Goal: Task Accomplishment & Management: Manage account settings

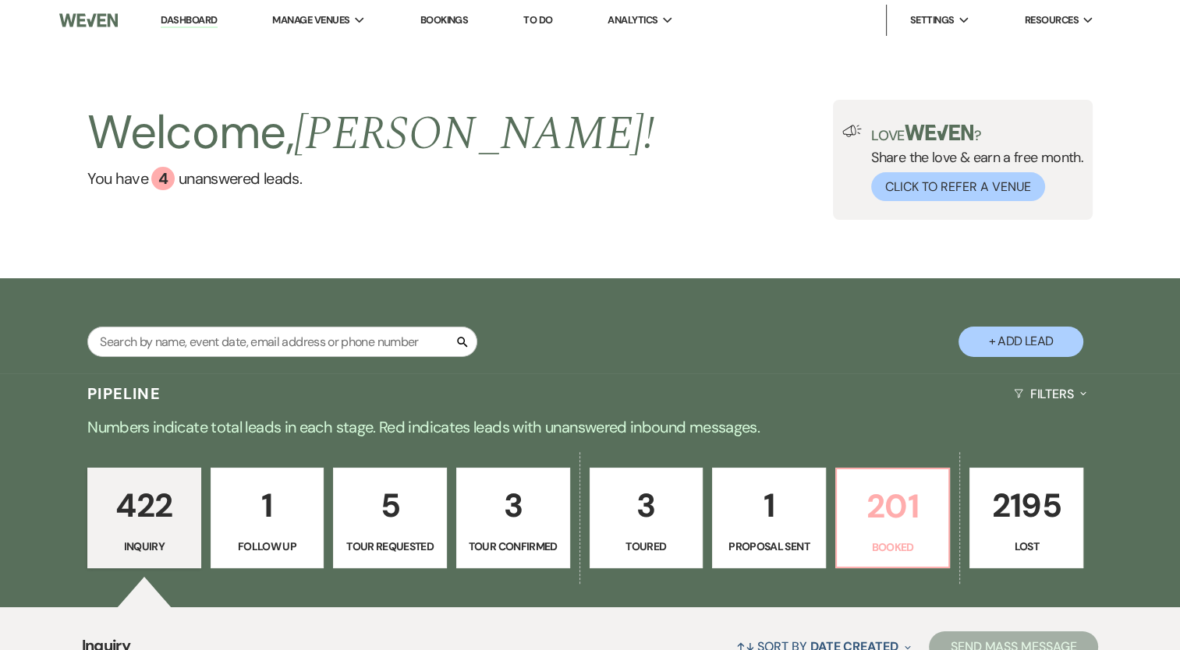
click at [869, 540] on p "Booked" at bounding box center [893, 547] width 94 height 17
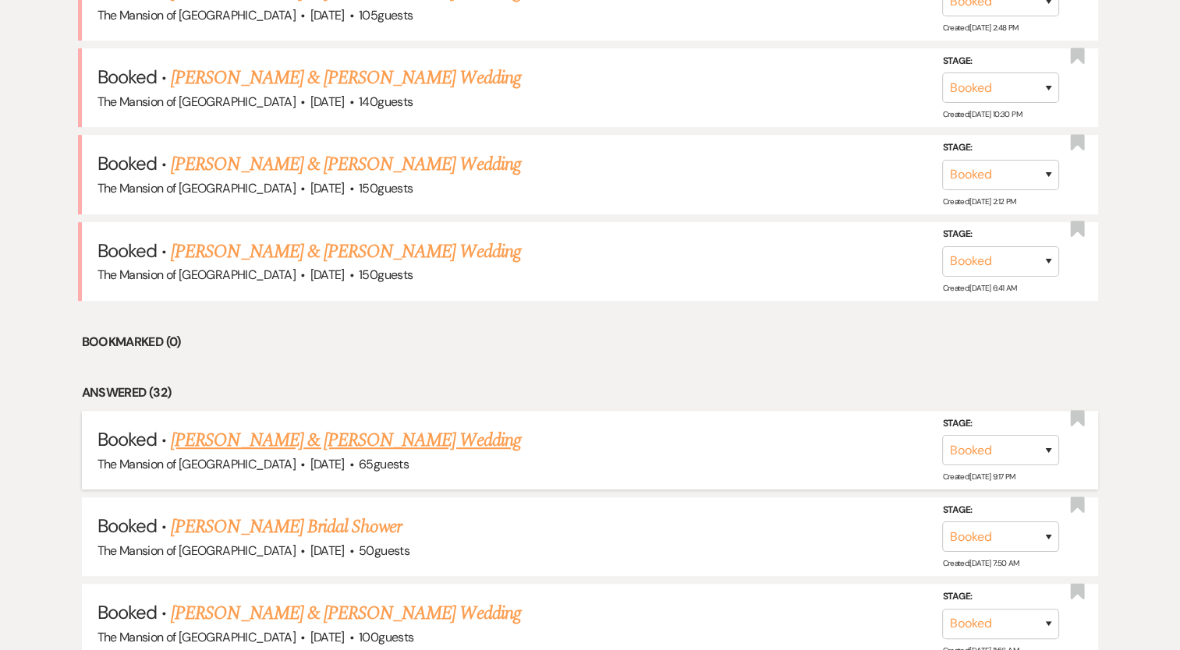
scroll to position [774, 0]
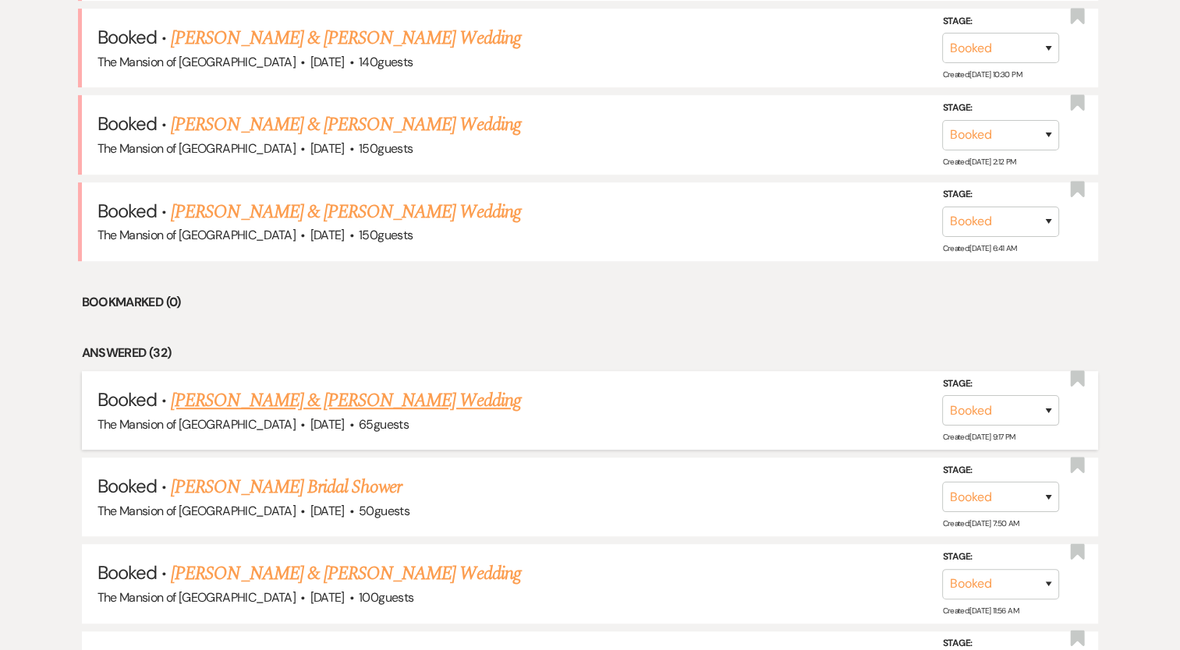
click at [415, 401] on link "[PERSON_NAME] & [PERSON_NAME] Wedding" at bounding box center [345, 401] width 349 height 28
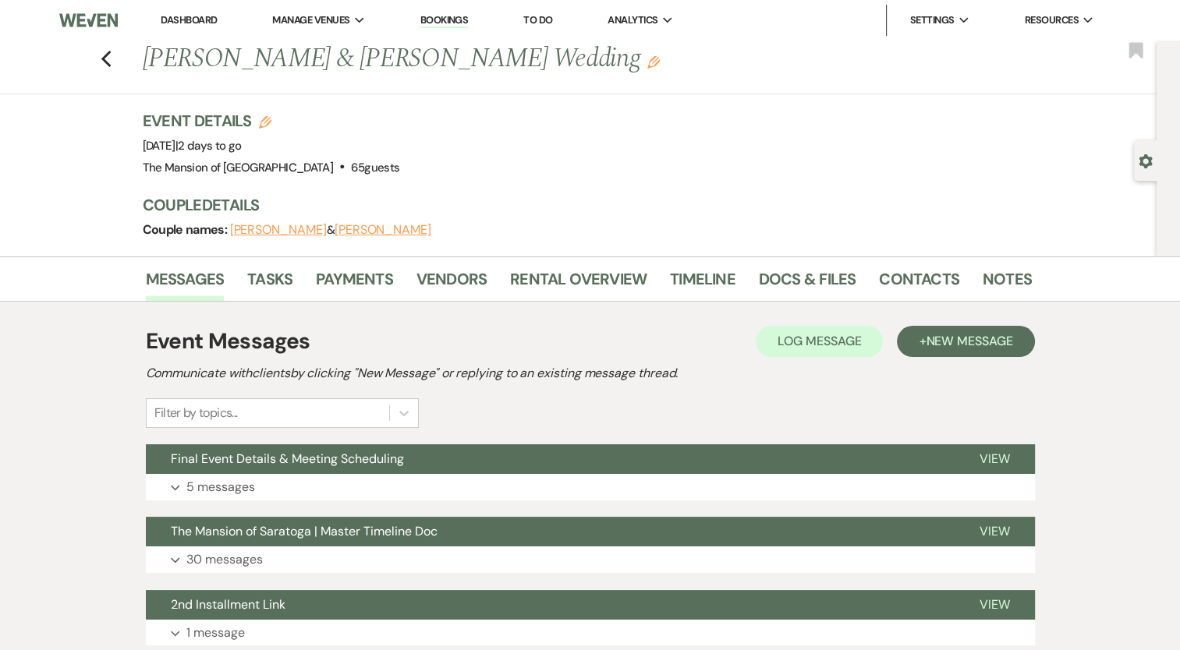
click at [790, 264] on li "Docs & Files" at bounding box center [819, 282] width 120 height 37
click at [789, 272] on link "Docs & Files" at bounding box center [807, 284] width 97 height 34
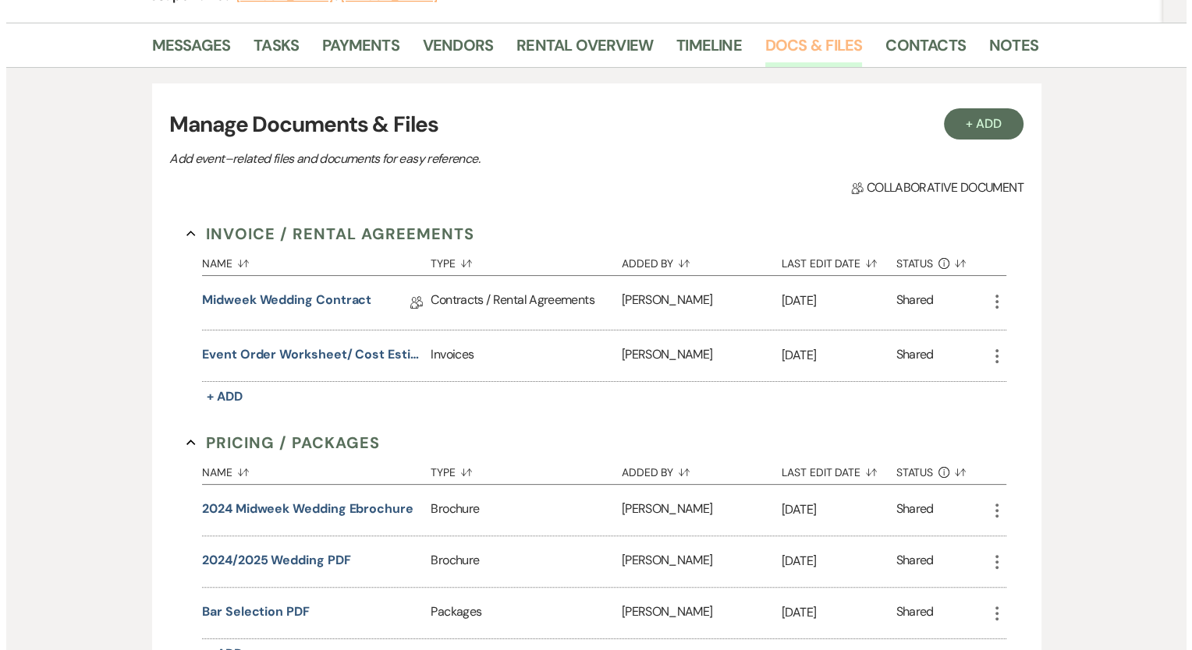
scroll to position [312, 0]
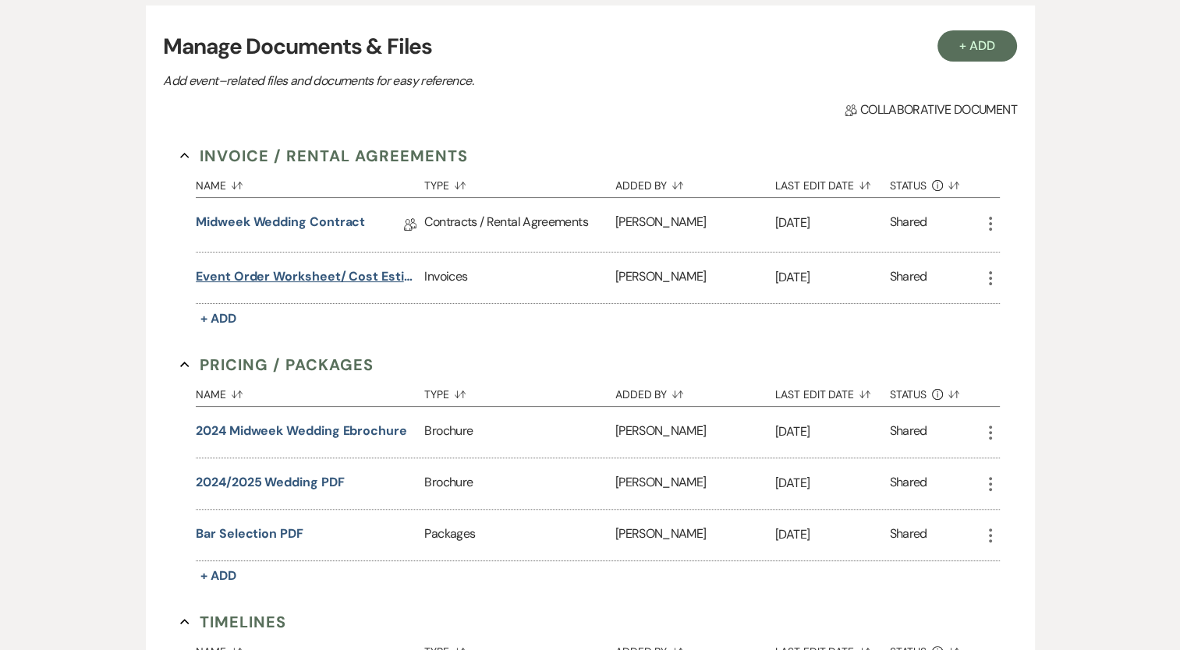
click at [309, 272] on button "Event Order Worksheet/ Cost Estimate" at bounding box center [307, 276] width 222 height 19
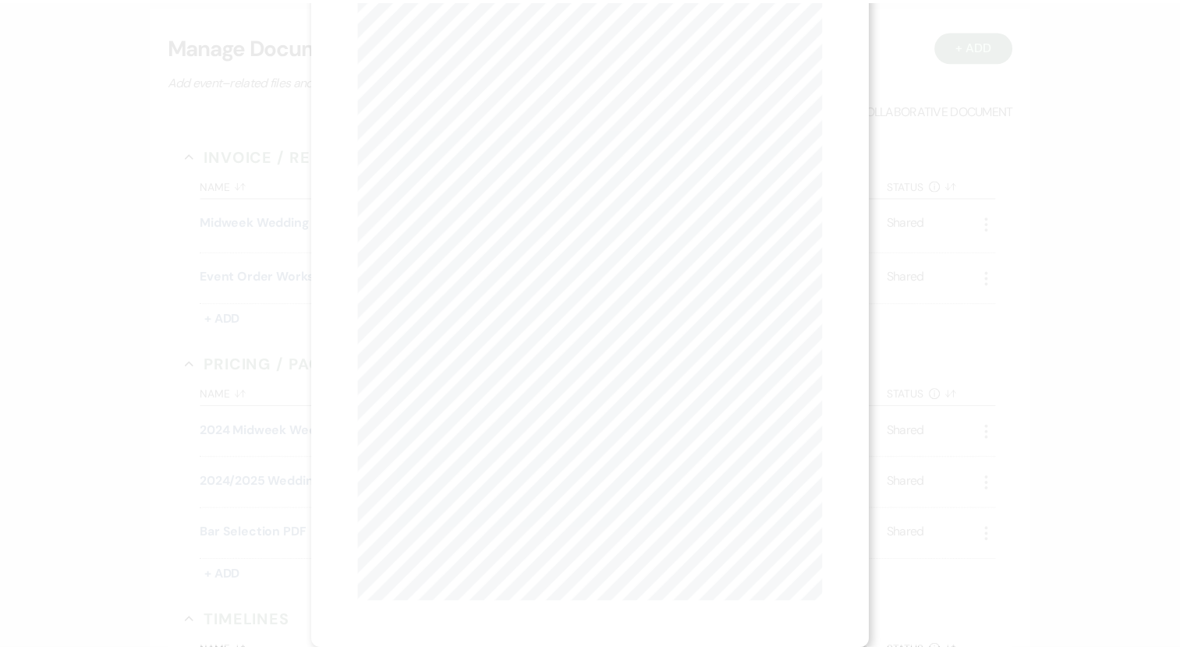
scroll to position [0, 0]
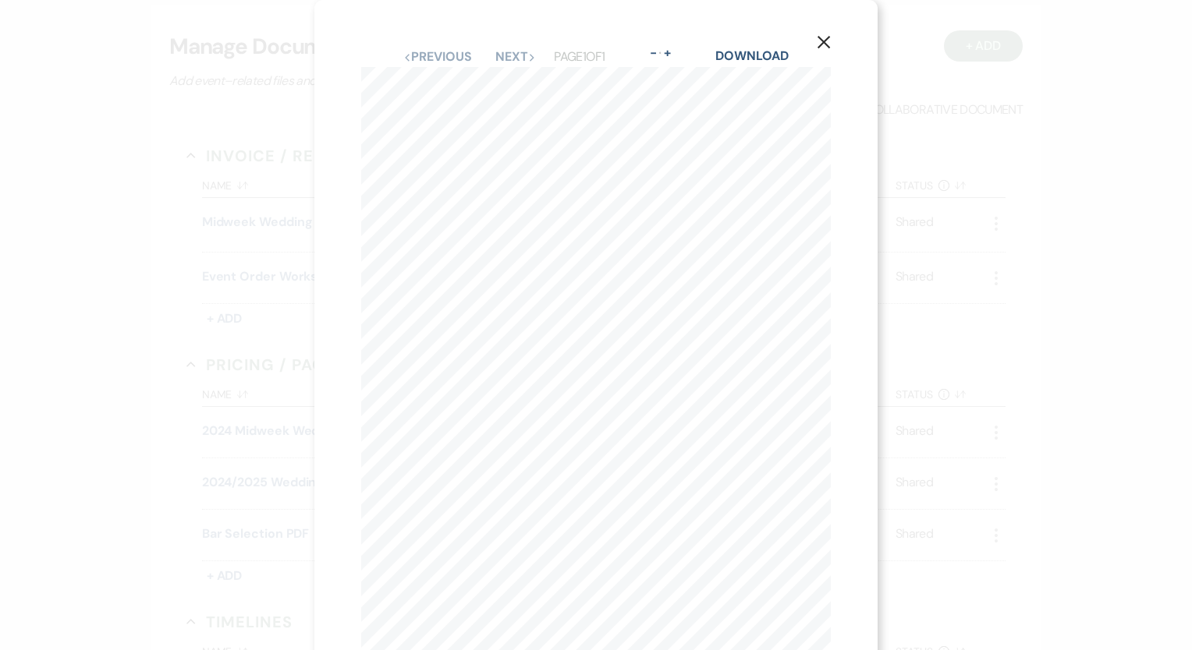
click at [824, 39] on icon "X" at bounding box center [823, 42] width 14 height 14
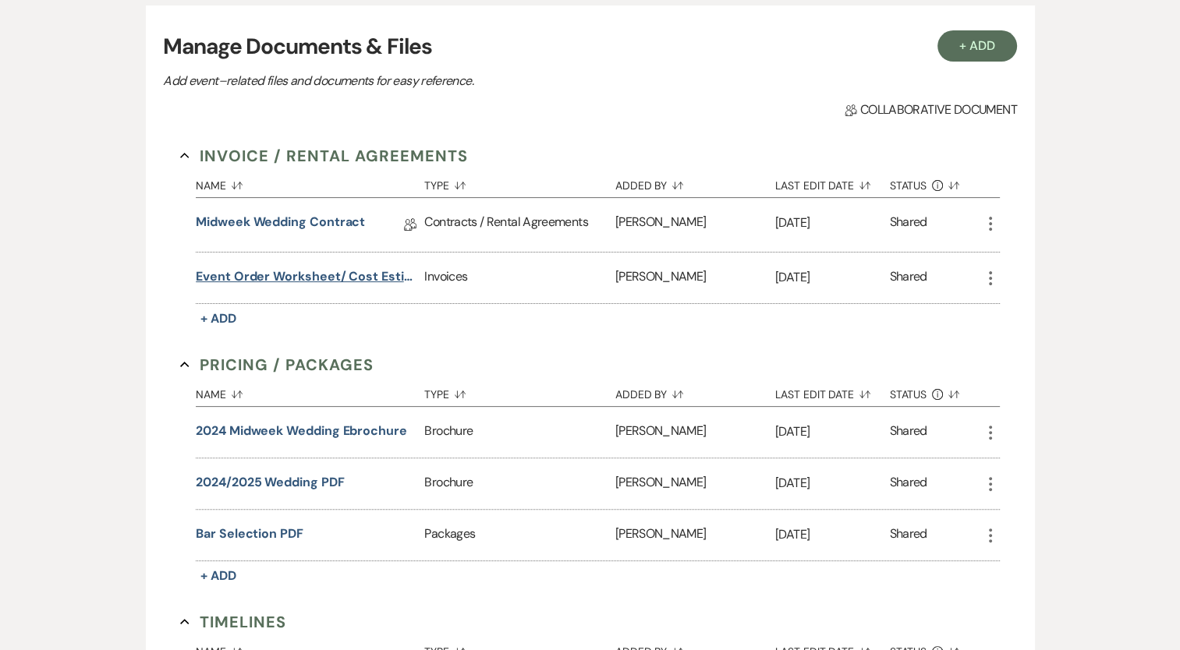
click at [321, 274] on button "Event Order Worksheet/ Cost Estimate" at bounding box center [307, 276] width 222 height 19
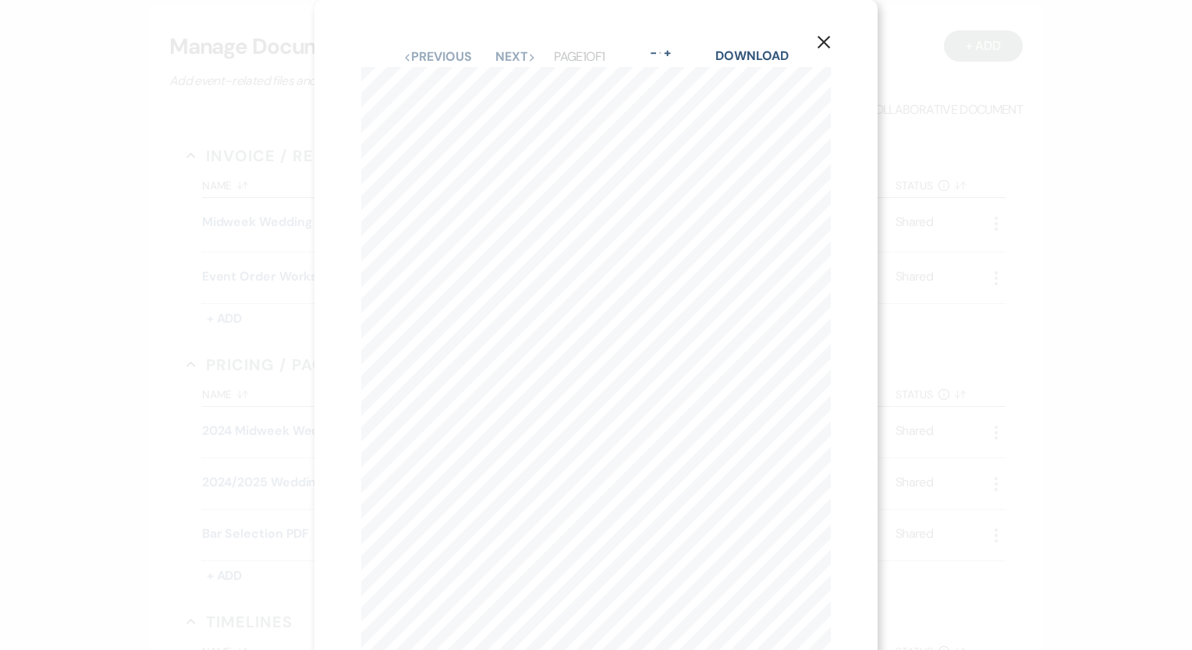
click at [821, 38] on icon "X" at bounding box center [823, 42] width 14 height 14
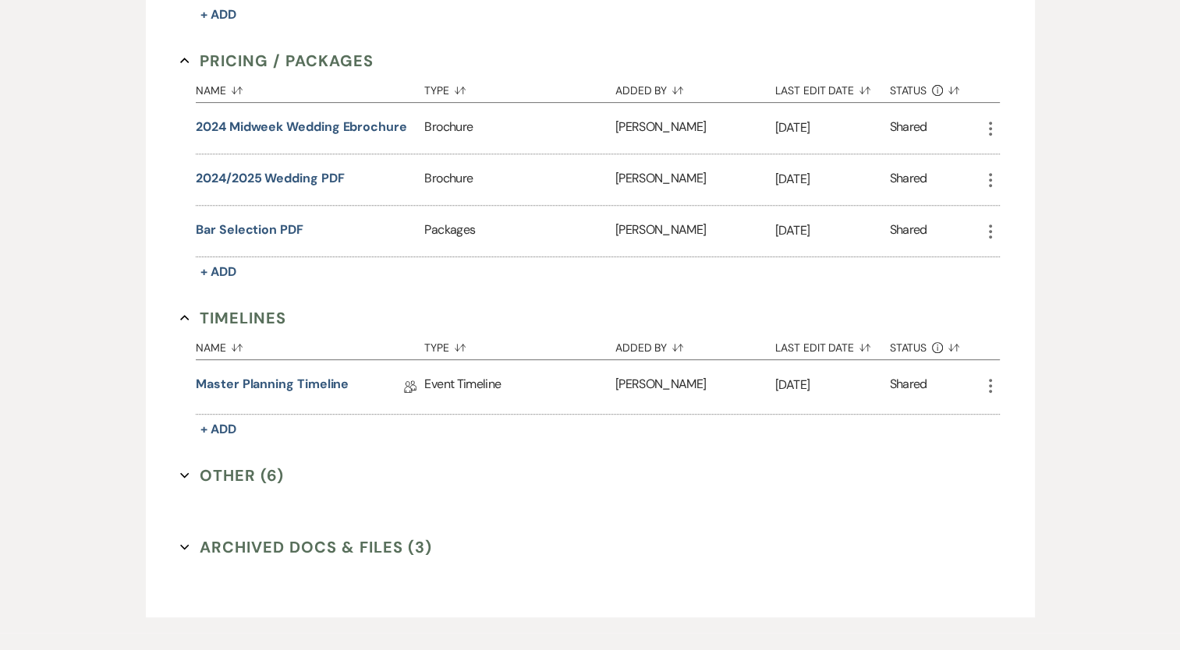
scroll to position [624, 0]
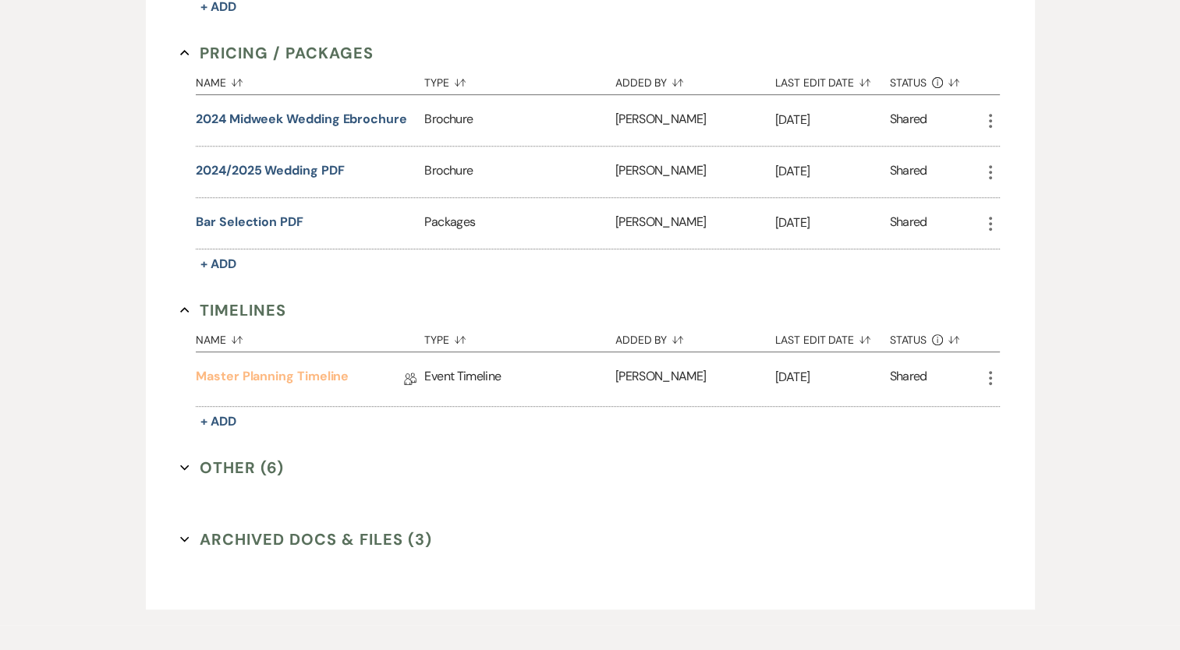
click at [278, 370] on link "Master Planning Timeline" at bounding box center [272, 379] width 153 height 24
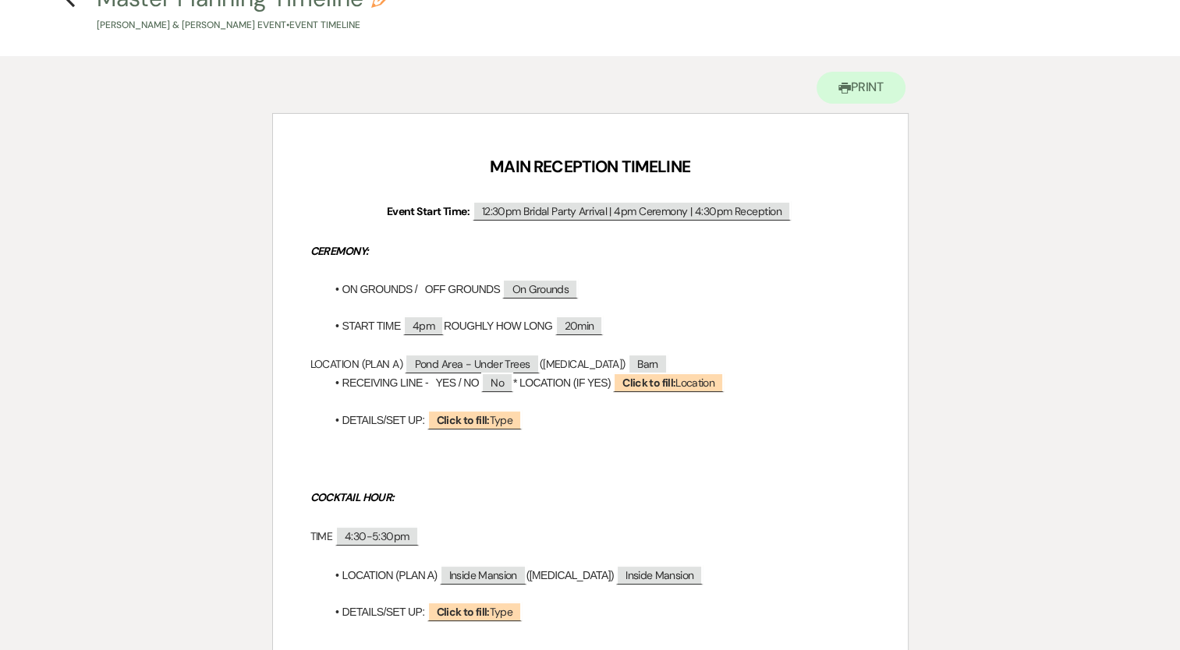
scroll to position [69, 0]
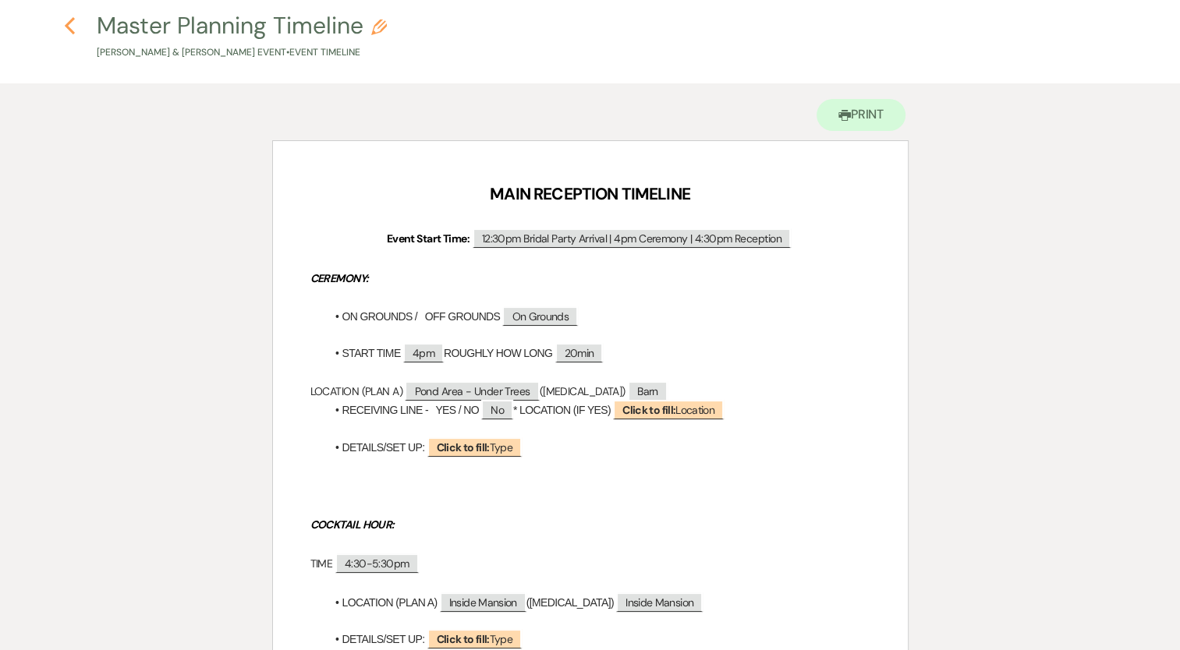
click at [66, 30] on icon "Previous" at bounding box center [70, 25] width 12 height 19
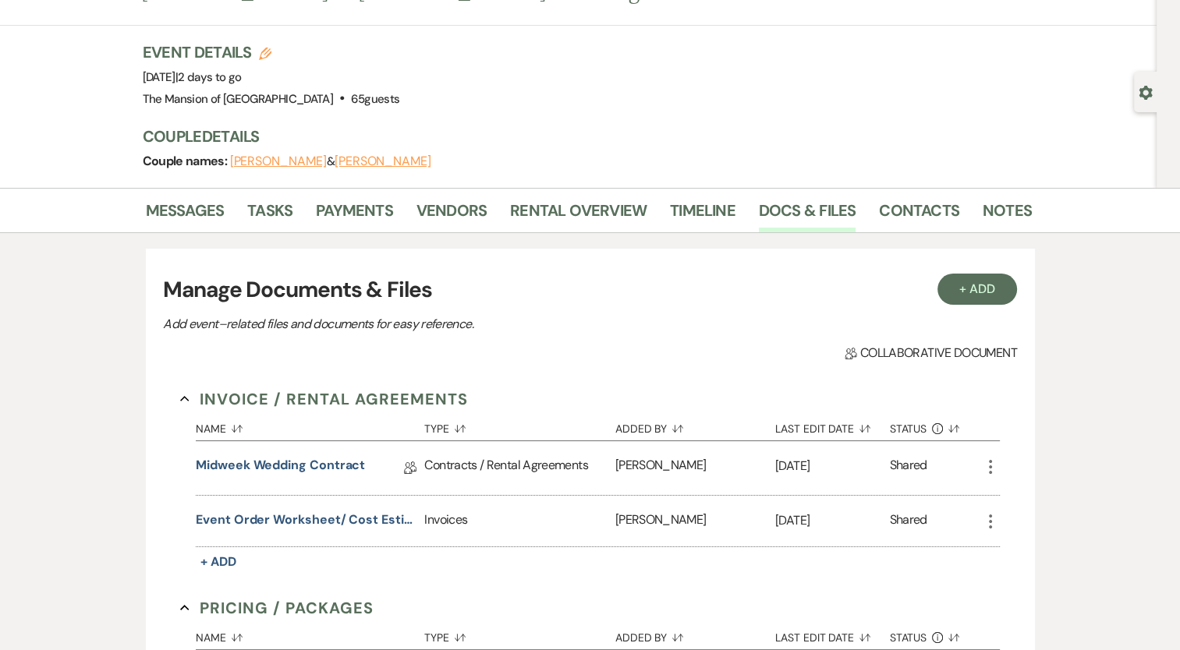
scroll to position [624, 0]
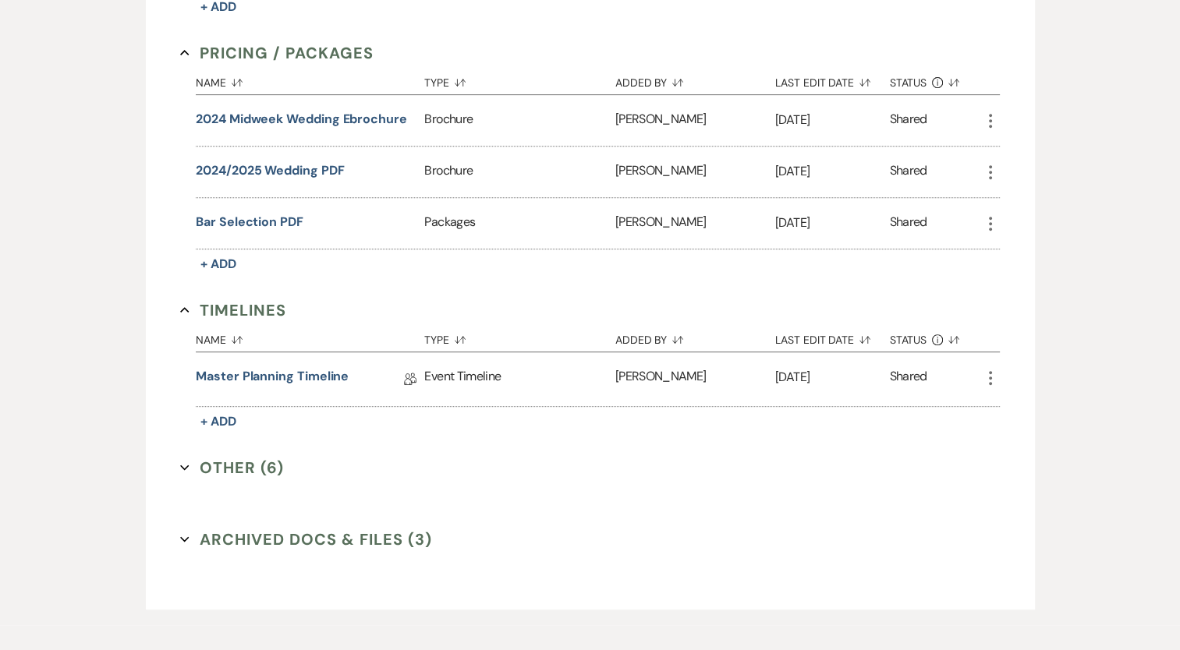
click at [236, 466] on button "Other (6) Expand" at bounding box center [232, 467] width 104 height 23
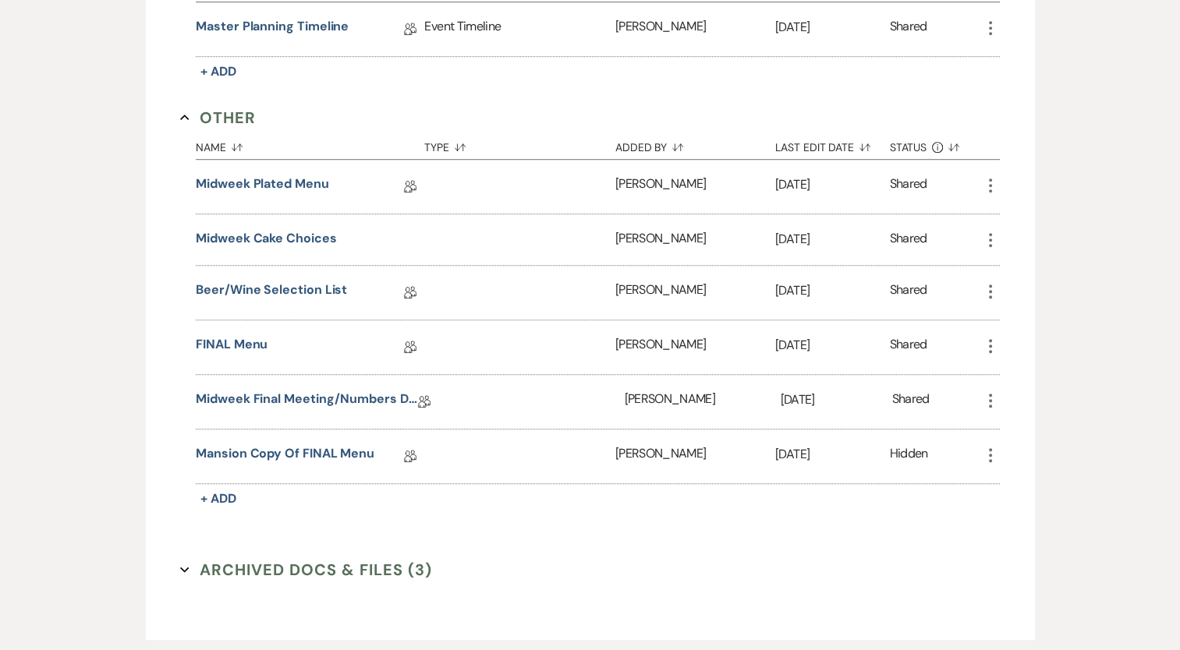
scroll to position [1014, 0]
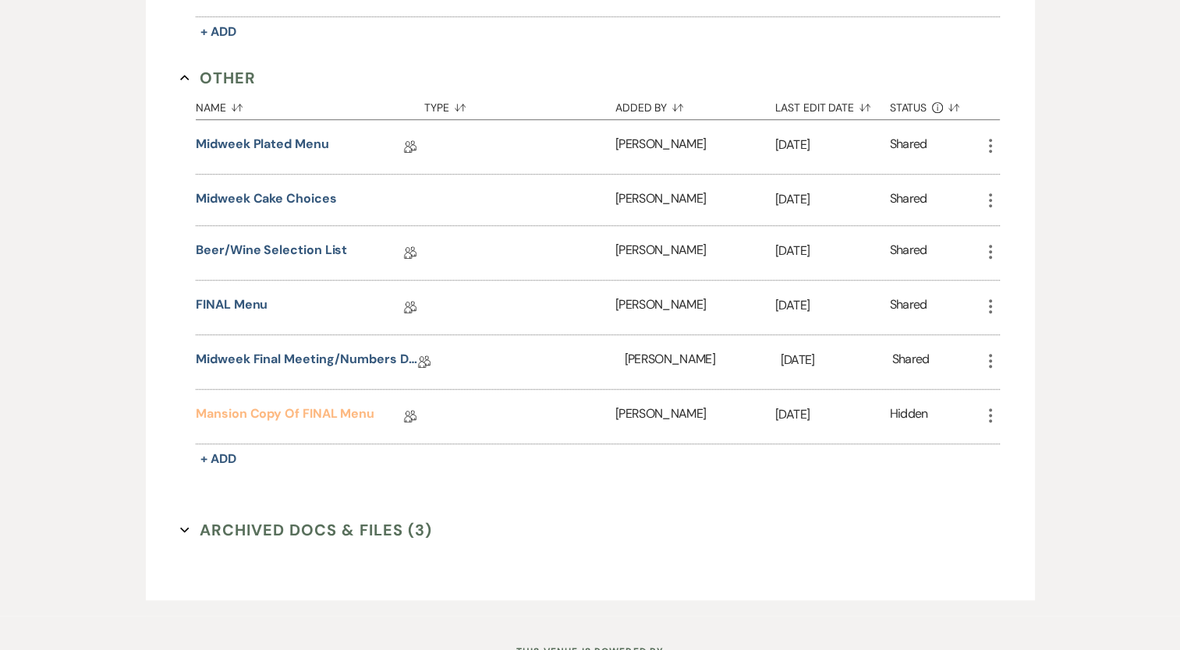
click at [278, 407] on link "Mansion Copy of FINAL Menu" at bounding box center [285, 417] width 179 height 24
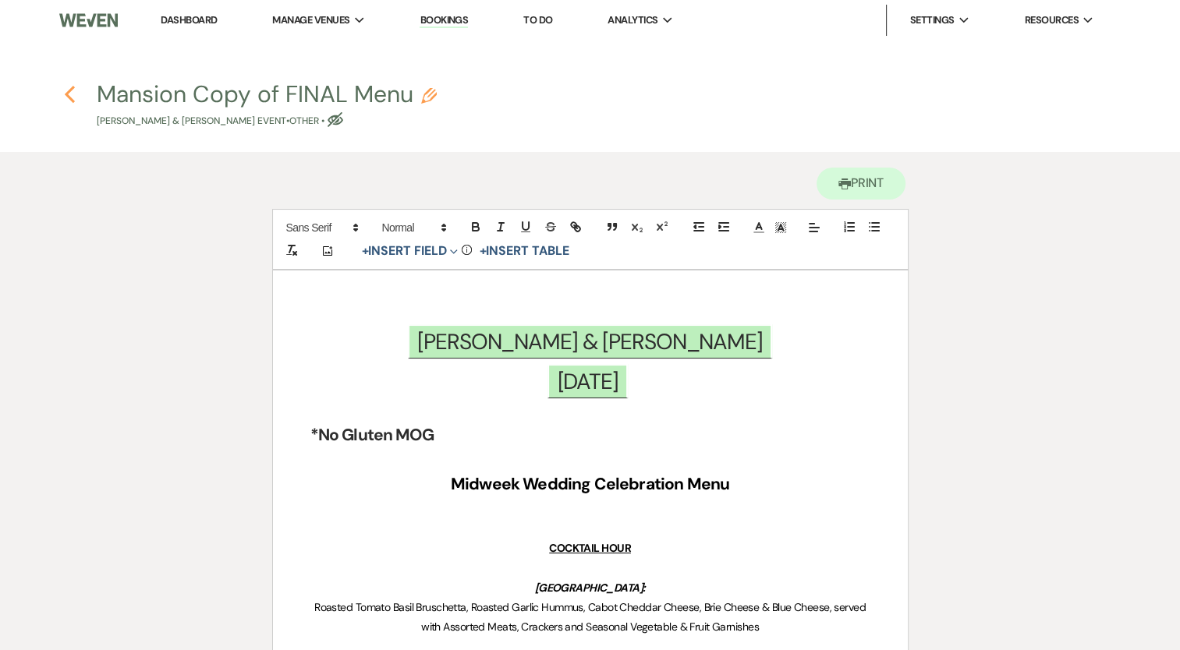
click at [68, 90] on icon "Previous" at bounding box center [70, 94] width 12 height 19
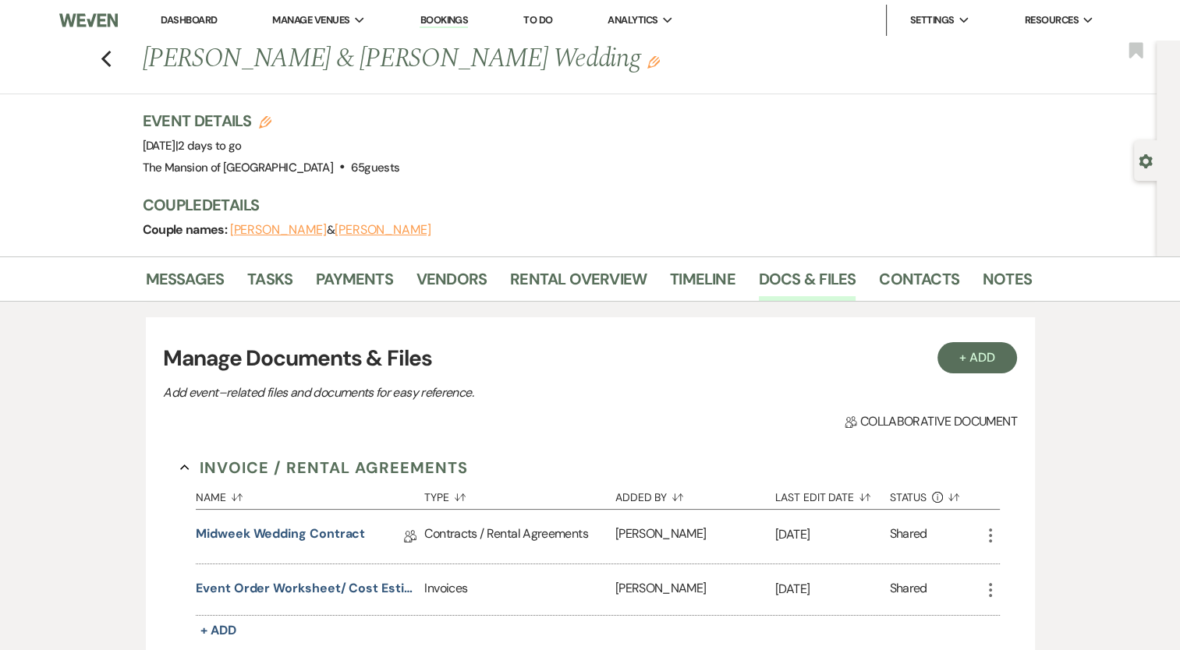
scroll to position [693, 0]
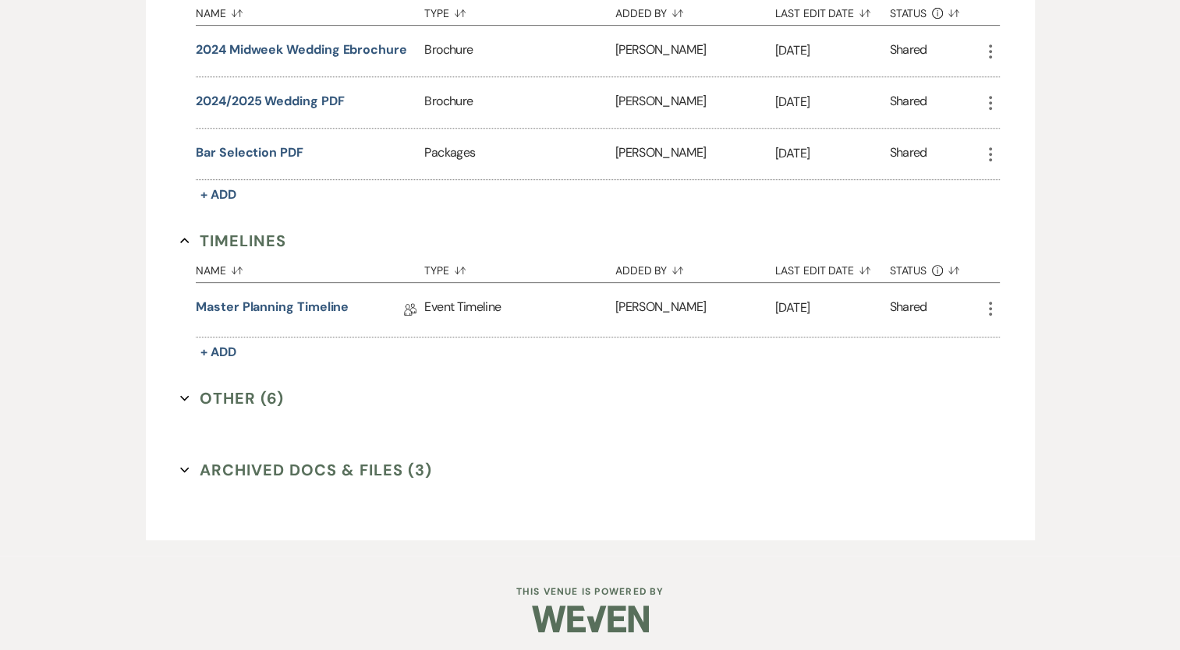
click at [227, 388] on button "Other (6) Expand" at bounding box center [232, 398] width 104 height 23
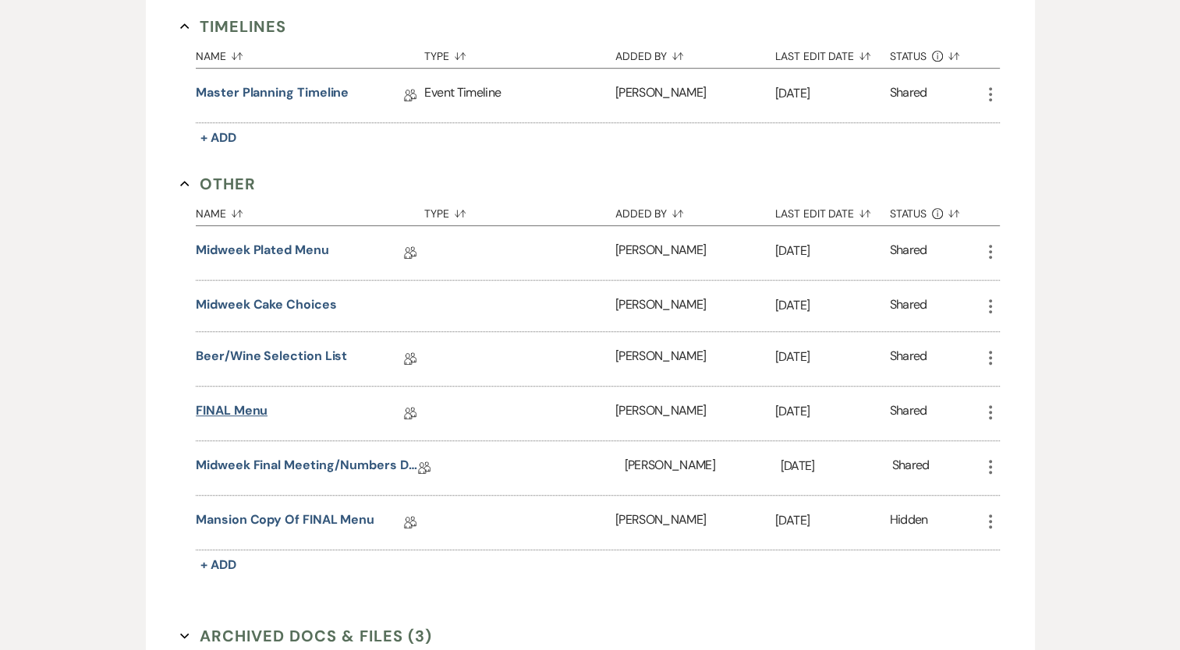
scroll to position [927, 0]
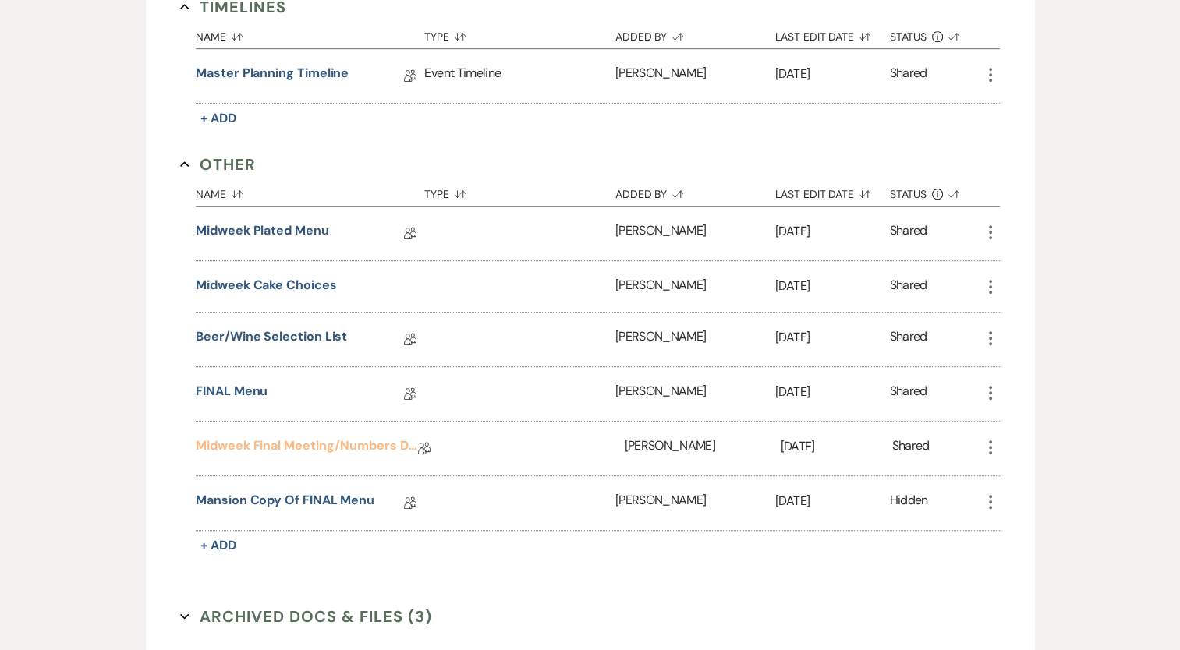
click at [287, 437] on link "Midweek Final Meeting/Numbers Doc" at bounding box center [307, 449] width 222 height 24
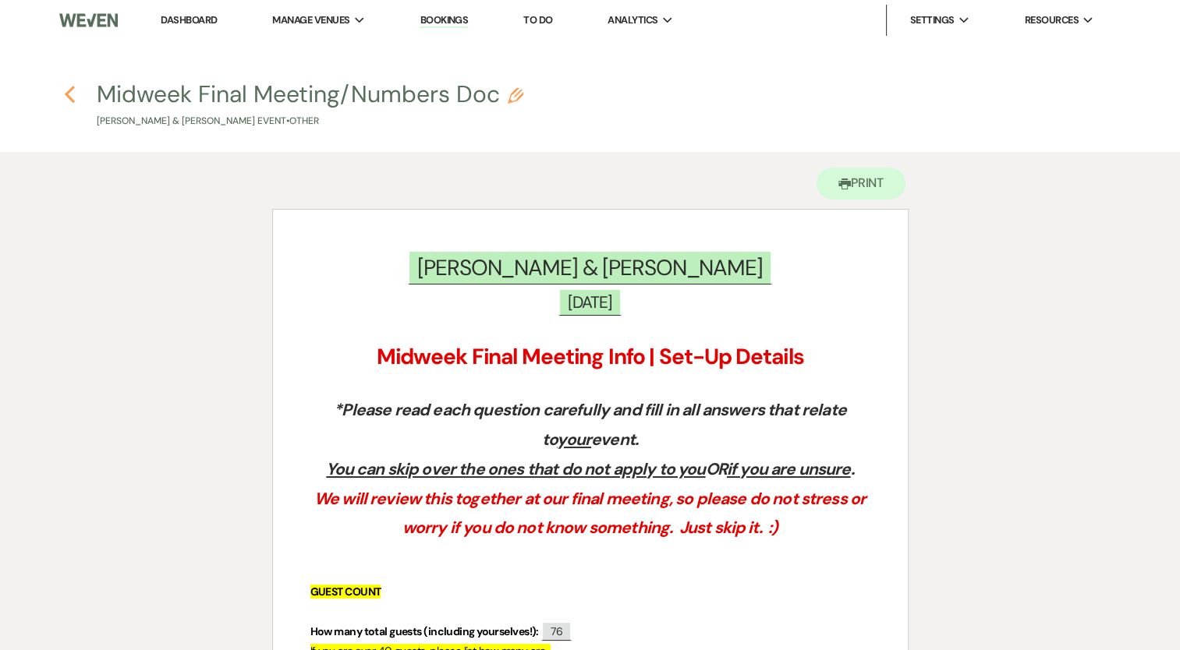
click at [73, 100] on use "button" at bounding box center [70, 94] width 10 height 17
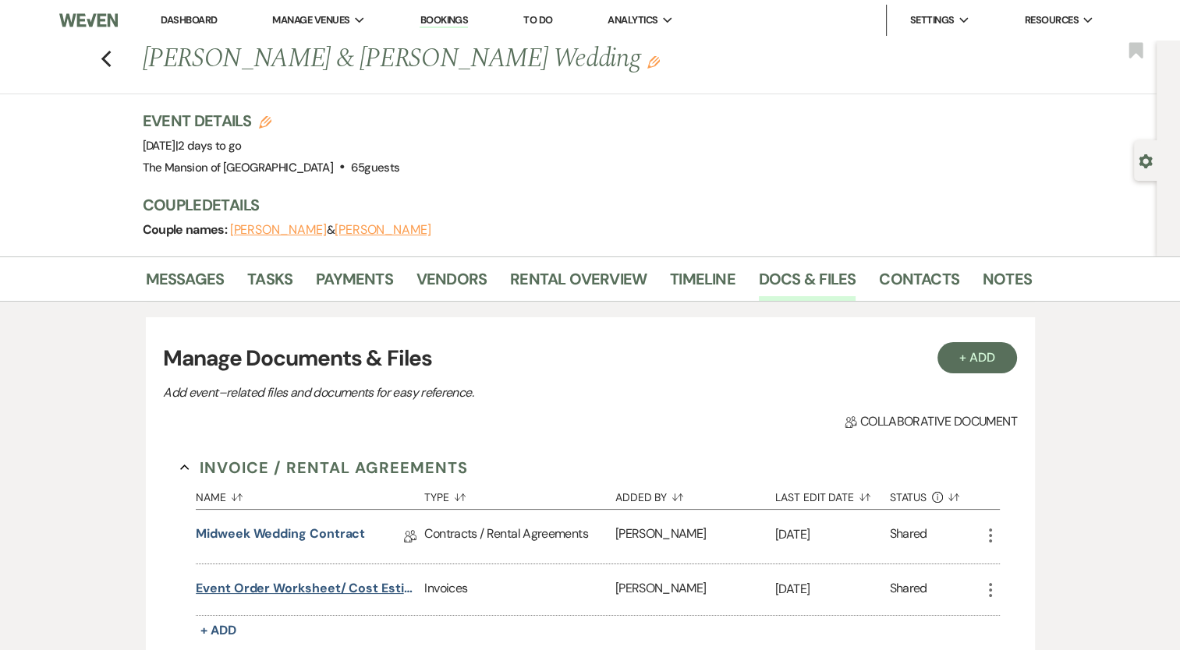
click at [250, 585] on button "Event Order Worksheet/ Cost Estimate" at bounding box center [307, 588] width 222 height 19
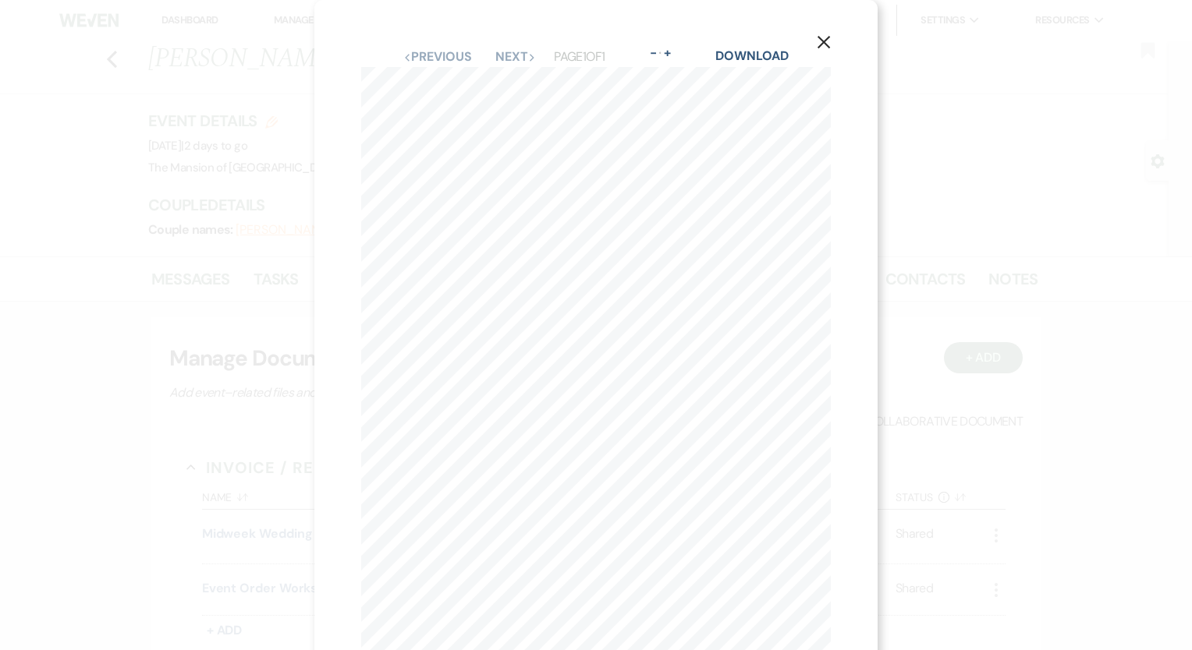
click at [826, 40] on use "button" at bounding box center [823, 42] width 12 height 12
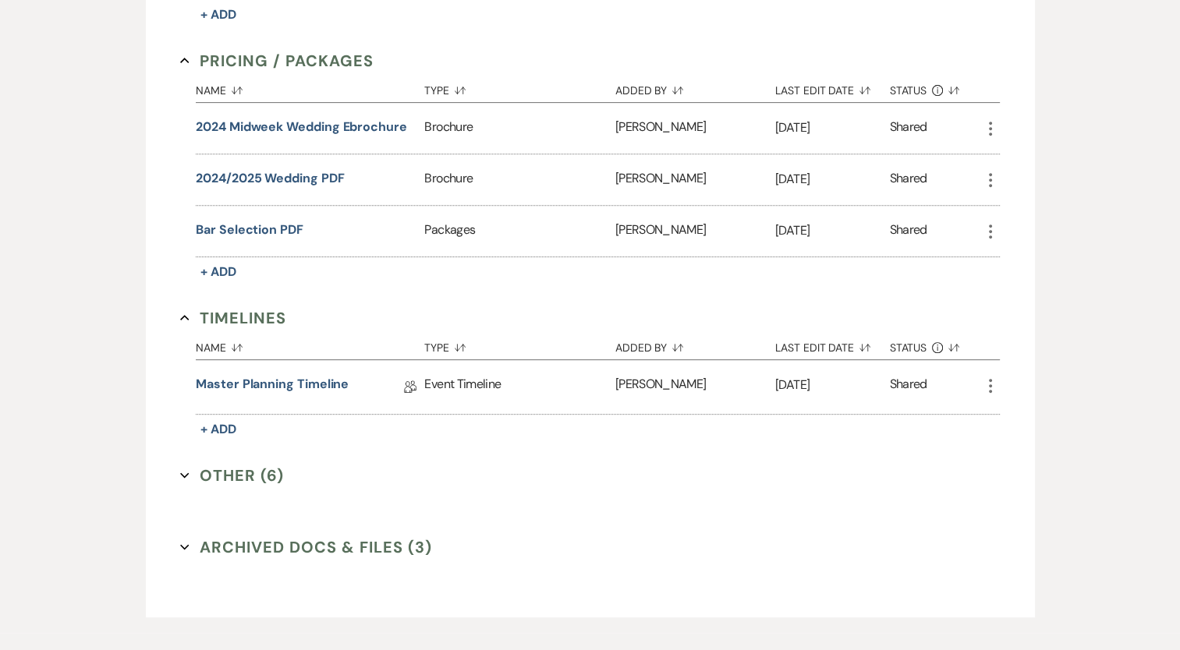
scroll to position [624, 0]
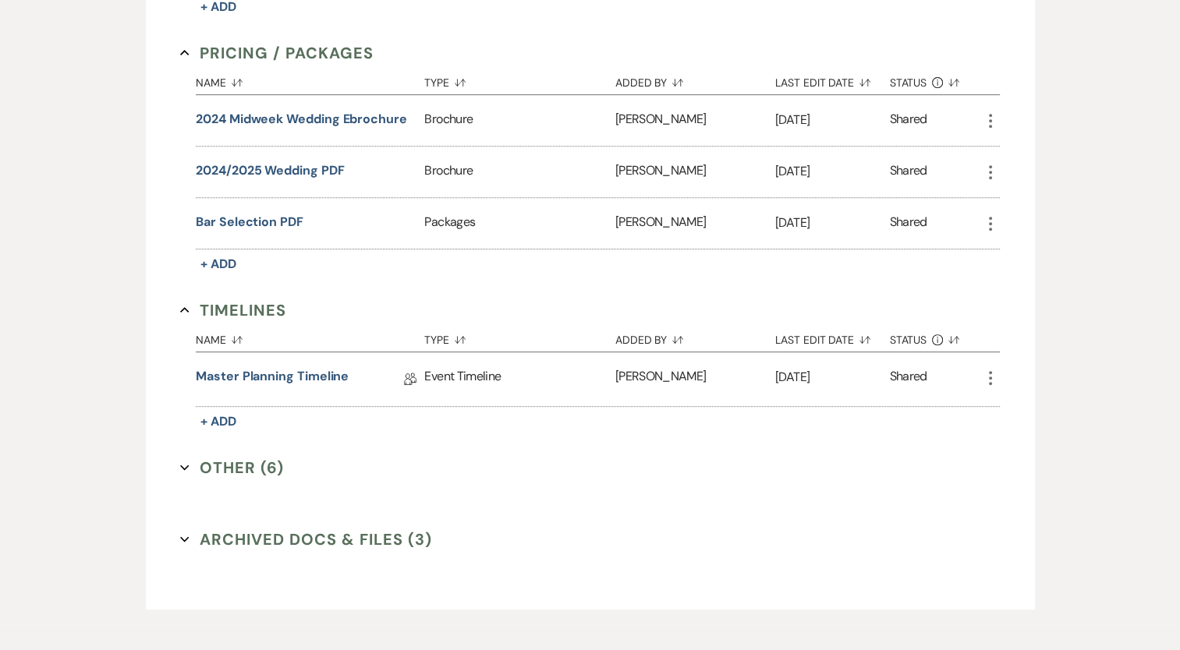
click at [228, 464] on button "Other (6) Expand" at bounding box center [232, 467] width 104 height 23
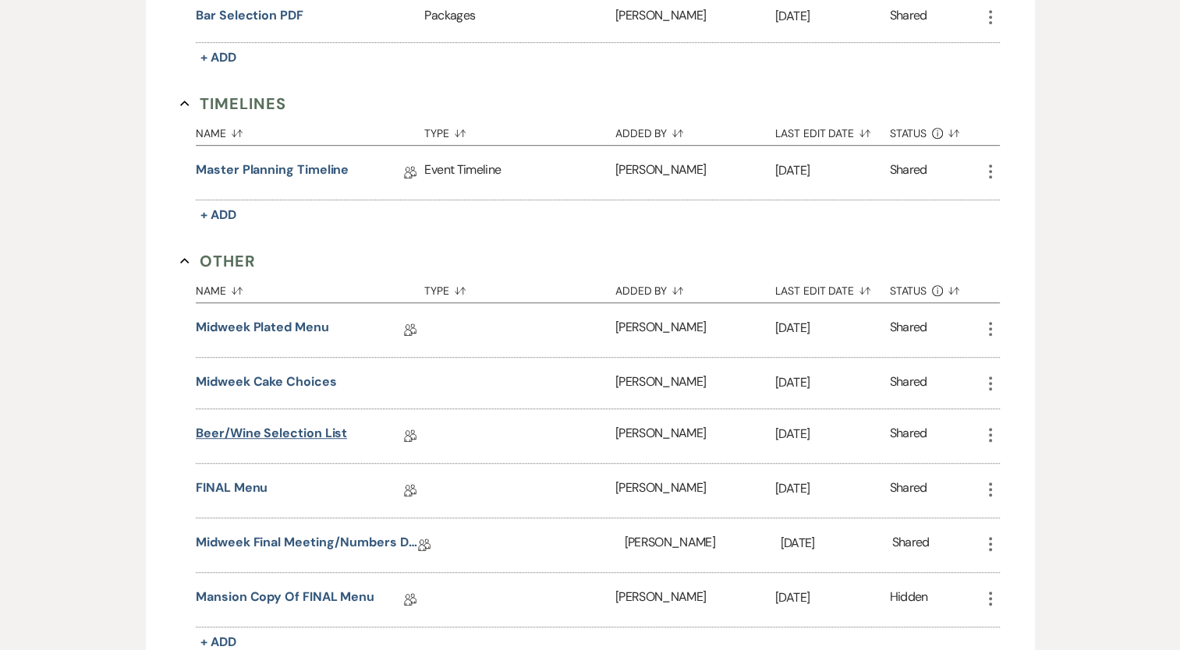
scroll to position [858, 0]
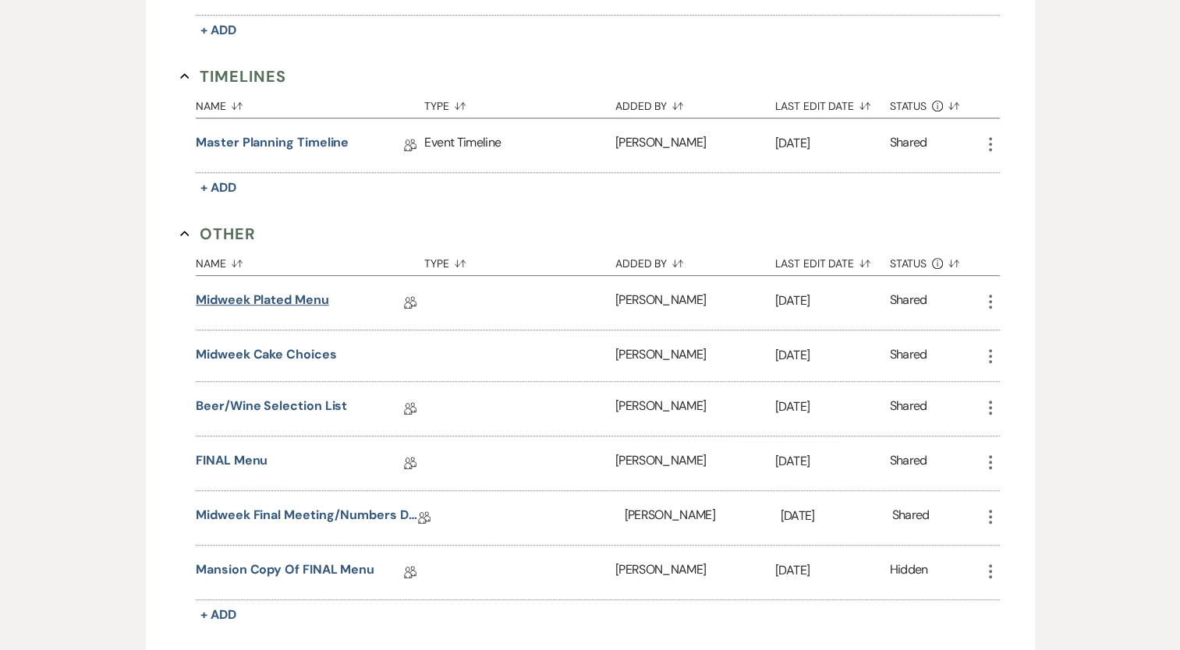
click at [271, 292] on link "Midweek Plated Menu" at bounding box center [262, 303] width 133 height 24
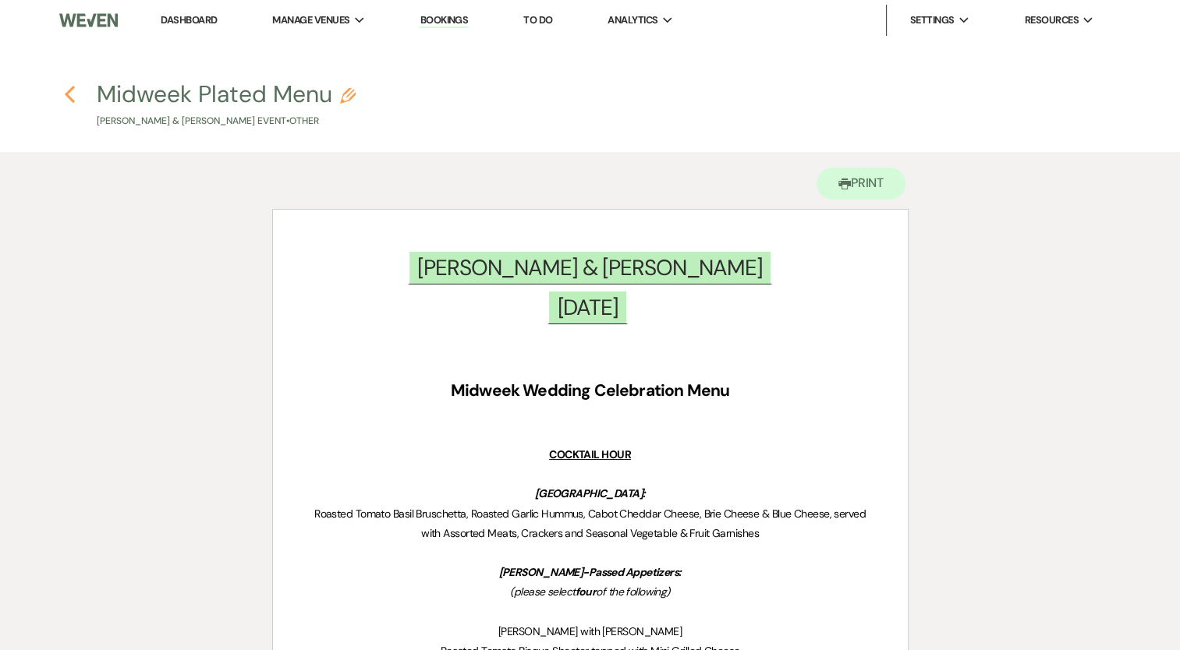
click at [69, 92] on use "button" at bounding box center [70, 94] width 10 height 17
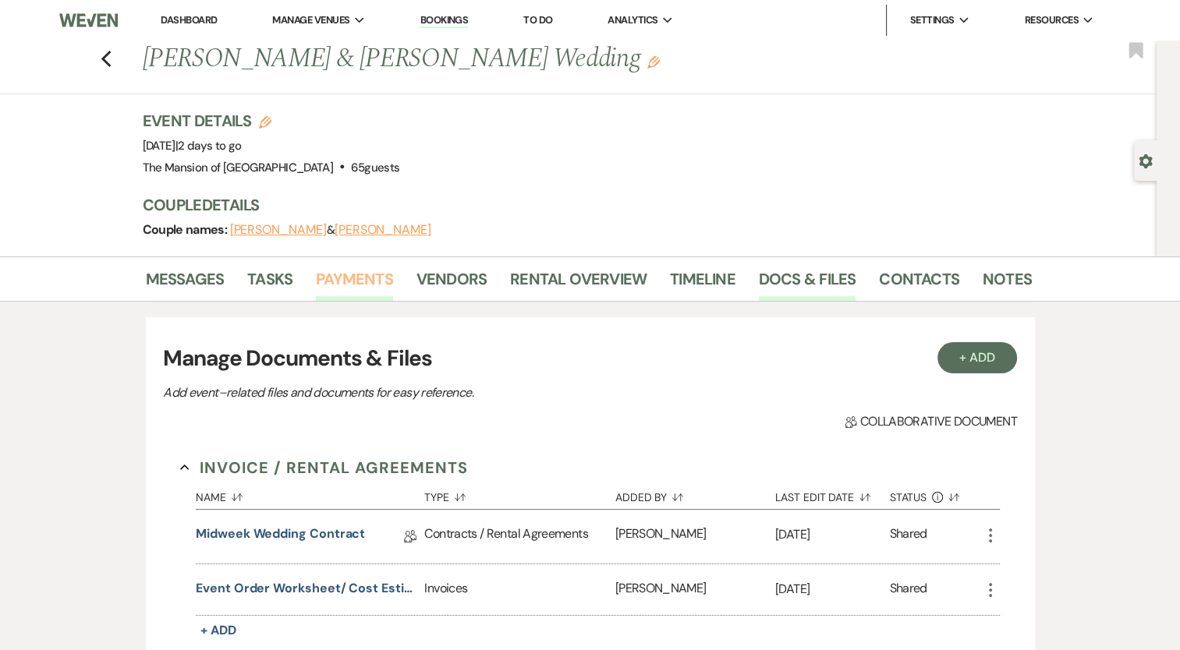
click at [335, 273] on link "Payments" at bounding box center [354, 284] width 77 height 34
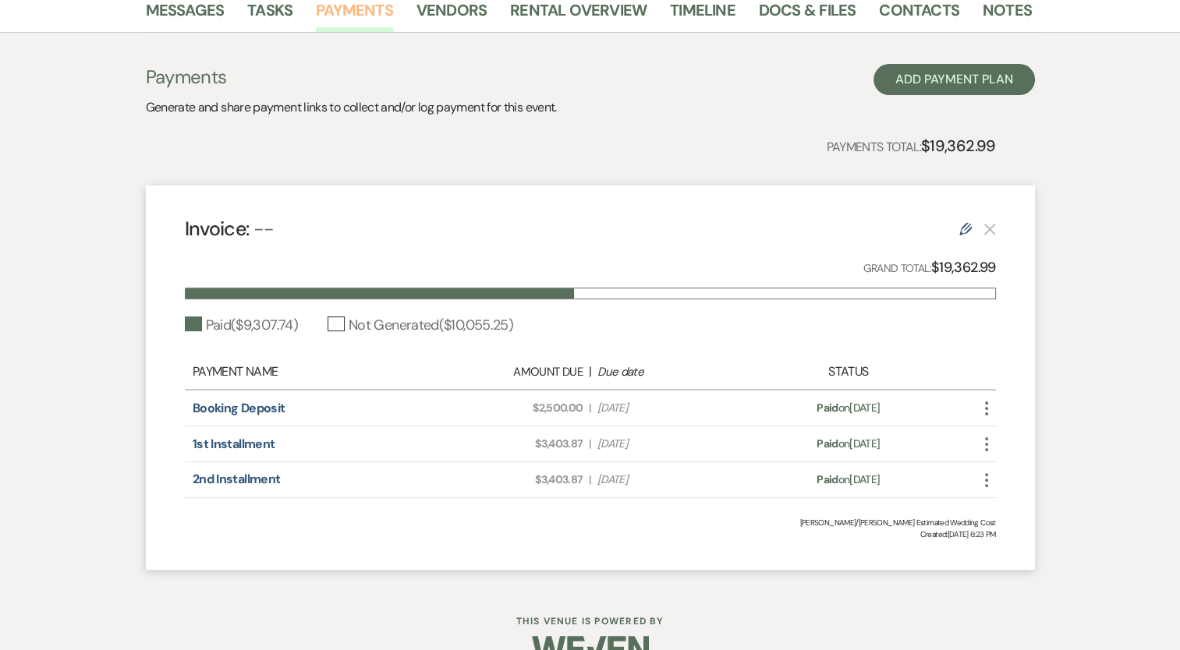
scroll to position [303, 0]
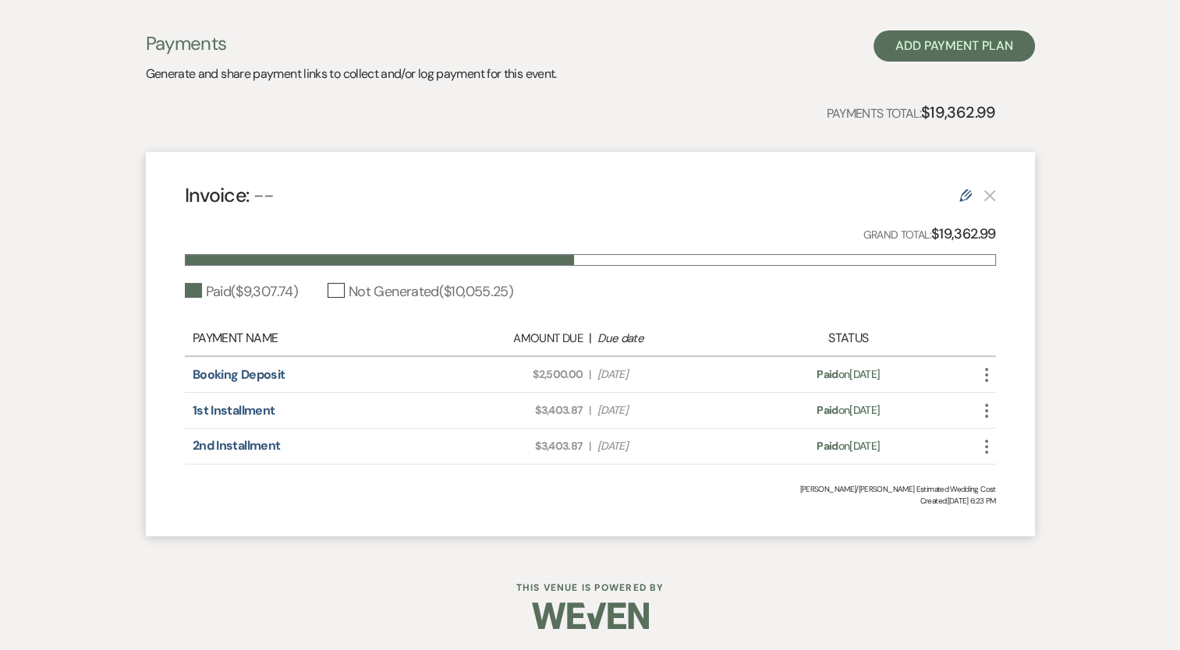
click at [965, 192] on use at bounding box center [965, 195] width 12 height 12
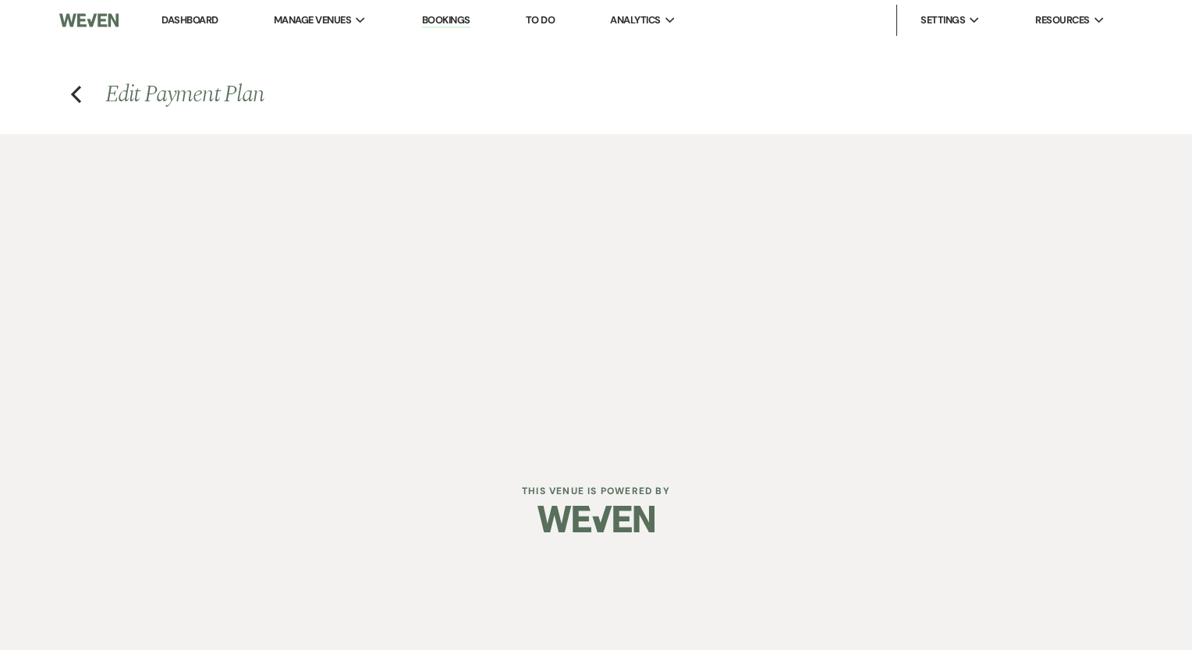
select select "1"
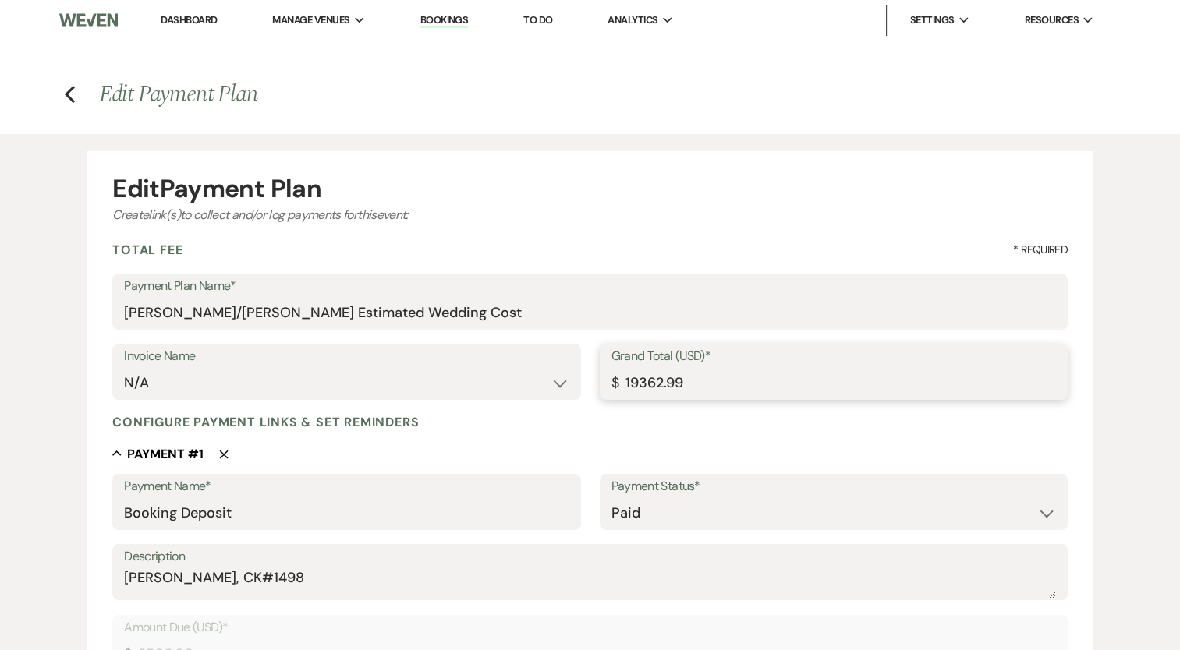
drag, startPoint x: 686, startPoint y: 384, endPoint x: 694, endPoint y: 388, distance: 8.7
click at [689, 386] on input "19362.99" at bounding box center [833, 383] width 444 height 30
click at [652, 376] on input "19362.99" at bounding box center [833, 383] width 444 height 30
paste input "22562.2"
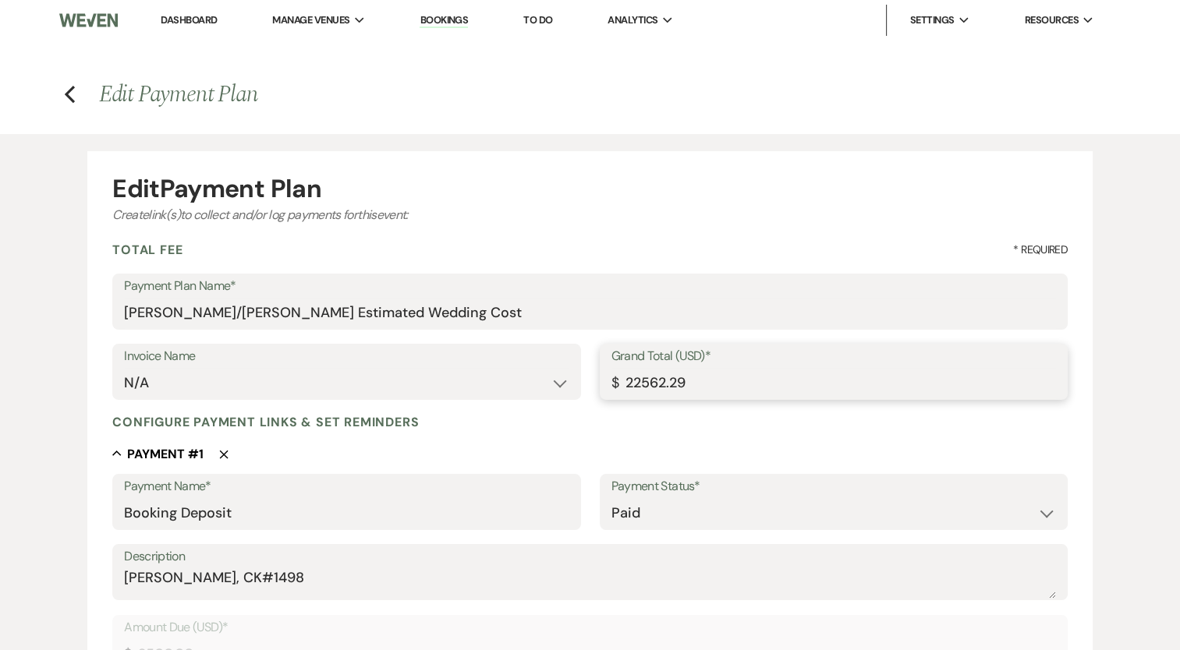
type input "22562.29"
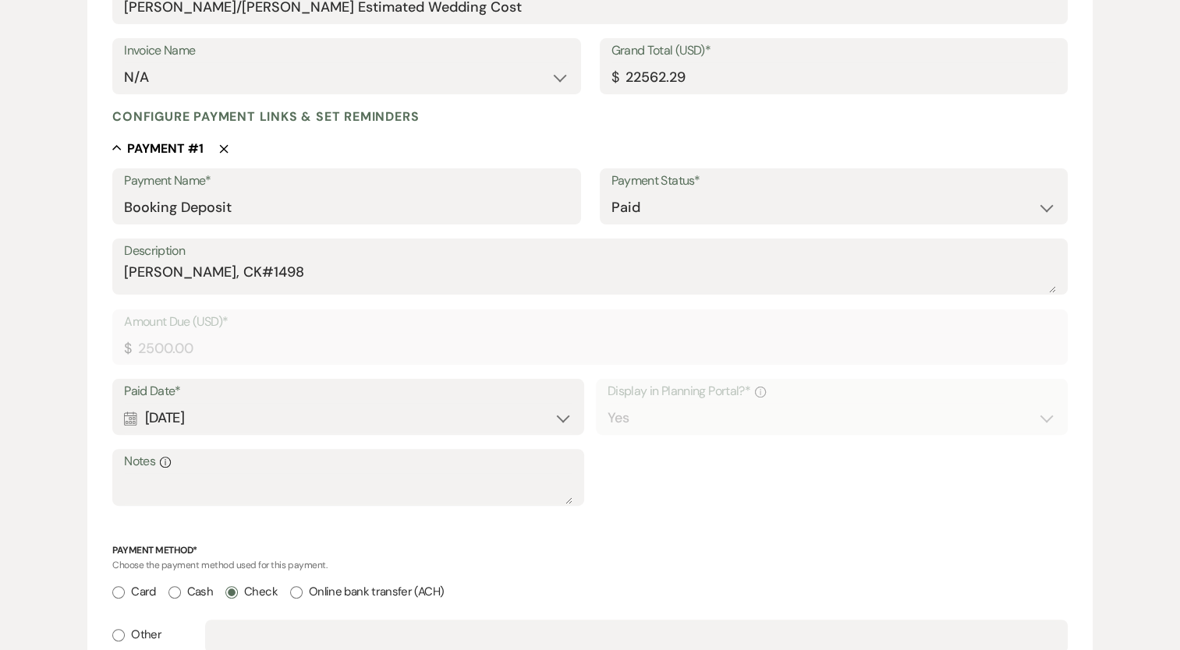
scroll to position [156, 0]
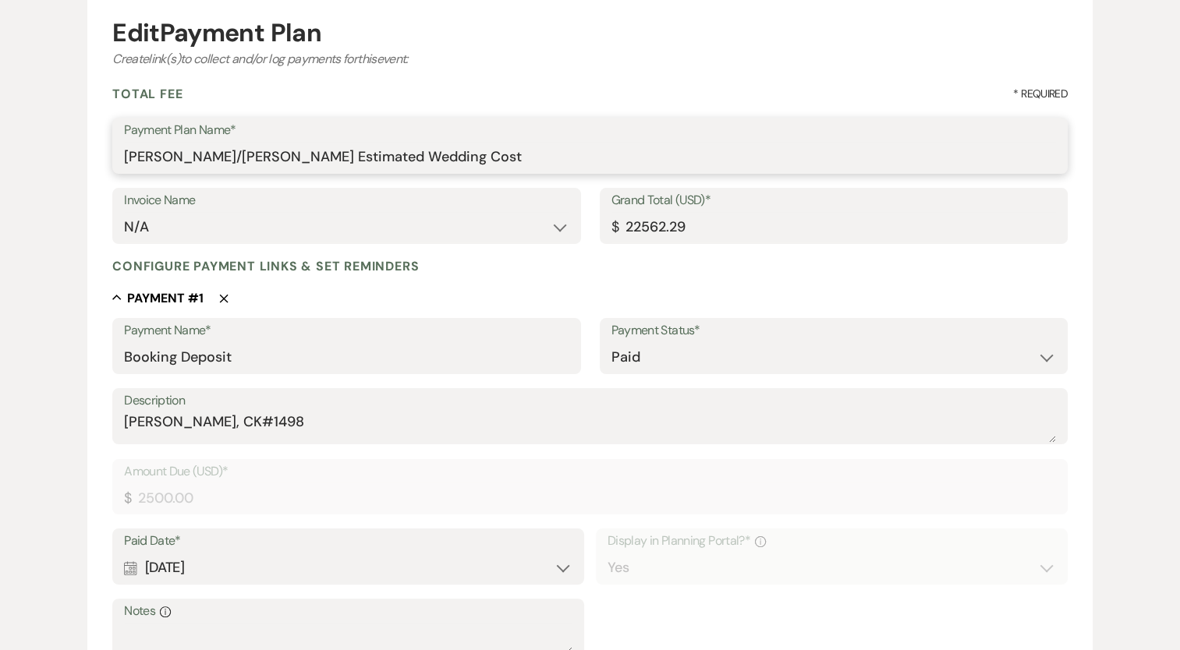
drag, startPoint x: 299, startPoint y: 158, endPoint x: 126, endPoint y: 197, distance: 177.6
click at [230, 148] on input "[PERSON_NAME]/[PERSON_NAME] Estimated Wedding Cost" at bounding box center [590, 157] width 932 height 30
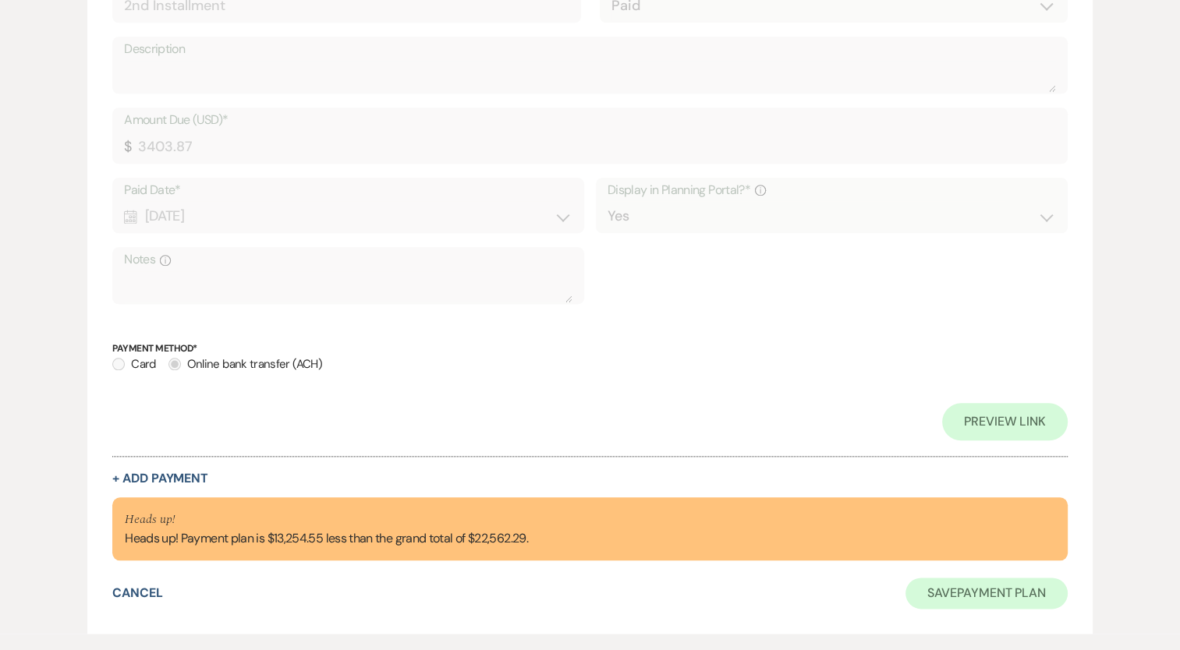
scroll to position [1732, 0]
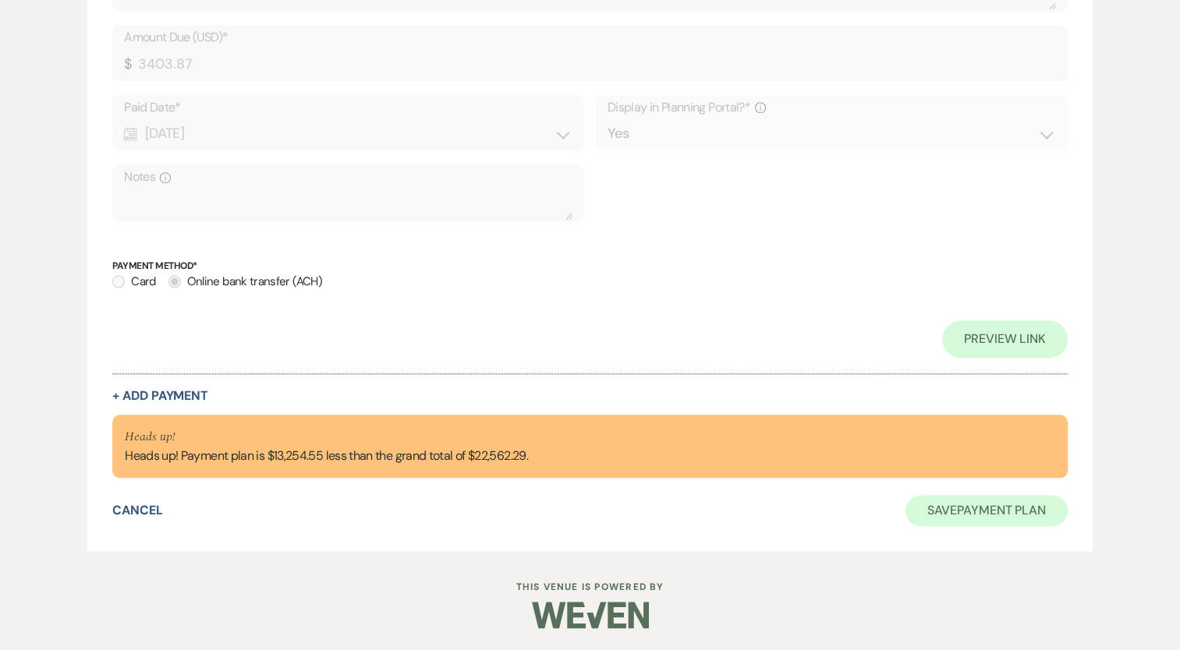
type input "[PERSON_NAME]/[PERSON_NAME] FINAL Wedding Cost"
click at [1043, 515] on button "Save Payment Plan" at bounding box center [986, 510] width 162 height 31
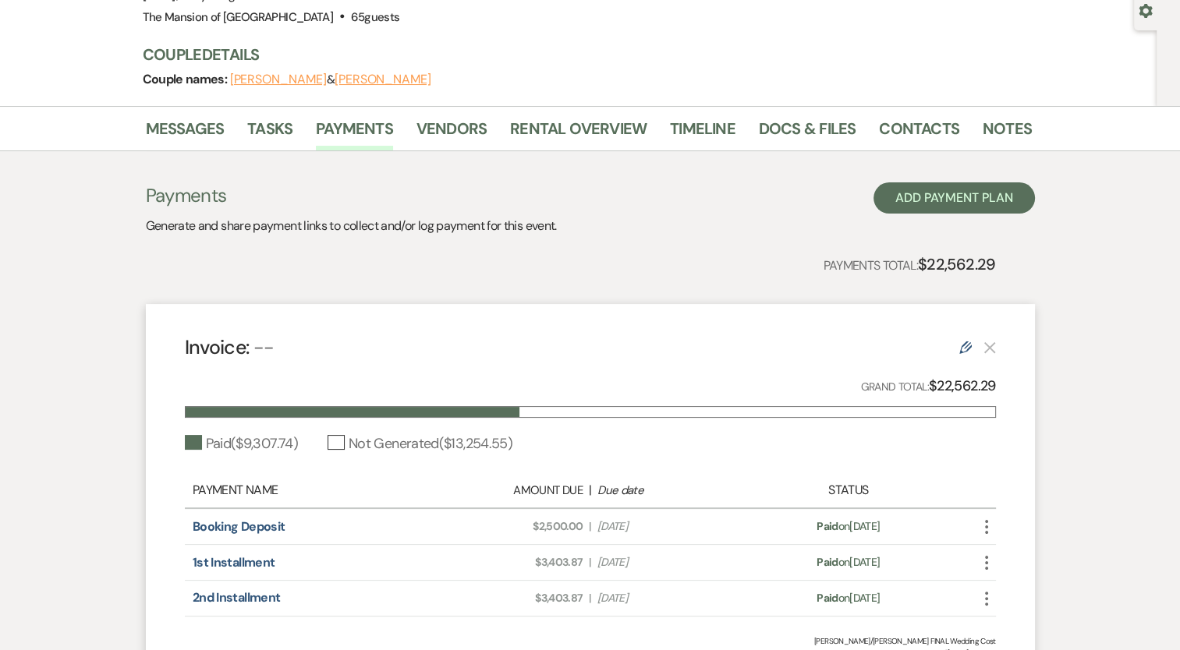
scroll to position [147, 0]
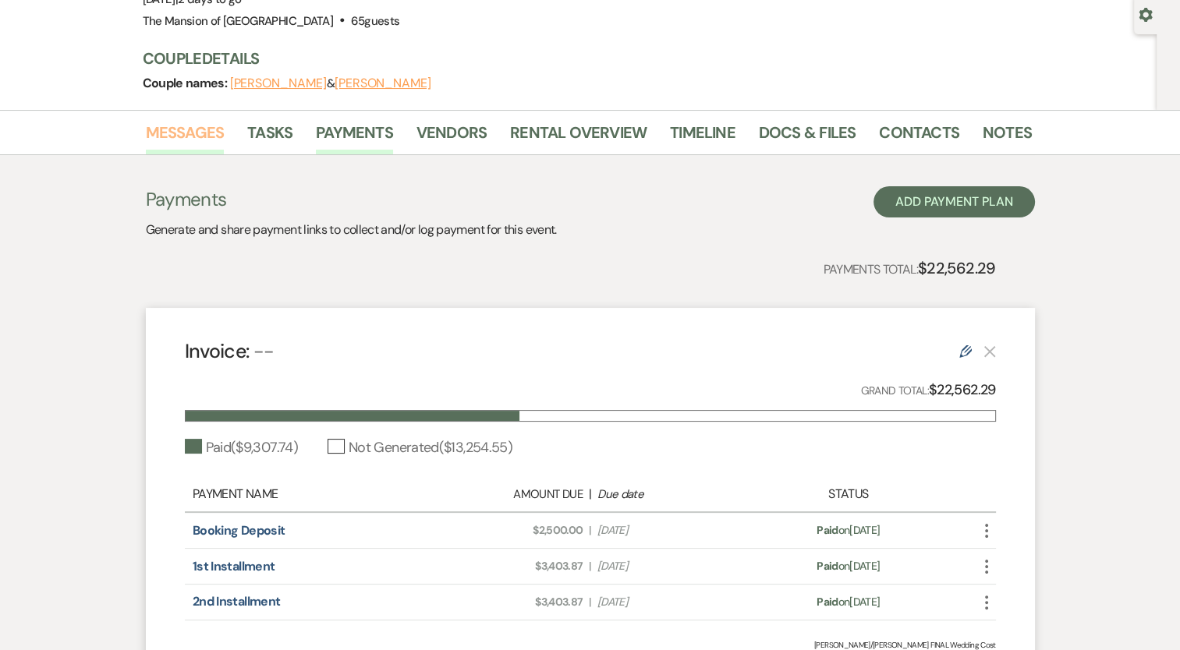
click at [193, 127] on link "Messages" at bounding box center [185, 137] width 79 height 34
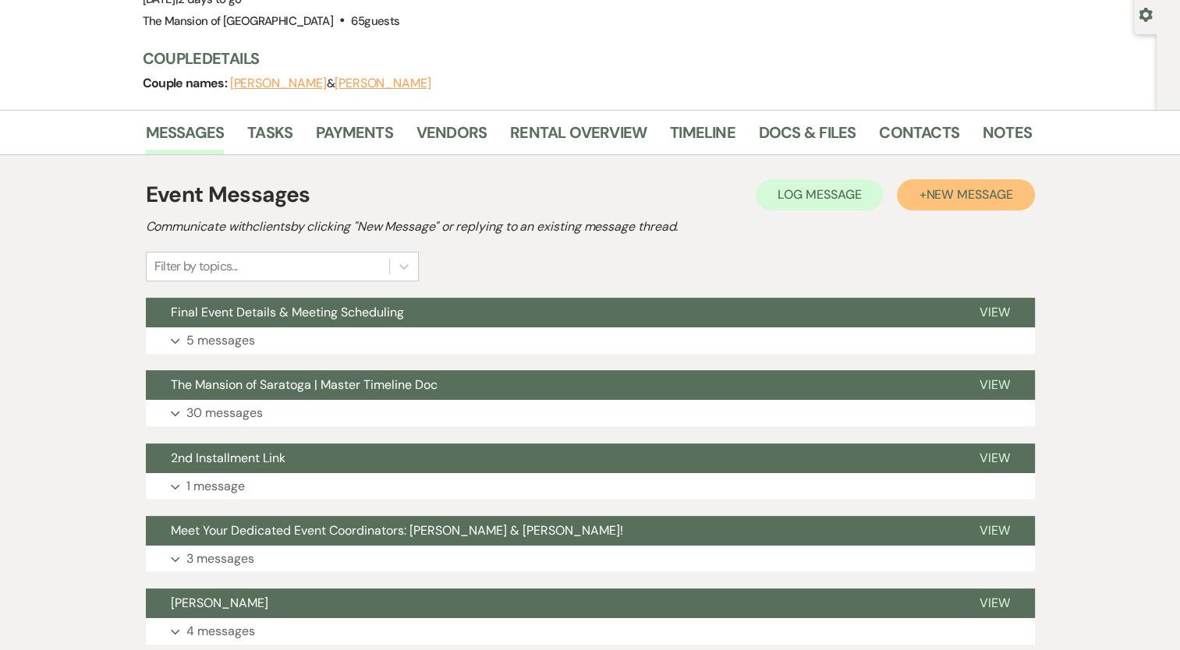
click at [906, 196] on button "+ New Message" at bounding box center [965, 194] width 137 height 31
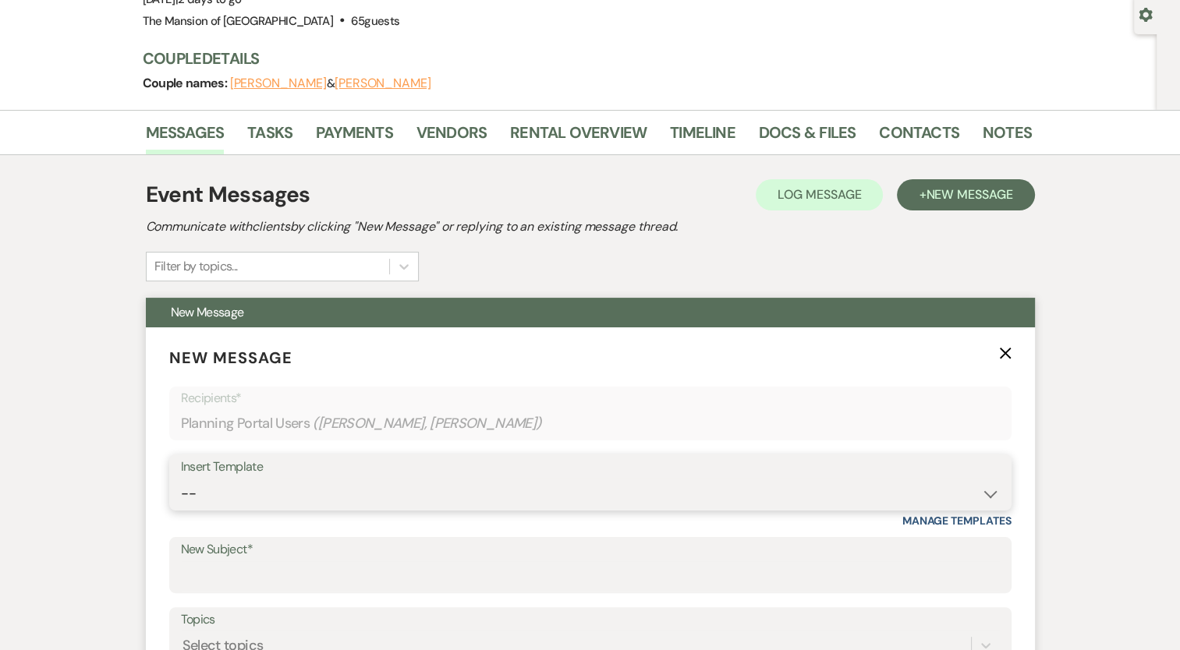
click at [306, 490] on select "-- Booking Template Final Number & Meeting Request Copy of Weven Planning Porta…" at bounding box center [590, 494] width 819 height 30
select select "5814"
click at [181, 479] on select "-- Booking Template Final Number & Meeting Request Copy of Weven Planning Porta…" at bounding box center [590, 494] width 819 height 30
type input "Final Wedding Statement"
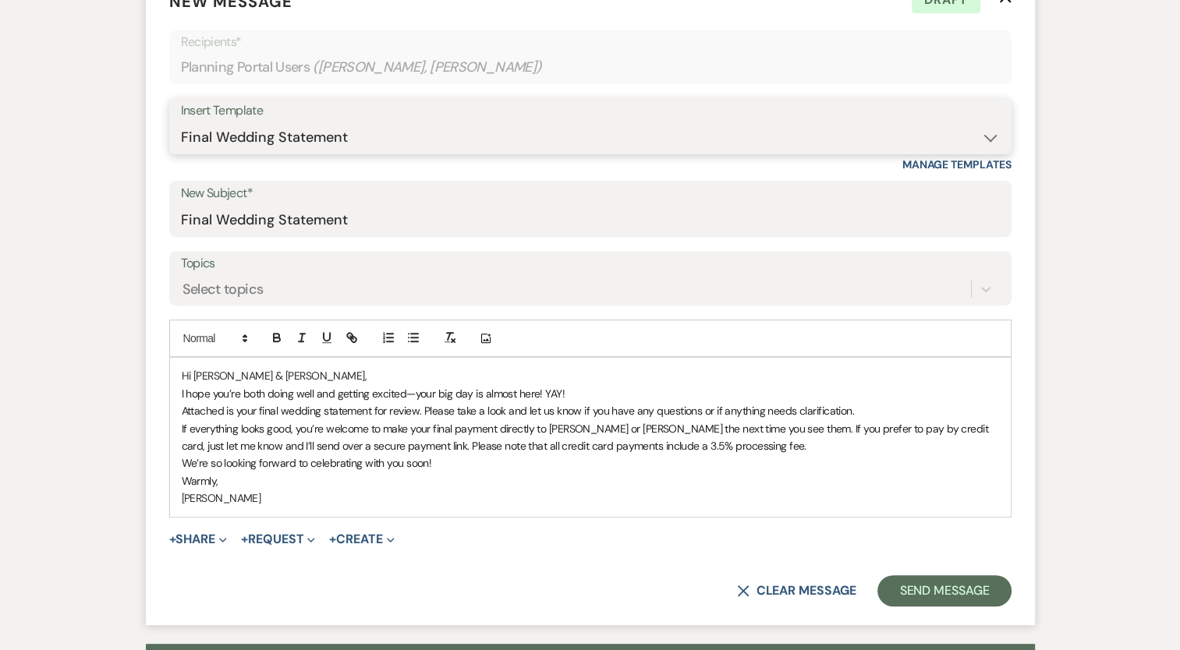
scroll to position [536, 0]
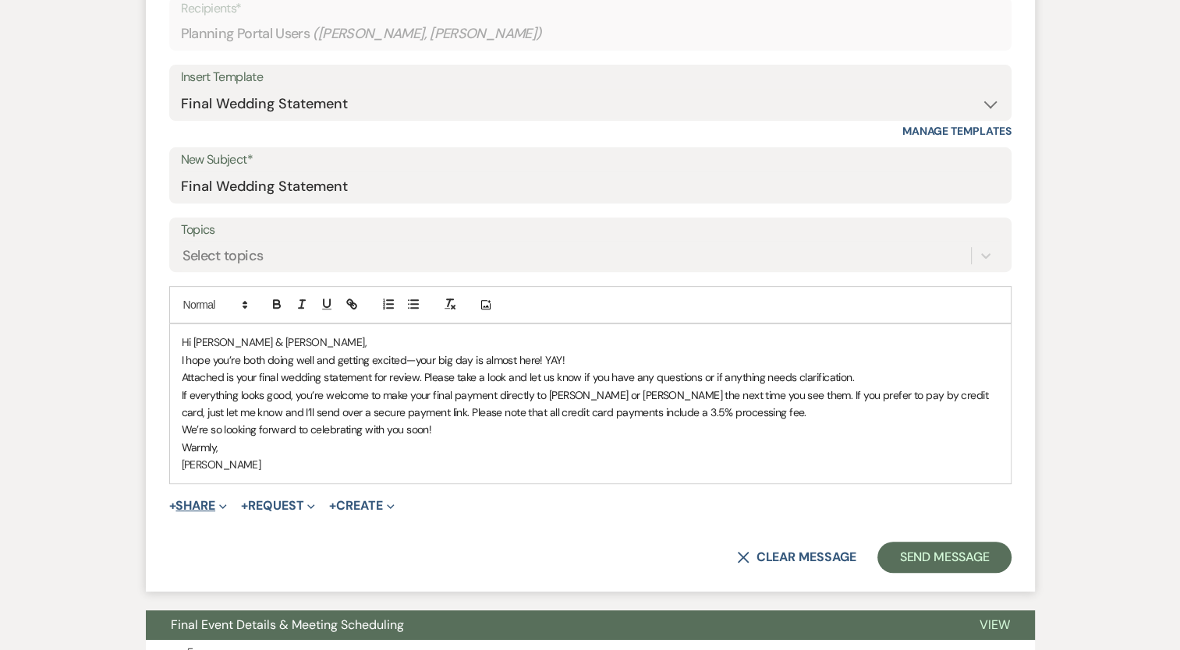
click at [197, 507] on button "+ Share Expand" at bounding box center [198, 506] width 58 height 12
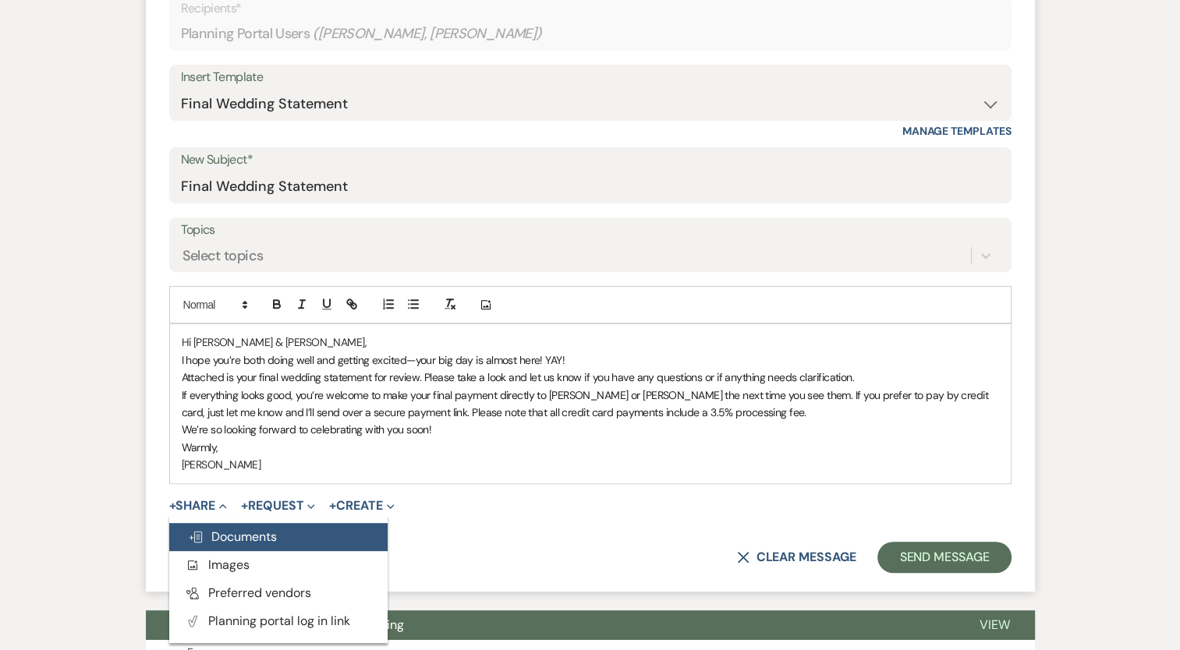
click at [214, 534] on span "Doc Upload Documents" at bounding box center [232, 537] width 89 height 16
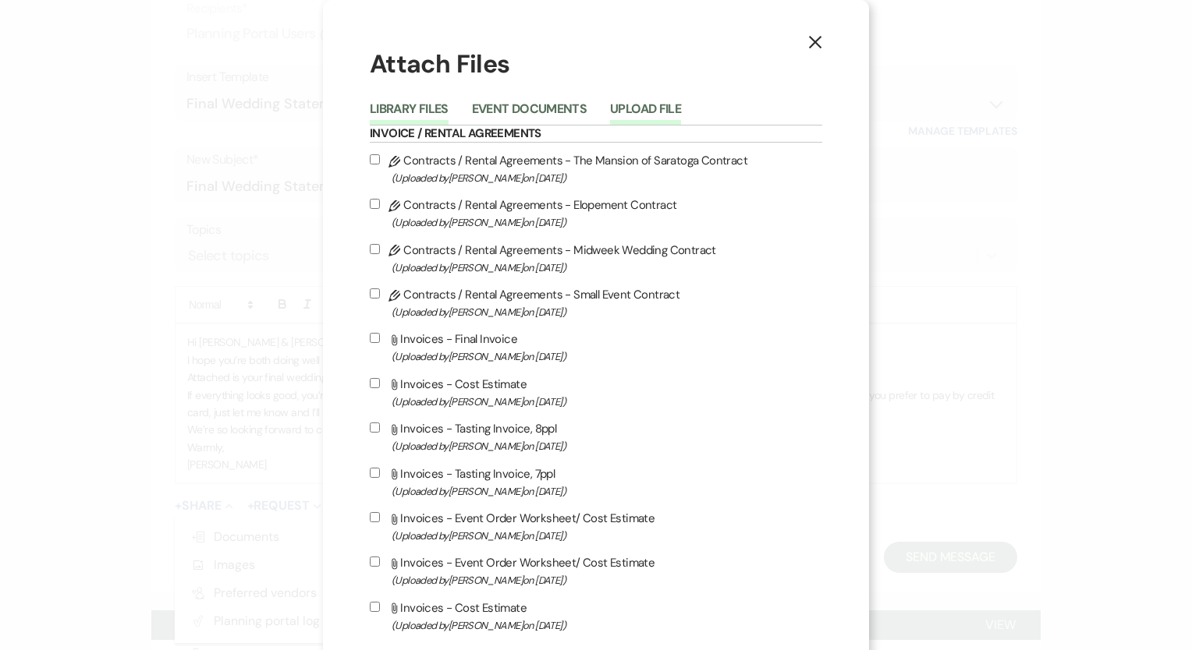
click at [653, 109] on button "Upload File" at bounding box center [645, 114] width 71 height 22
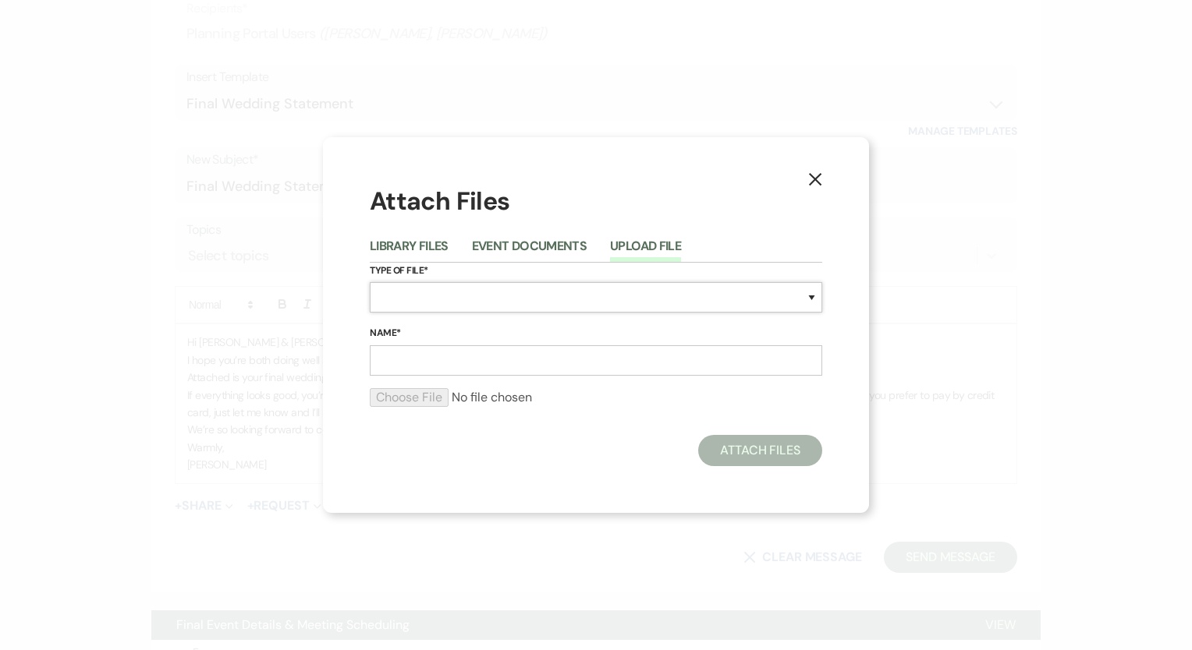
click at [428, 285] on select "Special Event Insurance Vendor Certificate of Insurance Contracts / Rental Agre…" at bounding box center [596, 297] width 452 height 30
select select "22"
click at [370, 282] on select "Special Event Insurance Vendor Certificate of Insurance Contracts / Rental Agre…" at bounding box center [596, 297] width 452 height 30
click at [448, 370] on input "Name*" at bounding box center [596, 360] width 452 height 30
type input "Final Event Invoice"
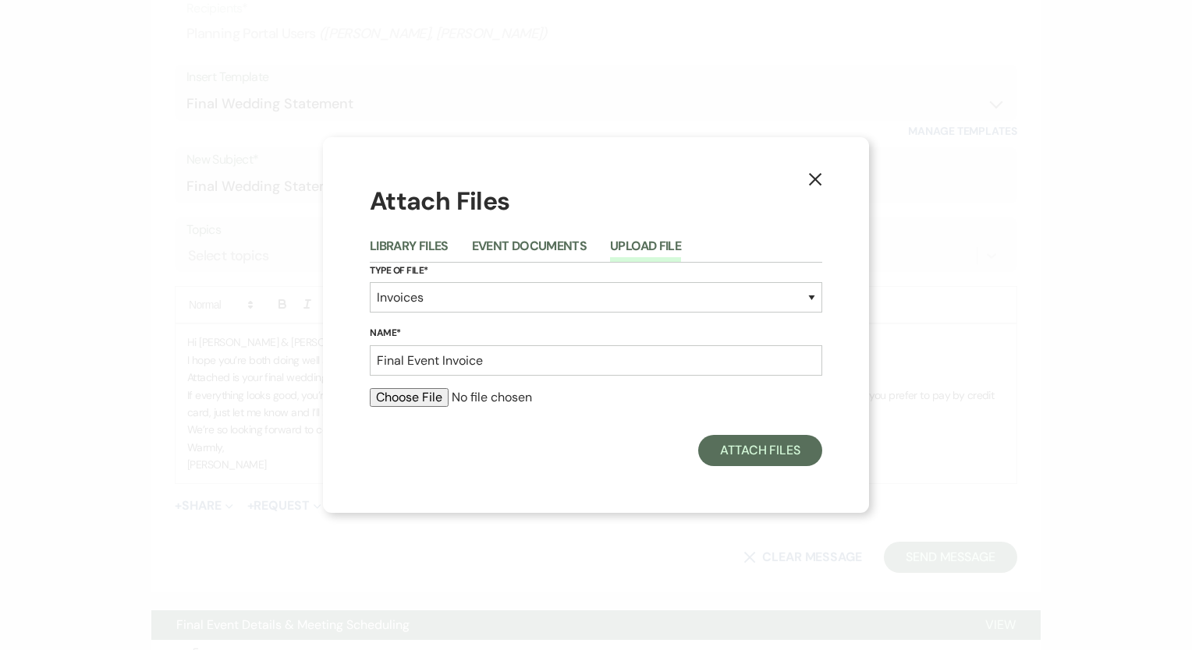
click at [389, 399] on input "file" at bounding box center [596, 397] width 452 height 19
type input "C:\fakepath\FINAL - 2025 [PERSON_NAME] Midweek Wedding.xlsx - Sheet1.pdf"
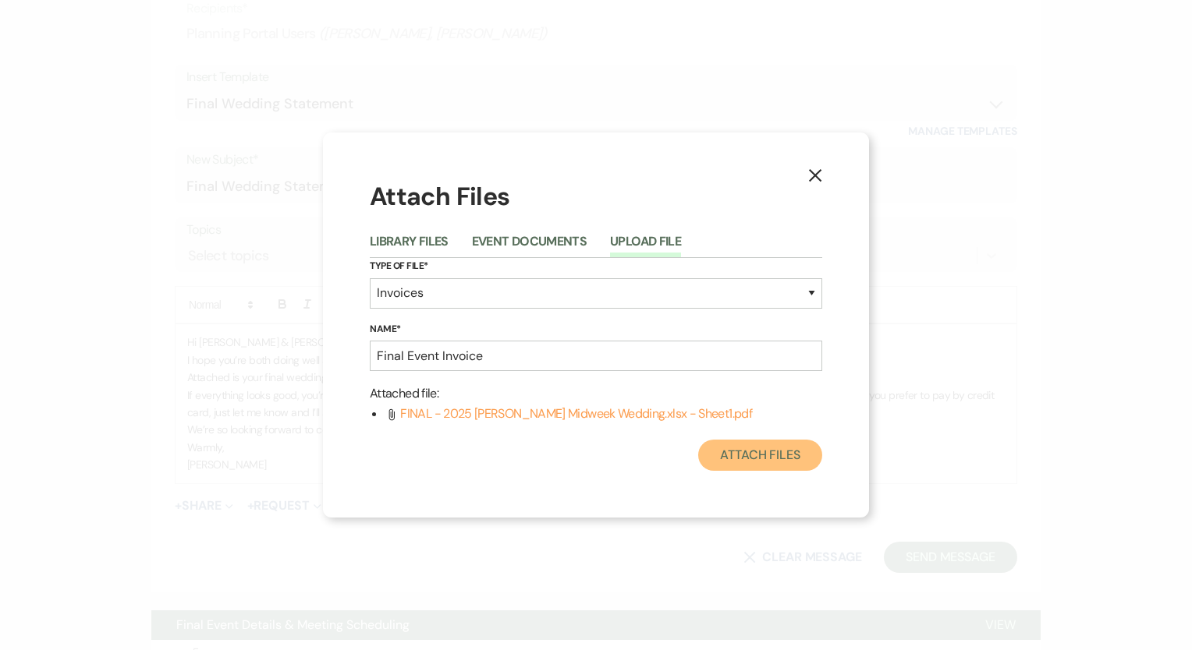
click at [755, 457] on button "Attach Files" at bounding box center [760, 455] width 124 height 31
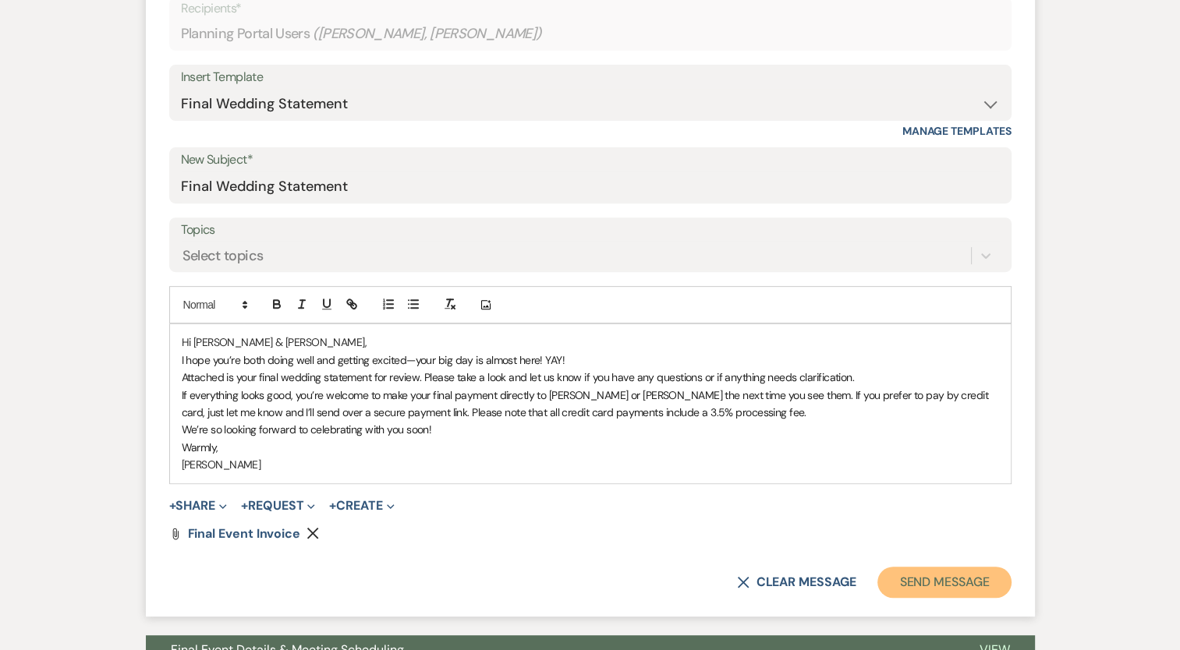
click at [933, 580] on button "Send Message" at bounding box center [943, 582] width 133 height 31
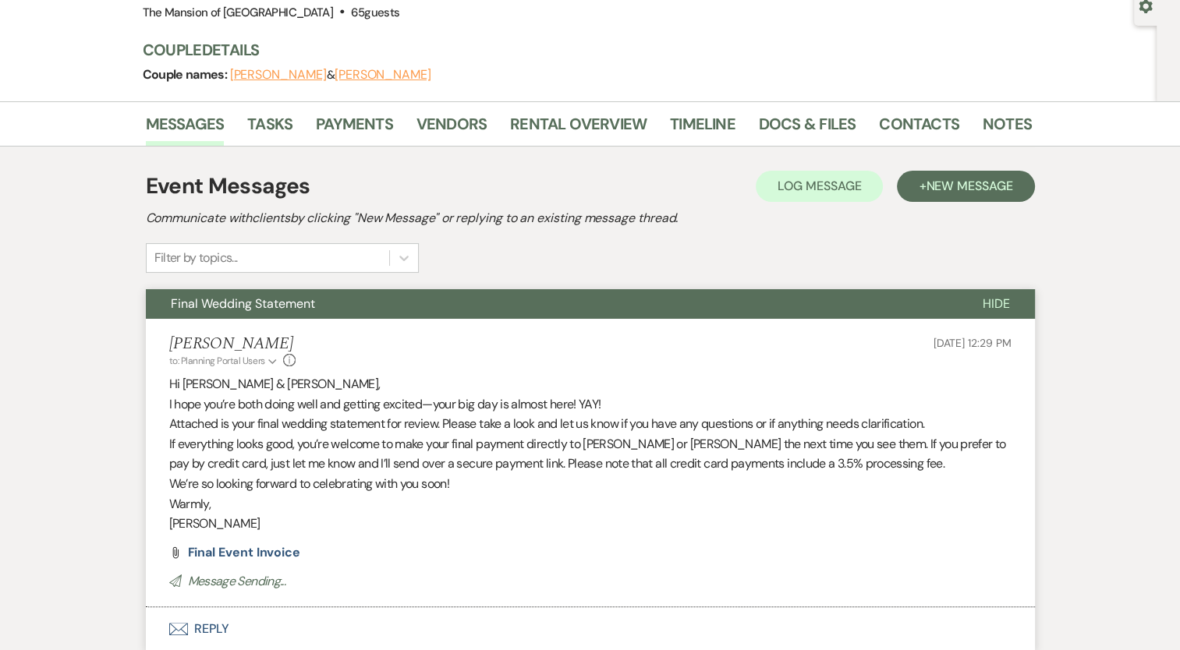
scroll to position [156, 0]
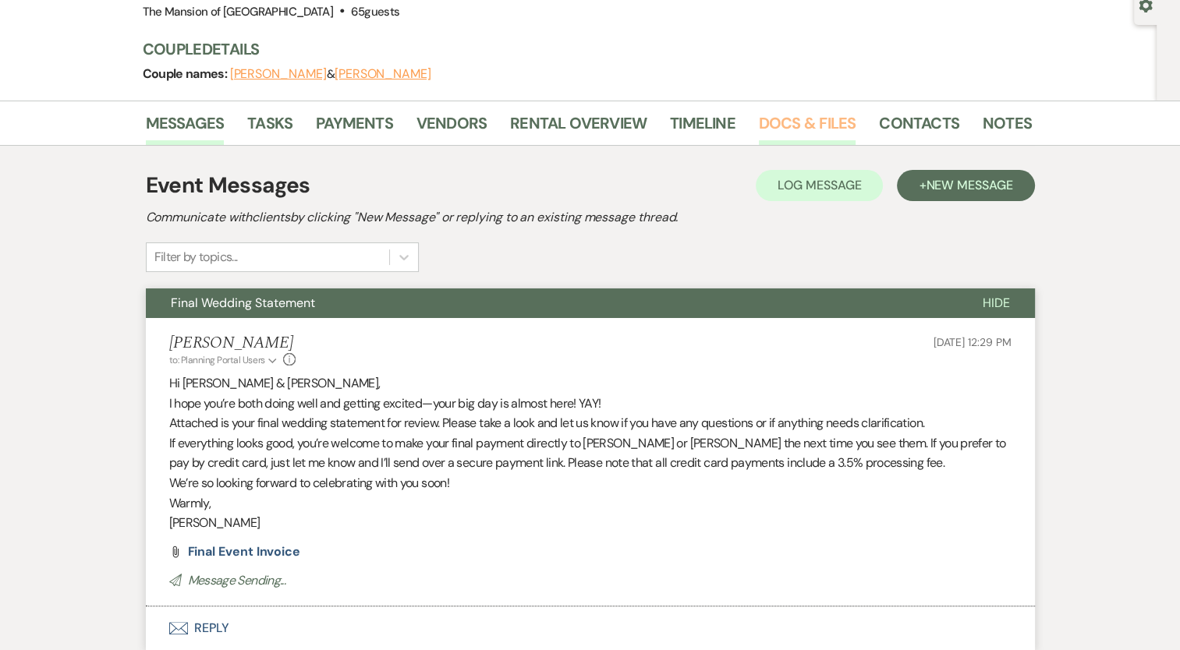
click at [789, 122] on link "Docs & Files" at bounding box center [807, 128] width 97 height 34
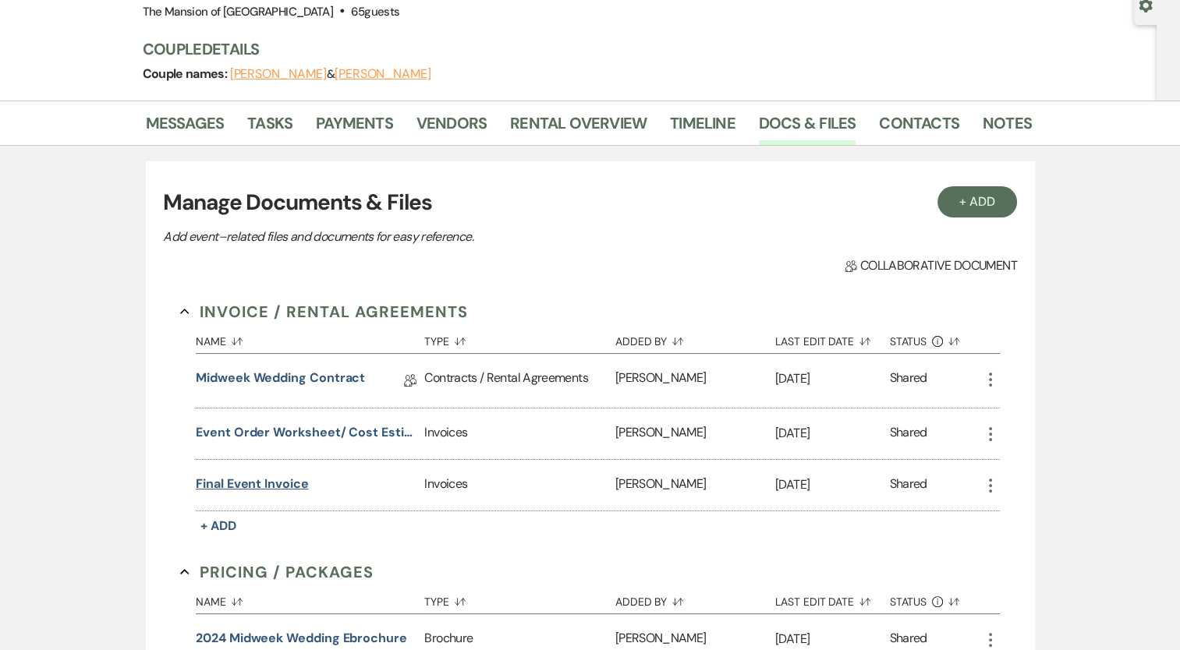
click at [270, 480] on button "Final Event Invoice" at bounding box center [252, 484] width 112 height 19
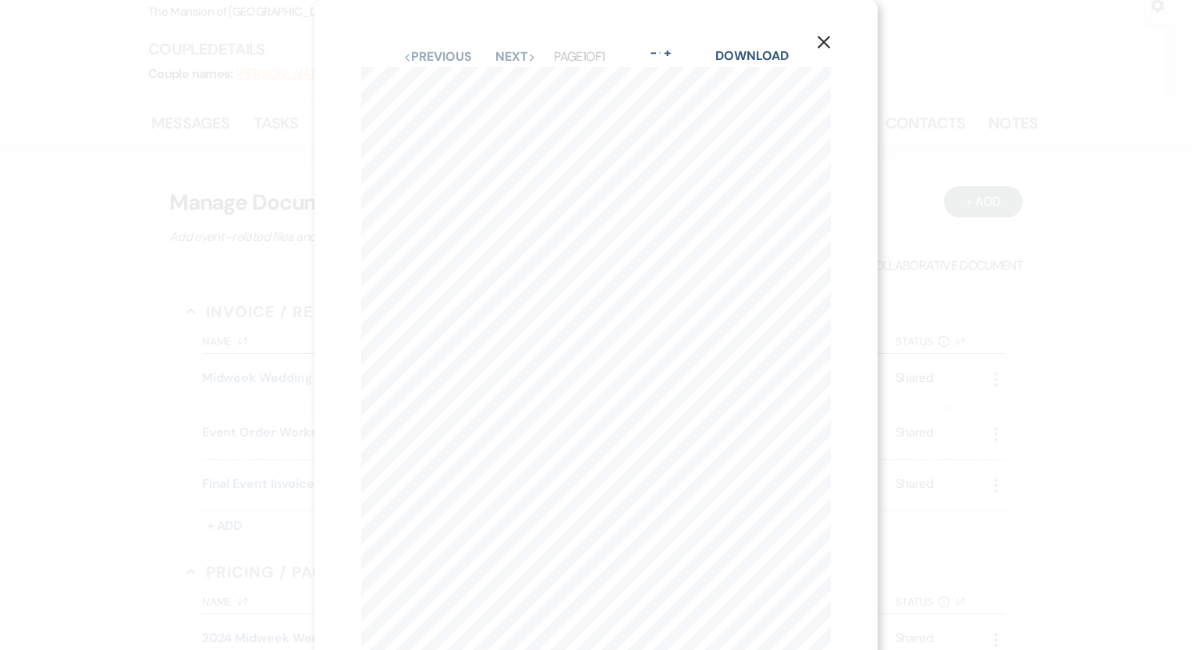
click at [821, 38] on icon "X" at bounding box center [823, 42] width 14 height 14
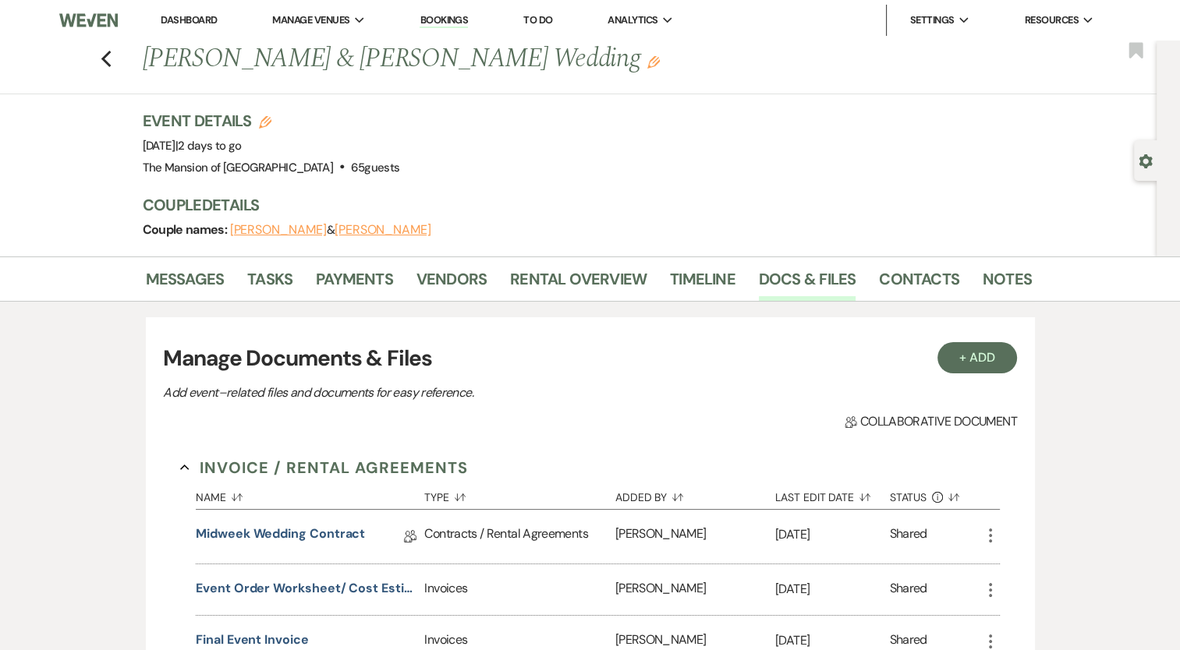
click at [188, 23] on link "Dashboard" at bounding box center [189, 19] width 56 height 13
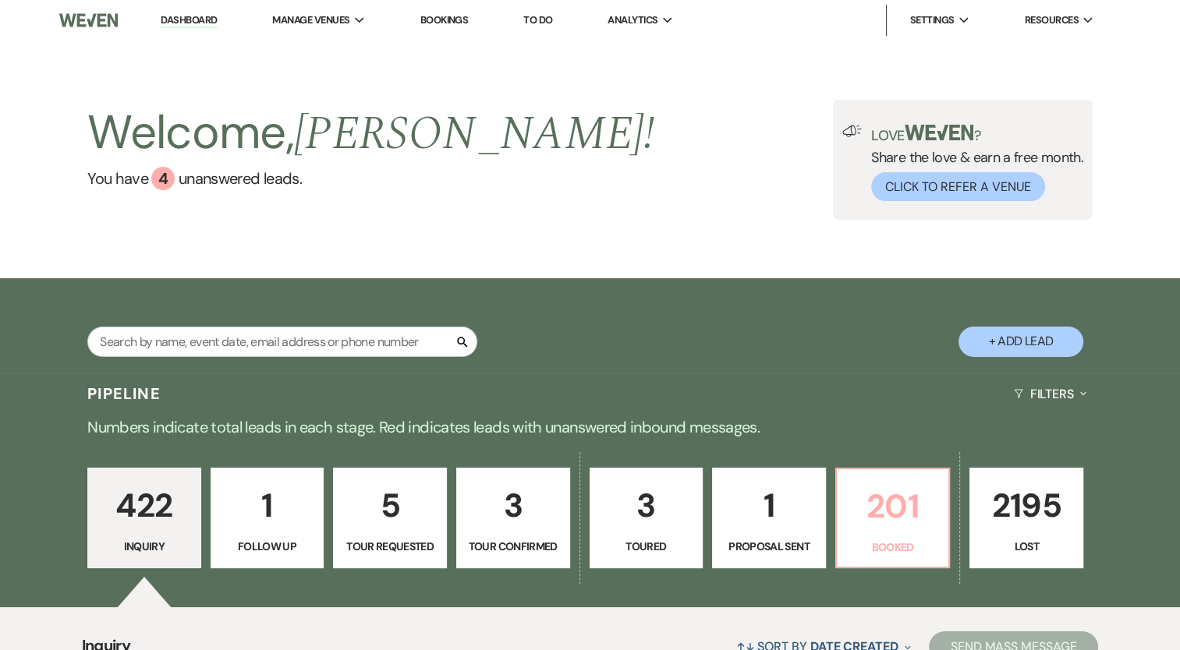
click at [915, 550] on p "Booked" at bounding box center [893, 547] width 94 height 17
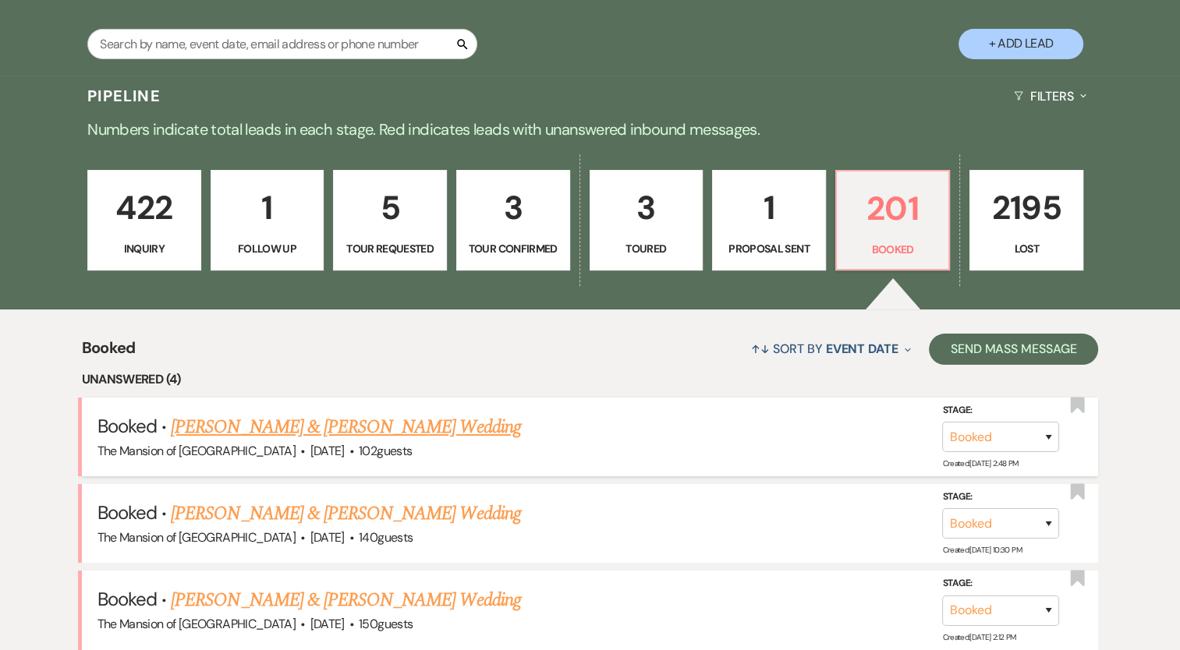
scroll to position [312, 0]
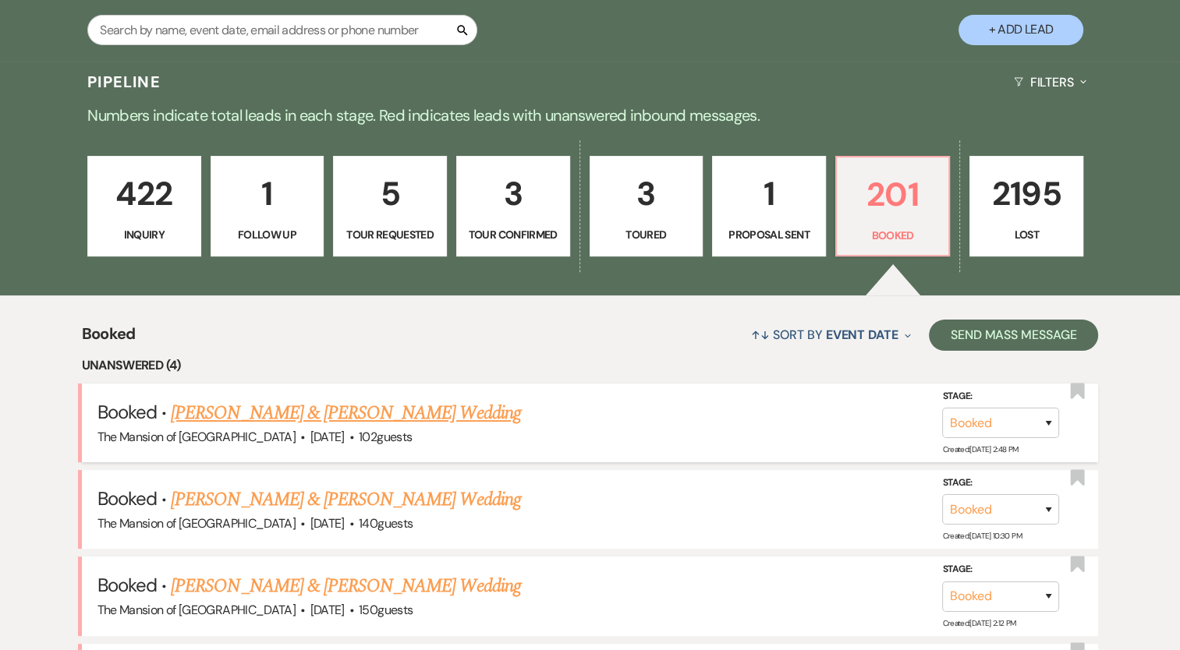
click at [380, 418] on link "[PERSON_NAME] & [PERSON_NAME] Wedding" at bounding box center [345, 413] width 349 height 28
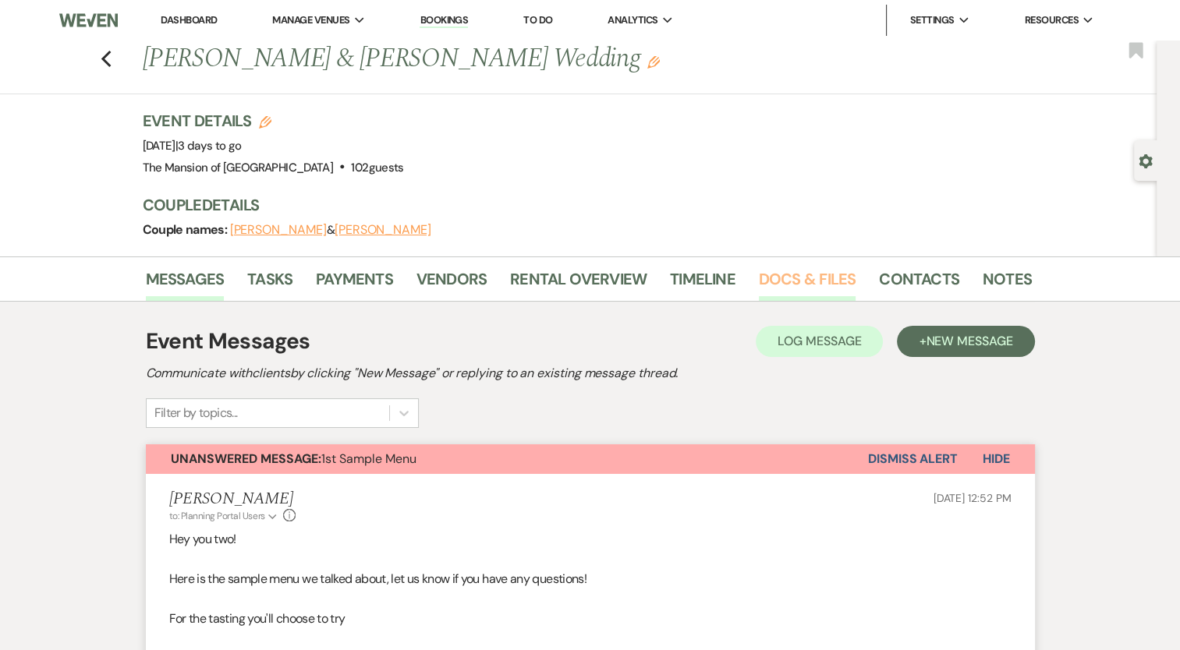
click at [792, 280] on link "Docs & Files" at bounding box center [807, 284] width 97 height 34
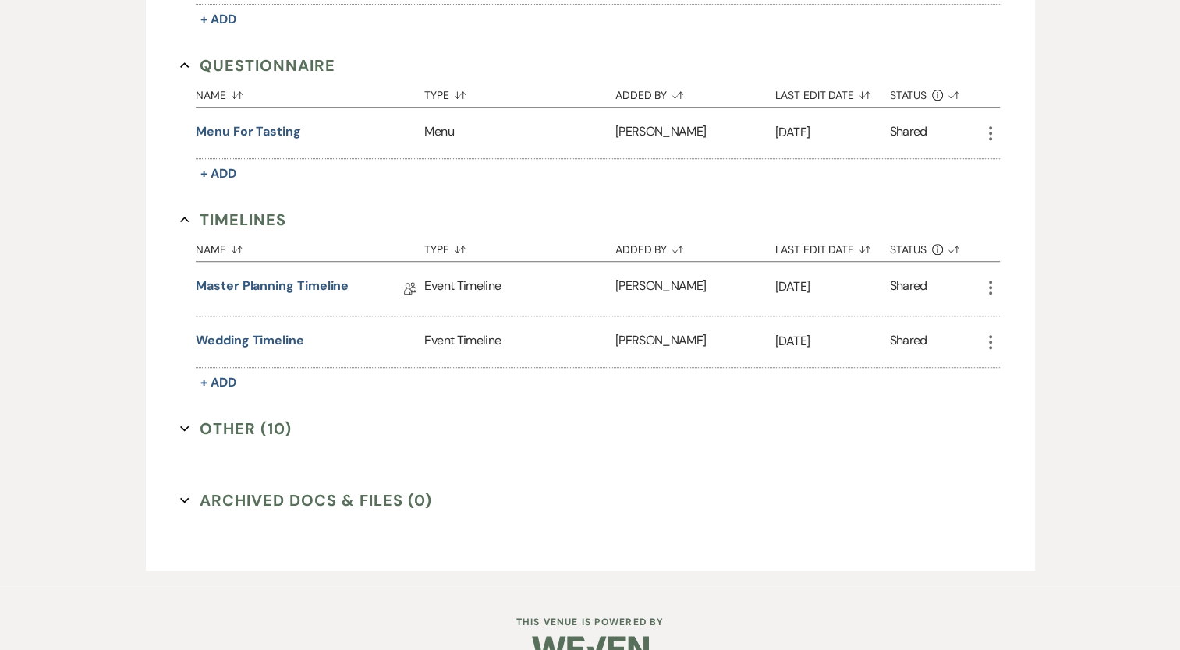
scroll to position [1153, 0]
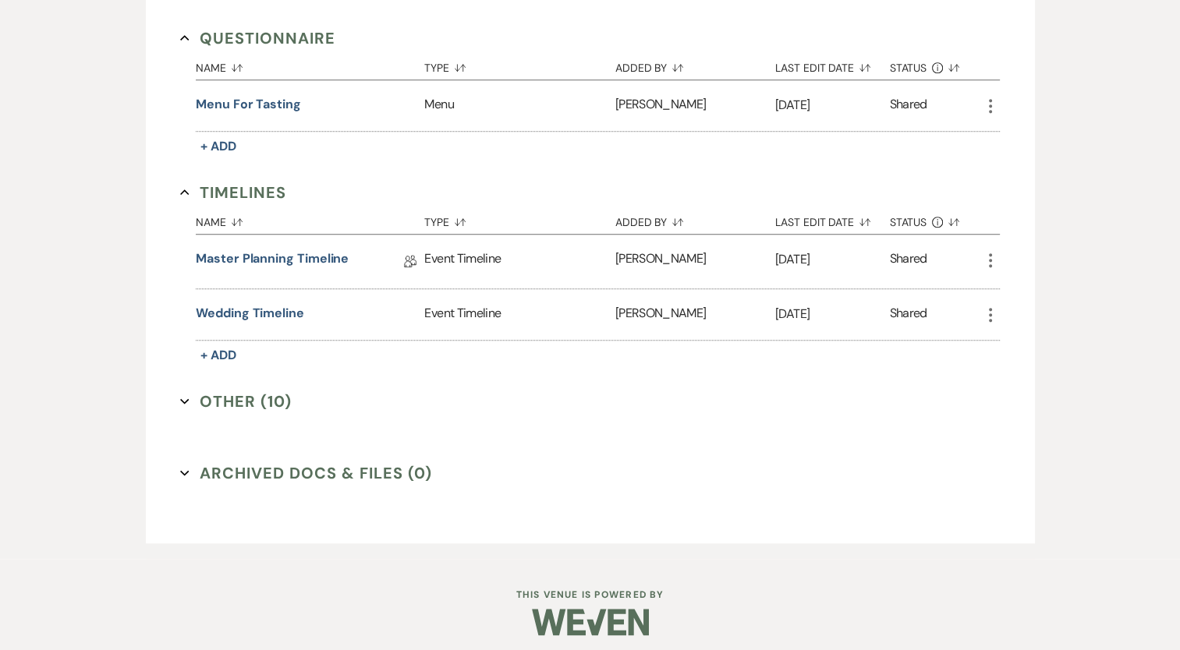
click at [231, 390] on button "Other (10) Expand" at bounding box center [236, 401] width 112 height 23
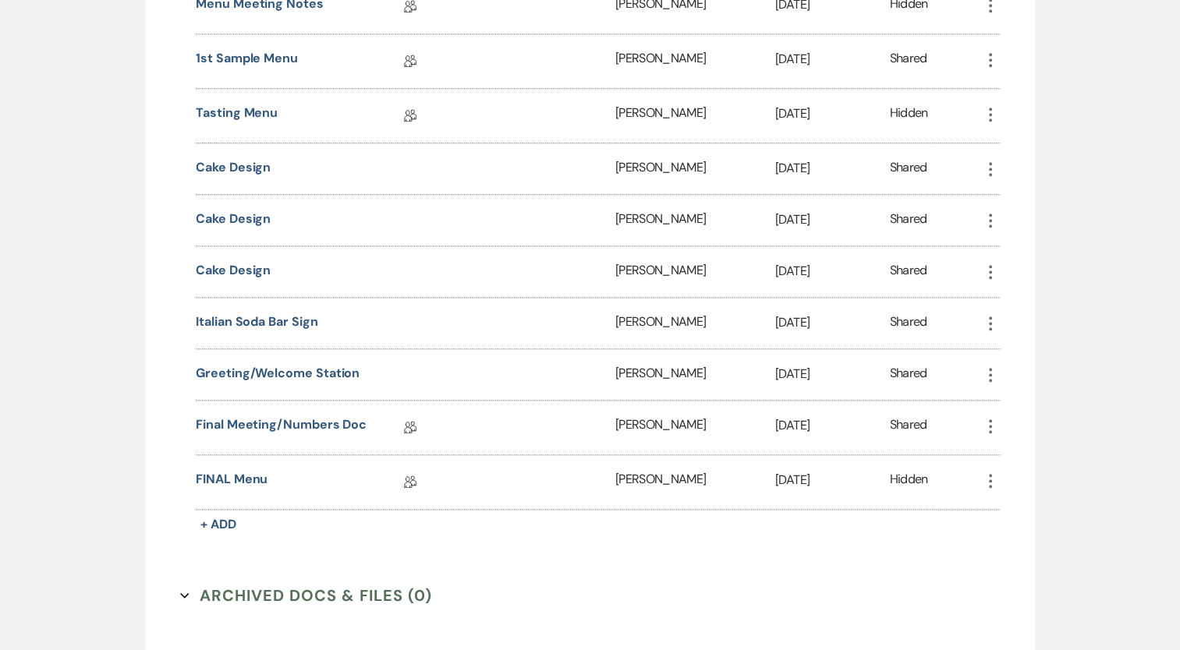
scroll to position [1621, 0]
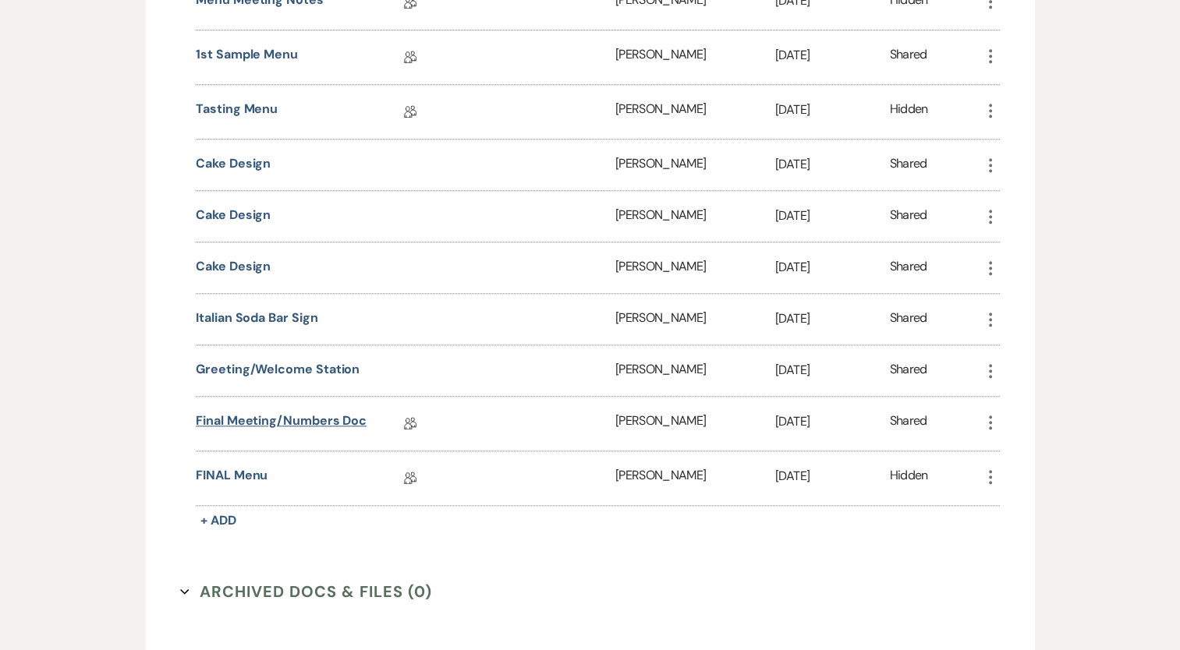
click at [293, 412] on link "Final Meeting/Numbers Doc" at bounding box center [281, 424] width 171 height 24
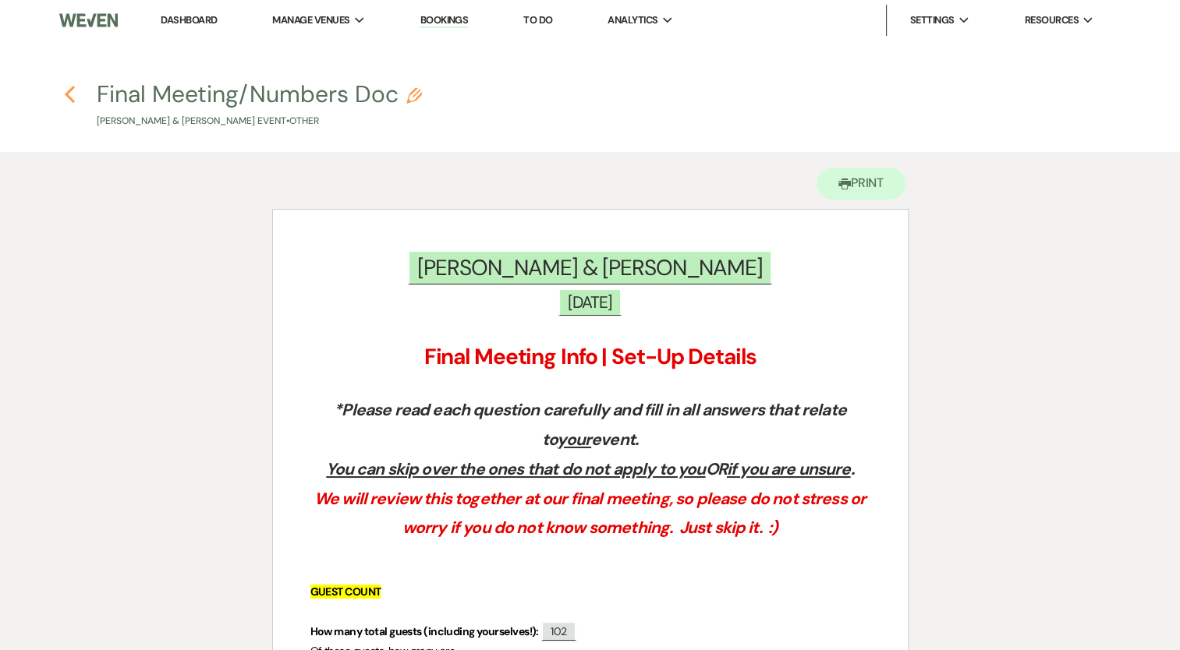
click at [68, 96] on use "button" at bounding box center [70, 94] width 10 height 17
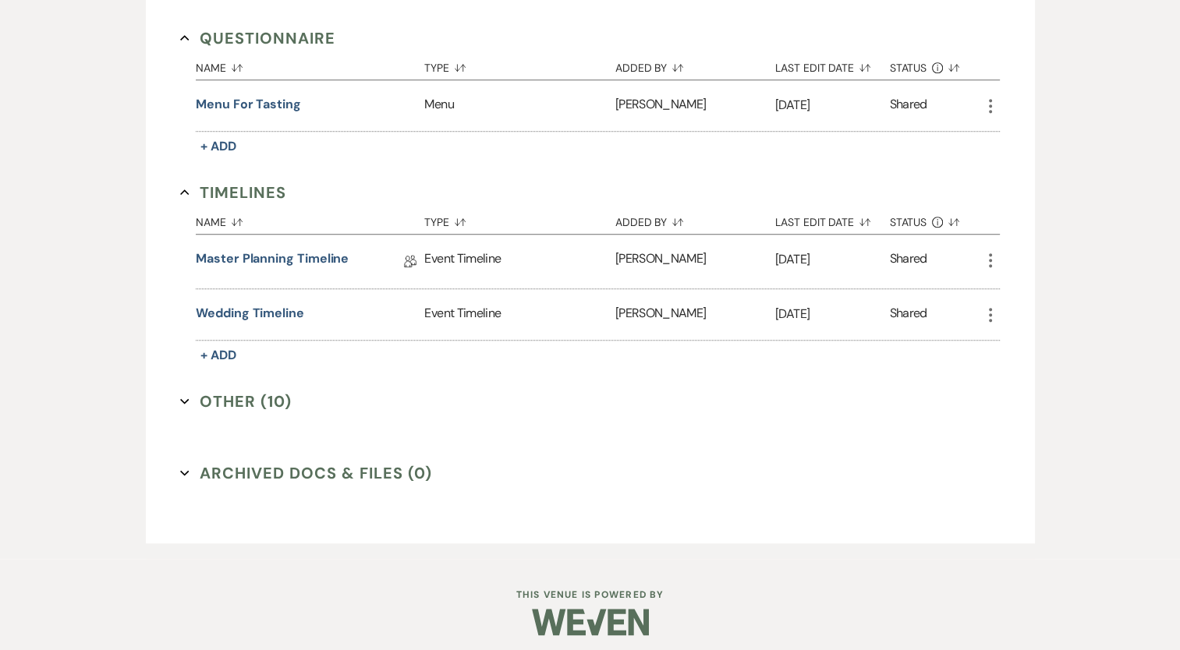
click at [218, 395] on button "Other (10) Expand" at bounding box center [236, 401] width 112 height 23
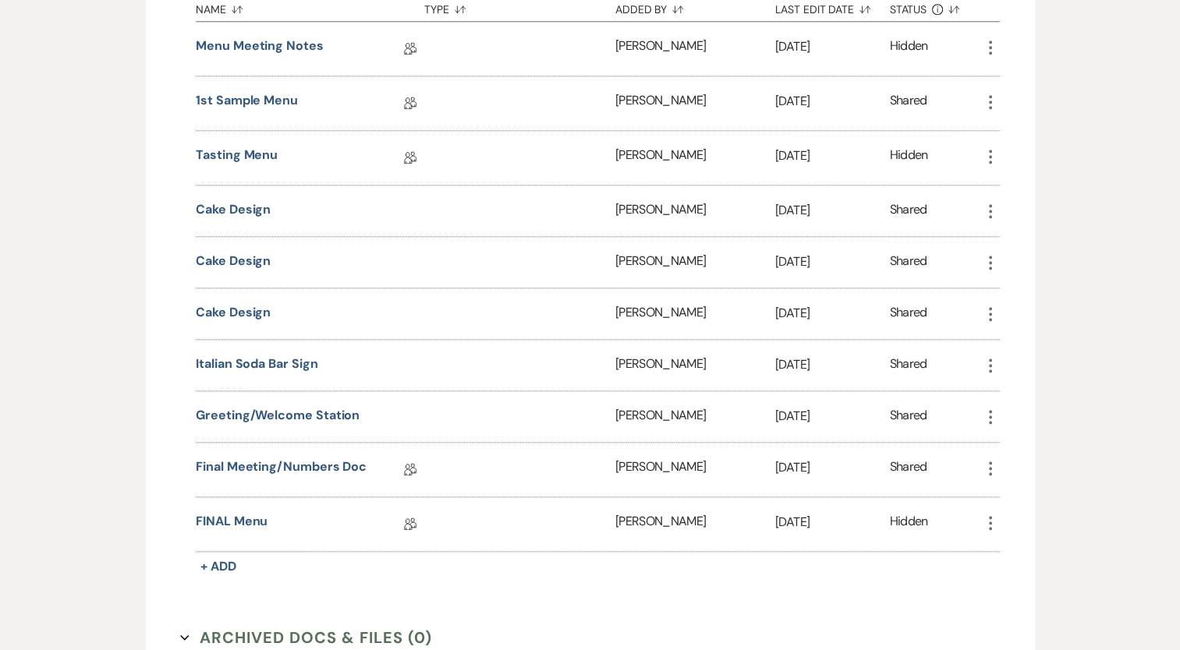
scroll to position [1621, 0]
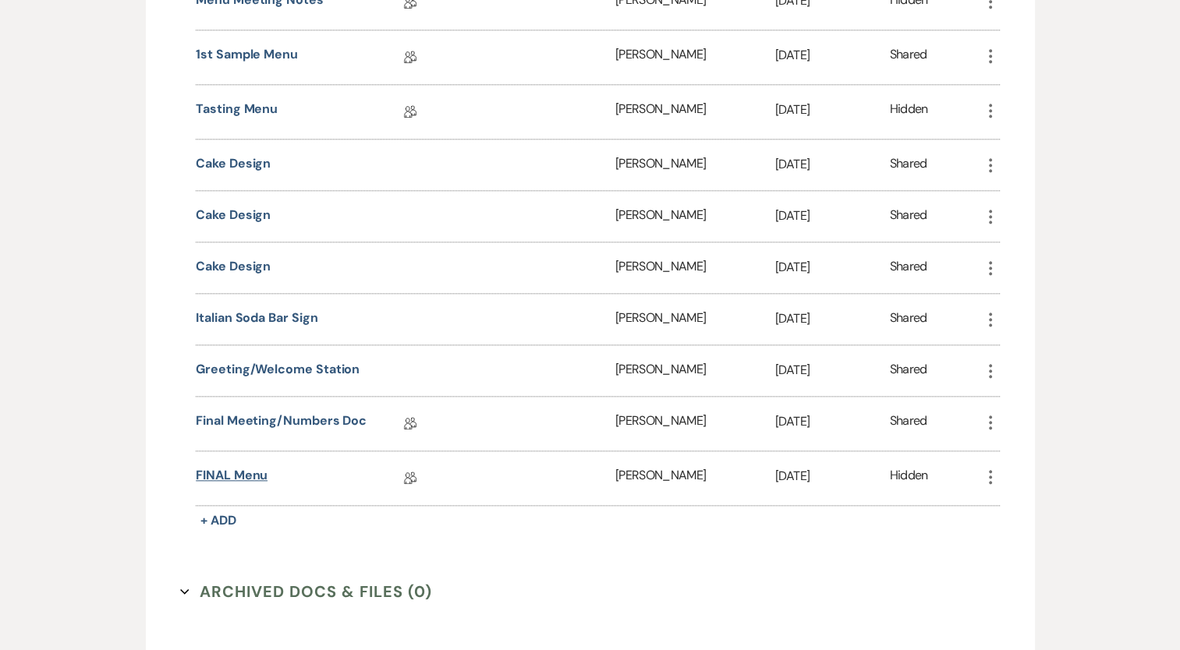
click at [239, 466] on link "FINAL Menu" at bounding box center [232, 478] width 72 height 24
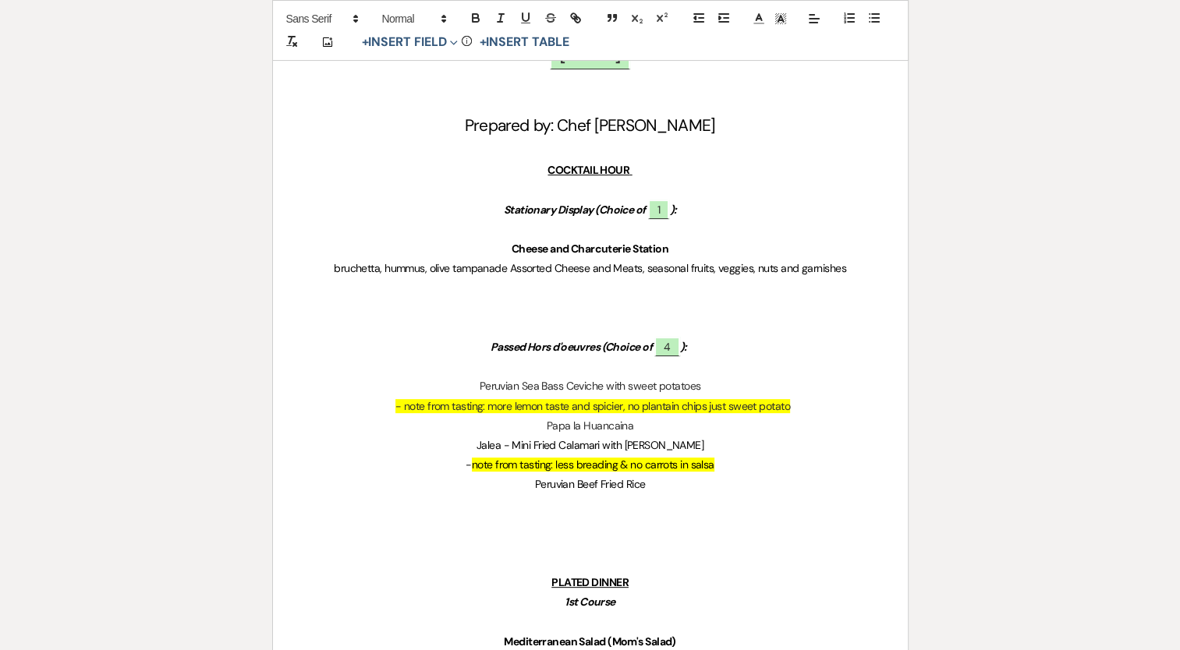
scroll to position [78, 0]
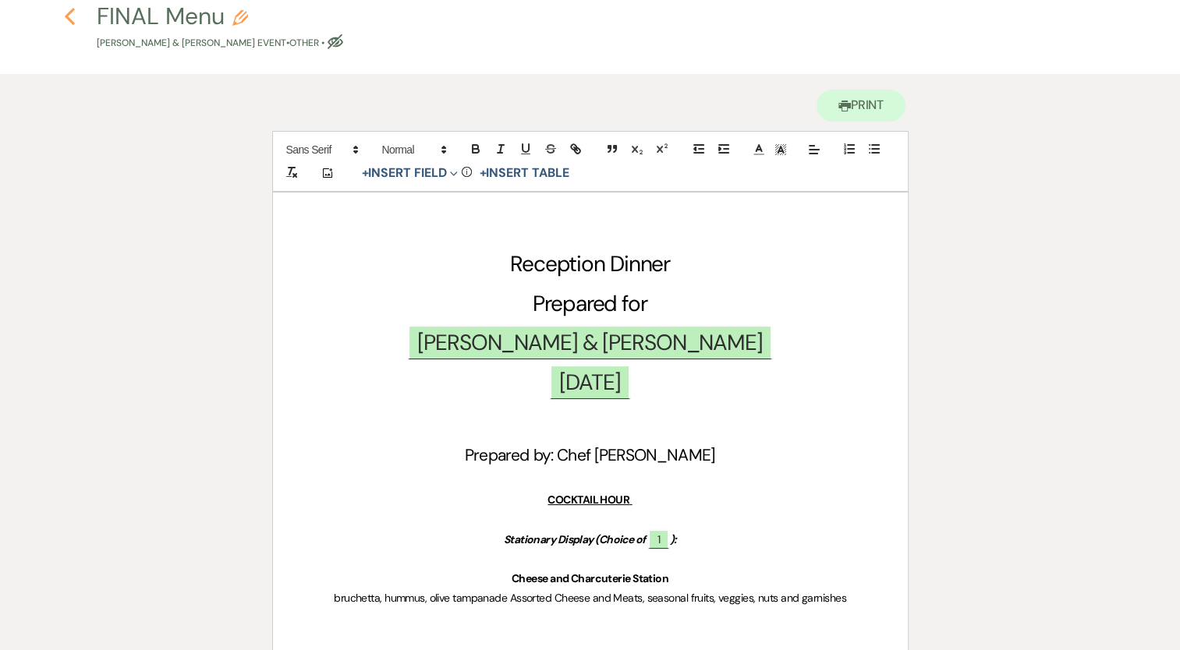
click at [69, 23] on icon "Previous" at bounding box center [70, 16] width 12 height 19
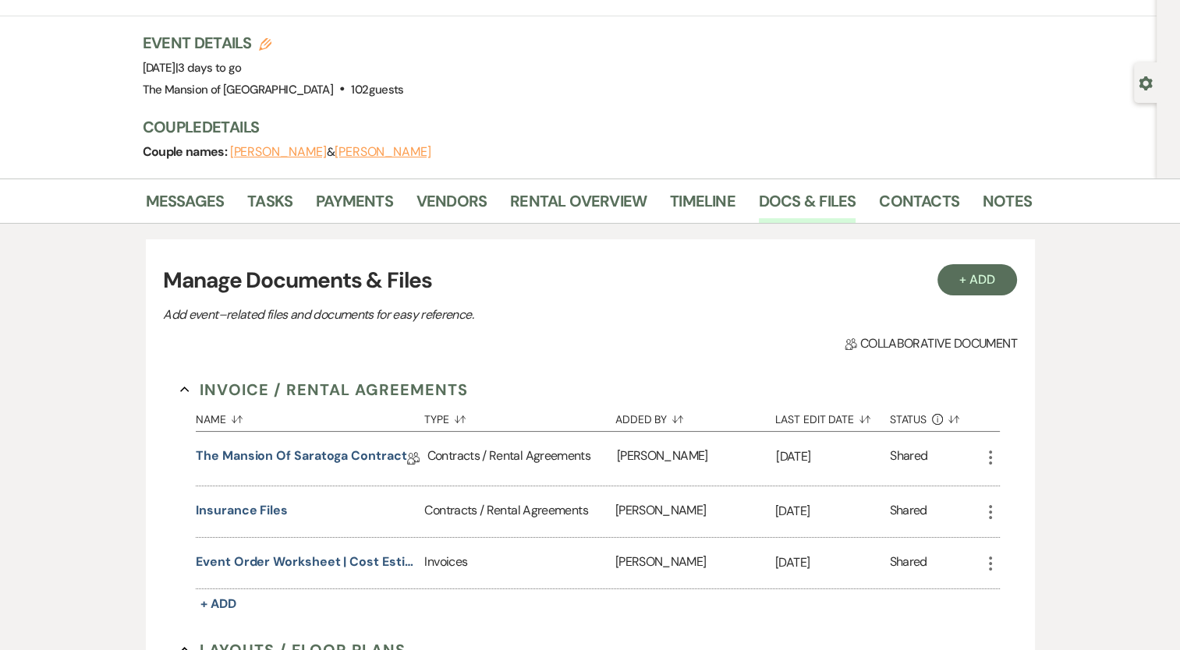
scroll to position [1153, 0]
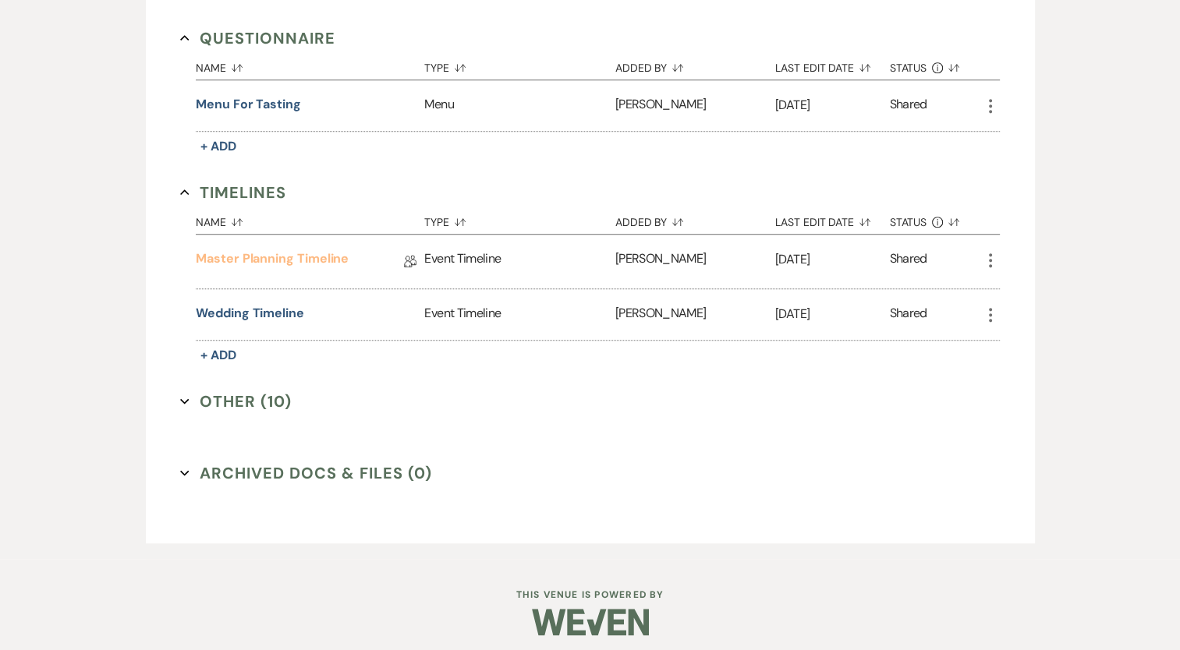
click at [312, 250] on link "Master Planning Timeline" at bounding box center [272, 262] width 153 height 24
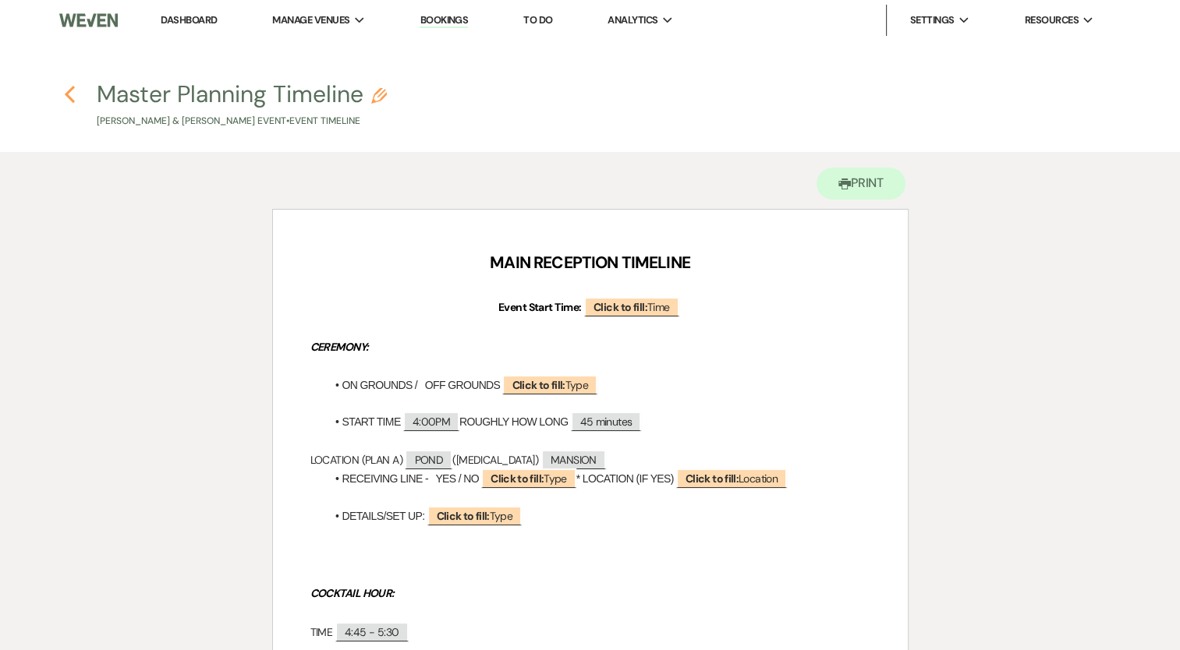
click at [69, 91] on use "button" at bounding box center [70, 94] width 10 height 17
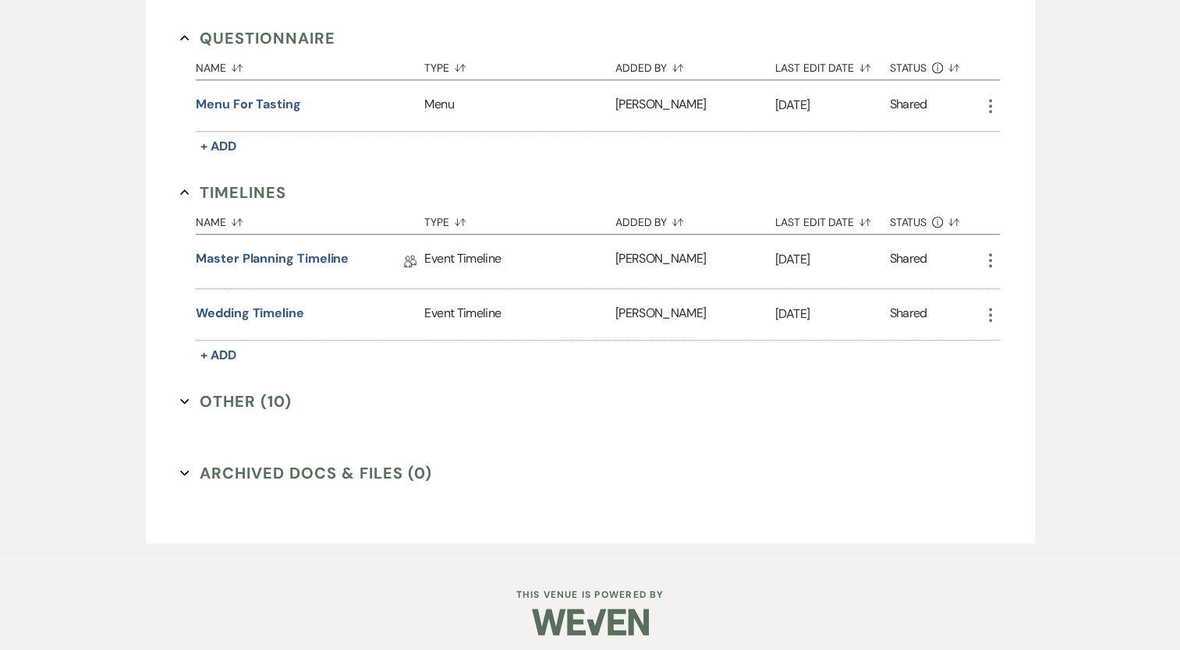
click at [244, 396] on button "Other (10) Expand" at bounding box center [236, 401] width 112 height 23
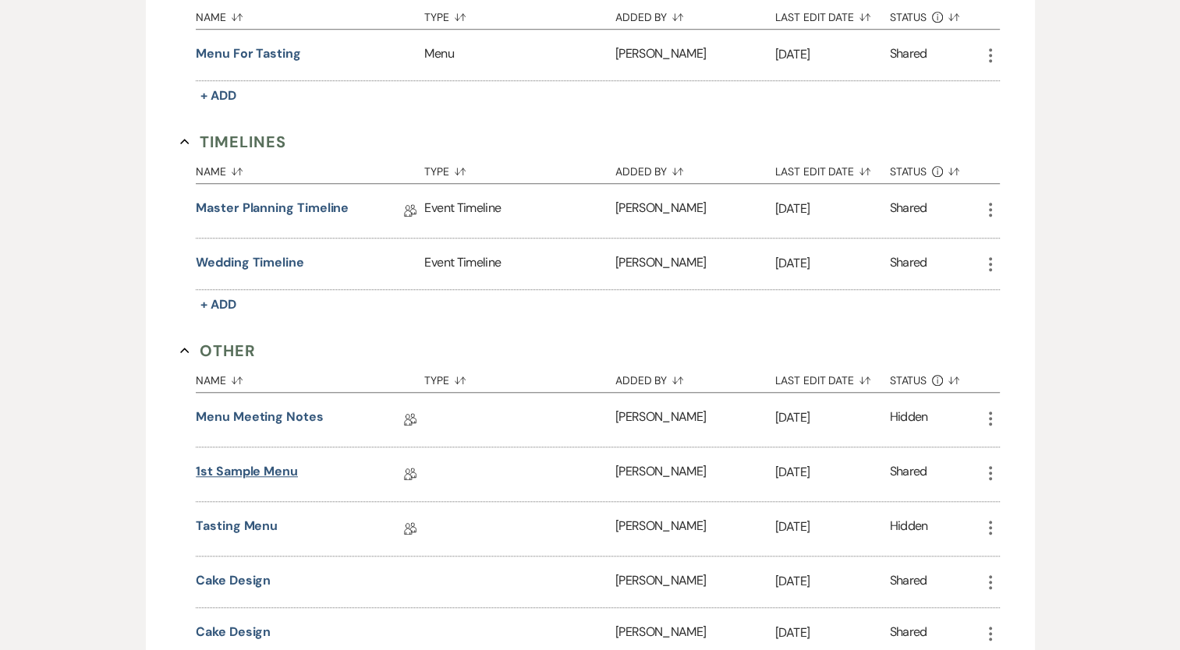
scroll to position [1231, 0]
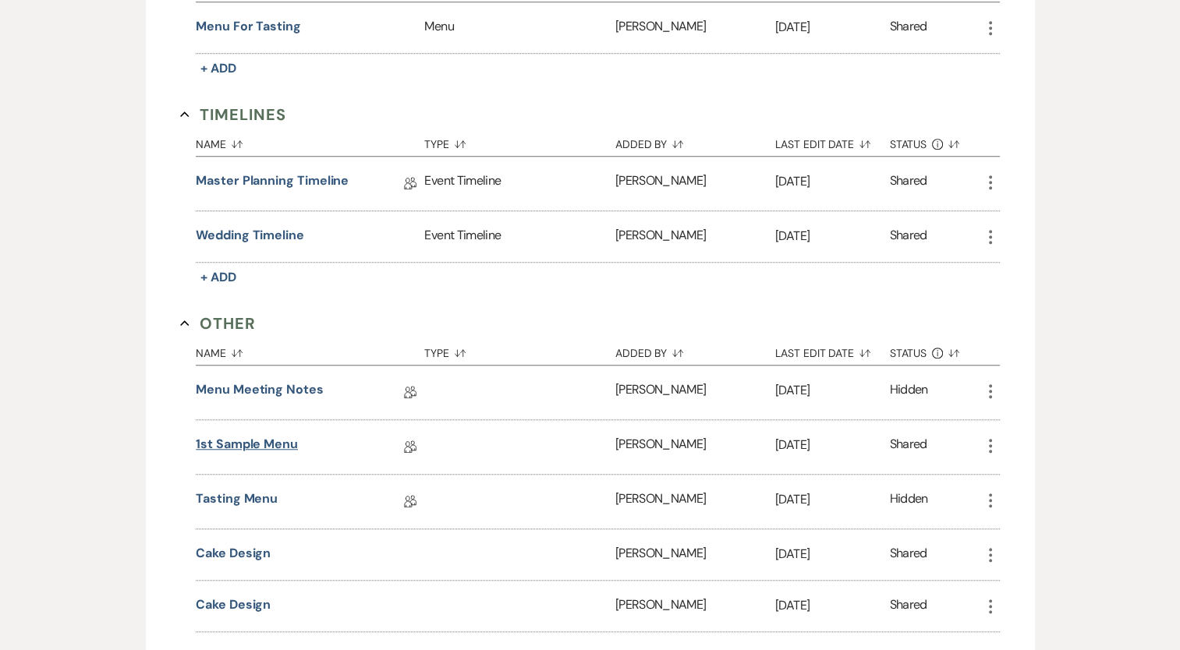
click at [258, 437] on link "1st Sample Menu" at bounding box center [247, 447] width 102 height 24
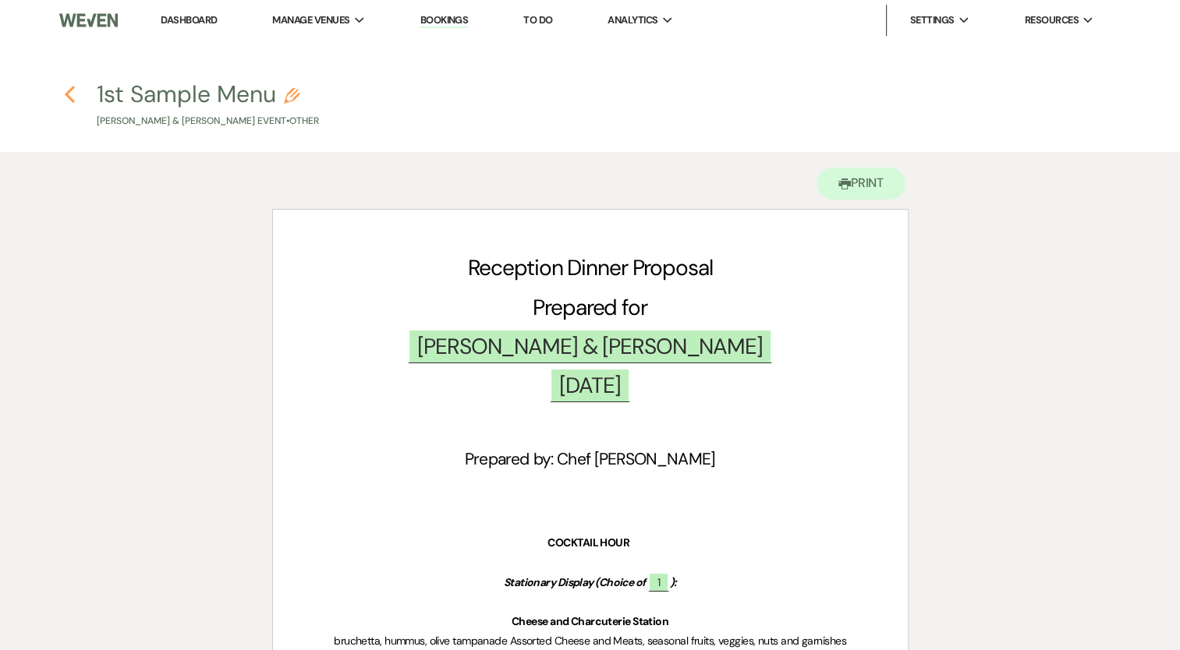
click at [73, 95] on icon "Previous" at bounding box center [70, 94] width 12 height 19
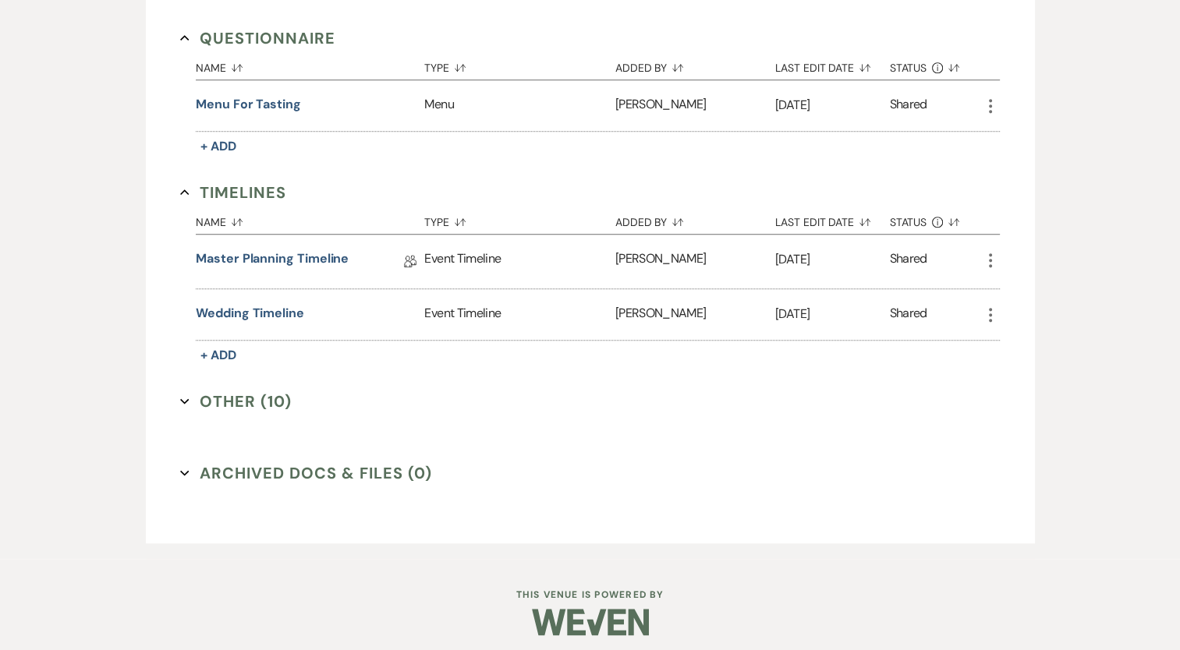
click at [239, 390] on button "Other (10) Expand" at bounding box center [236, 401] width 112 height 23
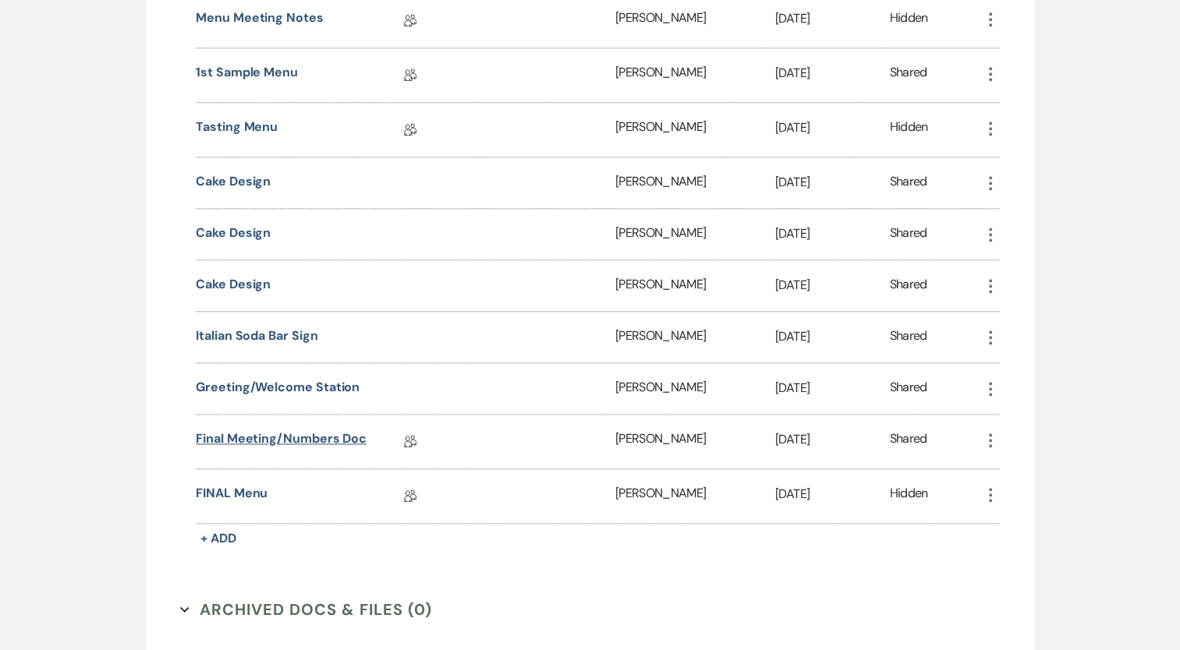
scroll to position [1621, 0]
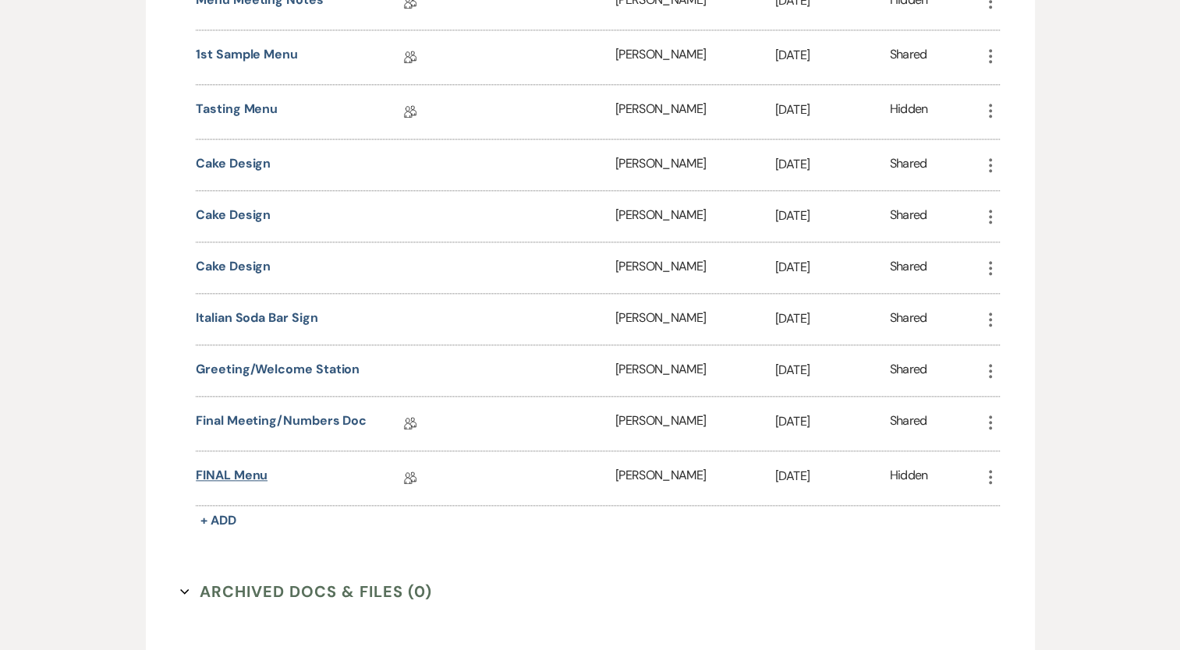
click at [260, 466] on link "FINAL Menu" at bounding box center [232, 478] width 72 height 24
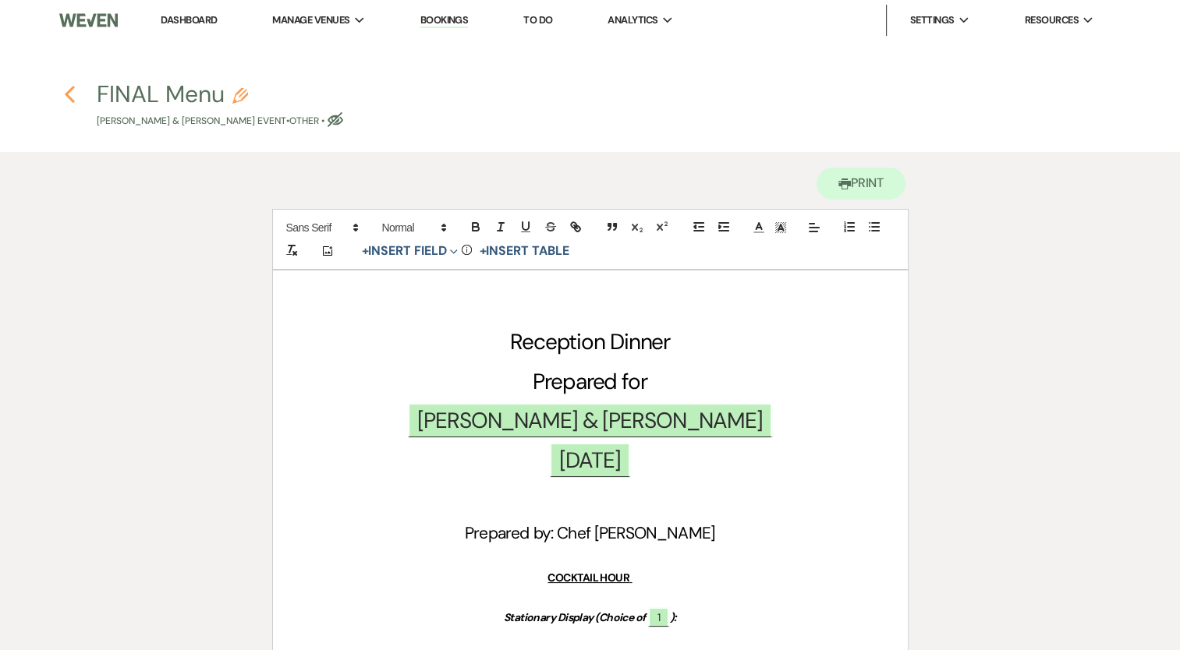
click at [68, 93] on use "button" at bounding box center [70, 94] width 10 height 17
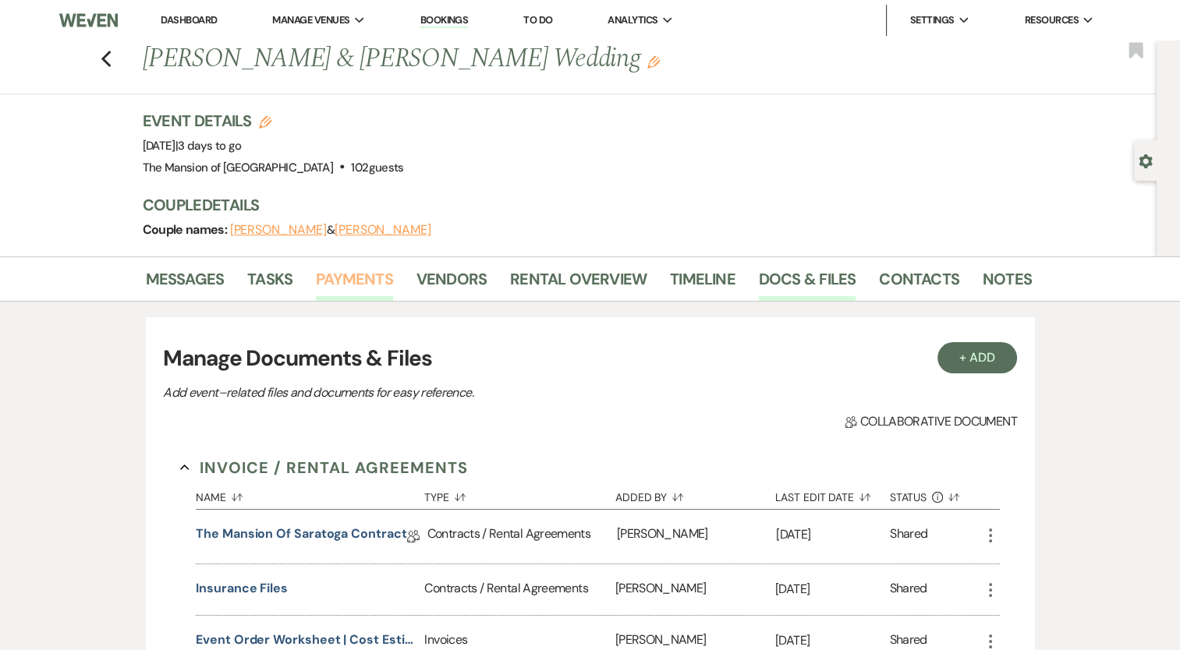
click at [364, 285] on link "Payments" at bounding box center [354, 284] width 77 height 34
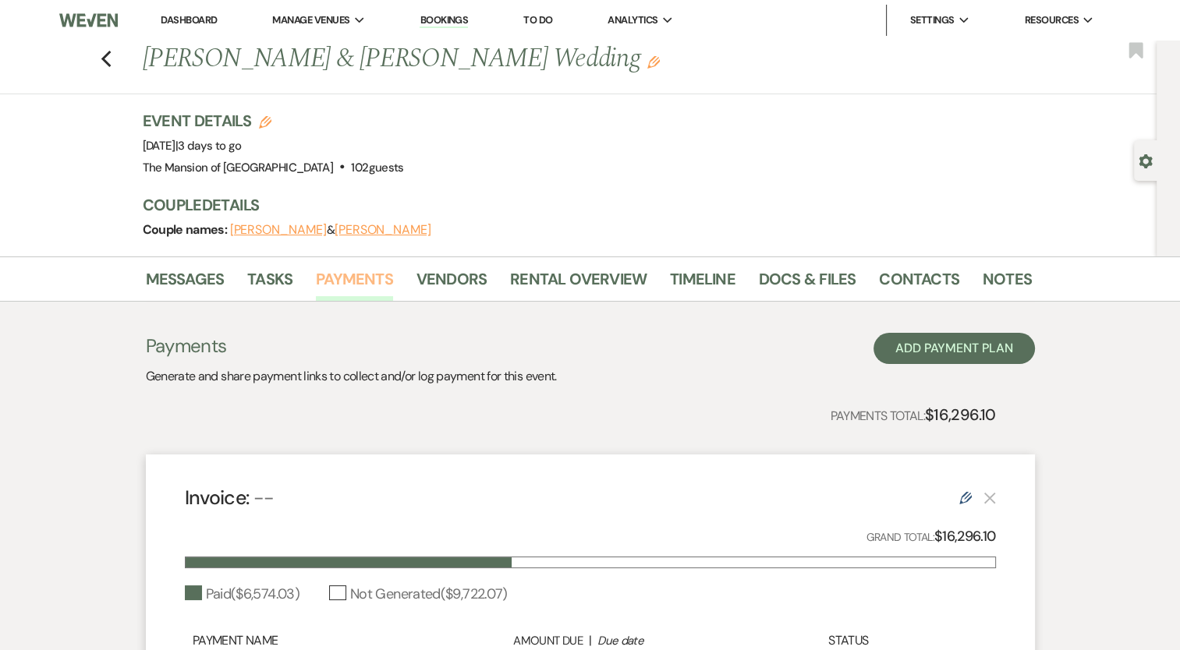
scroll to position [267, 0]
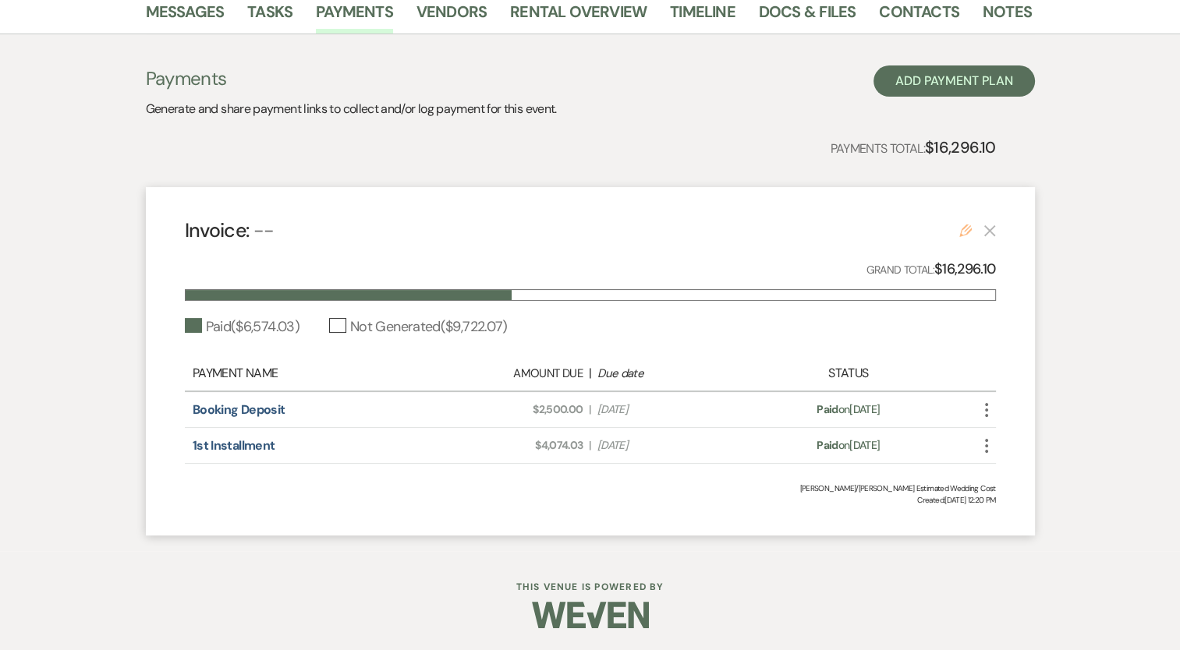
click at [964, 227] on use at bounding box center [965, 231] width 12 height 12
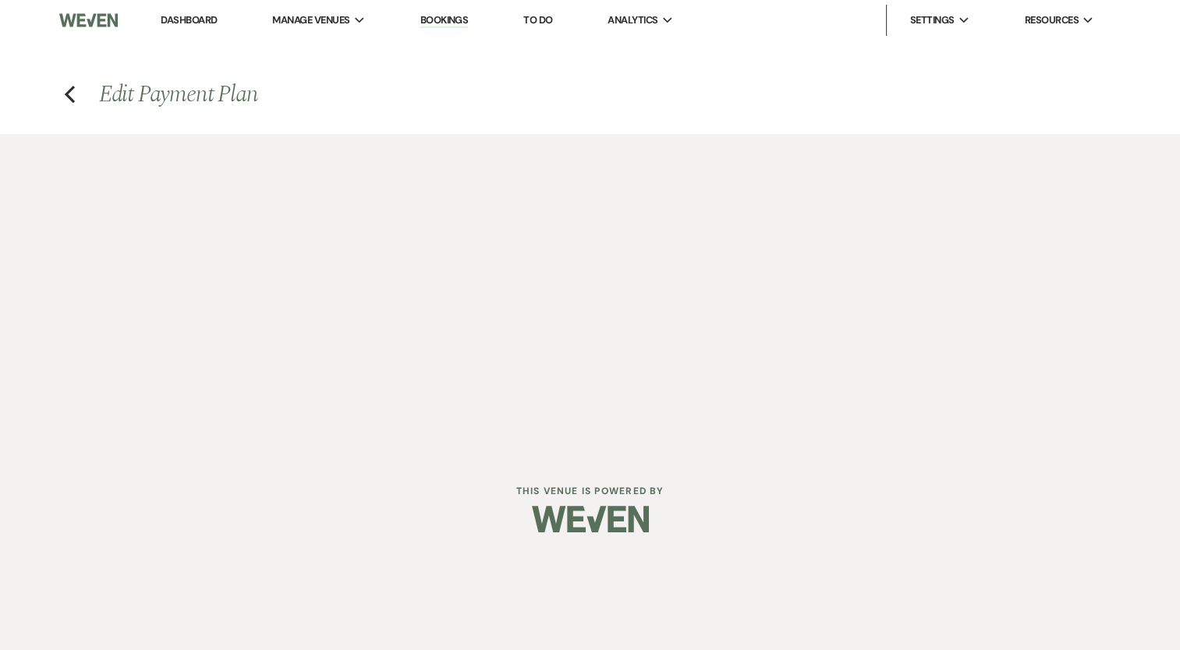
select select "1"
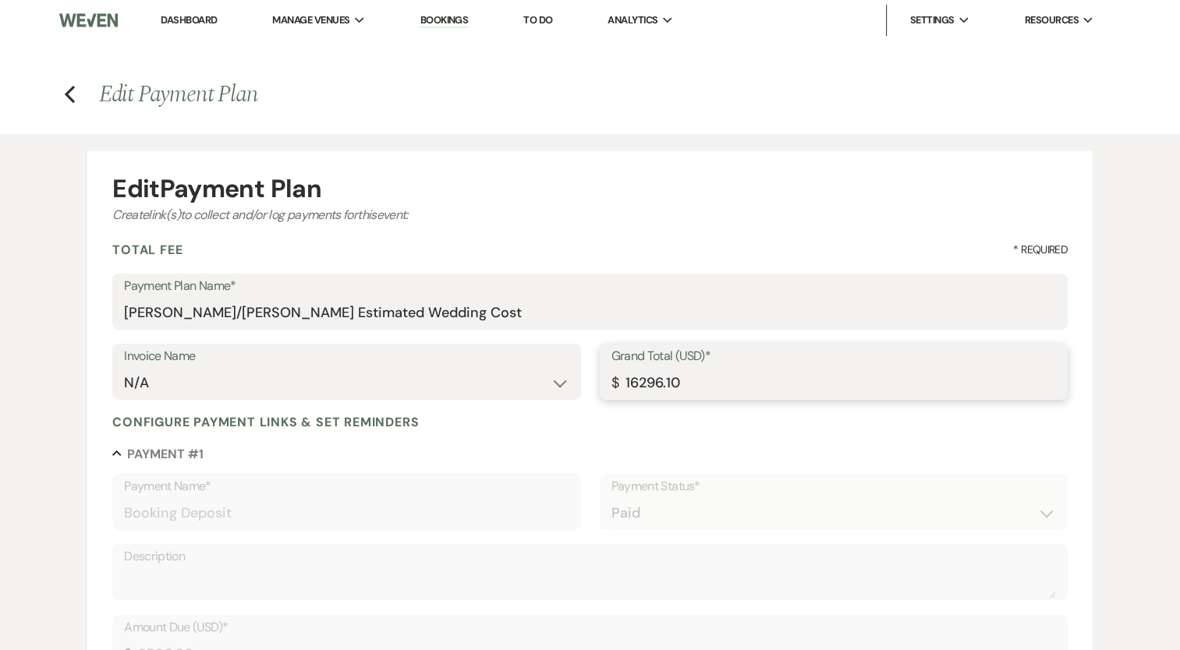
click at [693, 377] on input "16296.10" at bounding box center [833, 383] width 444 height 30
click at [696, 374] on input "16296.10" at bounding box center [833, 383] width 444 height 30
click at [668, 376] on input "16296.10" at bounding box center [833, 383] width 444 height 30
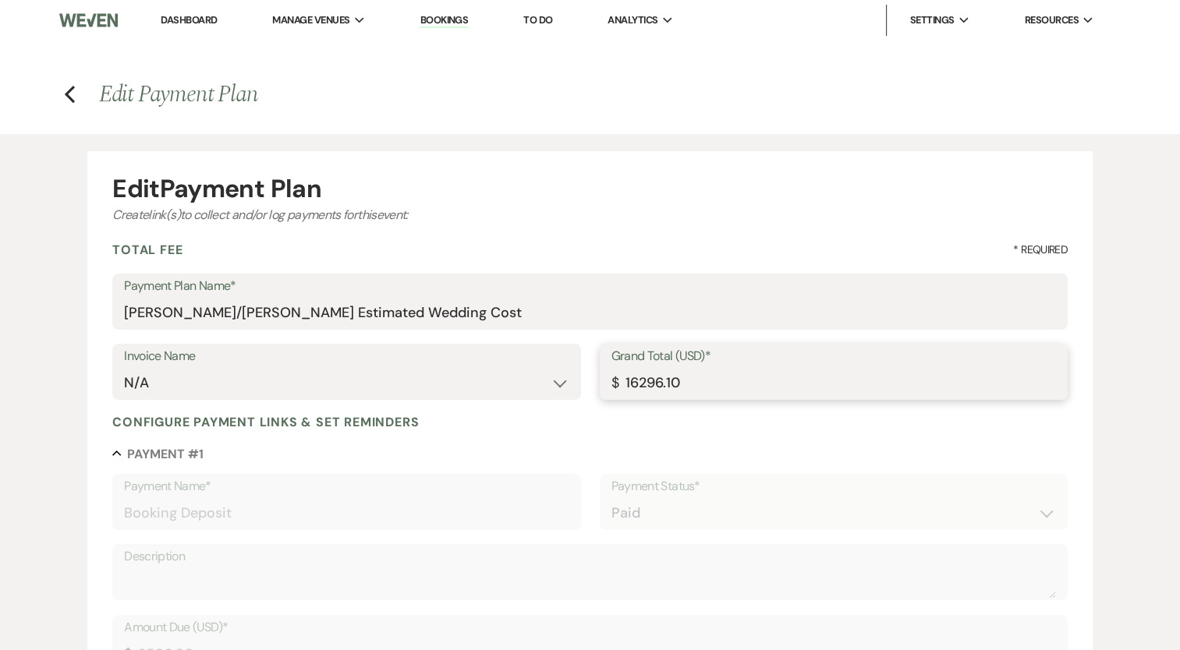
click at [668, 377] on input "16296.10" at bounding box center [833, 383] width 444 height 30
paste input "103.5"
type input "16103.50"
drag, startPoint x: 321, startPoint y: 310, endPoint x: 265, endPoint y: 319, distance: 56.8
click at [256, 323] on input "[PERSON_NAME]/[PERSON_NAME] Estimated Wedding Cost" at bounding box center [590, 313] width 932 height 30
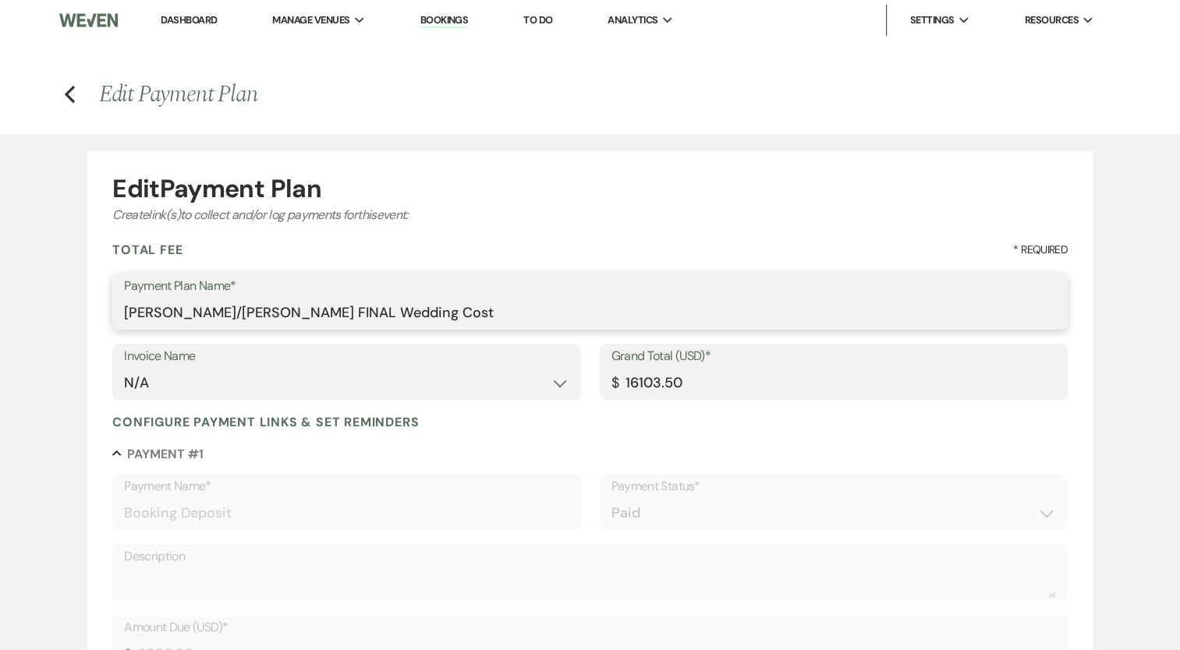
type input "[PERSON_NAME]/[PERSON_NAME] FINAL Wedding Cost"
click at [459, 388] on select "N/A" at bounding box center [346, 383] width 444 height 30
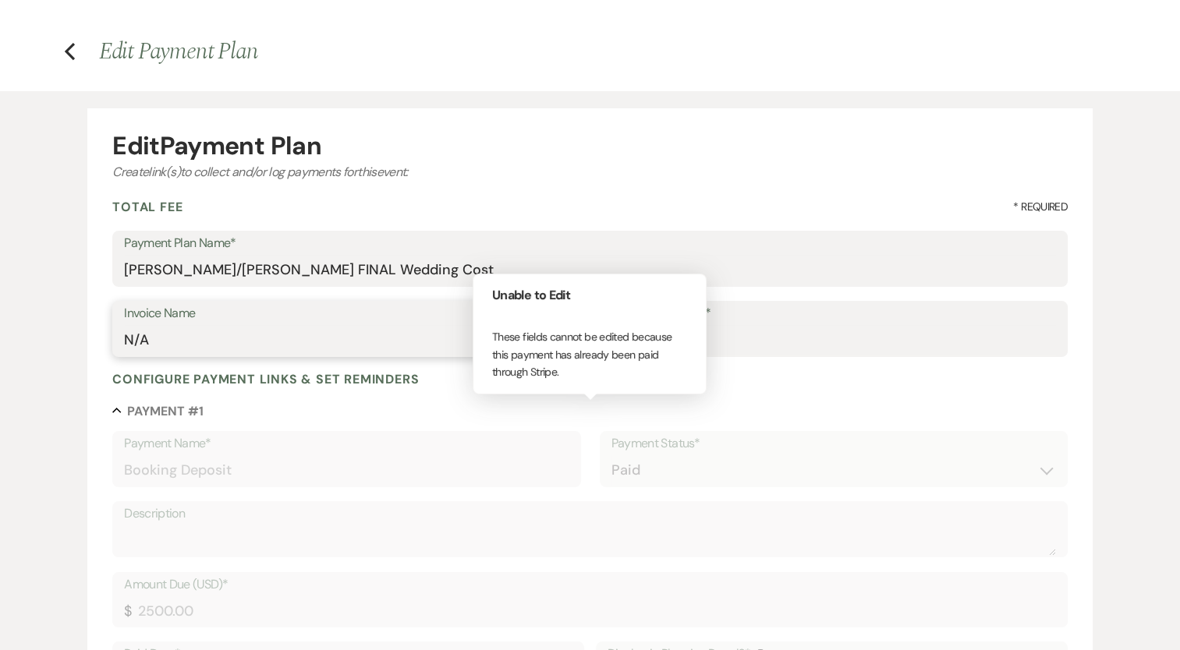
scroll to position [78, 0]
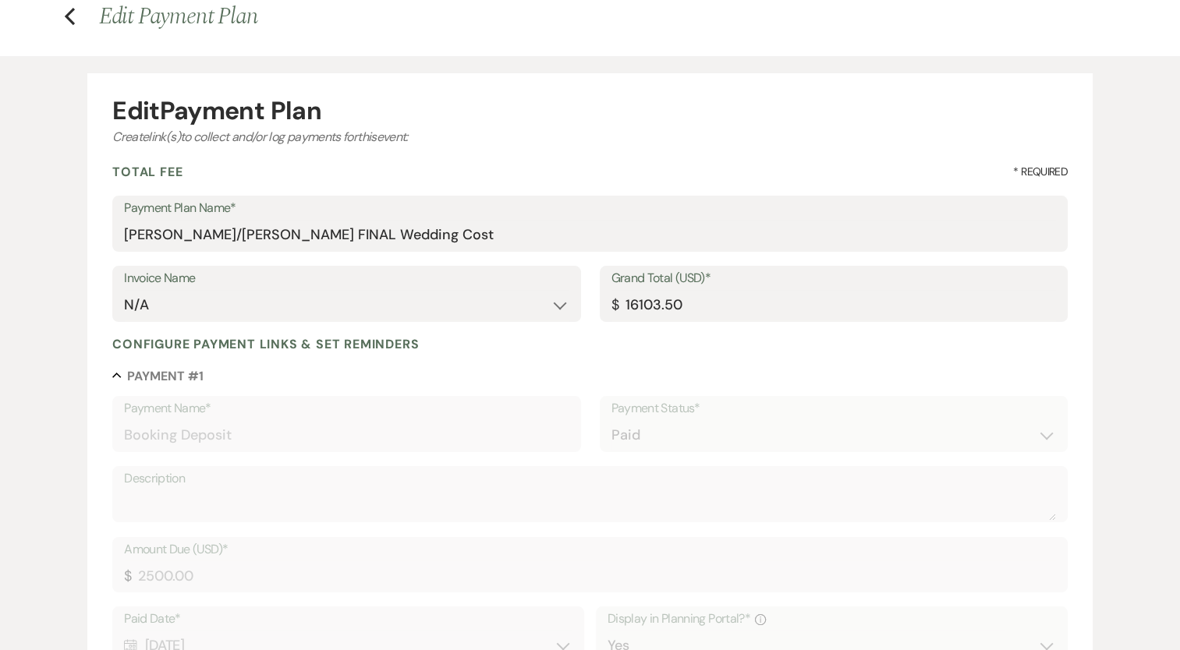
click at [805, 330] on div "Invoice Name N/A Grand Total (USD)* $ 16103.50" at bounding box center [589, 301] width 955 height 70
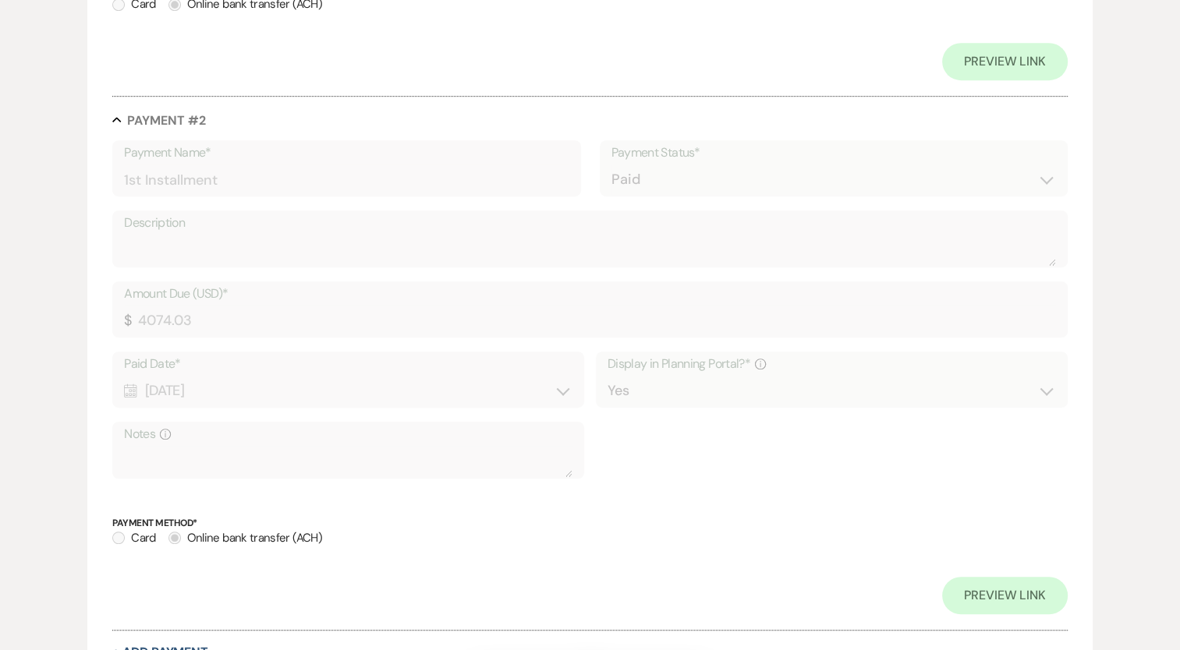
scroll to position [1124, 0]
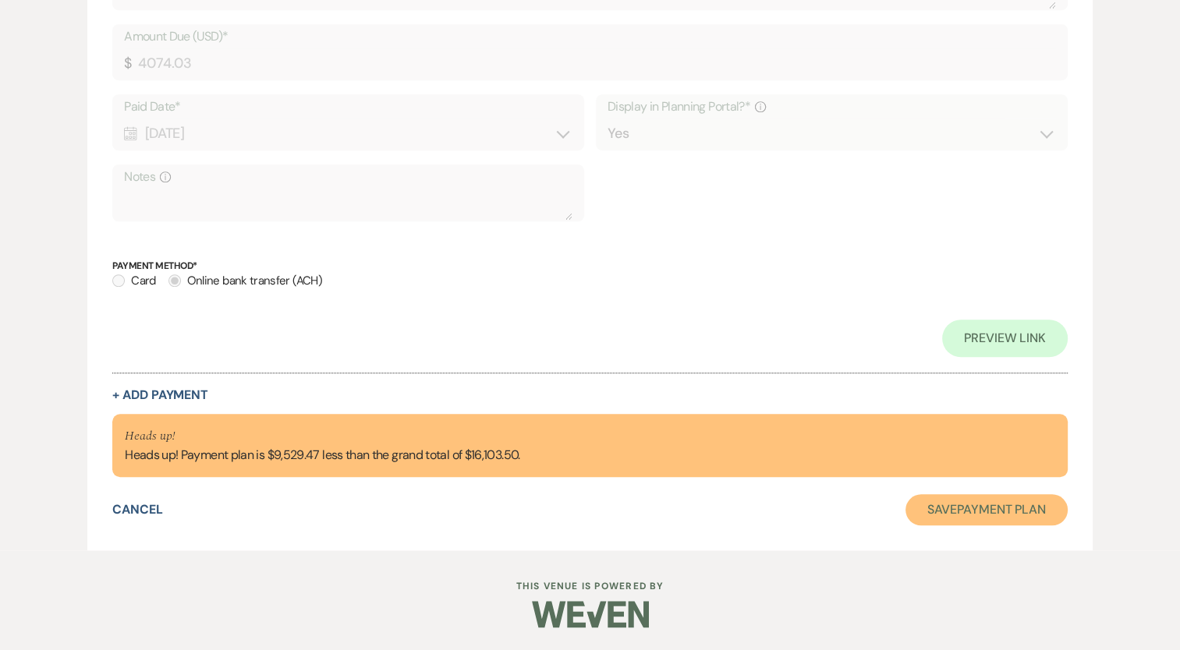
click at [980, 518] on button "Save Payment Plan" at bounding box center [986, 509] width 162 height 31
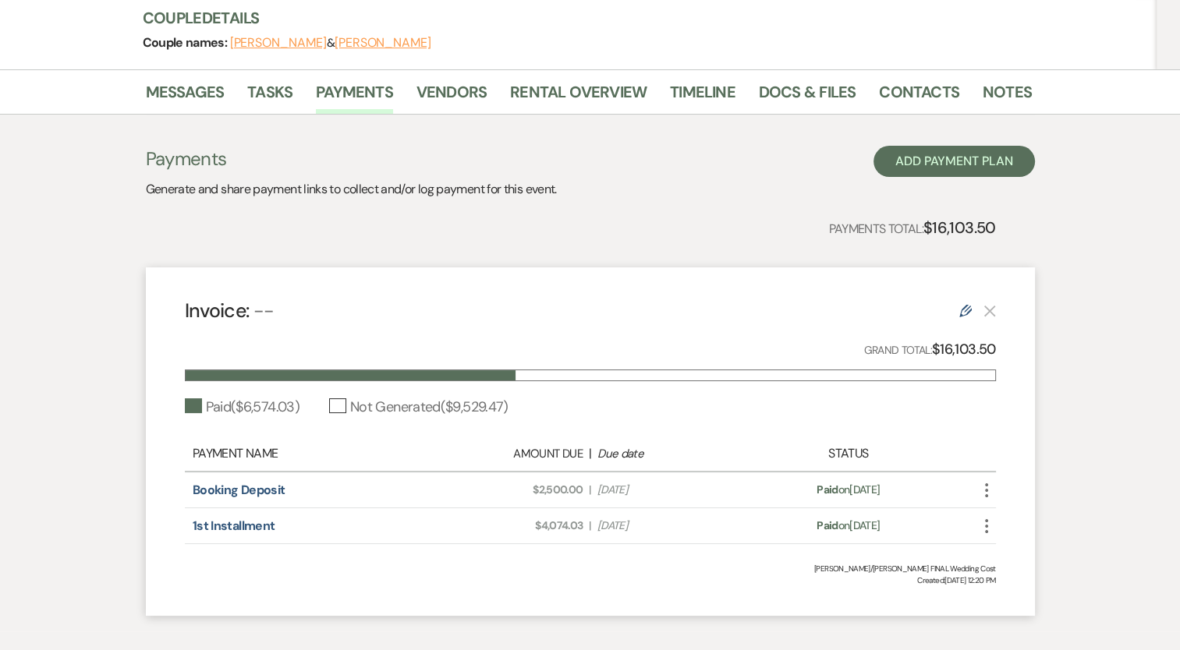
scroll to position [112, 0]
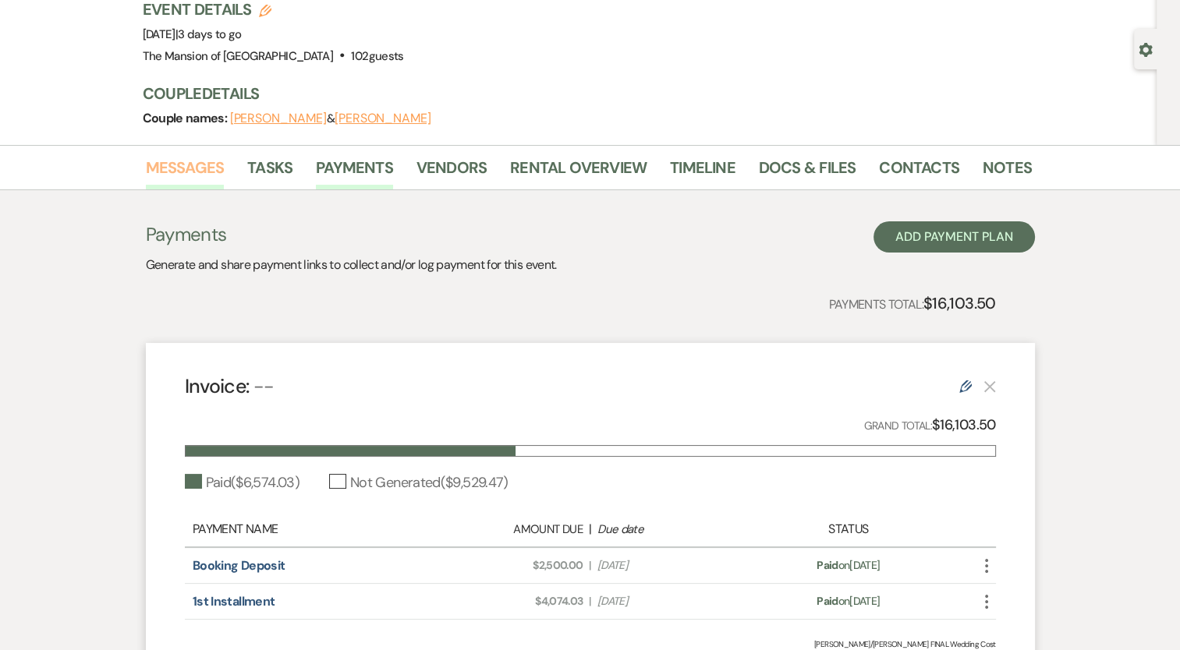
click at [186, 170] on link "Messages" at bounding box center [185, 172] width 79 height 34
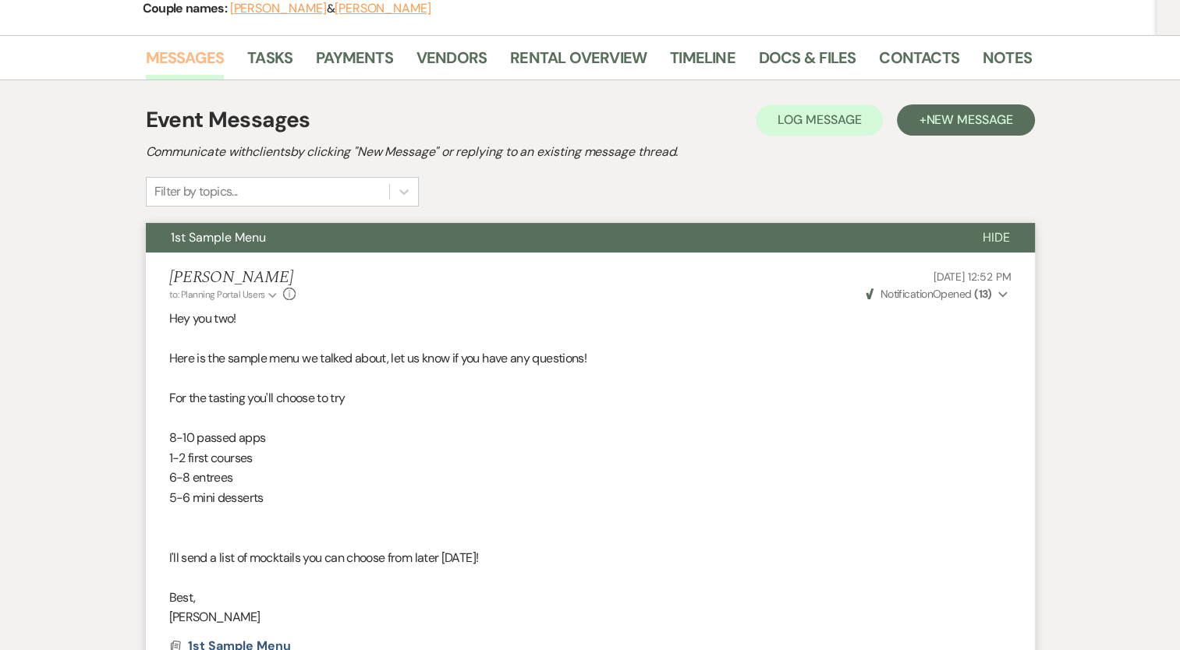
scroll to position [34, 0]
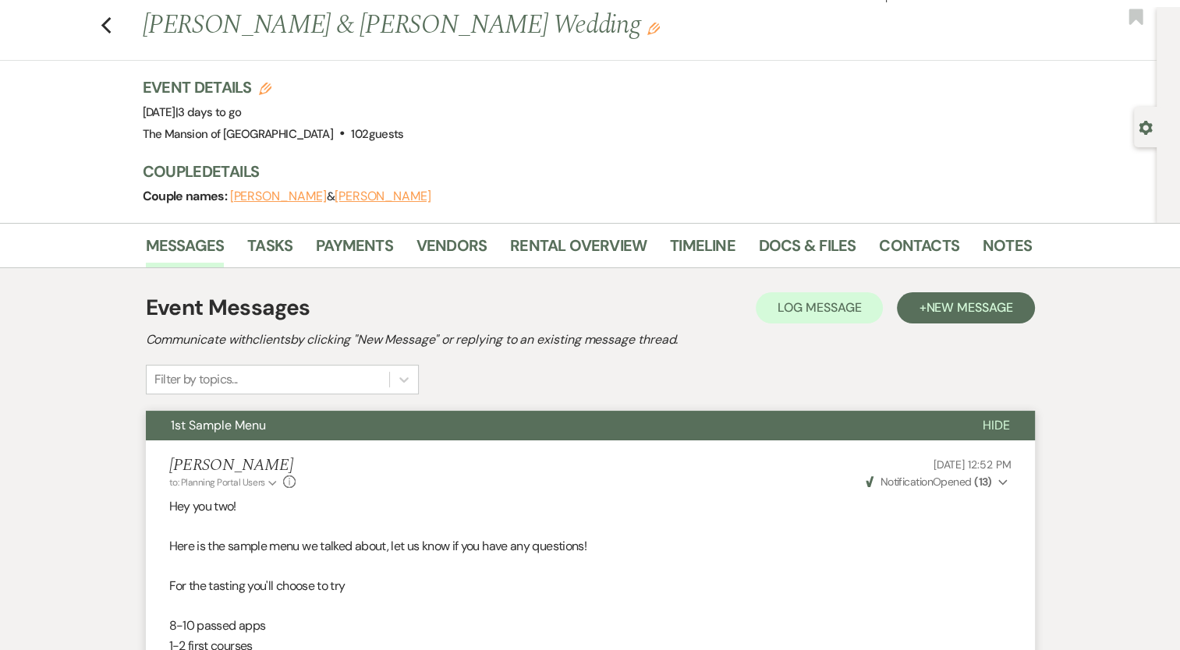
click at [626, 304] on div "Event Messages Log Log Message + New Message" at bounding box center [590, 308] width 889 height 33
click at [914, 305] on button "+ New Message" at bounding box center [965, 307] width 137 height 31
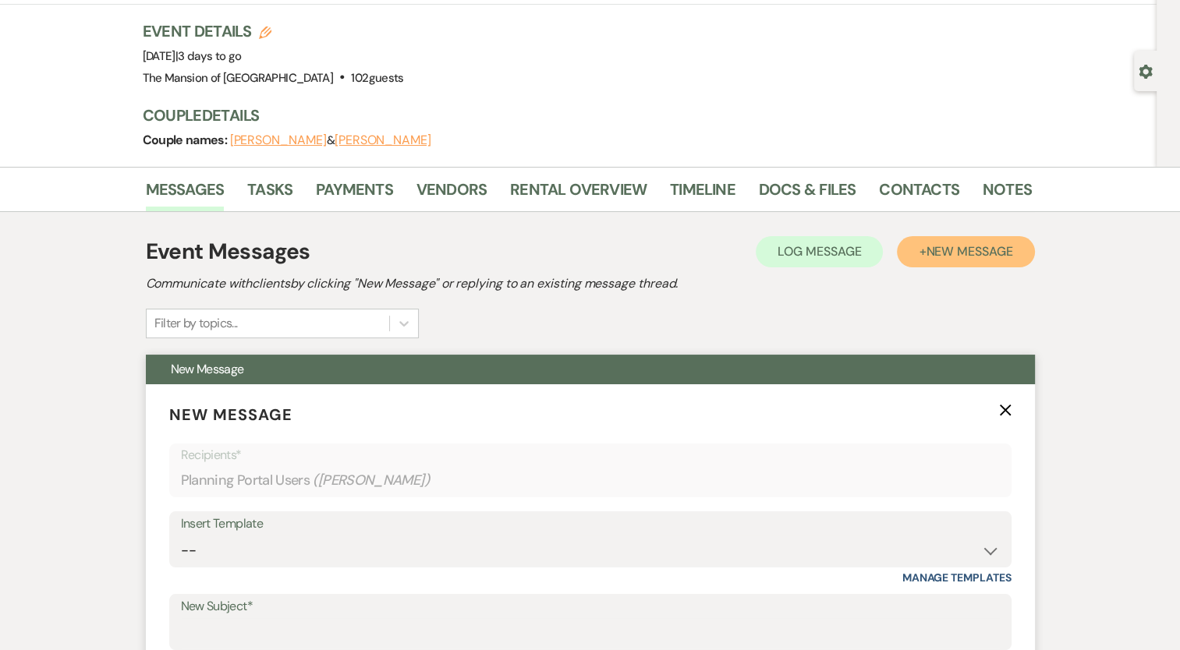
scroll to position [189, 0]
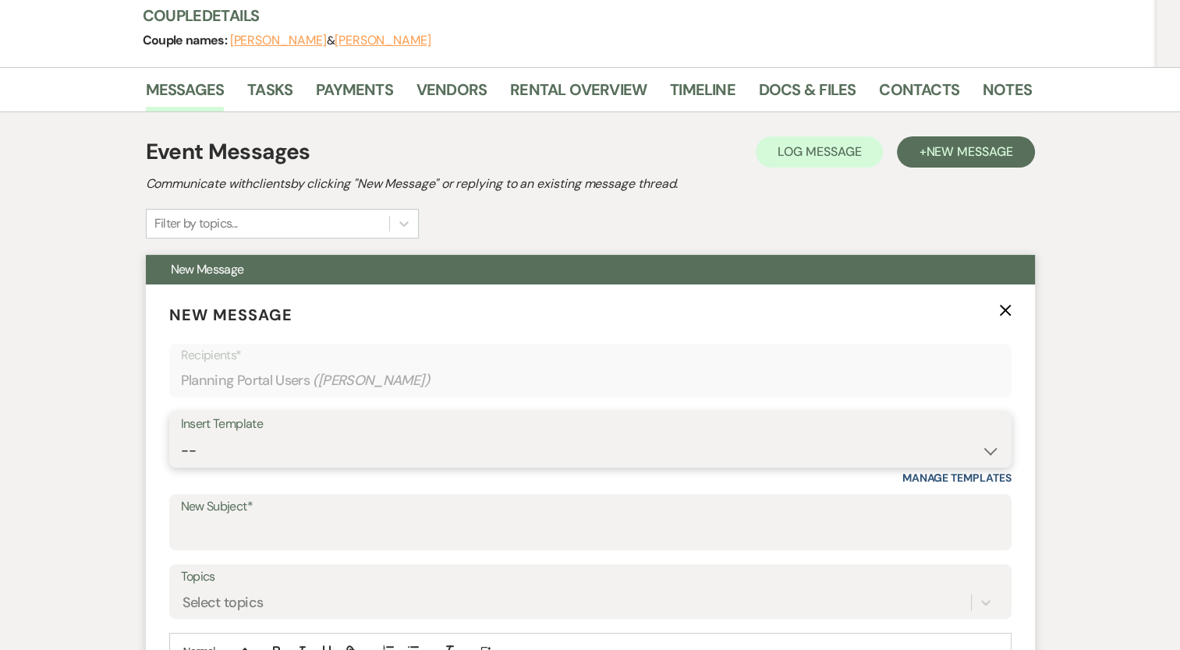
click at [251, 455] on select "-- Booking Template Final Number & Meeting Request Copy of Weven Planning Porta…" at bounding box center [590, 451] width 819 height 30
select select "5814"
click at [181, 436] on select "-- Booking Template Final Number & Meeting Request Copy of Weven Planning Porta…" at bounding box center [590, 451] width 819 height 30
type input "Final Wedding Statement"
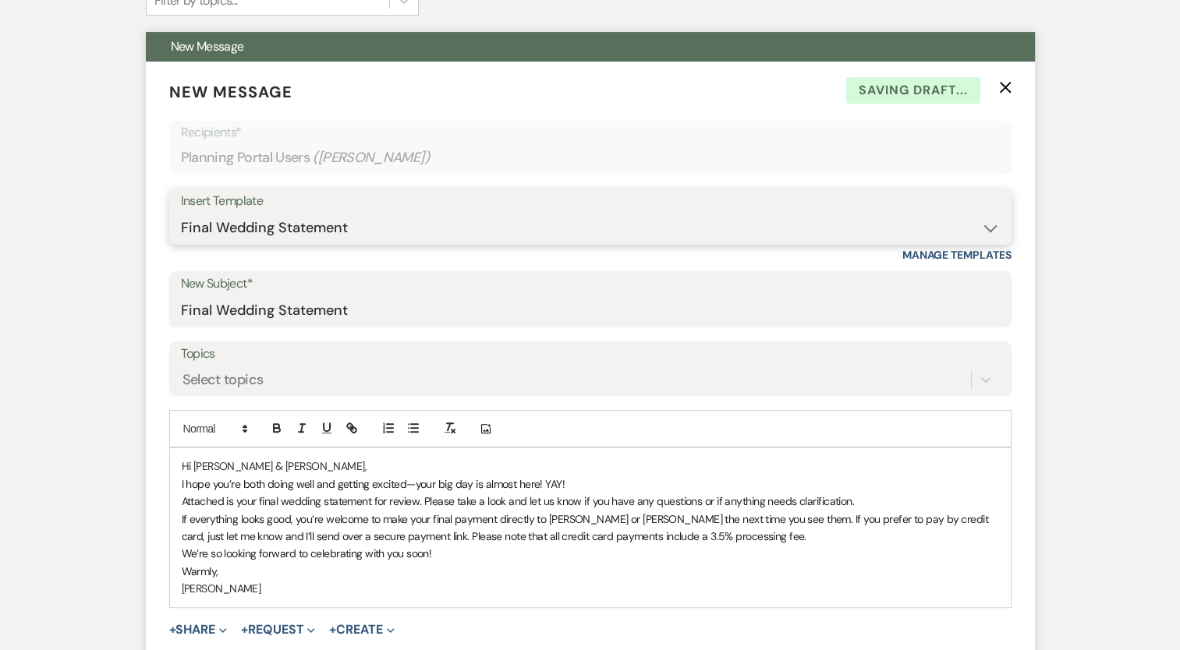
scroll to position [579, 0]
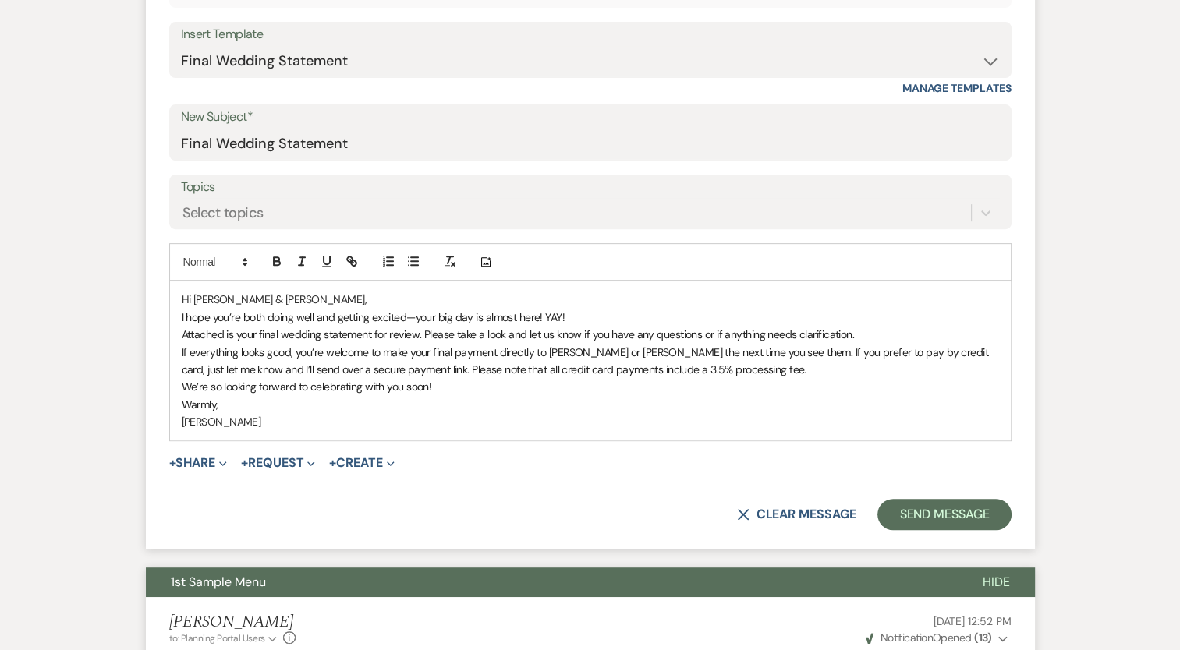
click at [557, 370] on span "If everything looks good, you’re welcome to make your final payment directly to…" at bounding box center [586, 360] width 809 height 31
click at [759, 375] on p "If everything looks good, you’re welcome to make your final payment directly to…" at bounding box center [590, 361] width 817 height 35
click at [893, 407] on p "Warmly," at bounding box center [590, 404] width 817 height 17
click at [200, 466] on button "+ Share Expand" at bounding box center [198, 463] width 58 height 12
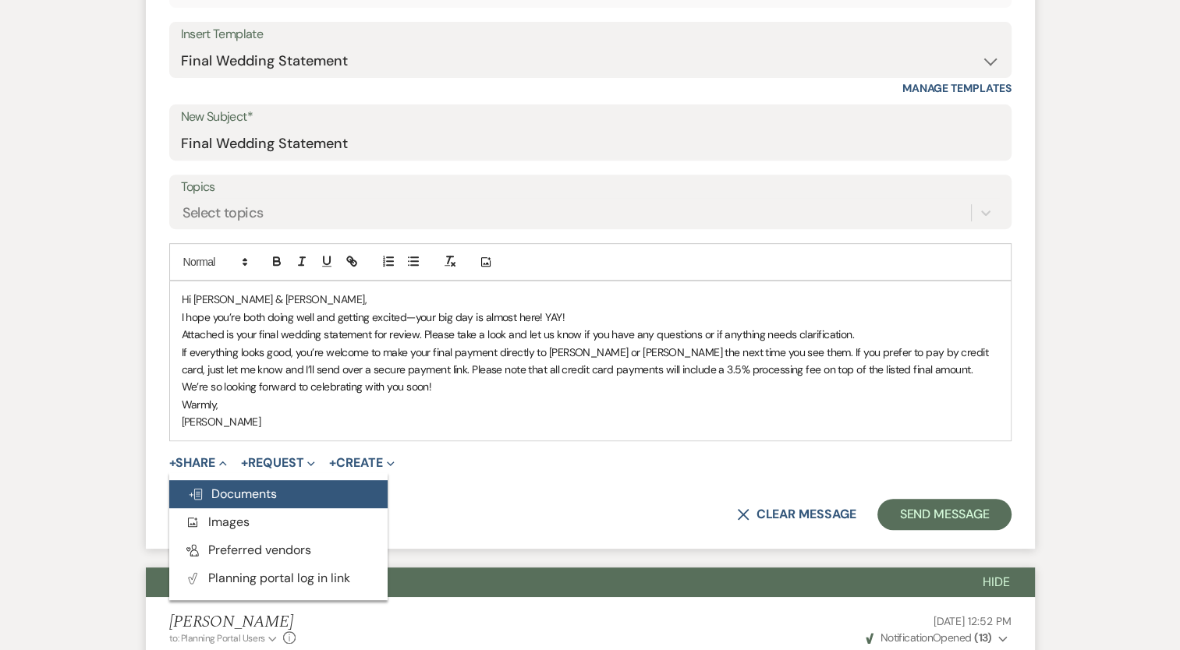
click at [234, 491] on span "Doc Upload Documents" at bounding box center [232, 494] width 89 height 16
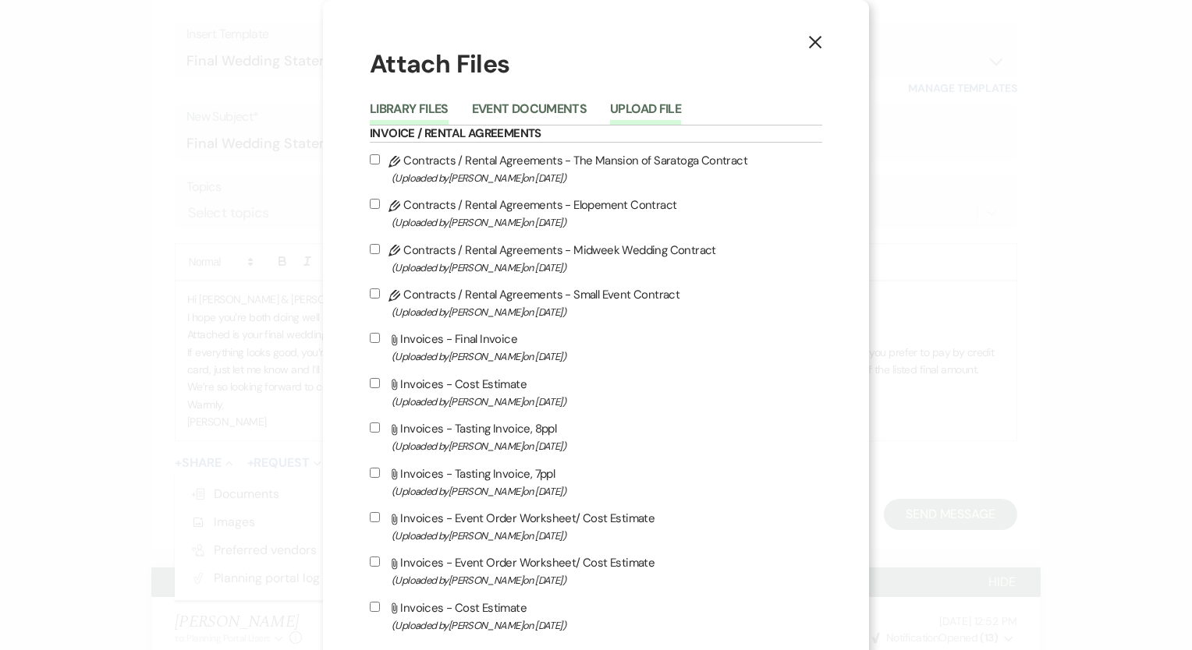
click at [646, 117] on button "Upload File" at bounding box center [645, 114] width 71 height 22
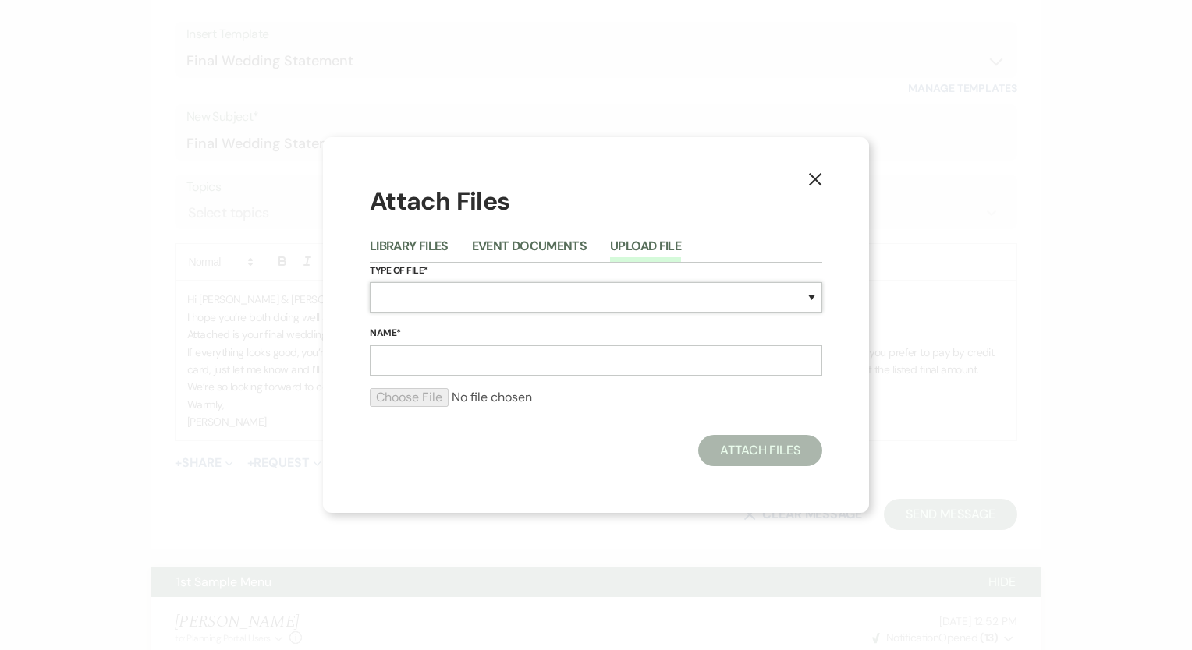
click at [412, 299] on select "Special Event Insurance Vendor Certificate of Insurance Contracts / Rental Agre…" at bounding box center [596, 297] width 452 height 30
select select "22"
click at [370, 282] on select "Special Event Insurance Vendor Certificate of Insurance Contracts / Rental Agre…" at bounding box center [596, 297] width 452 height 30
click at [440, 362] on input "Name*" at bounding box center [596, 360] width 452 height 30
type input "Final Event Invoice"
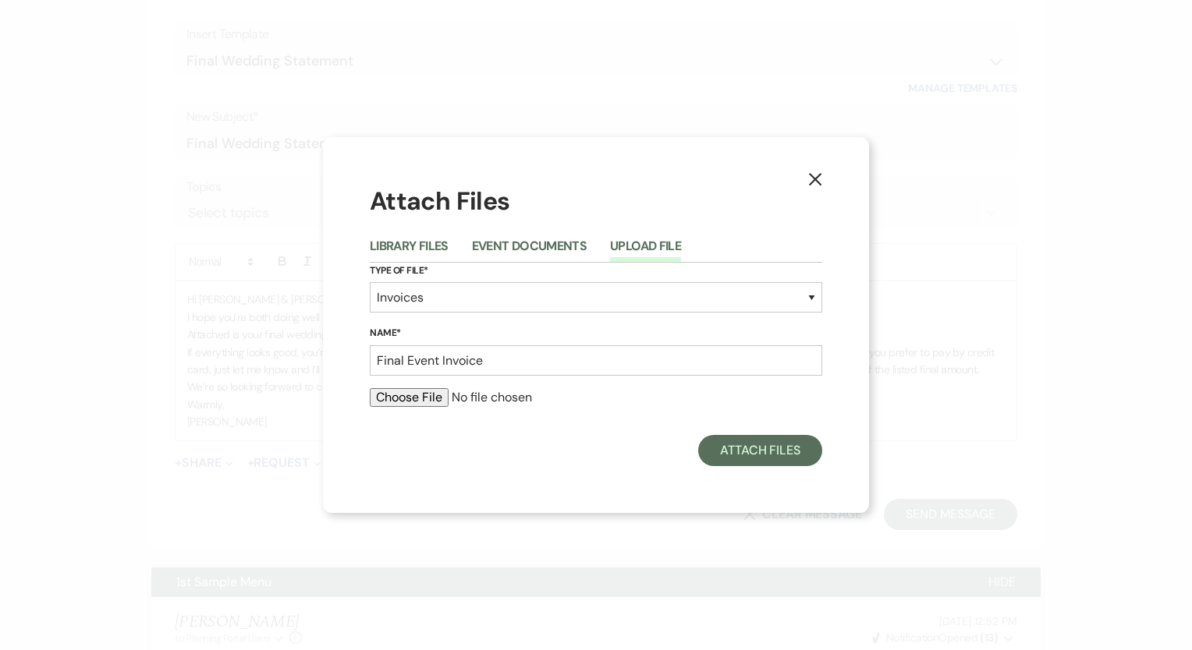
click at [435, 398] on input "file" at bounding box center [596, 397] width 452 height 19
type input "C:\fakepath\2025 Event Order Worksheet Navarro_Henriquez .xlsx - Sheet1 (1).pdf"
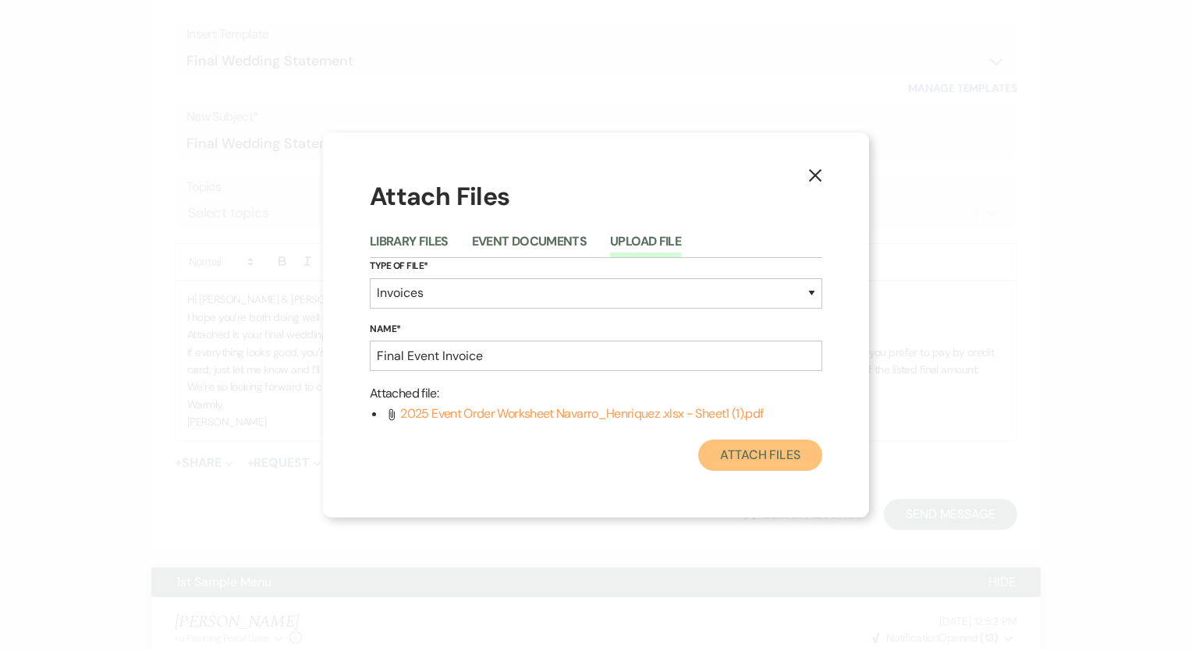
click at [749, 454] on button "Attach Files" at bounding box center [760, 455] width 124 height 31
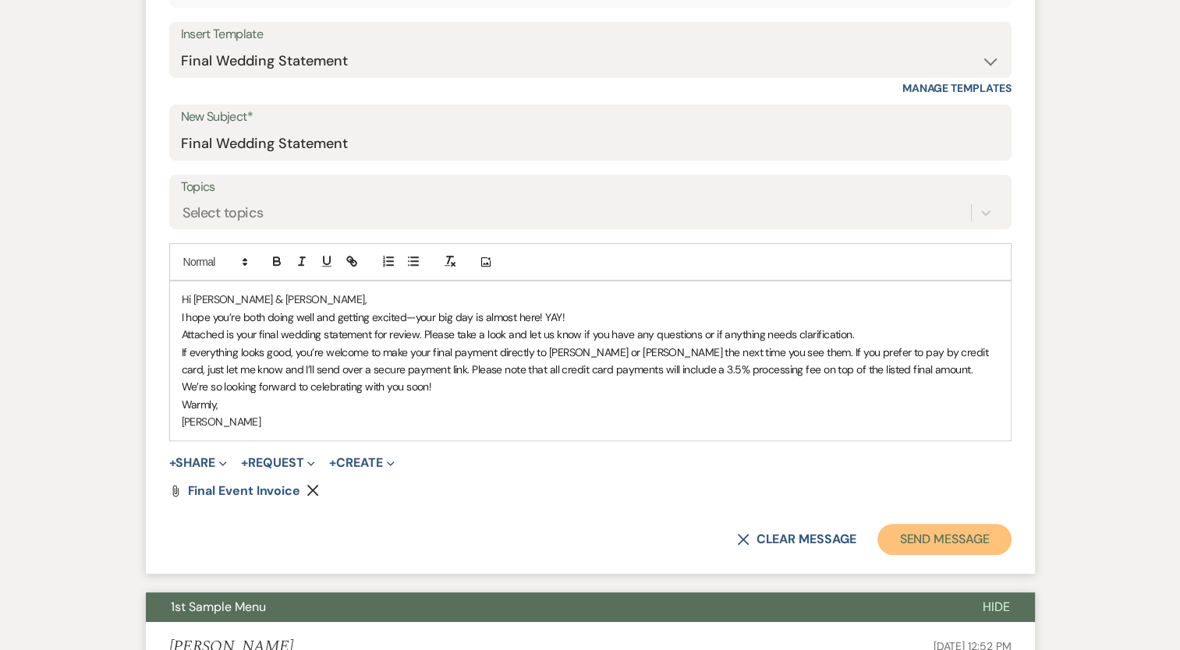
click at [936, 533] on button "Send Message" at bounding box center [943, 539] width 133 height 31
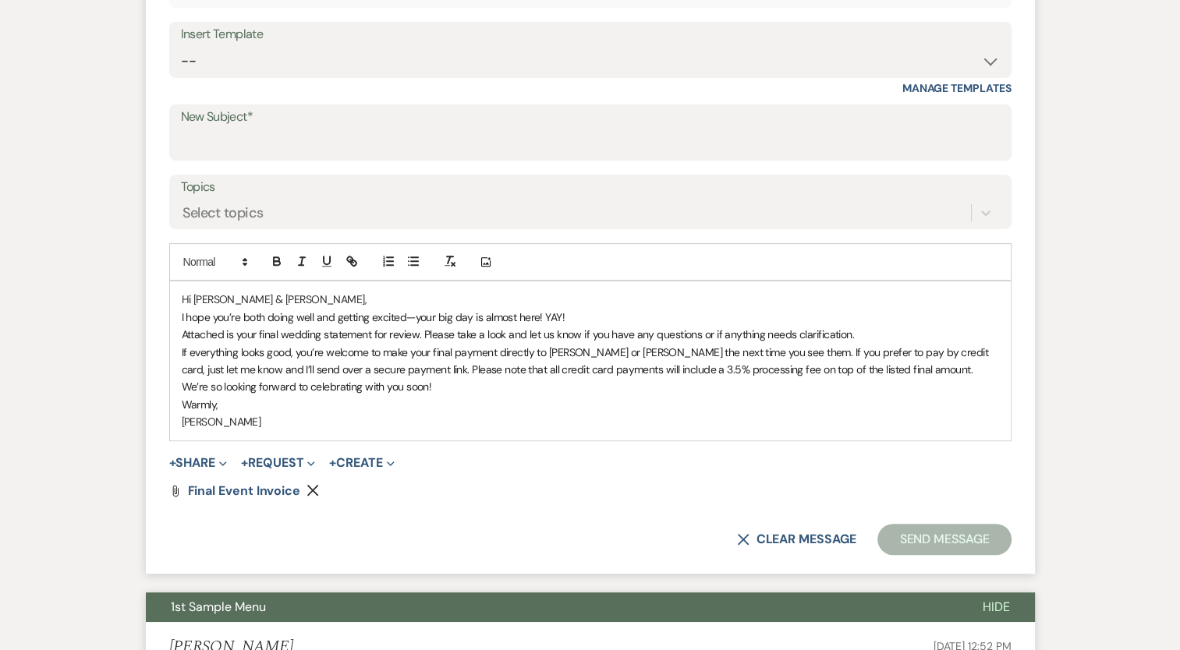
scroll to position [1, 0]
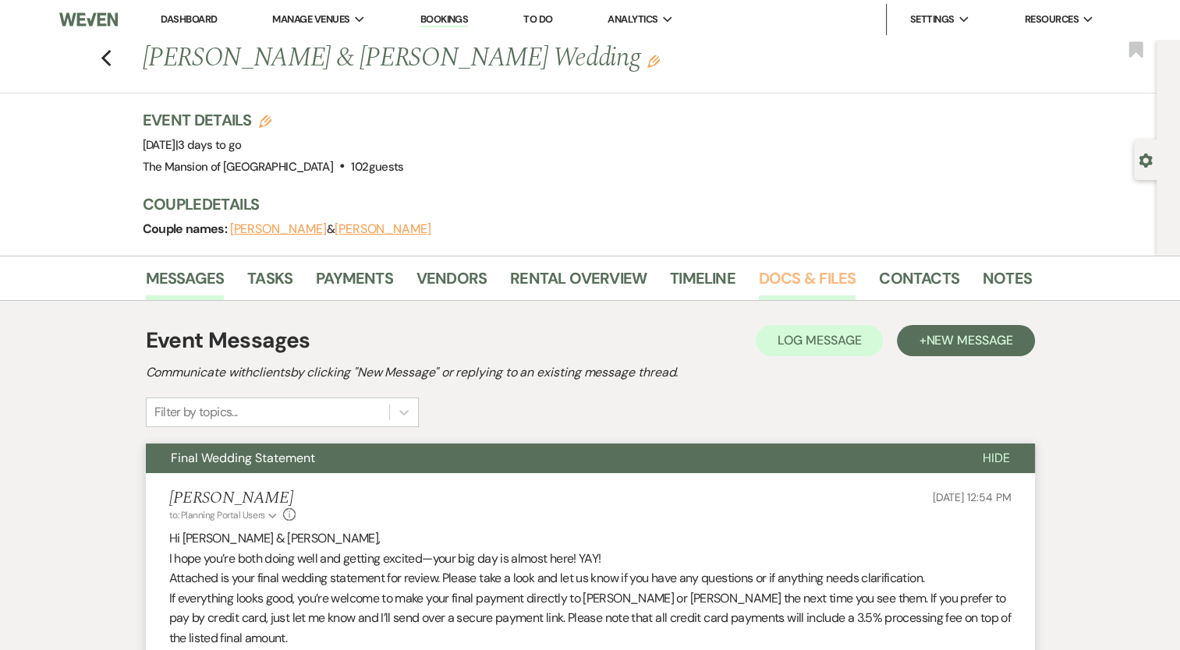
click at [776, 285] on link "Docs & Files" at bounding box center [807, 283] width 97 height 34
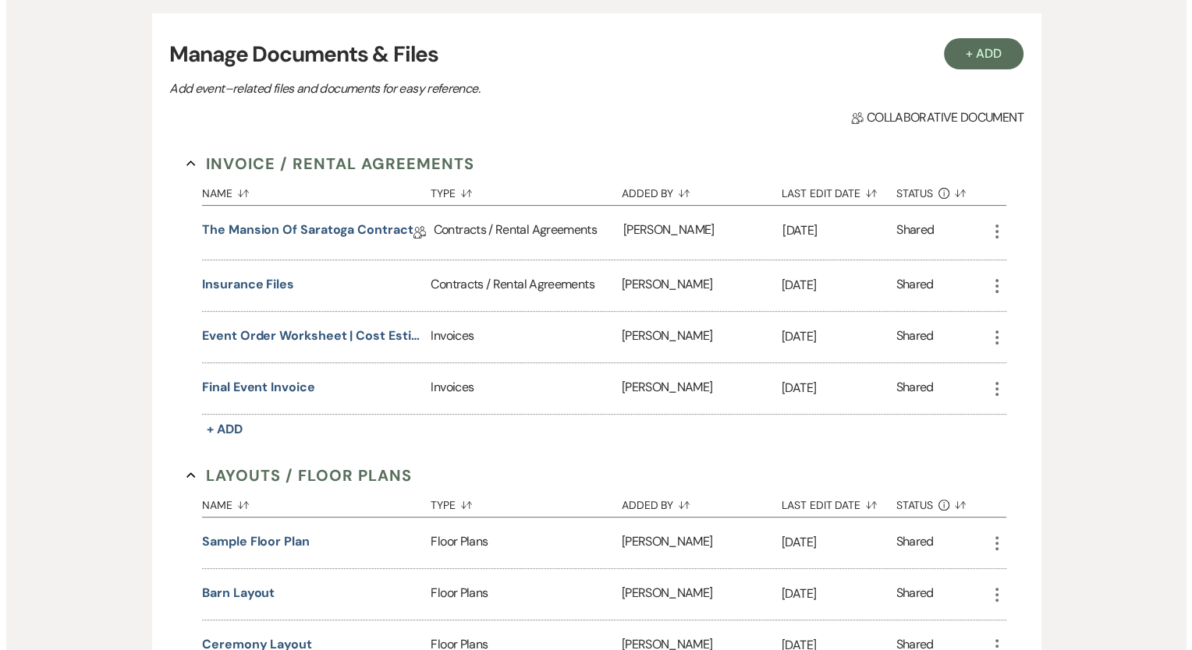
scroll to position [313, 0]
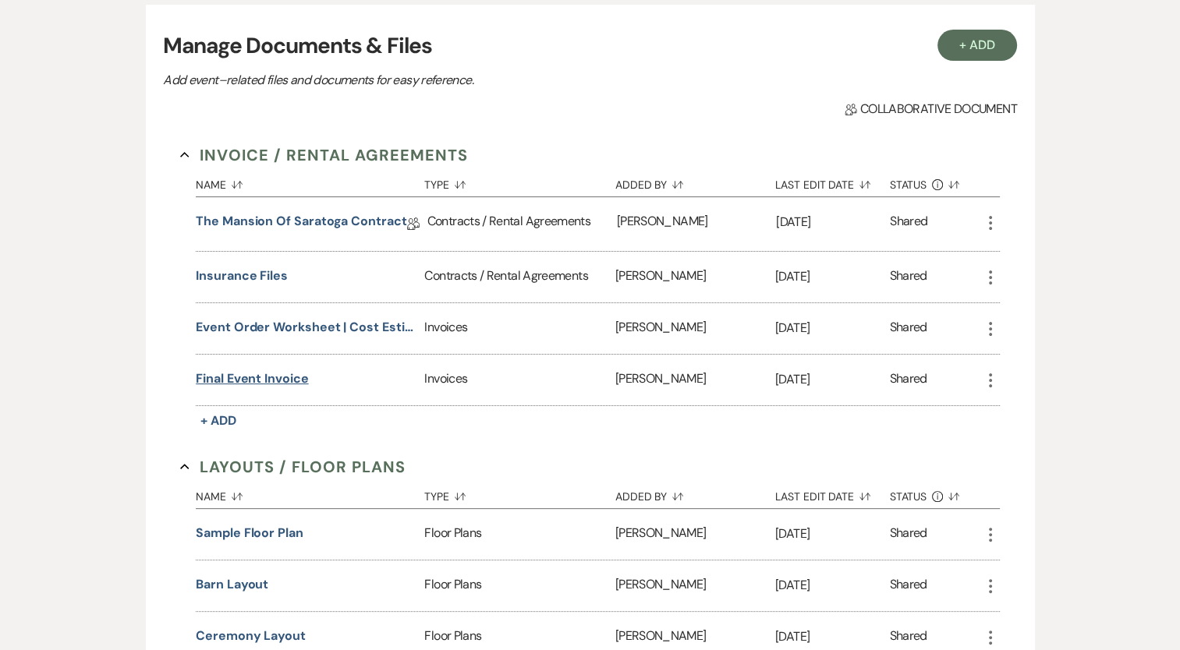
click at [275, 372] on button "Final Event Invoice" at bounding box center [252, 379] width 112 height 19
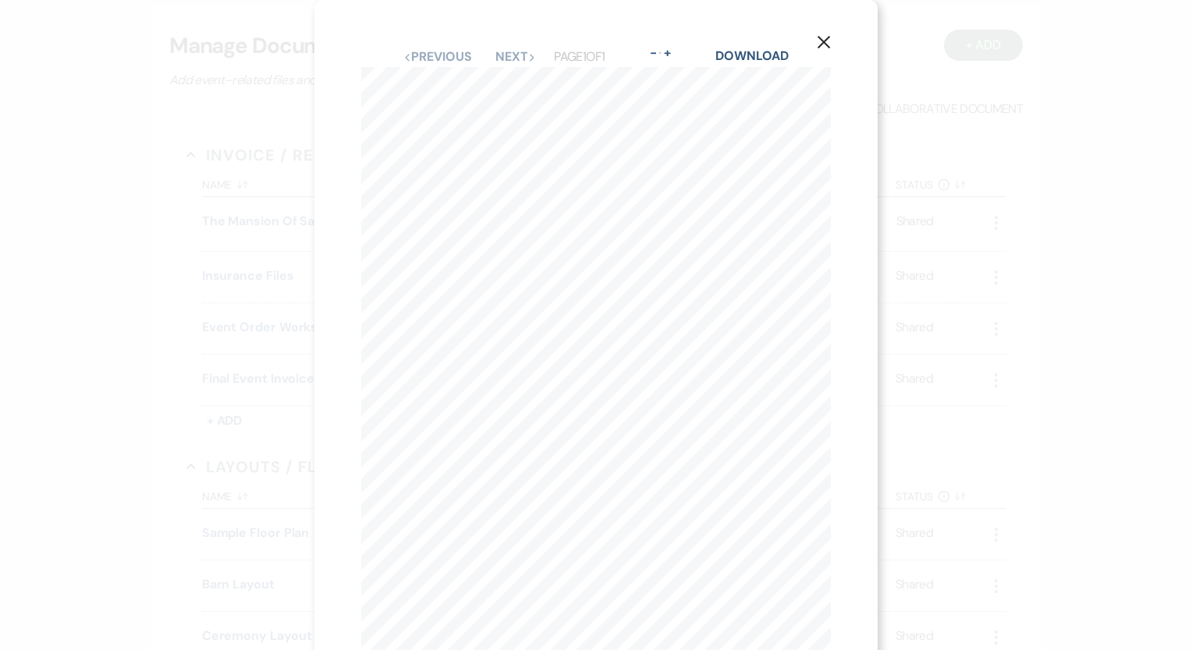
click at [846, 473] on div "X Previous Previous Next Next Page 1 of 1 - Zoom + Download Event Order Workshe…" at bounding box center [595, 361] width 563 height 722
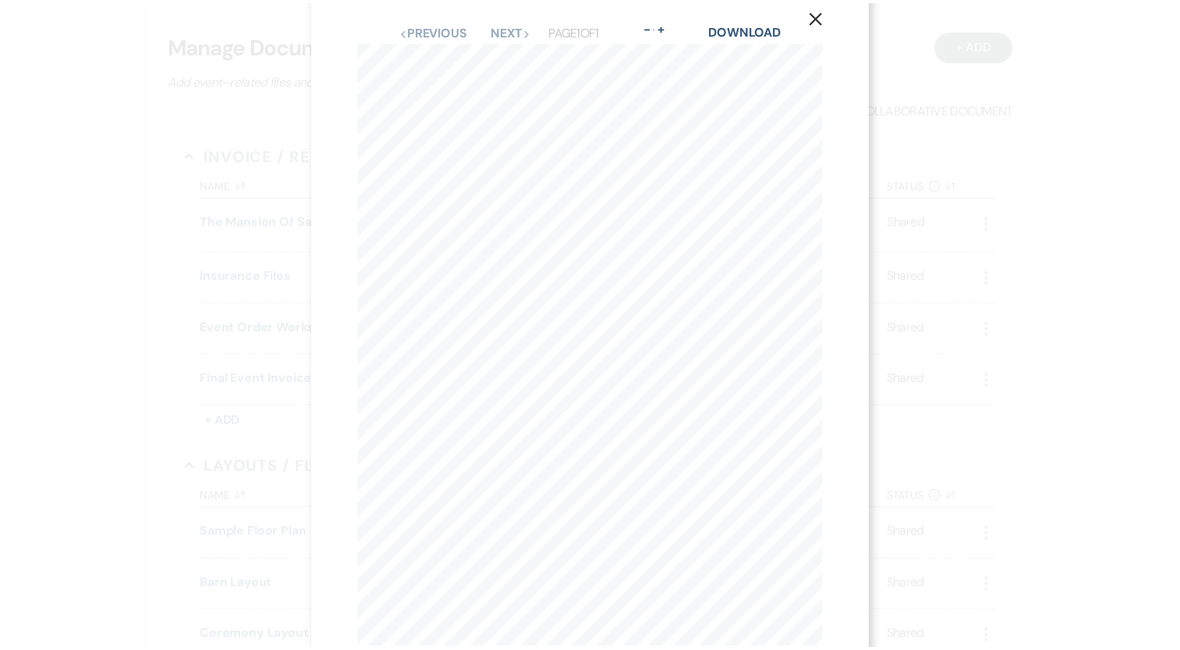
scroll to position [0, 0]
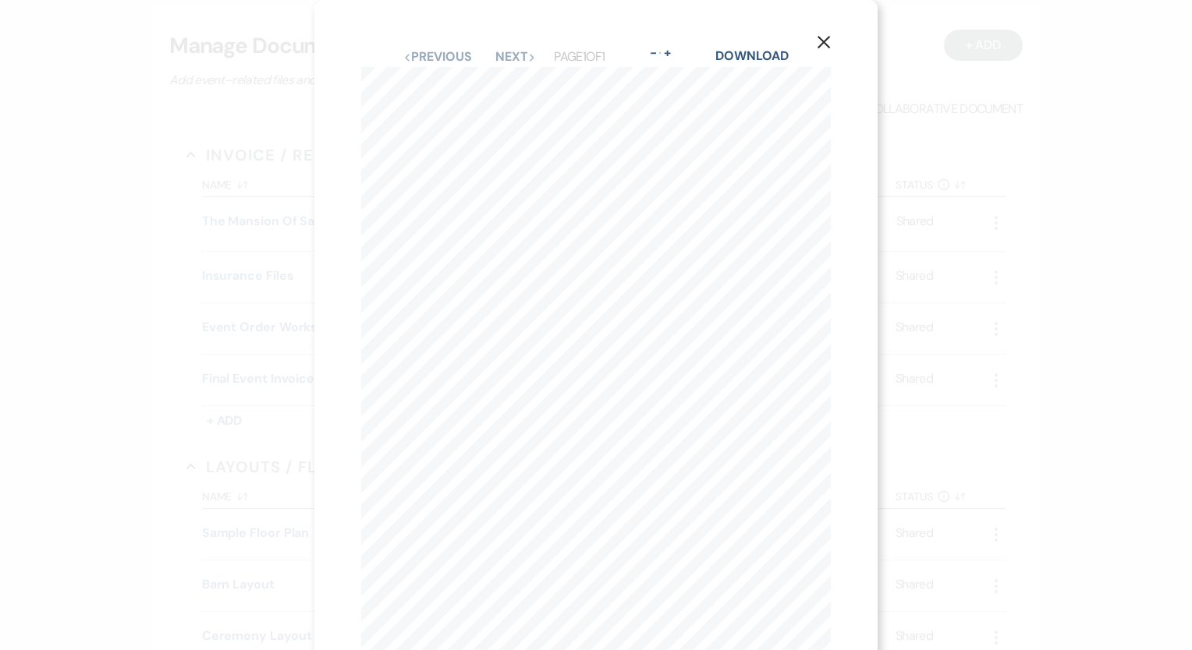
click at [828, 40] on icon "X" at bounding box center [823, 42] width 14 height 14
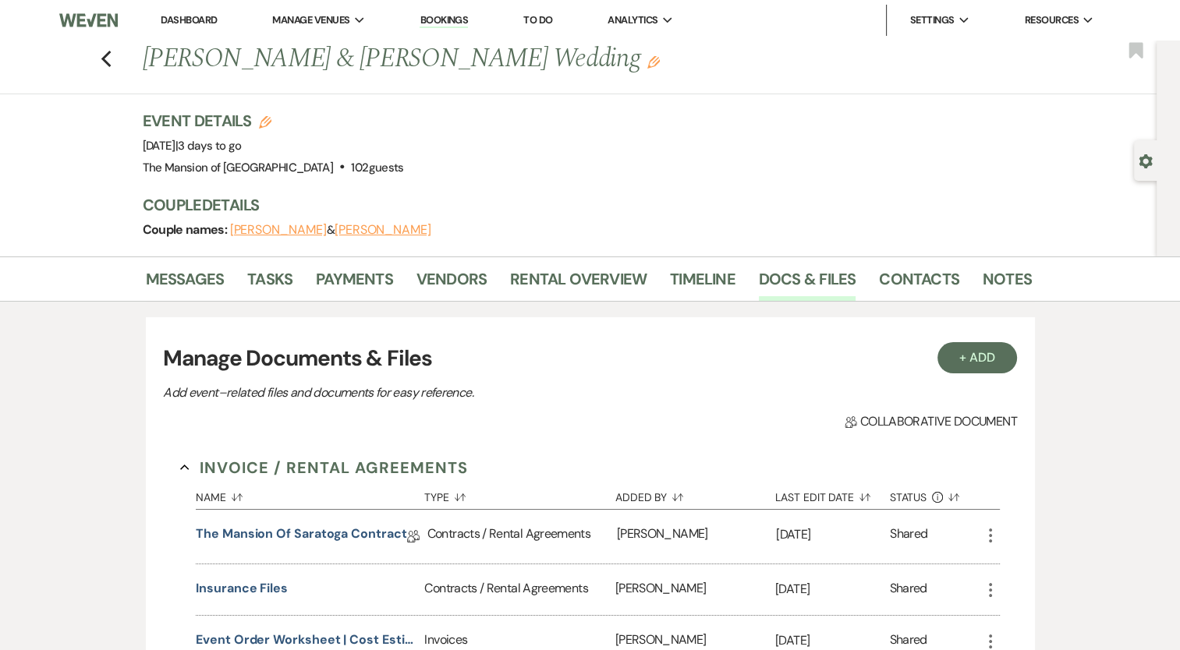
click at [200, 28] on li "Dashboard" at bounding box center [189, 20] width 72 height 31
click at [201, 18] on link "Dashboard" at bounding box center [189, 19] width 56 height 13
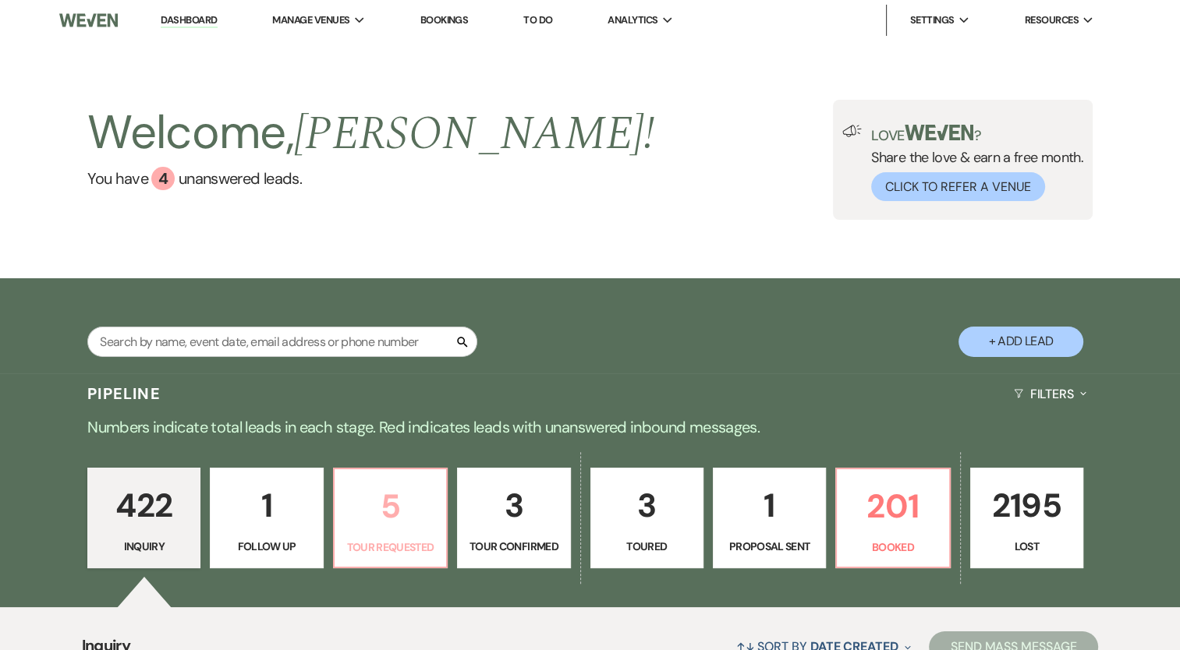
click at [402, 523] on p "5" at bounding box center [390, 506] width 93 height 52
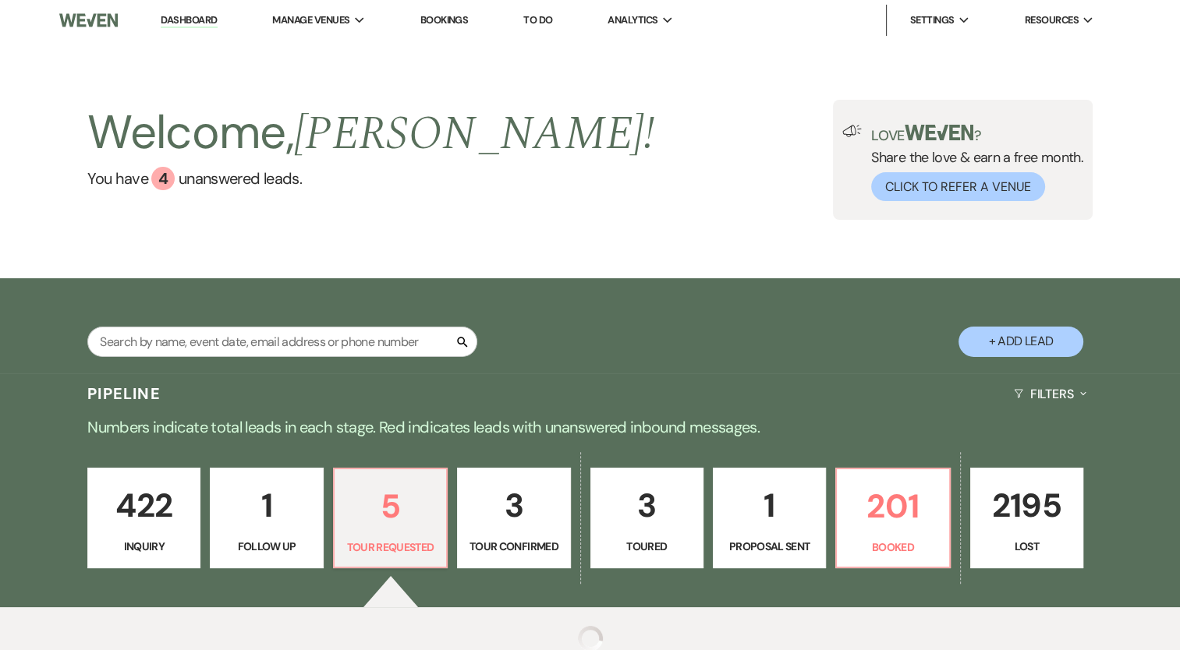
select select "2"
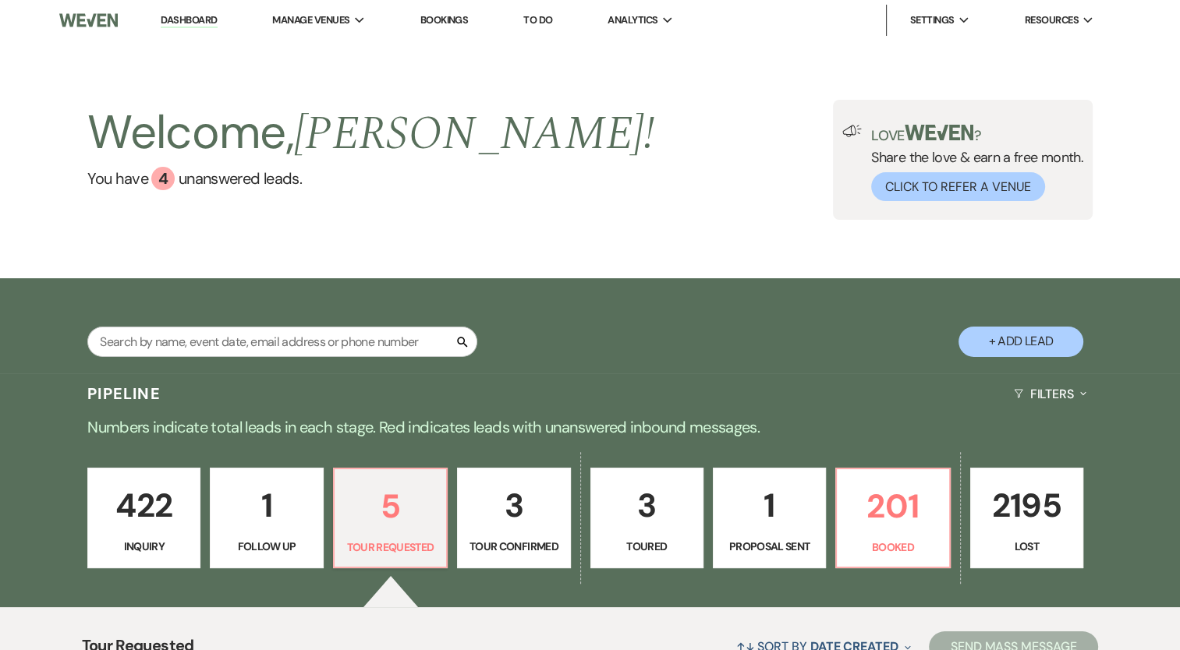
scroll to position [468, 0]
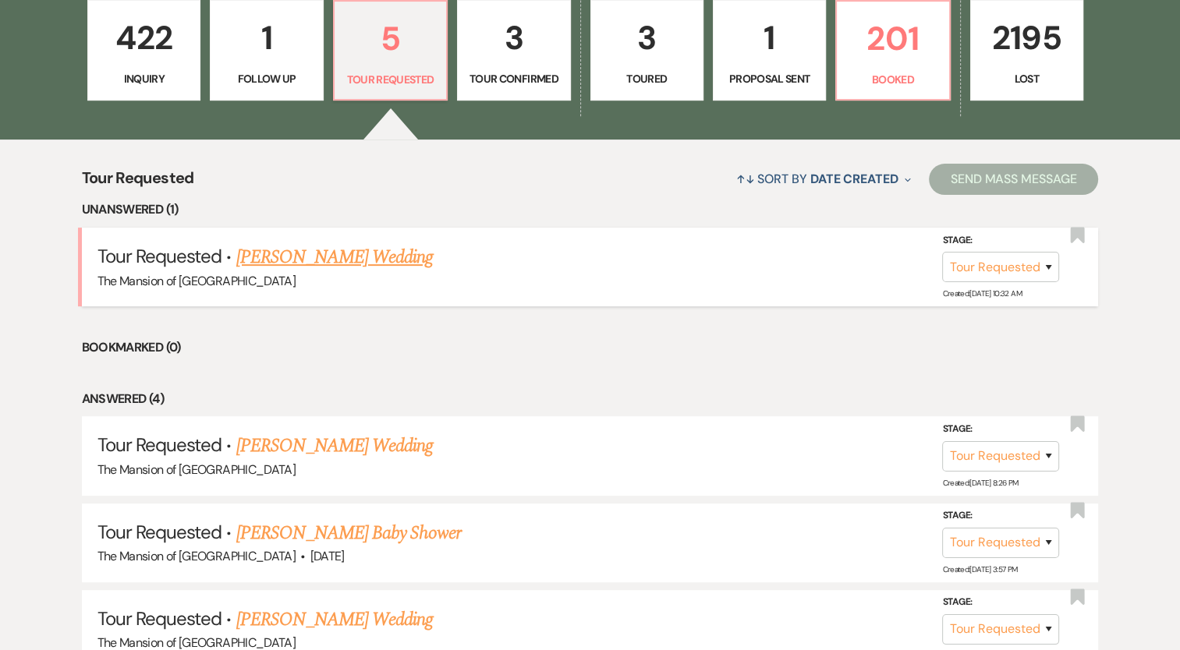
click at [361, 252] on link "[PERSON_NAME] Wedding" at bounding box center [334, 257] width 197 height 28
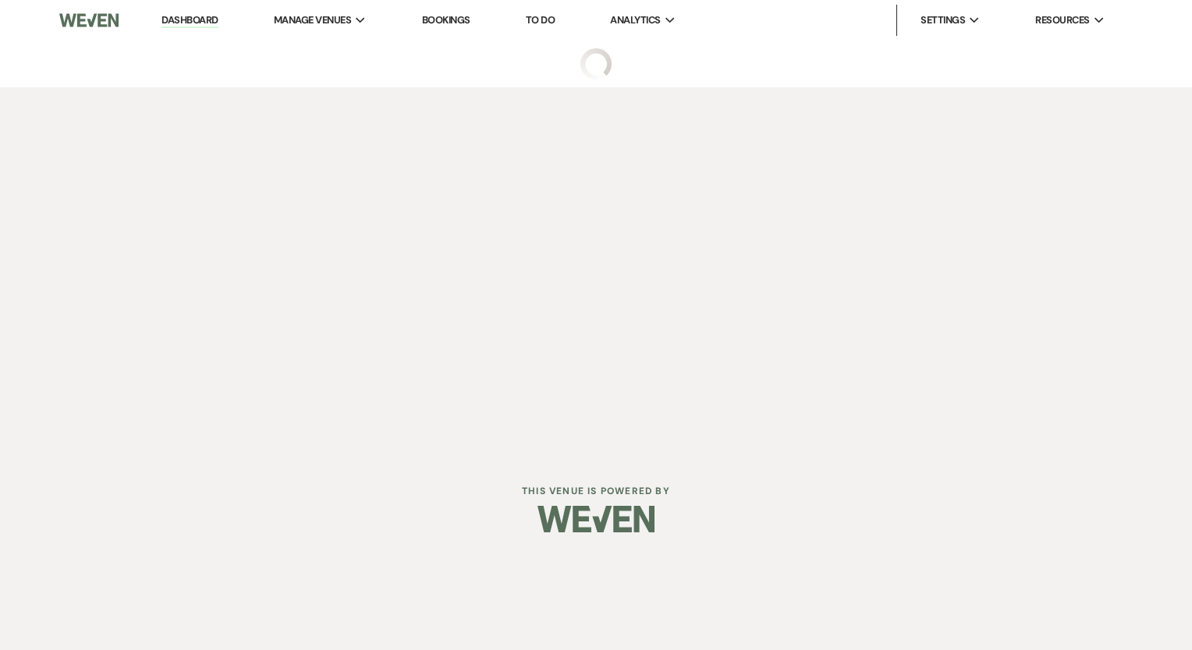
select select "2"
select select "5"
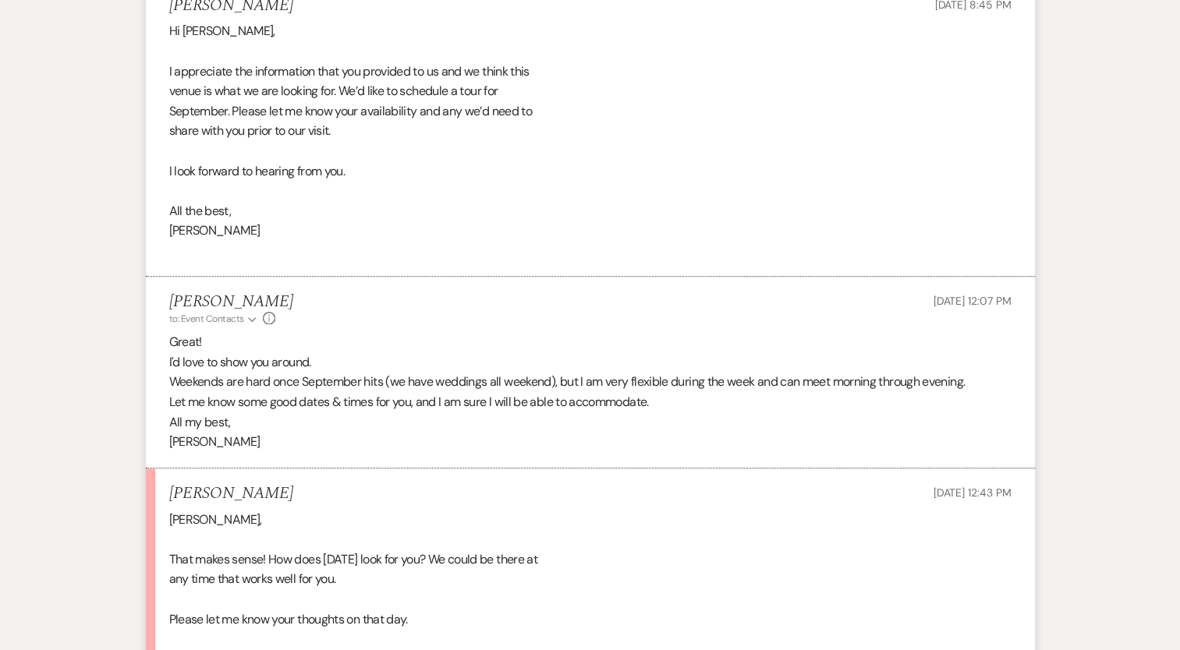
scroll to position [1871, 0]
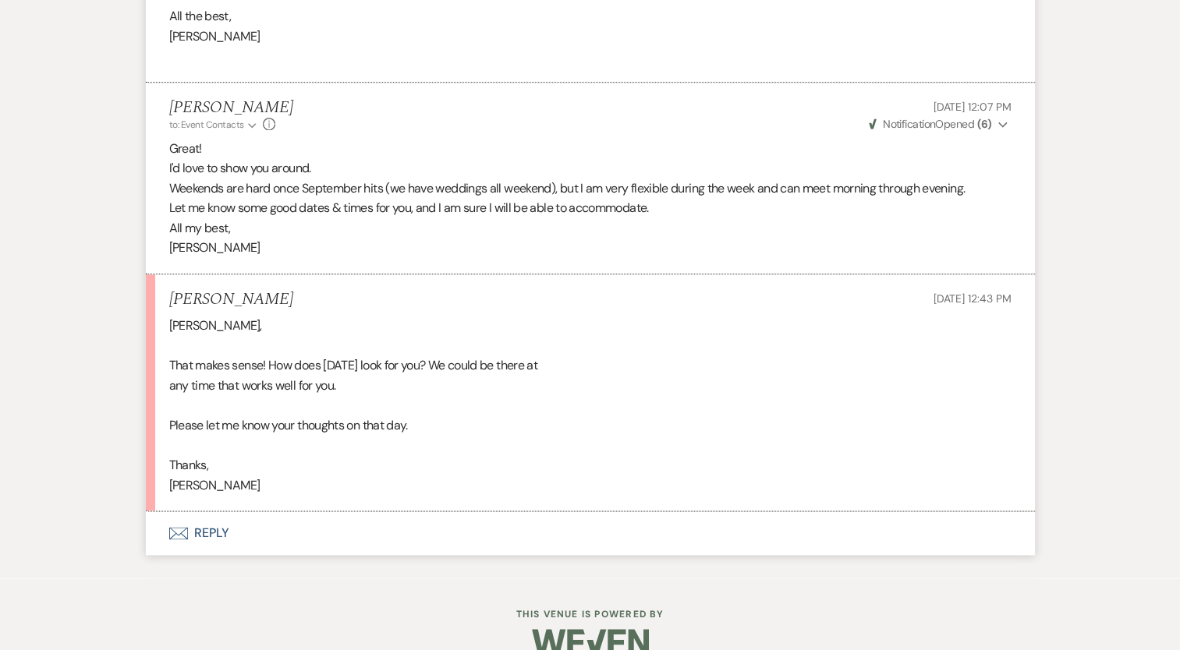
click at [225, 531] on button "Envelope Reply" at bounding box center [590, 534] width 889 height 44
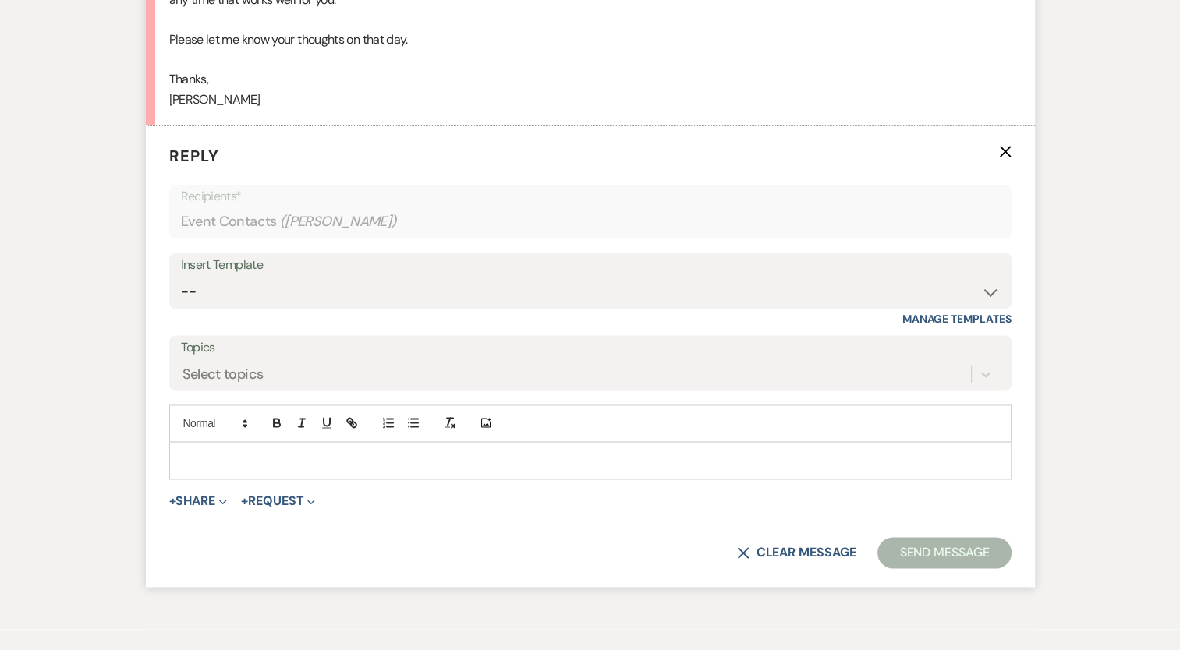
scroll to position [2286, 0]
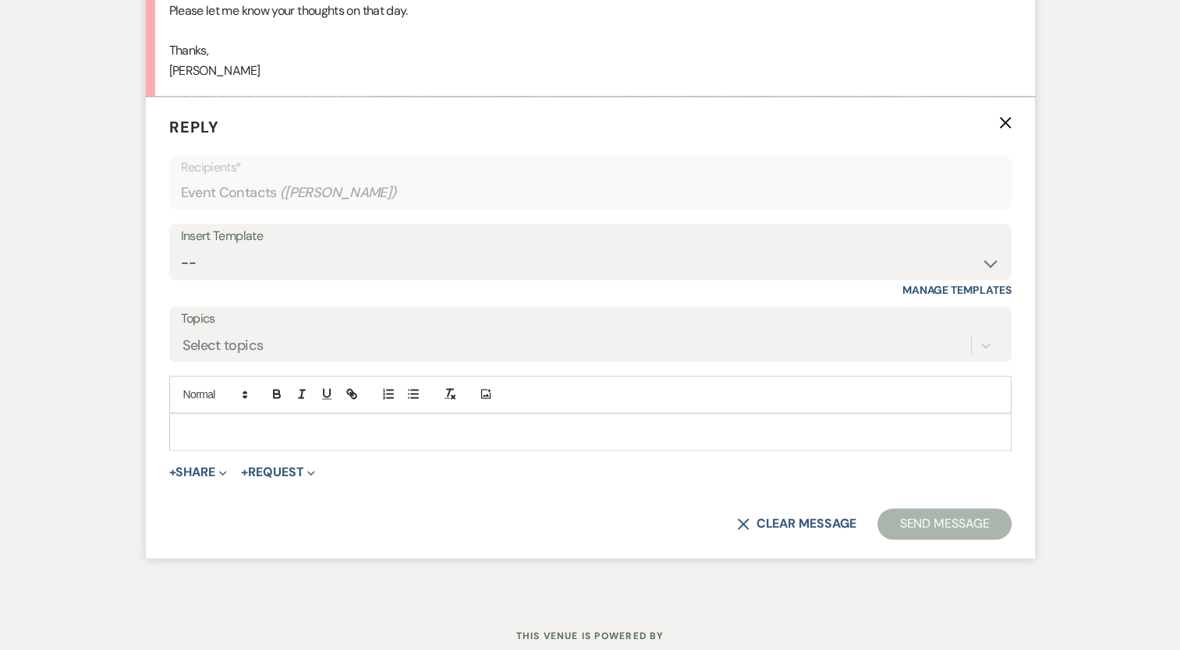
click at [247, 436] on div at bounding box center [590, 432] width 841 height 36
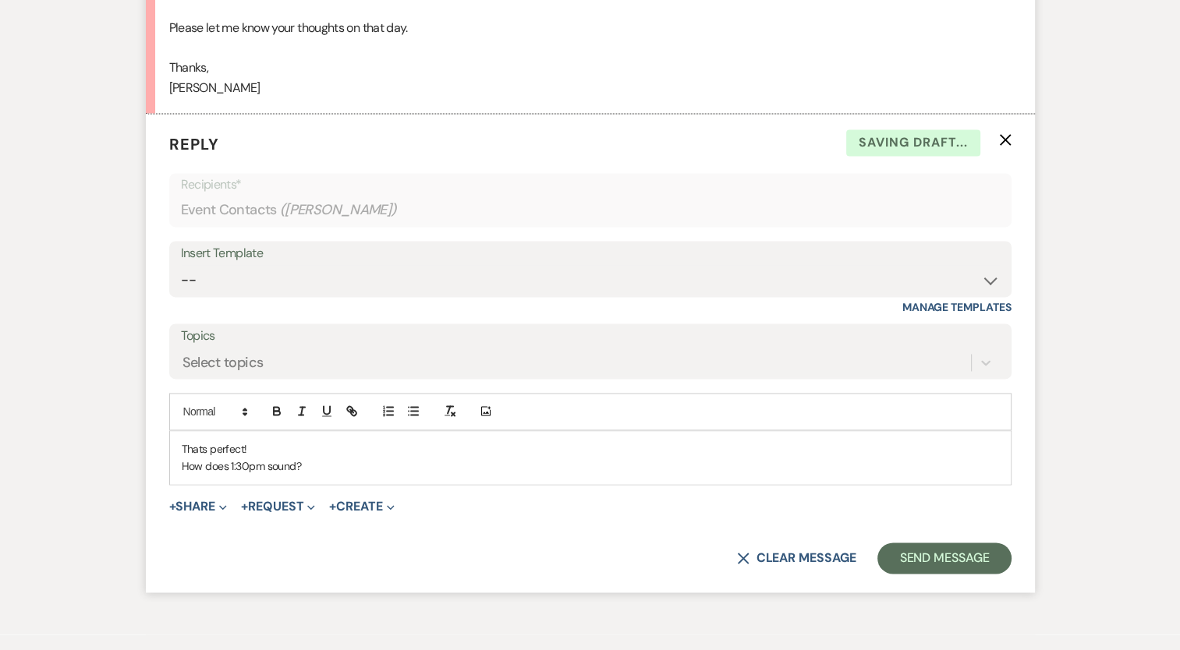
scroll to position [2351, 0]
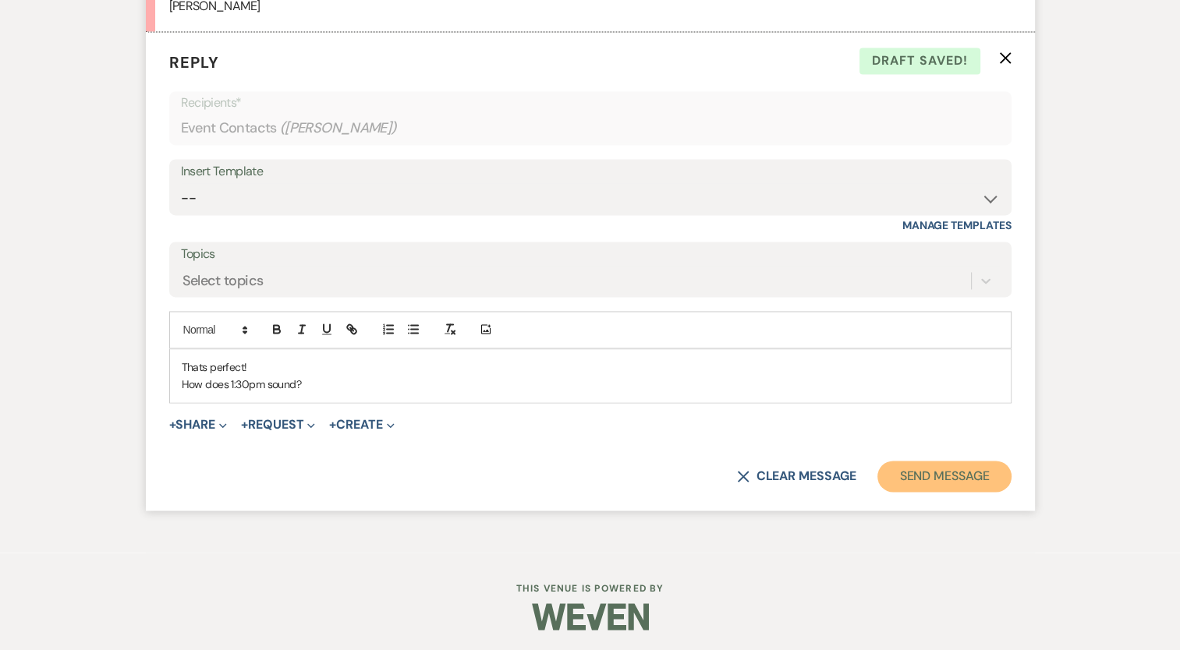
click at [940, 476] on button "Send Message" at bounding box center [943, 476] width 133 height 31
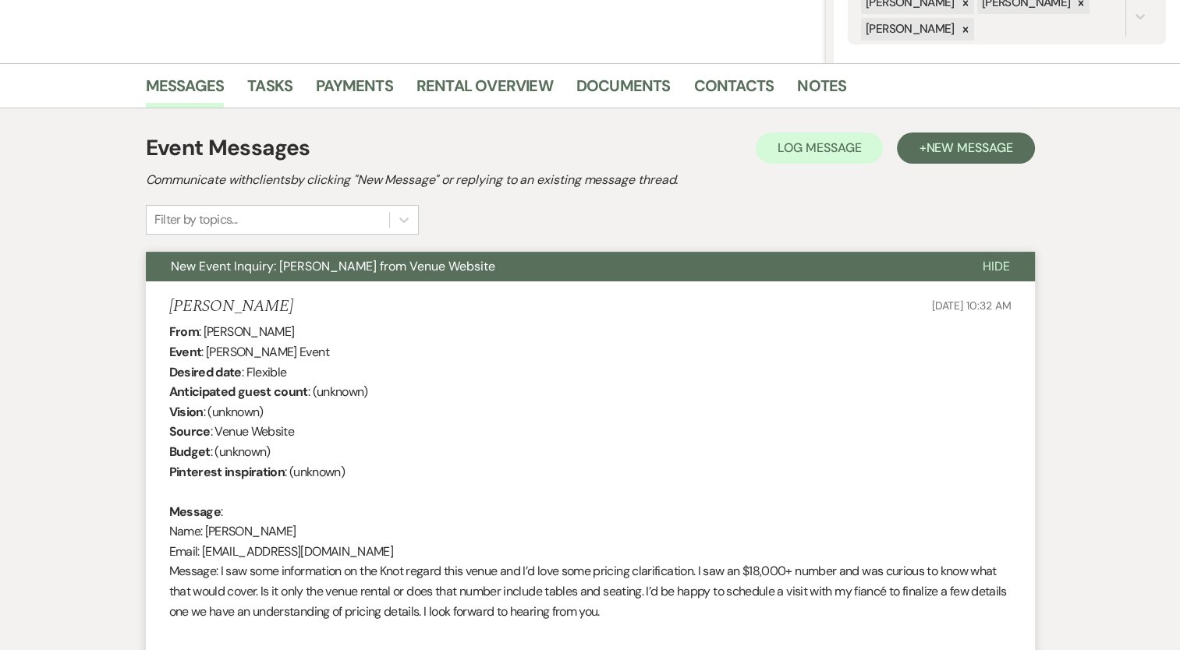
scroll to position [0, 0]
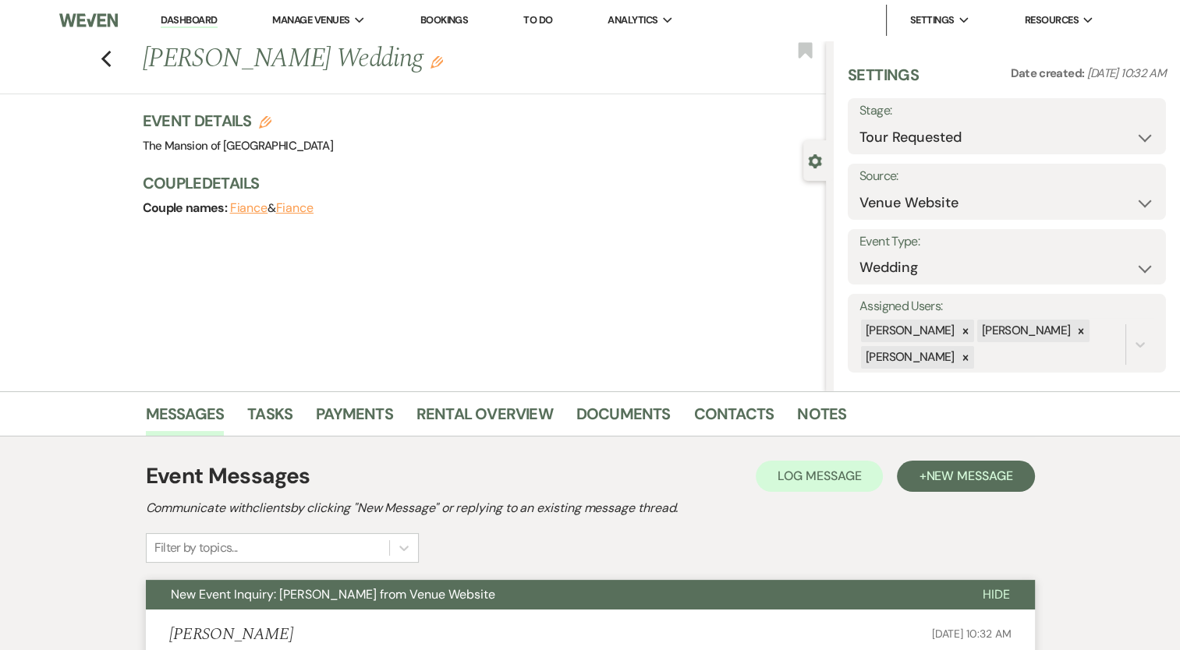
click at [206, 11] on li "Dashboard" at bounding box center [189, 20] width 72 height 31
click at [204, 19] on link "Dashboard" at bounding box center [189, 20] width 56 height 15
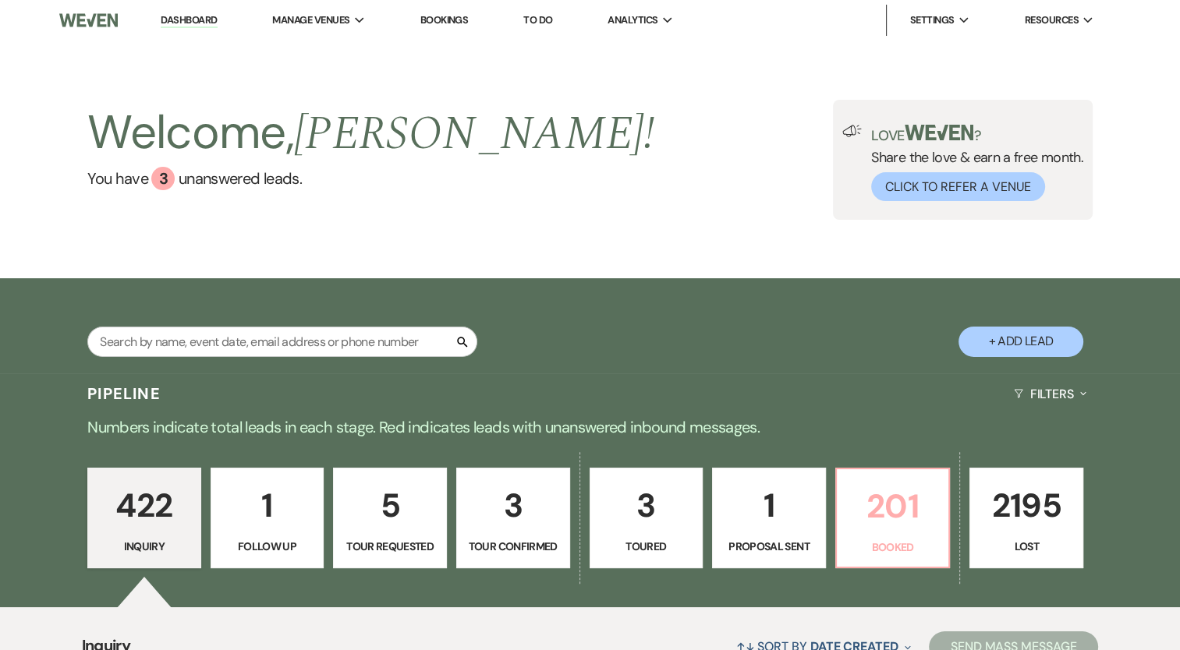
click at [890, 528] on p "201" at bounding box center [893, 506] width 94 height 52
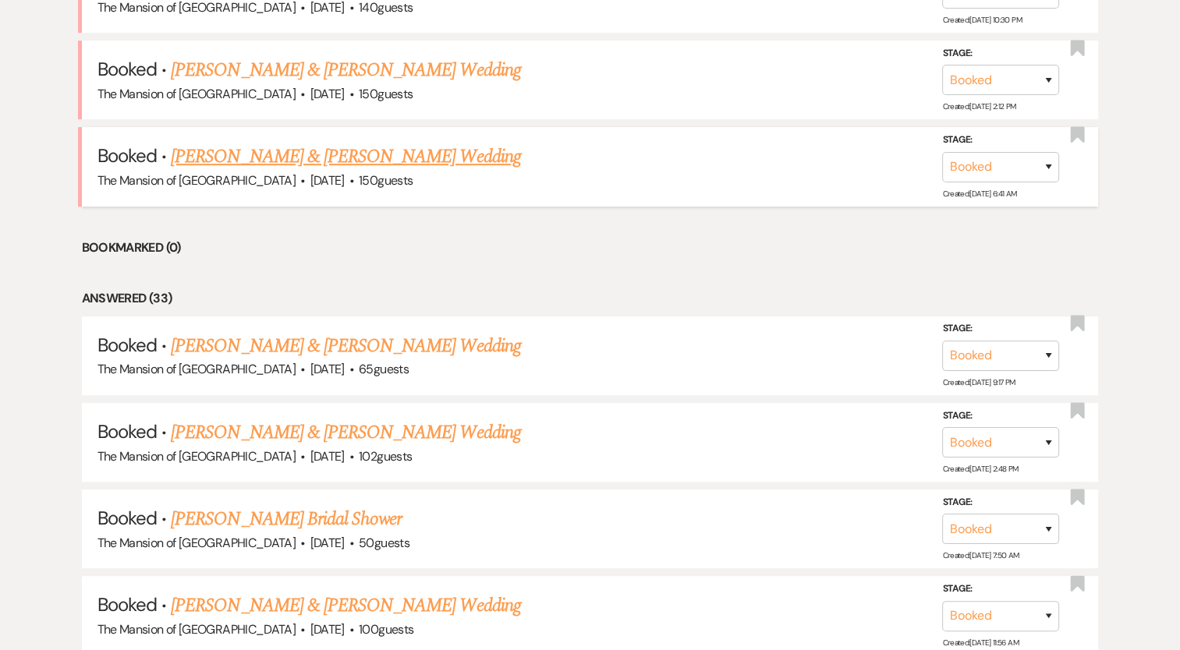
scroll to position [780, 0]
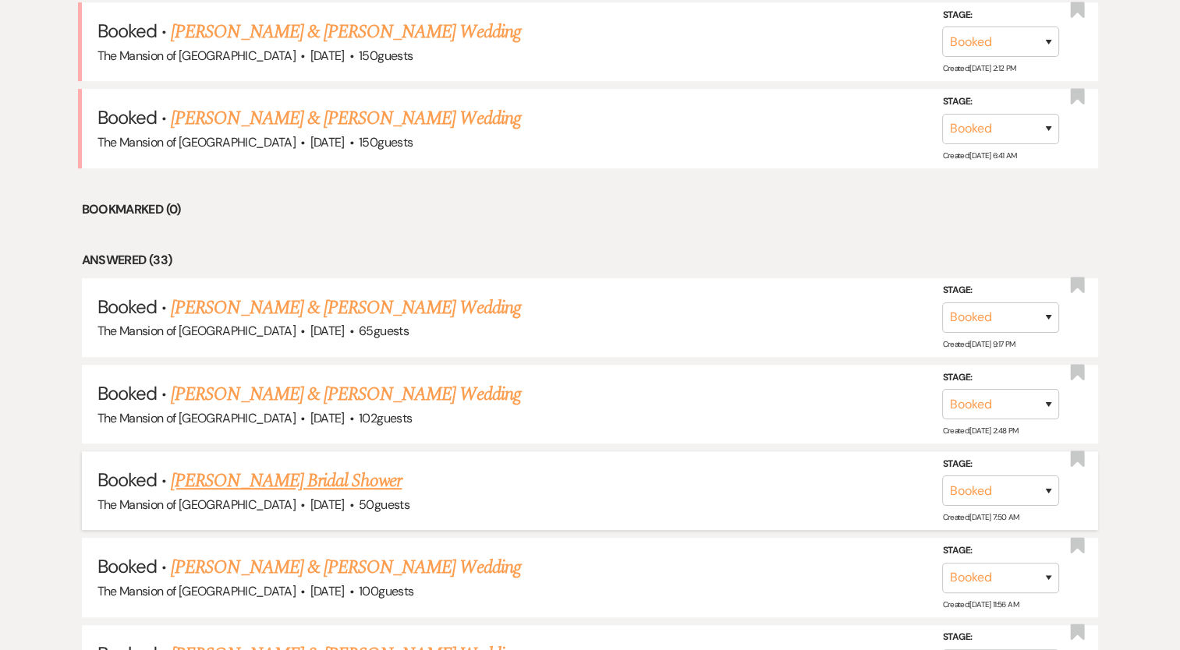
click at [306, 479] on link "[PERSON_NAME] Bridal Shower" at bounding box center [286, 481] width 231 height 28
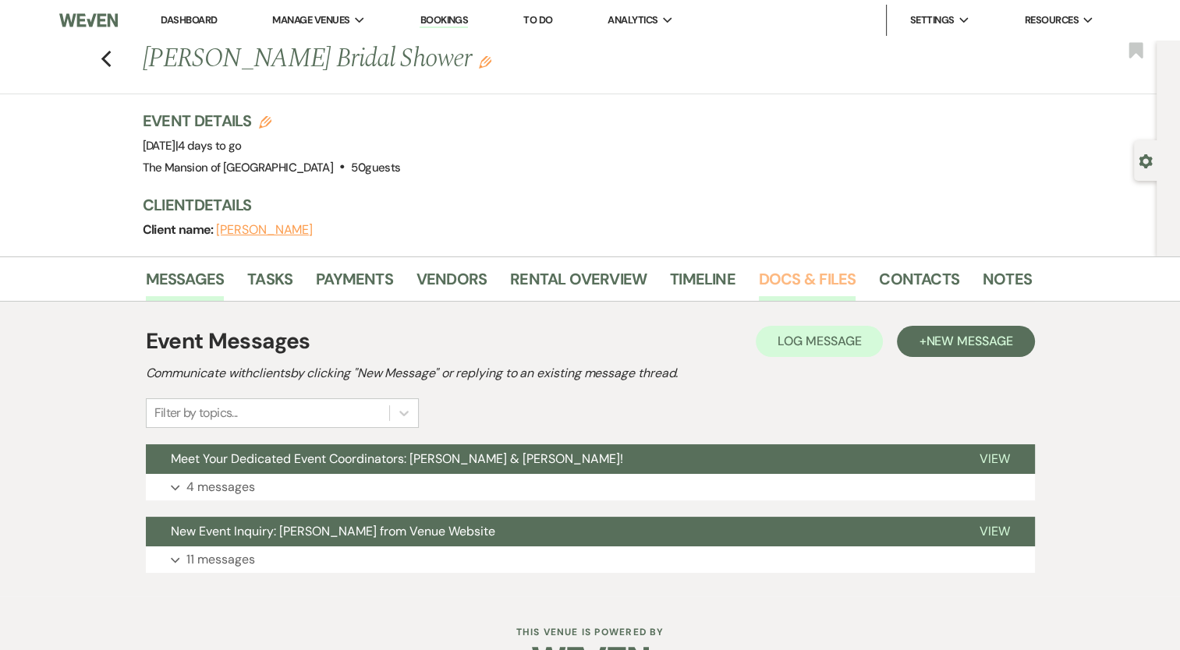
click at [818, 278] on link "Docs & Files" at bounding box center [807, 284] width 97 height 34
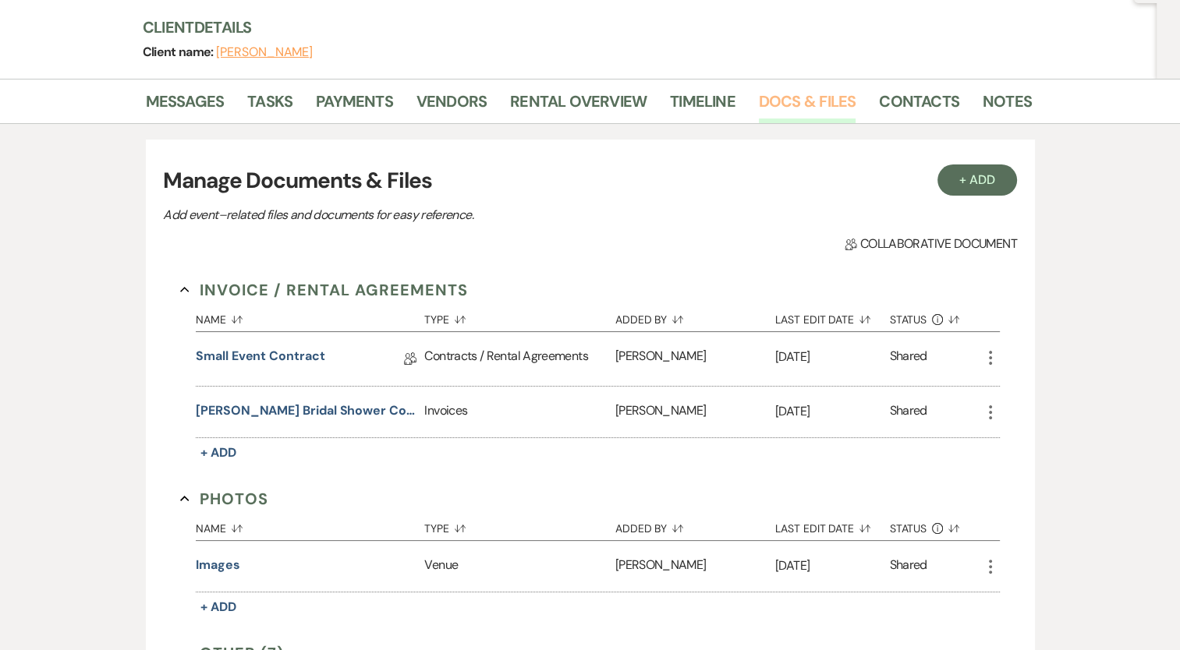
scroll to position [435, 0]
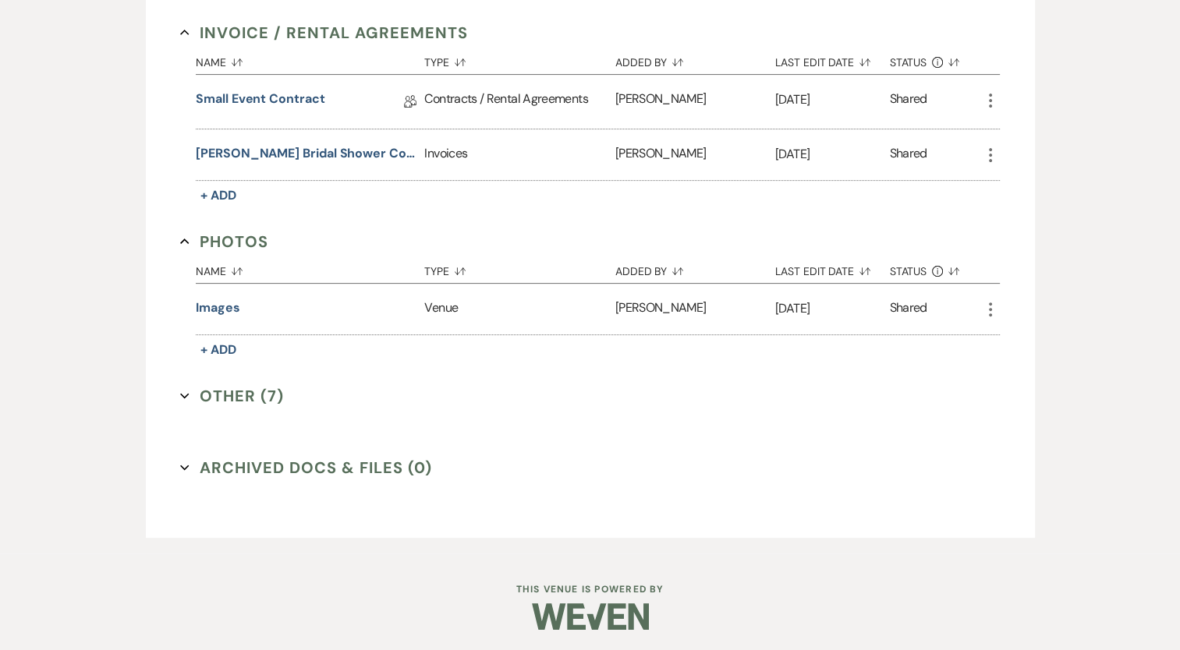
click at [238, 393] on button "Other (7) Expand" at bounding box center [232, 395] width 104 height 23
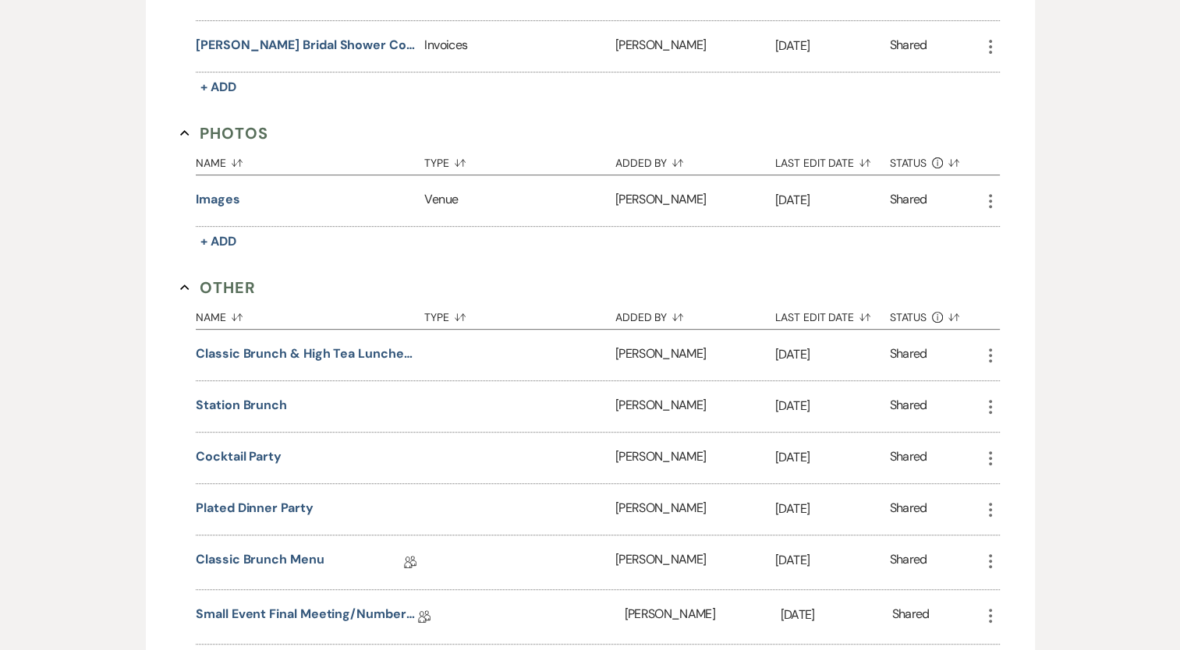
scroll to position [669, 0]
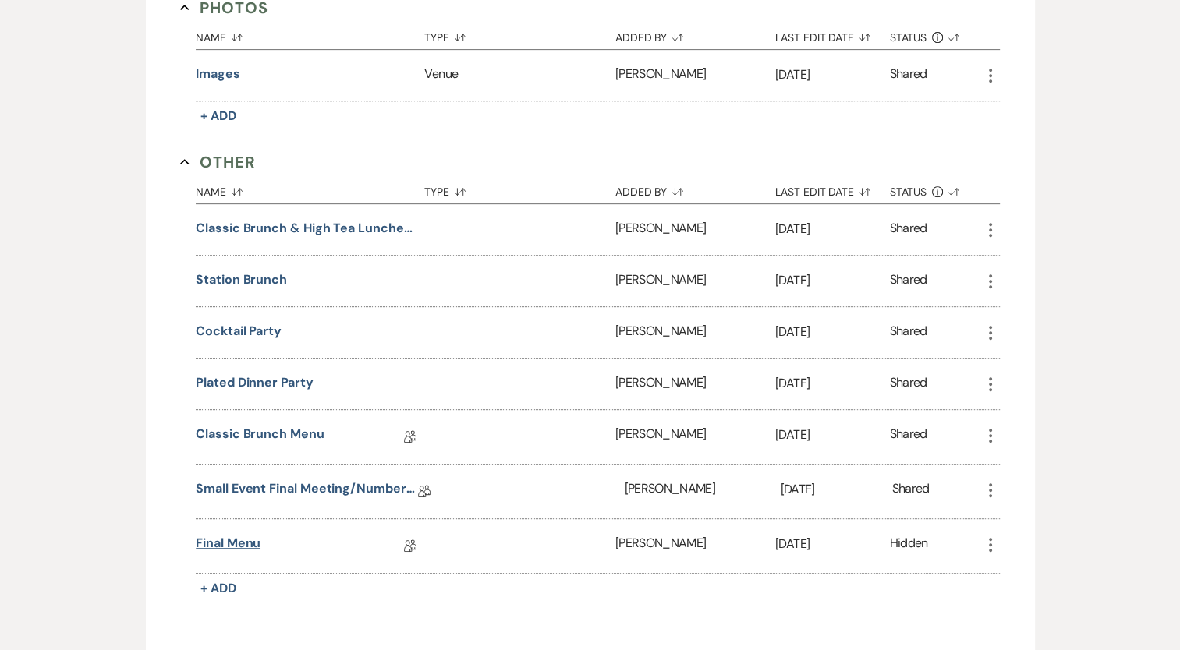
click at [231, 535] on link "Final Menu" at bounding box center [228, 546] width 65 height 24
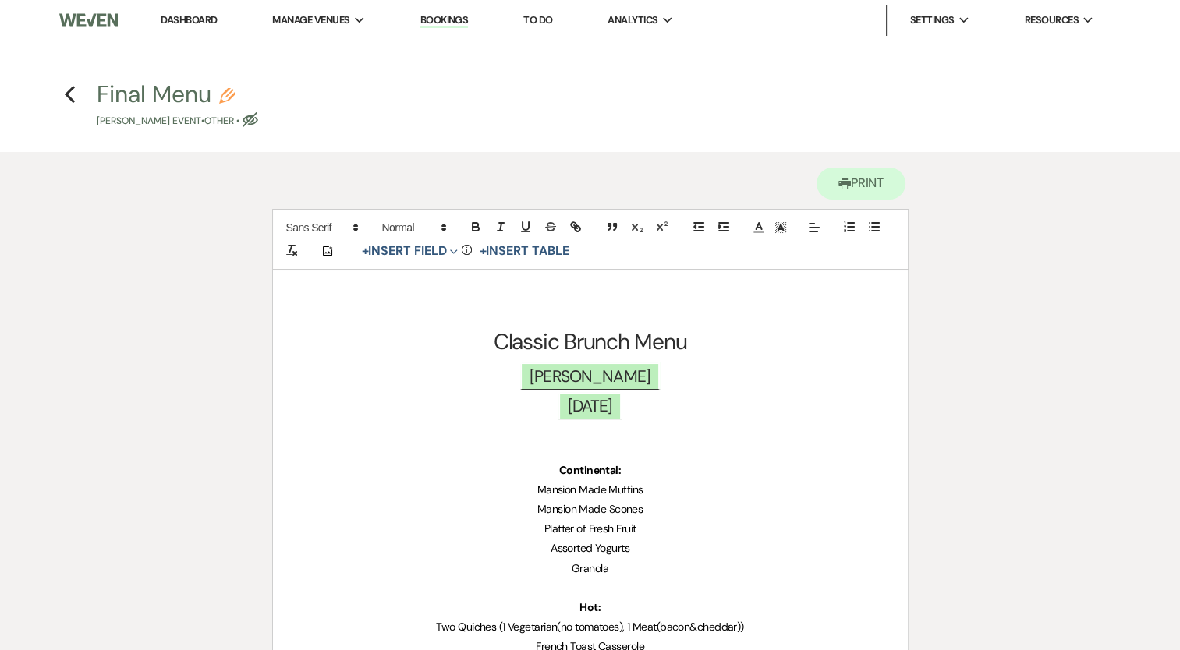
click at [71, 107] on h4 "Previous Final Menu Pencil [PERSON_NAME] Event • Other • Eye Blocked" at bounding box center [590, 103] width 1123 height 51
click at [72, 102] on icon "Previous" at bounding box center [70, 94] width 12 height 19
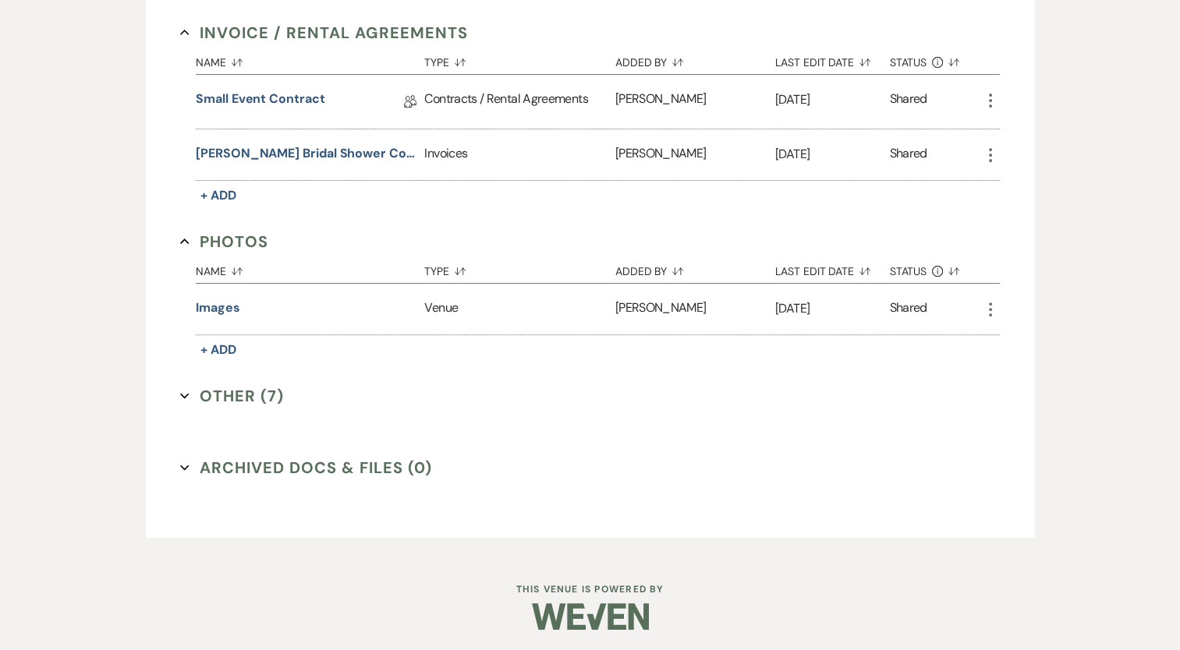
scroll to position [357, 0]
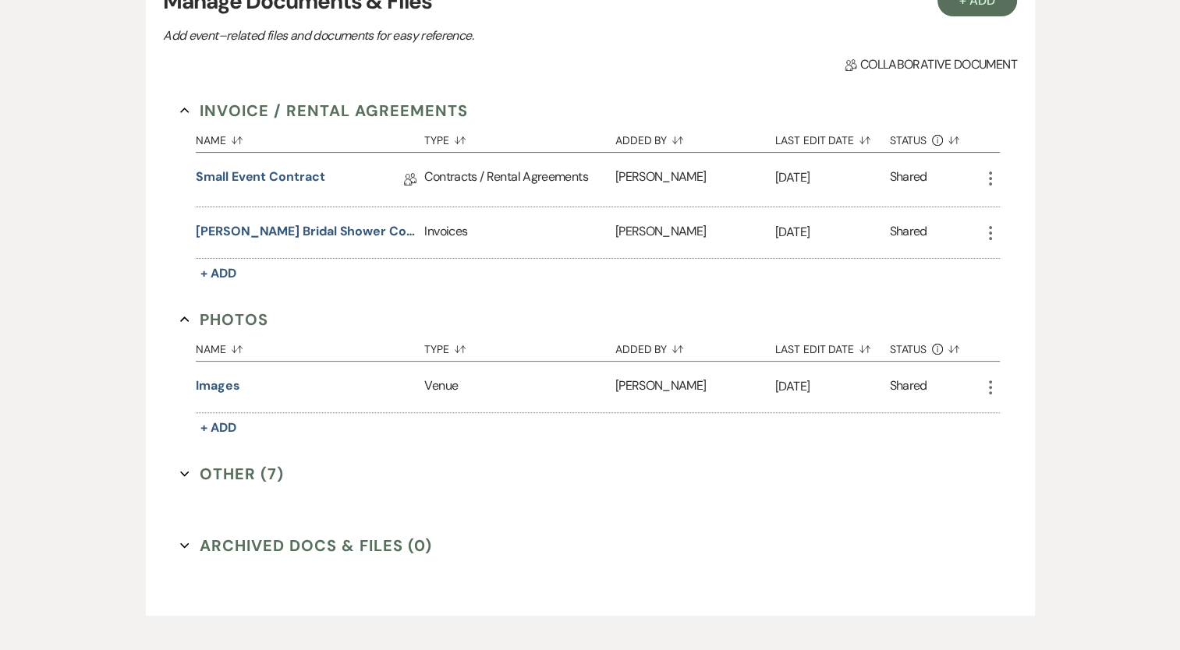
click at [224, 478] on button "Other (7) Expand" at bounding box center [232, 473] width 104 height 23
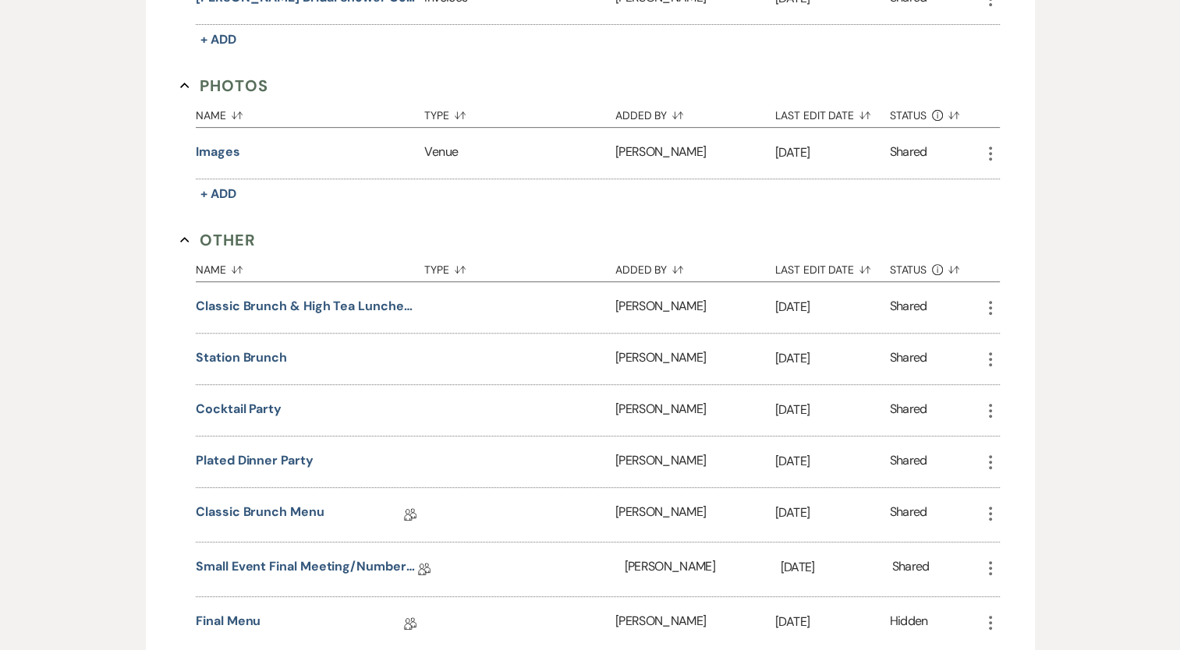
scroll to position [669, 0]
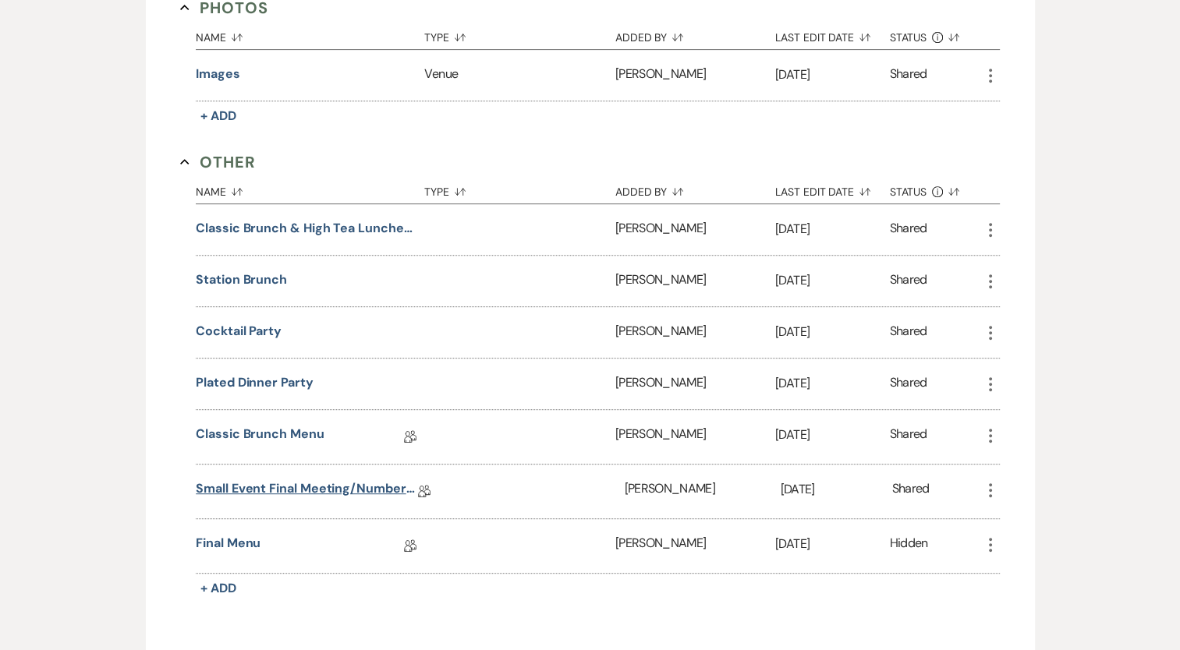
click at [268, 490] on link "Small Event Final Meeting/Numbers Doc" at bounding box center [307, 492] width 222 height 24
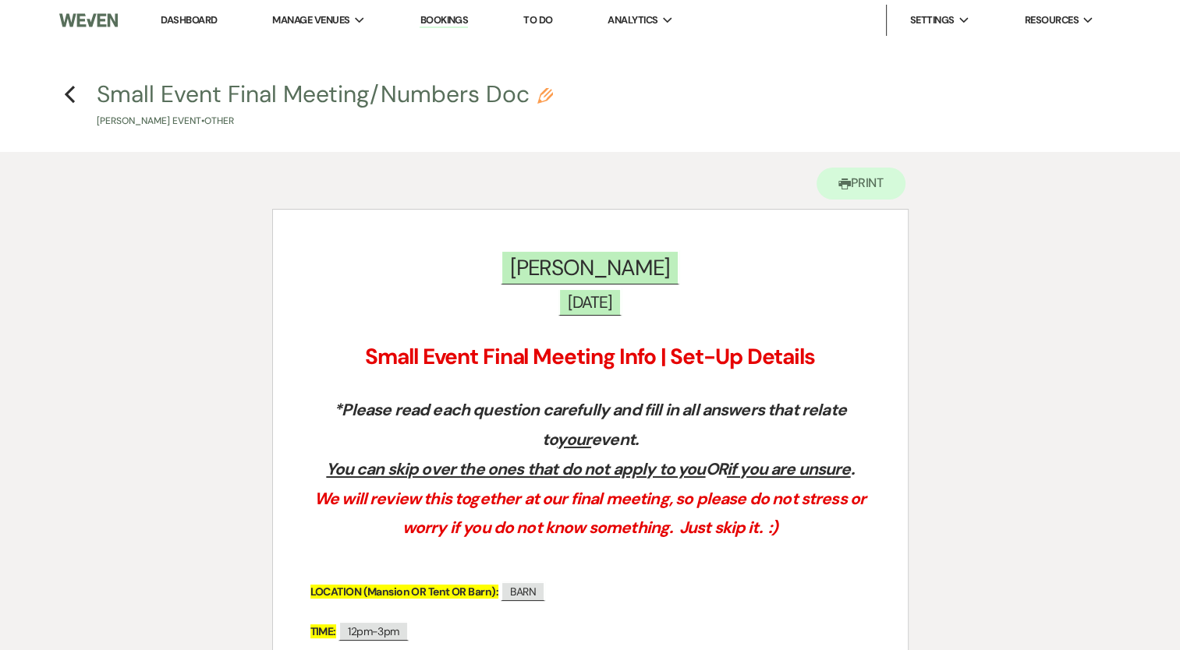
click at [62, 87] on h4 "Previous Small Event Final Meeting/Numbers Doc Pencil [PERSON_NAME] Event • Oth…" at bounding box center [590, 103] width 1123 height 51
click at [69, 92] on icon "Previous" at bounding box center [70, 94] width 12 height 19
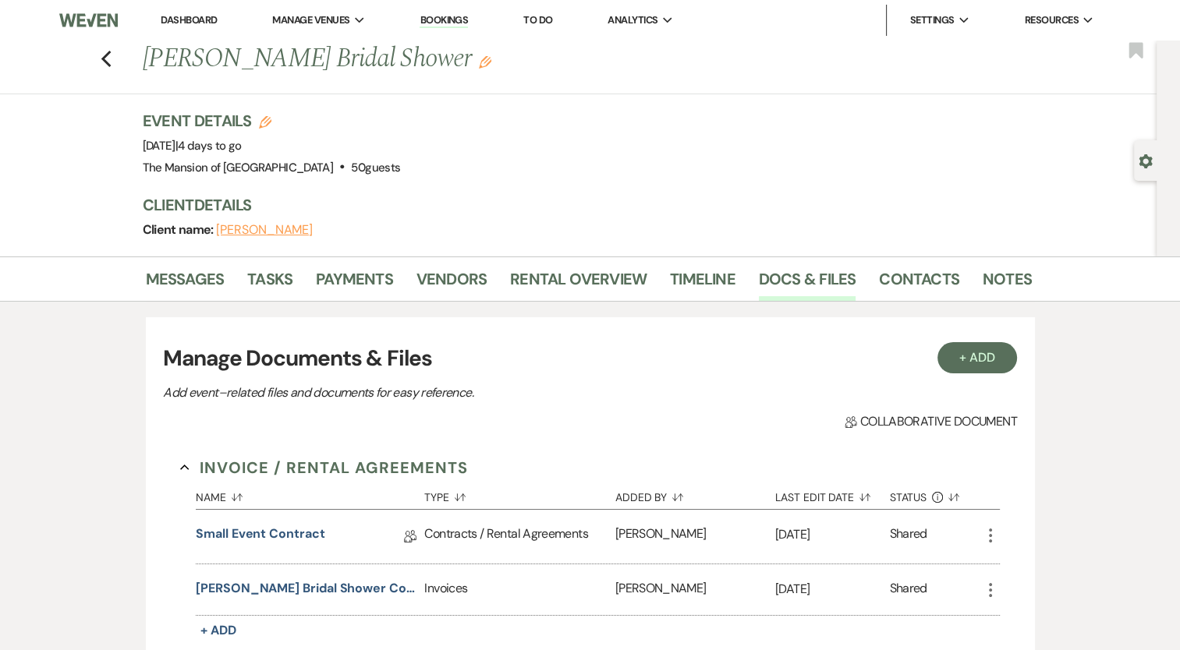
scroll to position [435, 0]
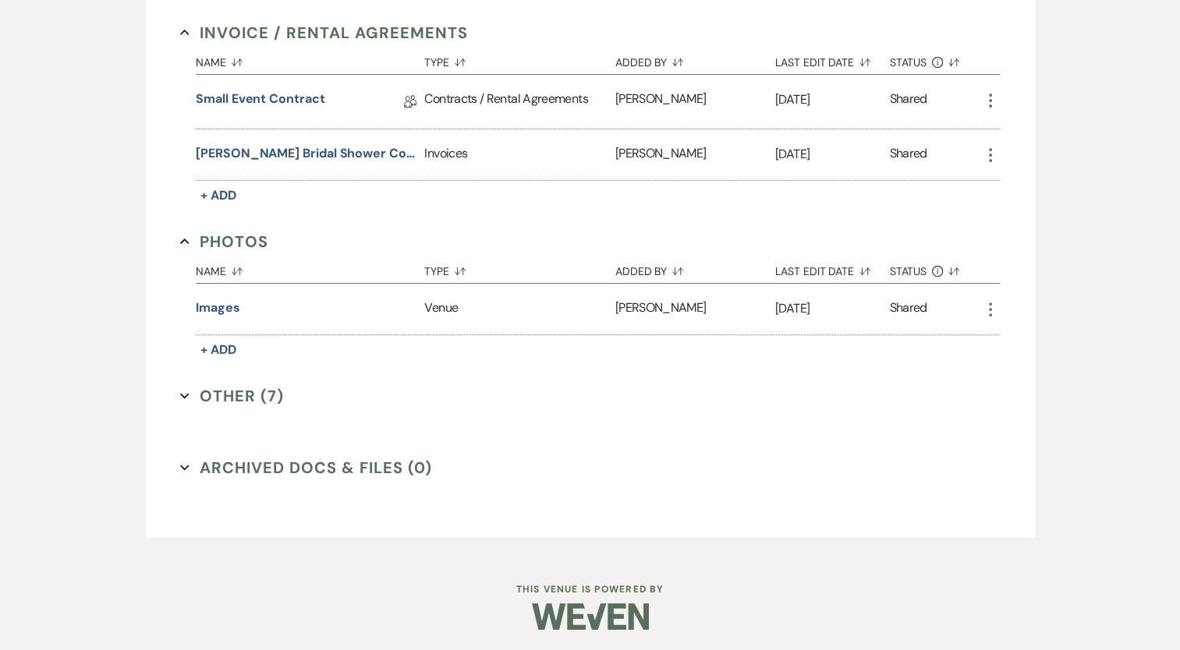
click at [75, 94] on div "Messages Tasks Payments Vendors Rental Overview Timeline Docs & Files Contacts …" at bounding box center [590, 187] width 1180 height 732
click at [293, 153] on button "[PERSON_NAME] Bridal Shower Cost Estimate" at bounding box center [307, 153] width 222 height 19
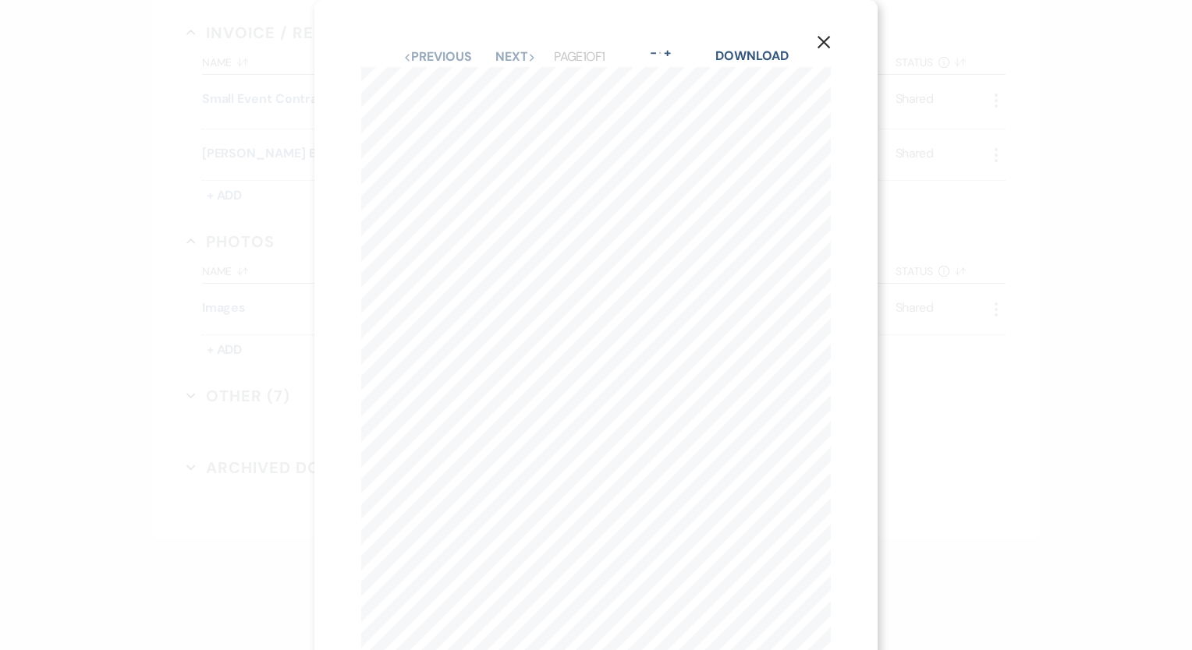
click at [828, 38] on use "button" at bounding box center [823, 42] width 12 height 12
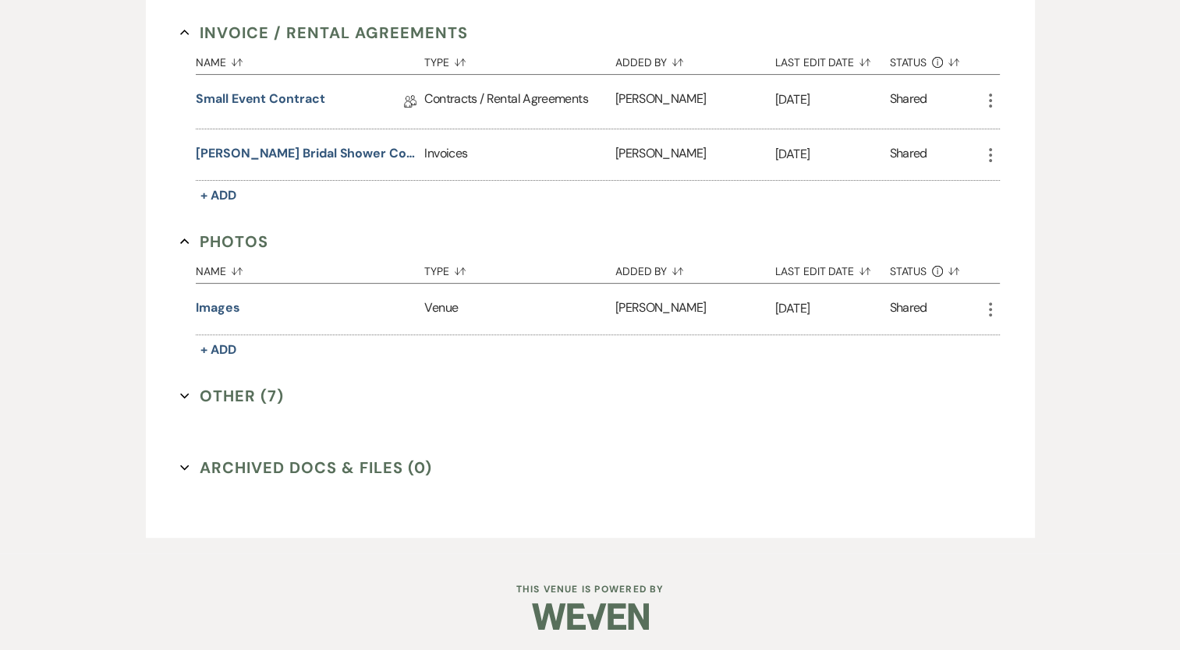
click at [242, 395] on button "Other (7) Expand" at bounding box center [232, 395] width 104 height 23
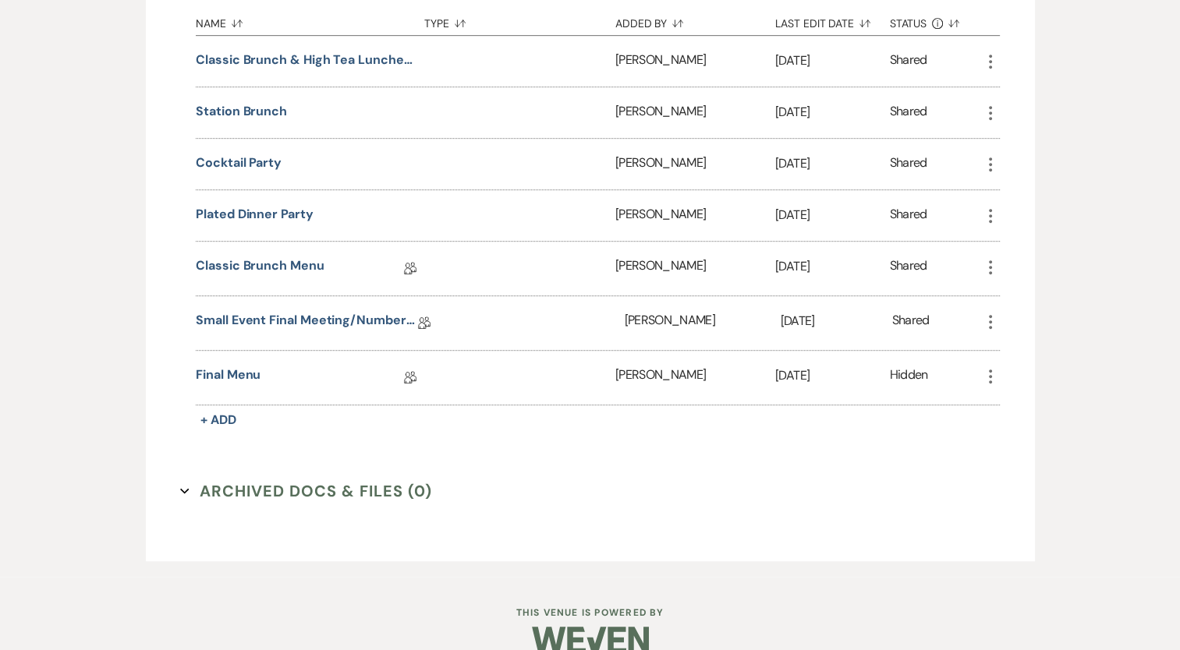
scroll to position [856, 0]
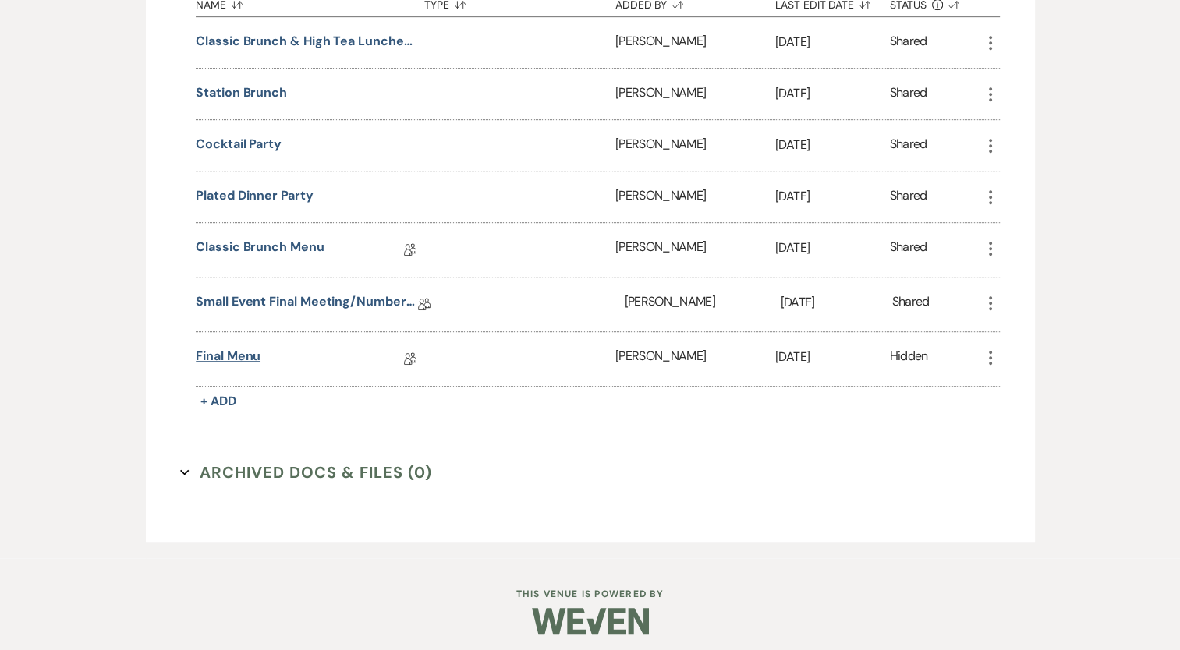
click at [241, 351] on link "Final Menu" at bounding box center [228, 359] width 65 height 24
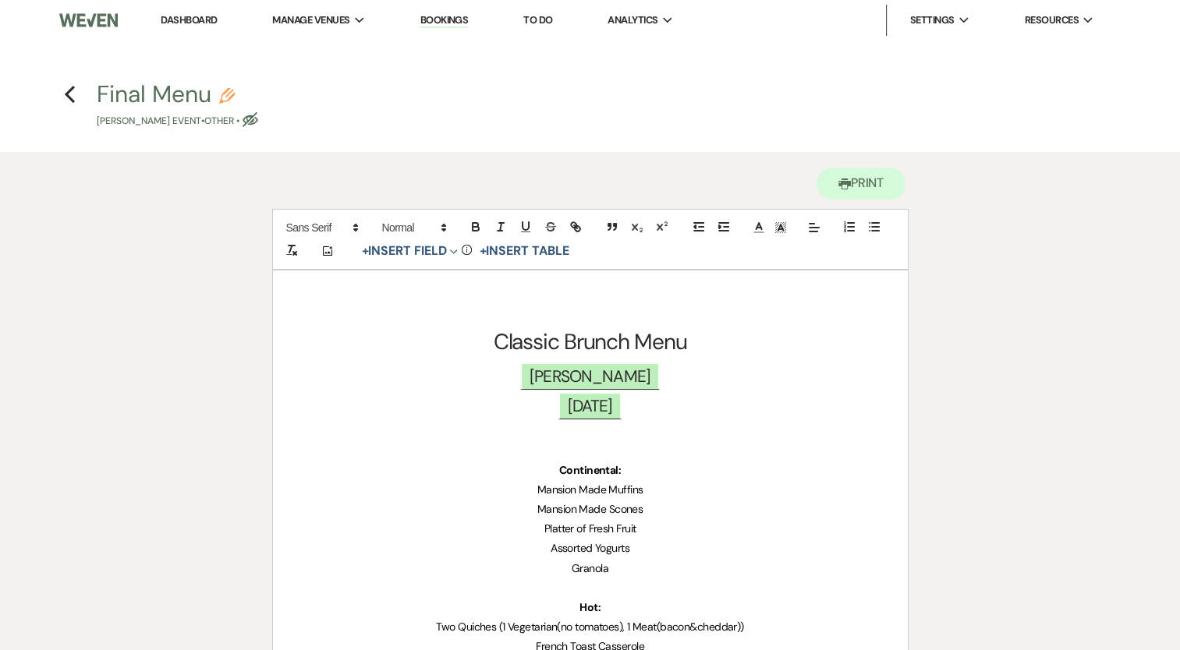
scroll to position [468, 0]
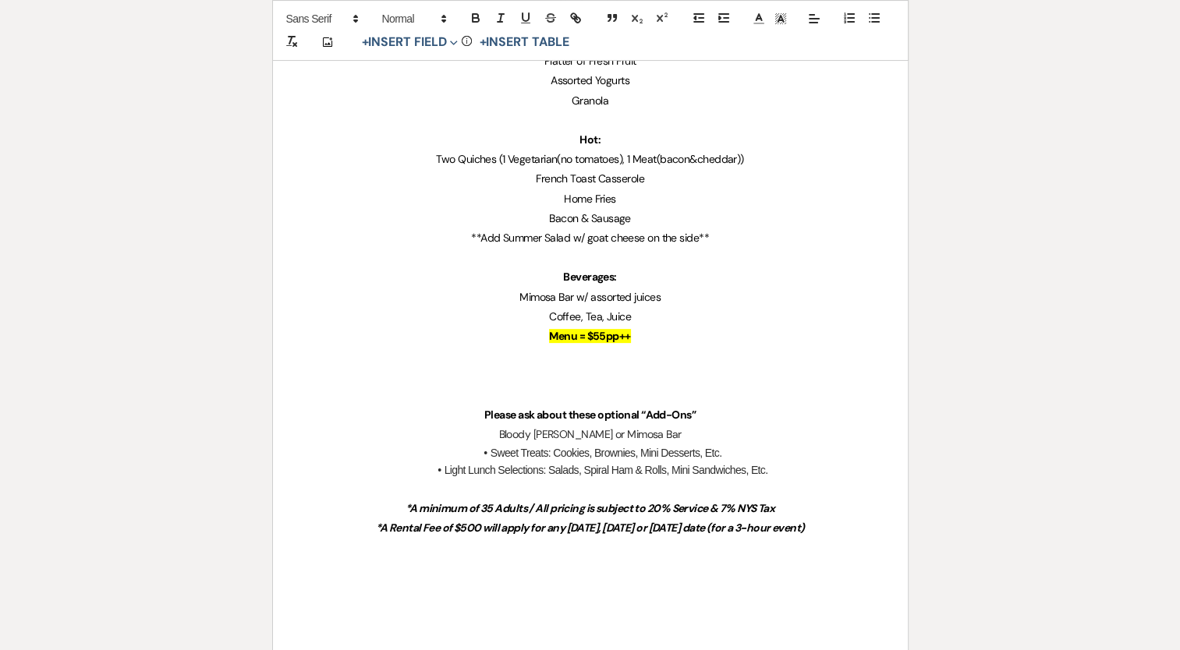
click at [605, 334] on strong "Menu = $55pp++" at bounding box center [589, 336] width 81 height 14
click at [770, 426] on p "Bloody [PERSON_NAME] or Mimosa Bar" at bounding box center [590, 434] width 560 height 19
click at [607, 334] on strong "Menu = $60pp++" at bounding box center [590, 336] width 82 height 14
click at [693, 356] on p at bounding box center [590, 355] width 560 height 19
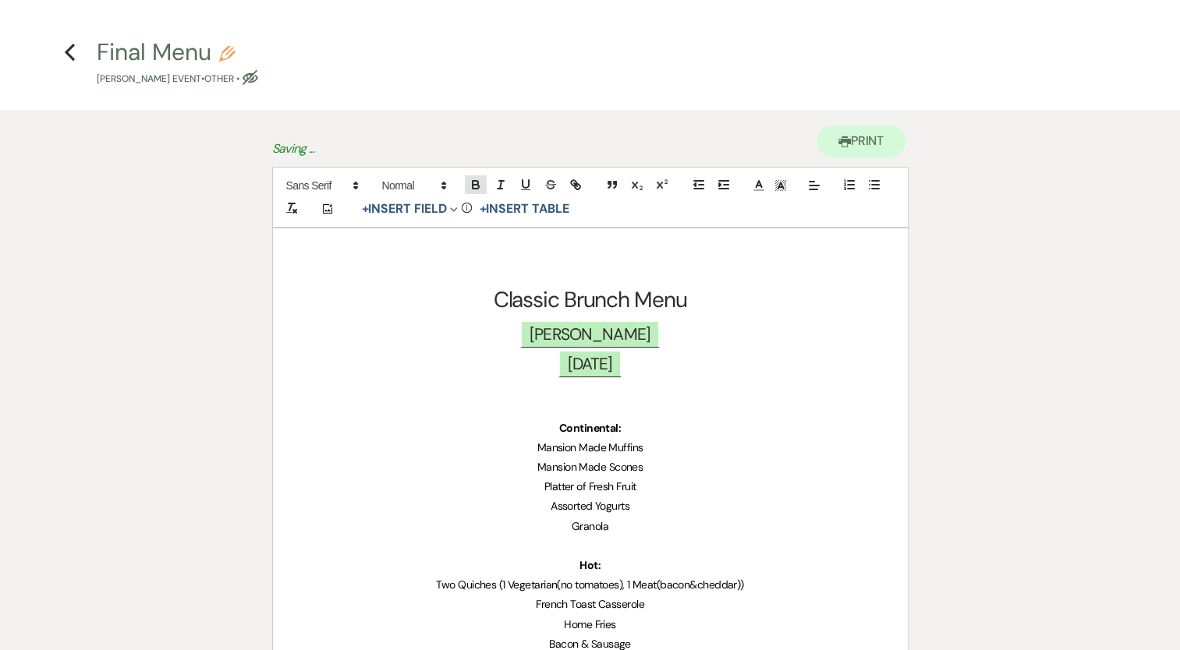
scroll to position [0, 0]
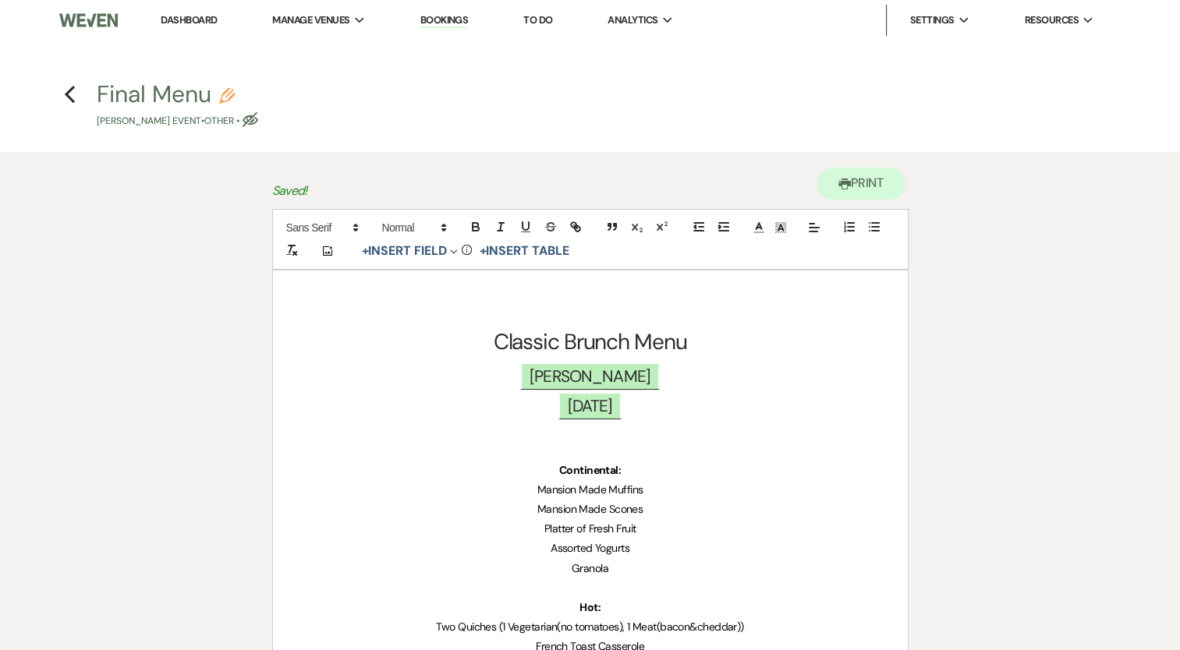
click at [62, 97] on h4 "Previous Final Menu Pencil [PERSON_NAME] Event • Other • Eye Blocked" at bounding box center [590, 103] width 1123 height 51
click at [68, 92] on use "button" at bounding box center [70, 94] width 10 height 17
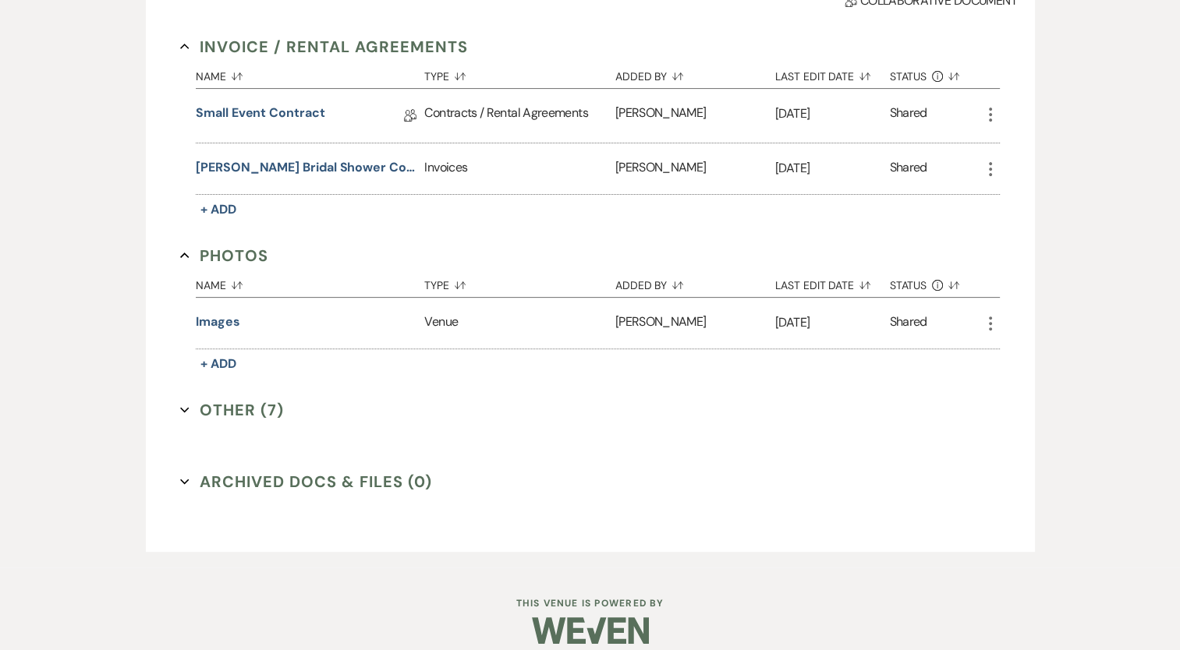
scroll to position [201, 0]
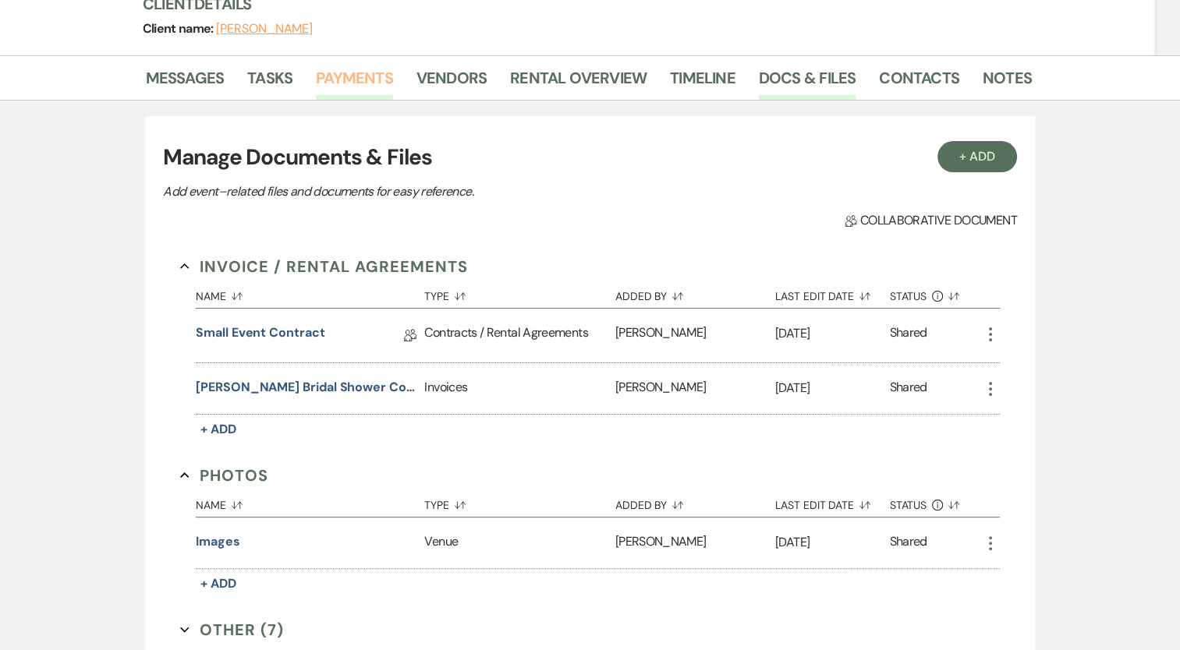
click at [369, 83] on link "Payments" at bounding box center [354, 83] width 77 height 34
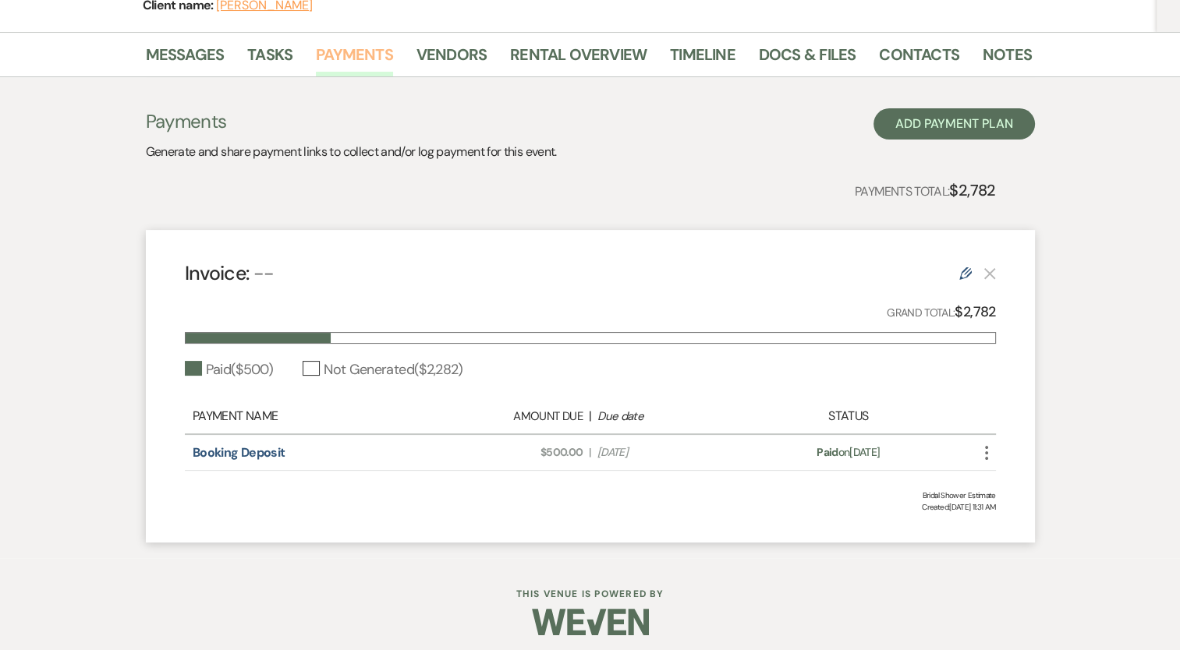
scroll to position [232, 0]
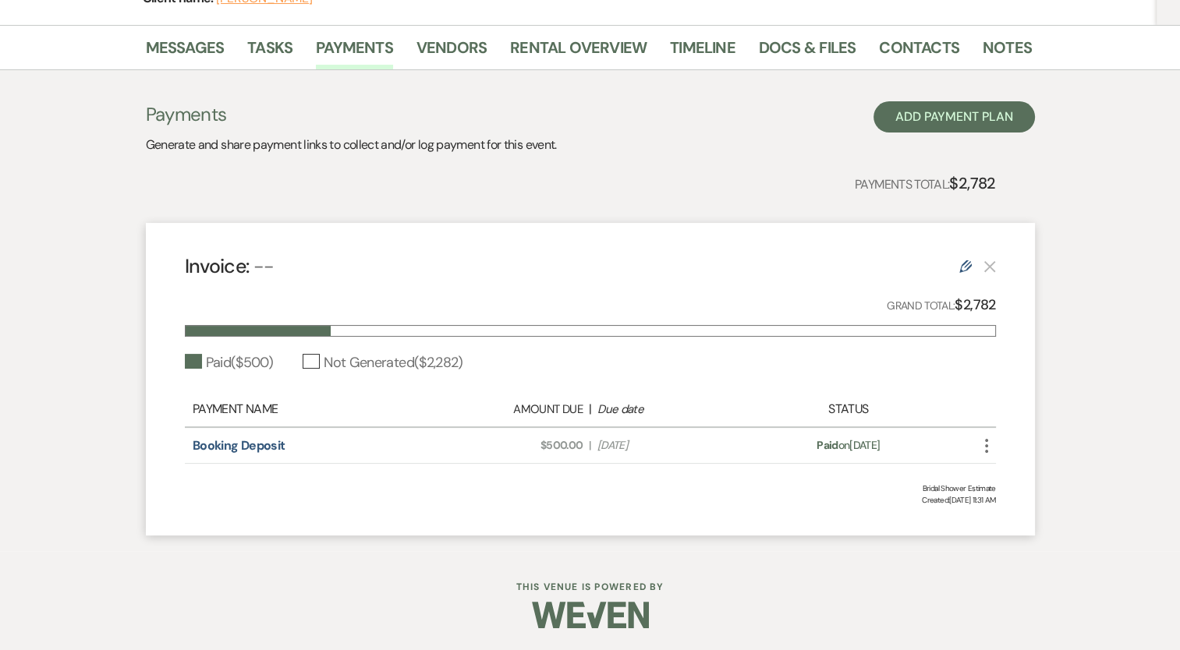
click at [961, 265] on use at bounding box center [965, 266] width 12 height 12
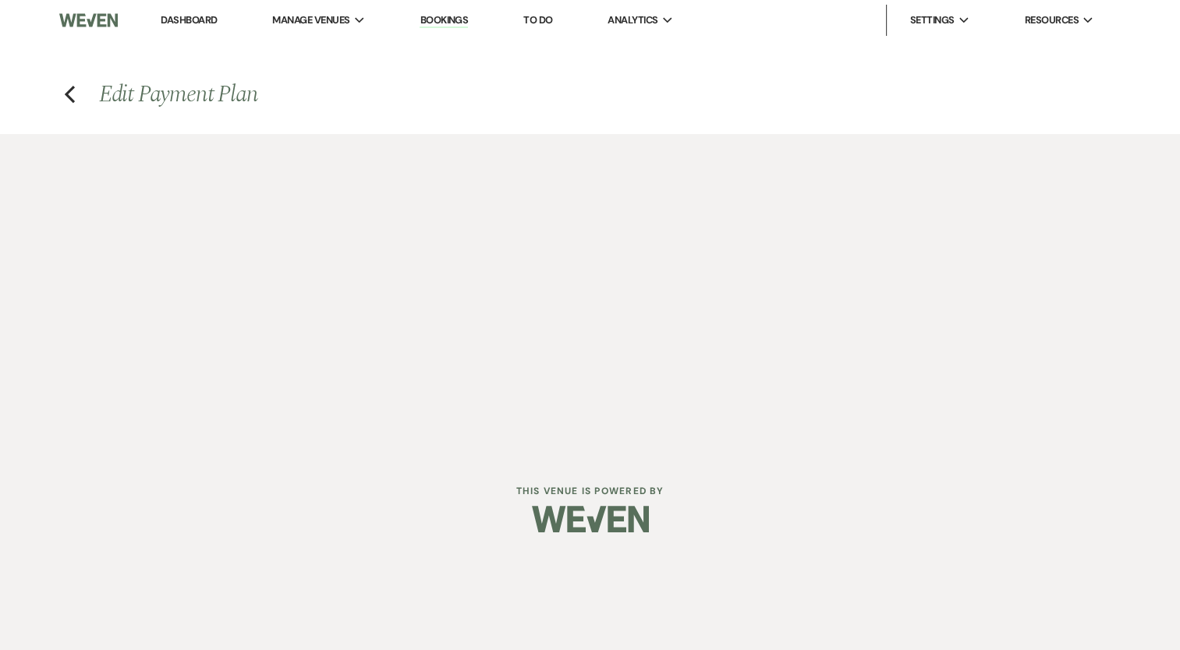
select select "1"
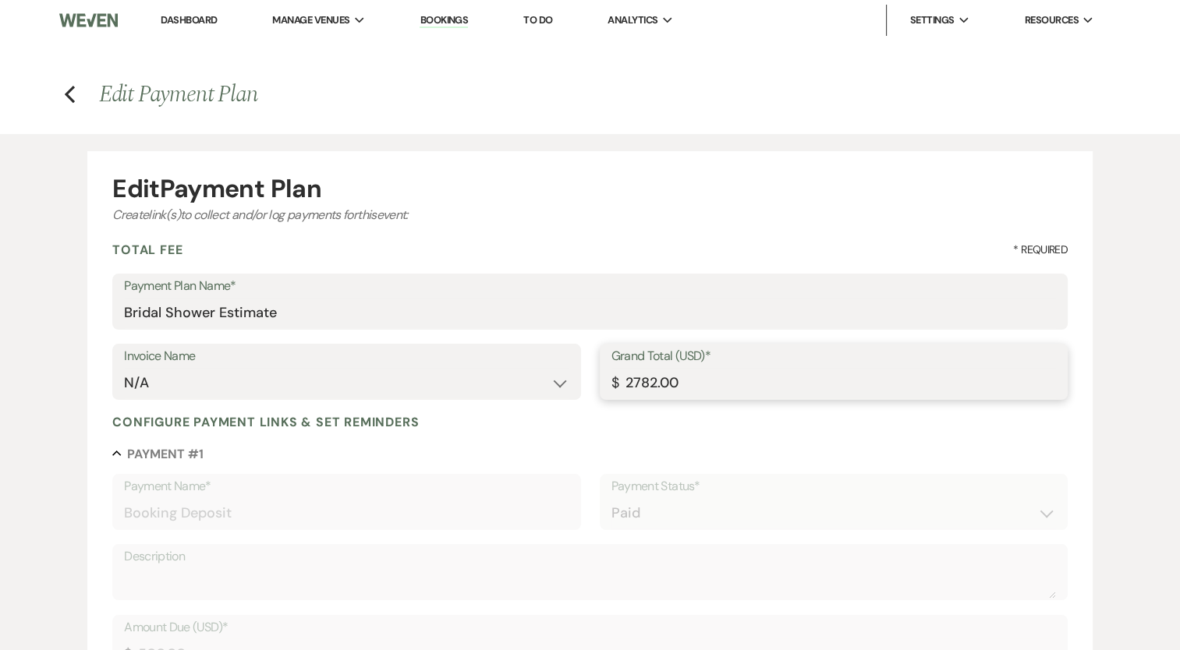
click at [632, 382] on input "2782.00" at bounding box center [833, 383] width 444 height 30
paste input "3565.24"
type input "3565.24"
drag, startPoint x: 298, startPoint y: 319, endPoint x: 220, endPoint y: 320, distance: 78.0
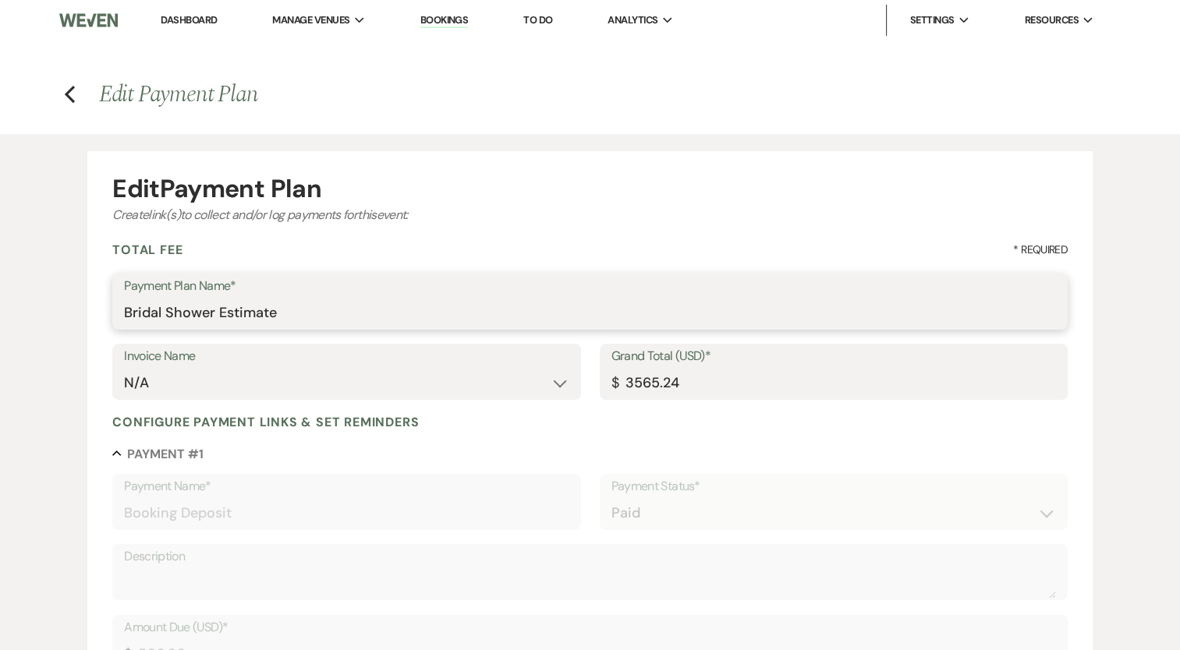
click at [220, 320] on input "Bridal Shower Estimate" at bounding box center [590, 313] width 932 height 30
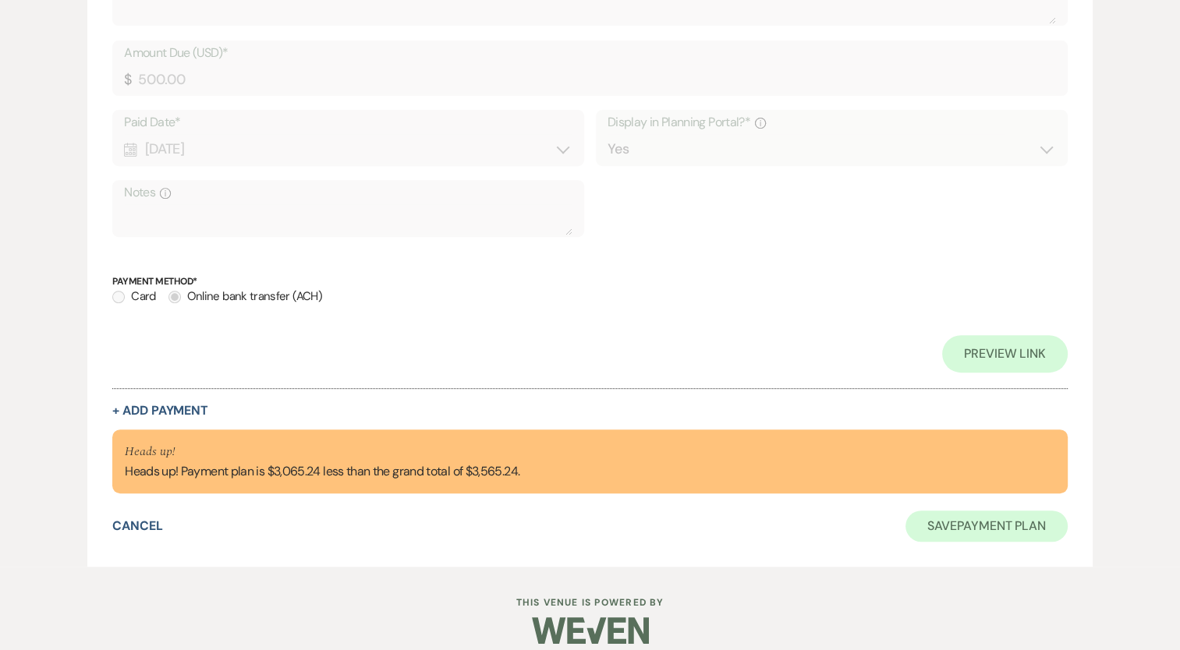
scroll to position [590, 0]
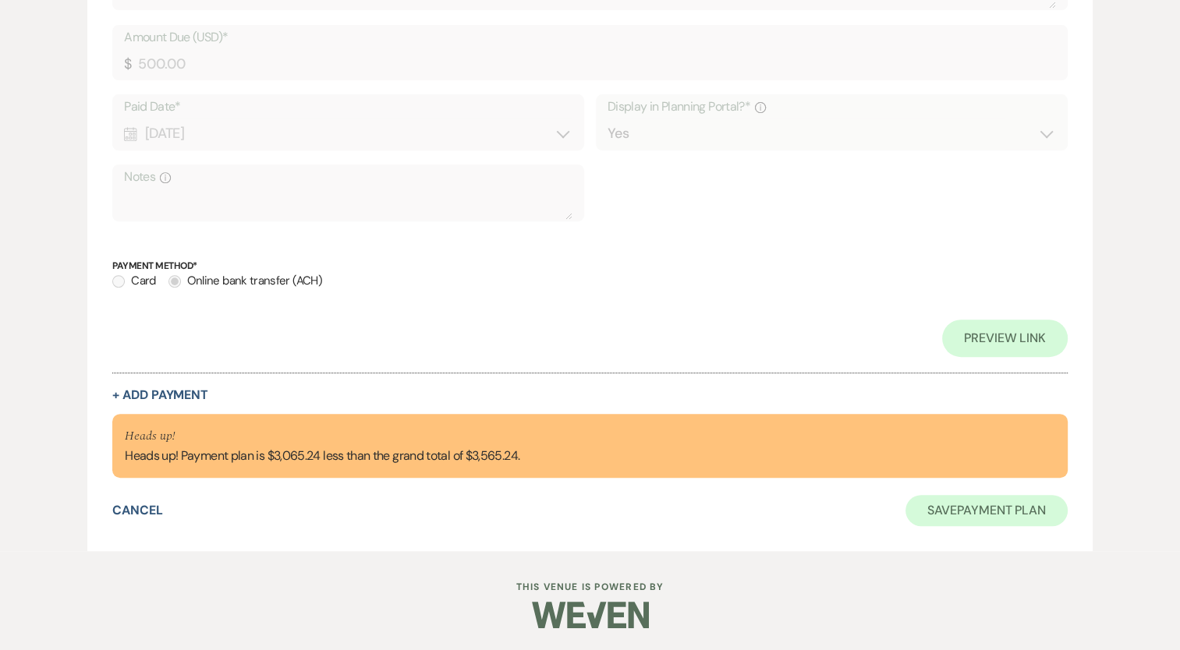
type input "Bridal Shower FINAL Cost"
click at [995, 501] on button "Save Payment Plan" at bounding box center [986, 510] width 162 height 31
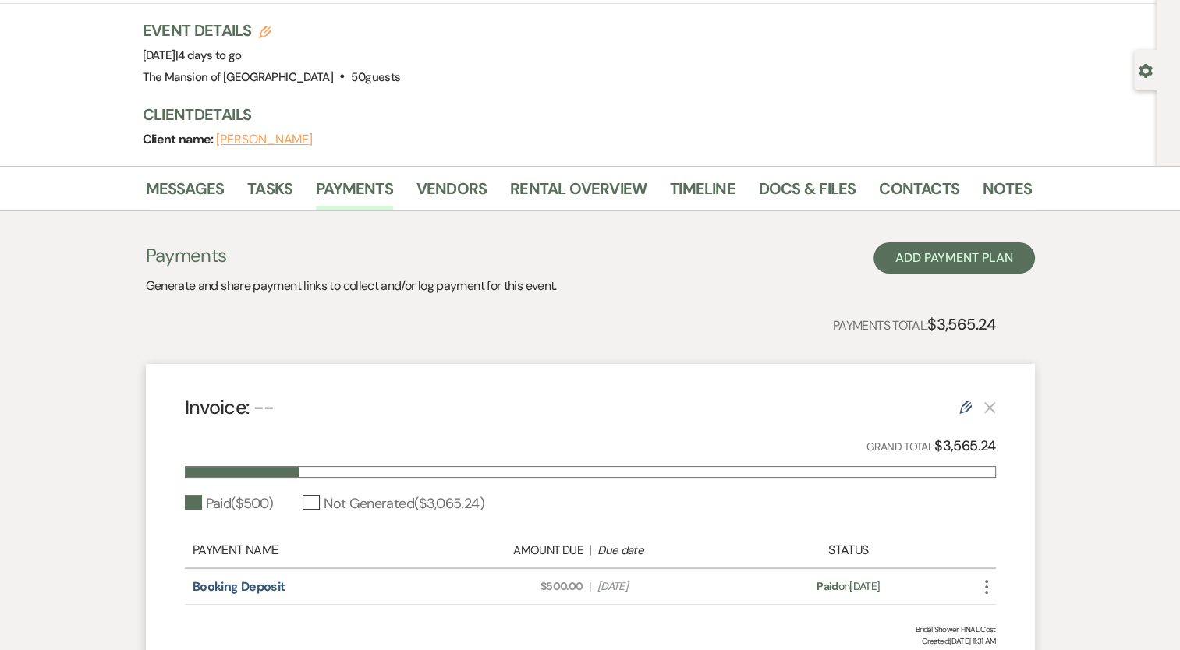
scroll to position [232, 0]
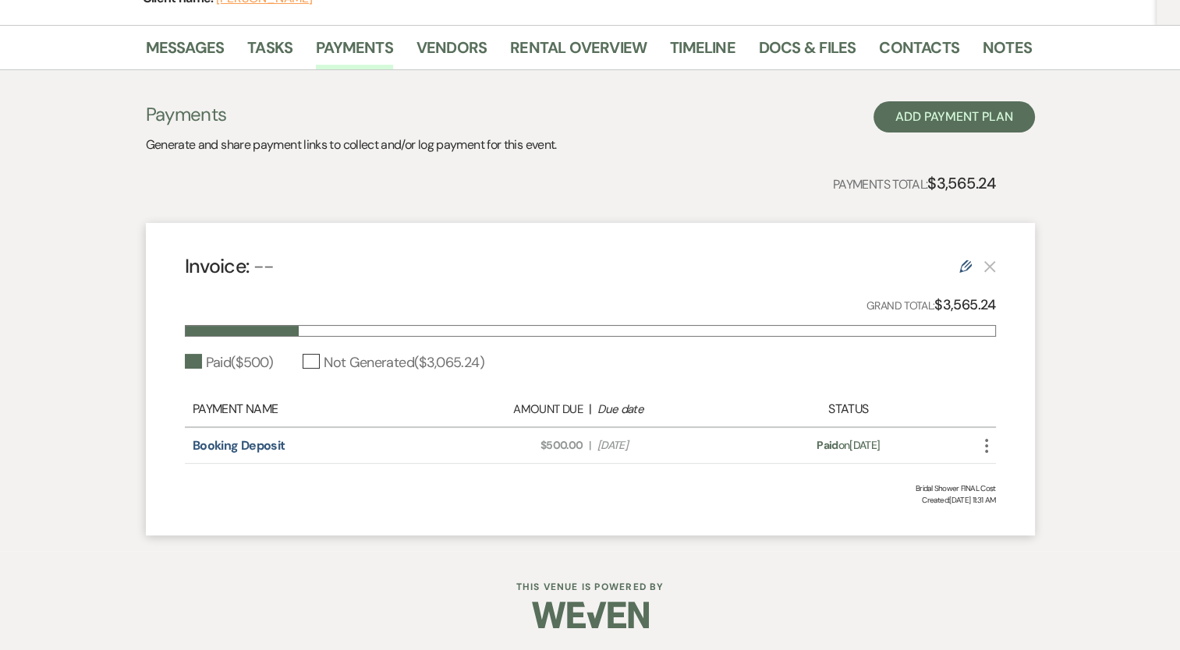
click at [963, 267] on icon "Edit" at bounding box center [965, 266] width 12 height 12
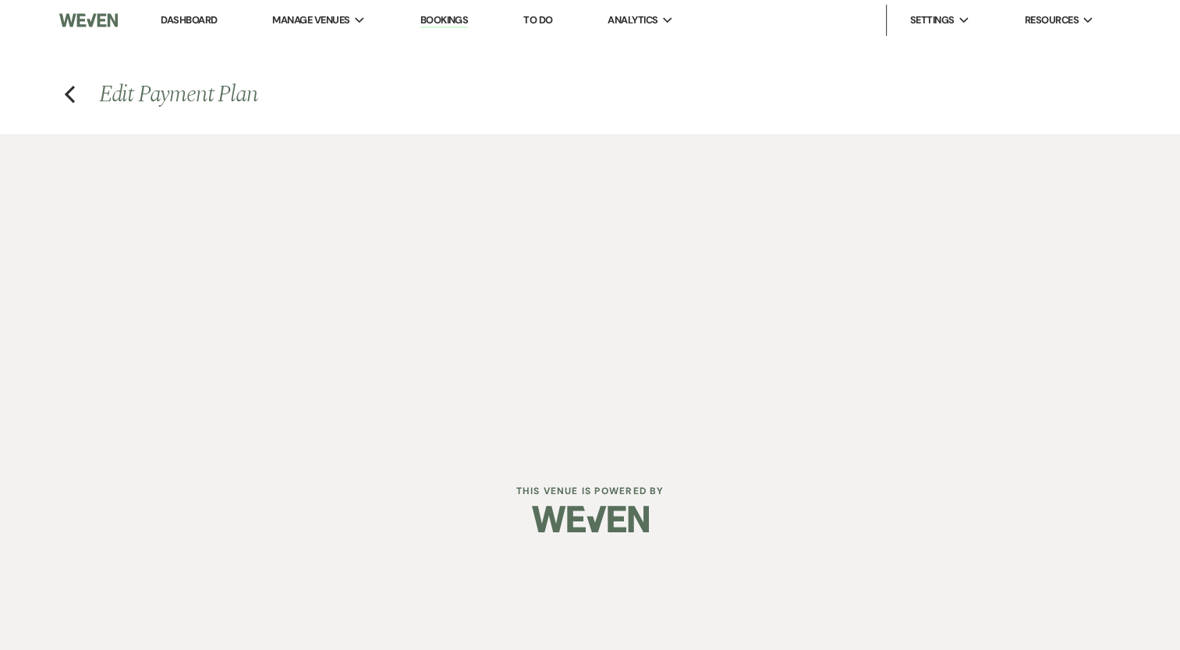
select select "1"
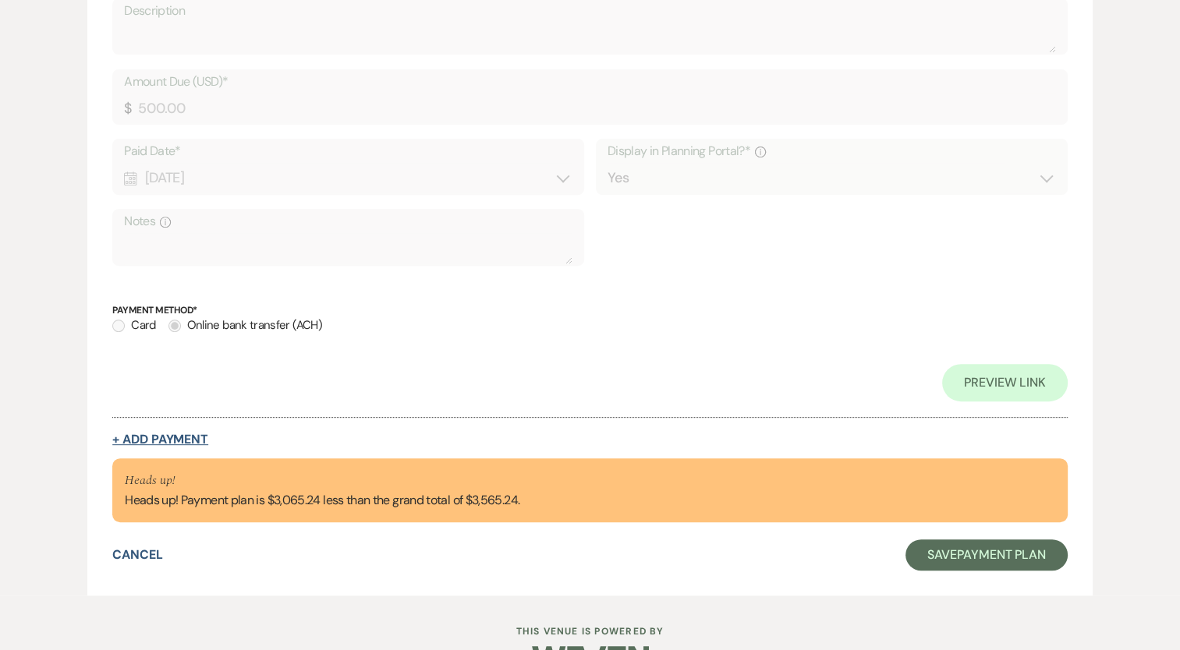
scroll to position [590, 0]
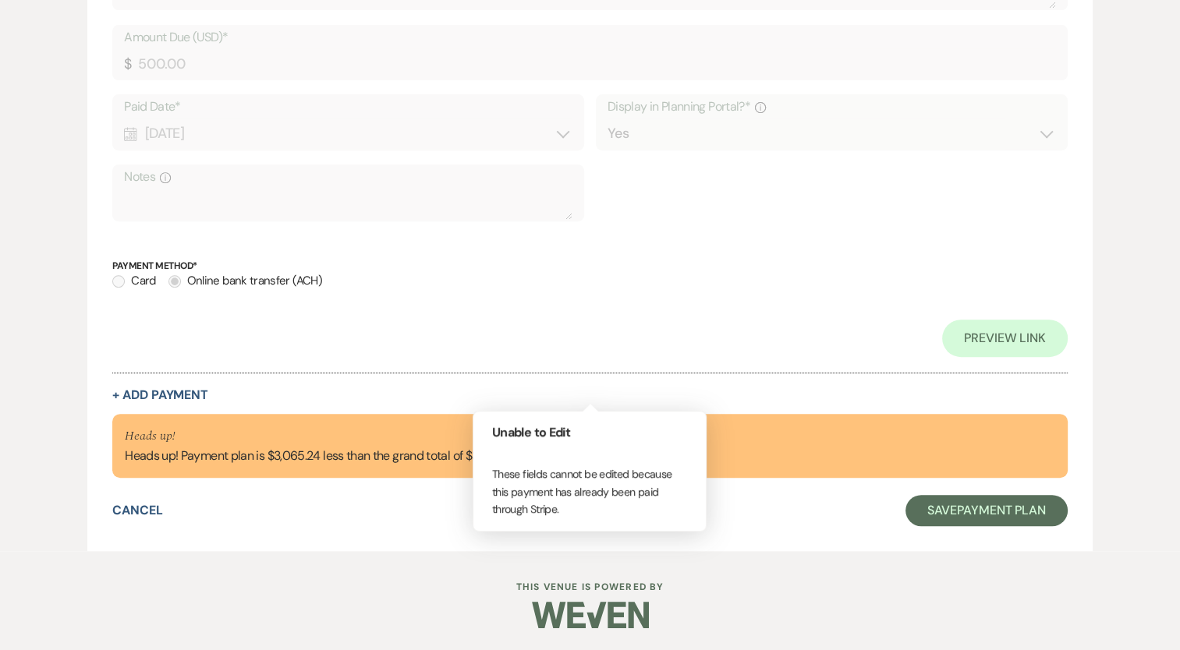
click at [177, 385] on div "Collapse Payment # 1 Payment Name* Booking Deposit Payment Status* Paid Unpaid …" at bounding box center [589, 129] width 955 height 547
click at [178, 389] on button "+ Add Payment" at bounding box center [160, 395] width 96 height 12
select select "2"
select select "flat"
select select "true"
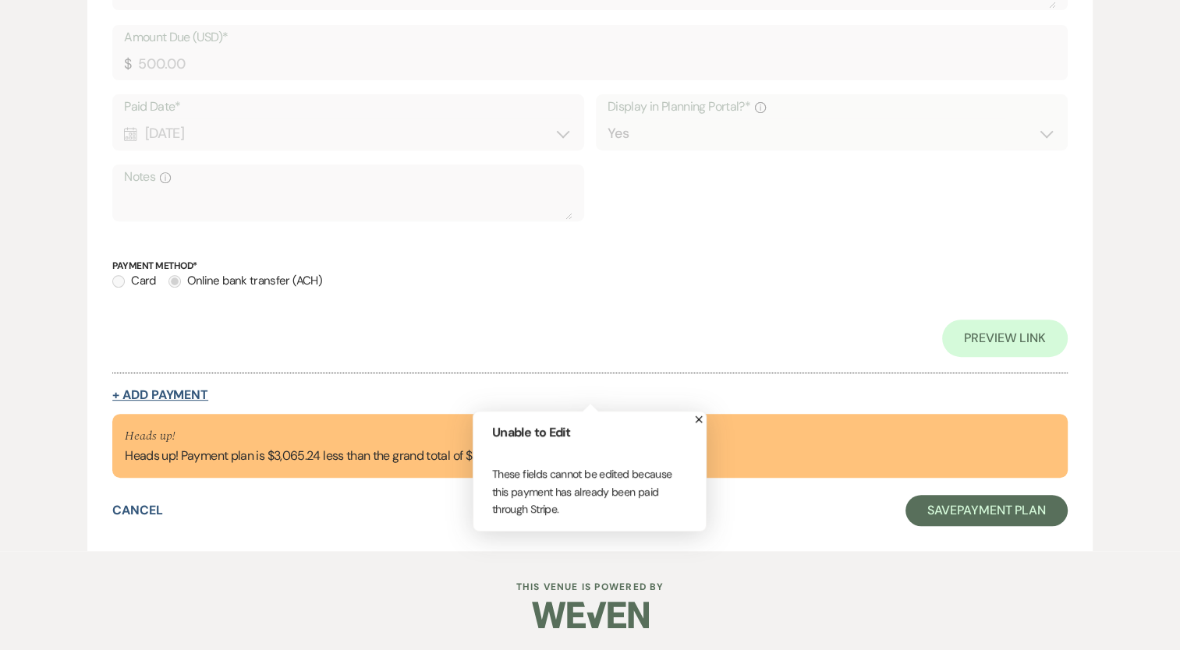
select select "client"
select select "weeks"
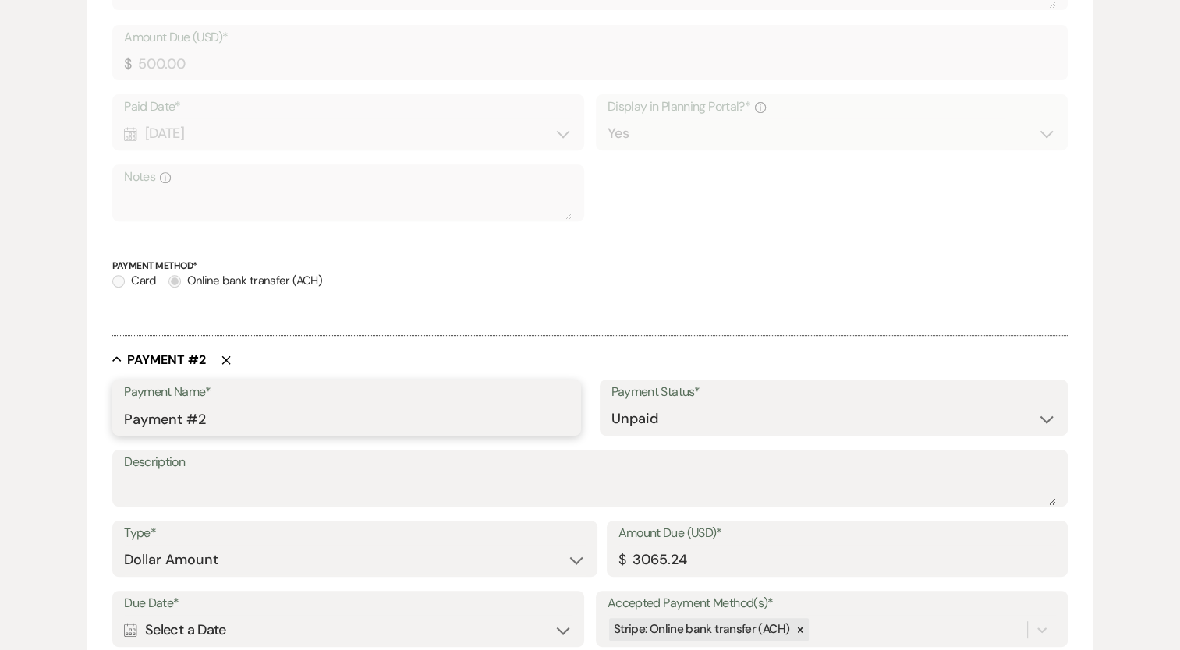
click at [215, 417] on input "Payment #2" at bounding box center [346, 419] width 444 height 30
type input "Final Payment"
click at [763, 349] on div "Collapse Payment # 1 Payment Name* Booking Deposit Payment Status* Paid Unpaid …" at bounding box center [589, 104] width 955 height 497
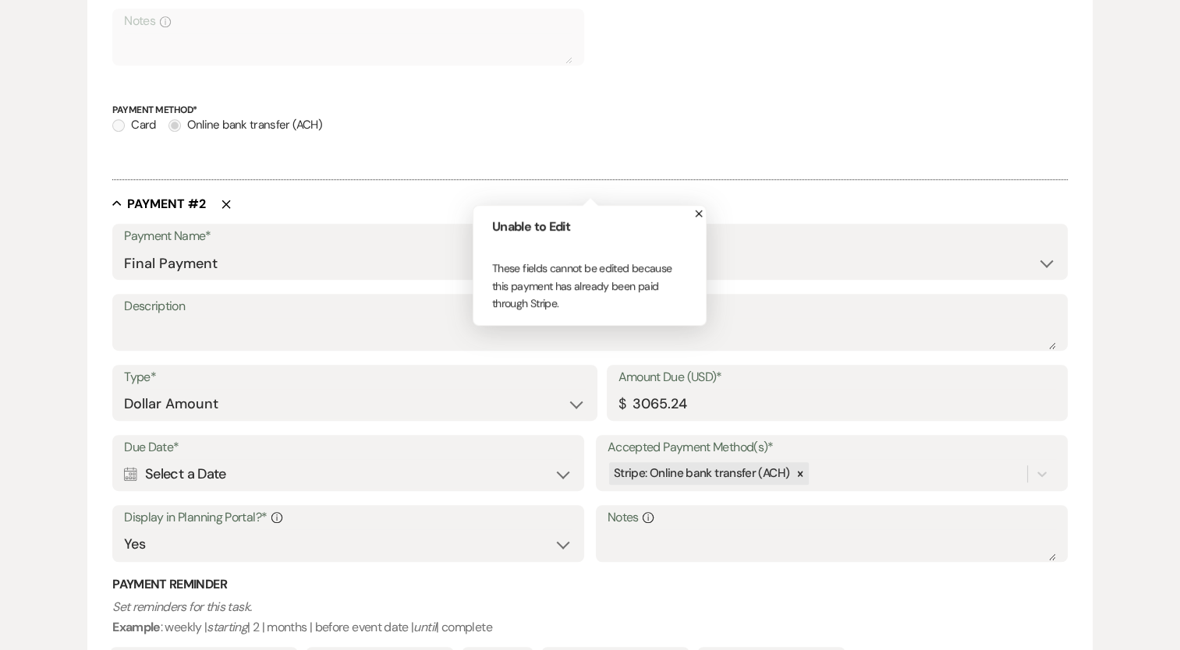
click at [130, 461] on div "Calendar Select a Date Expand" at bounding box center [348, 474] width 448 height 30
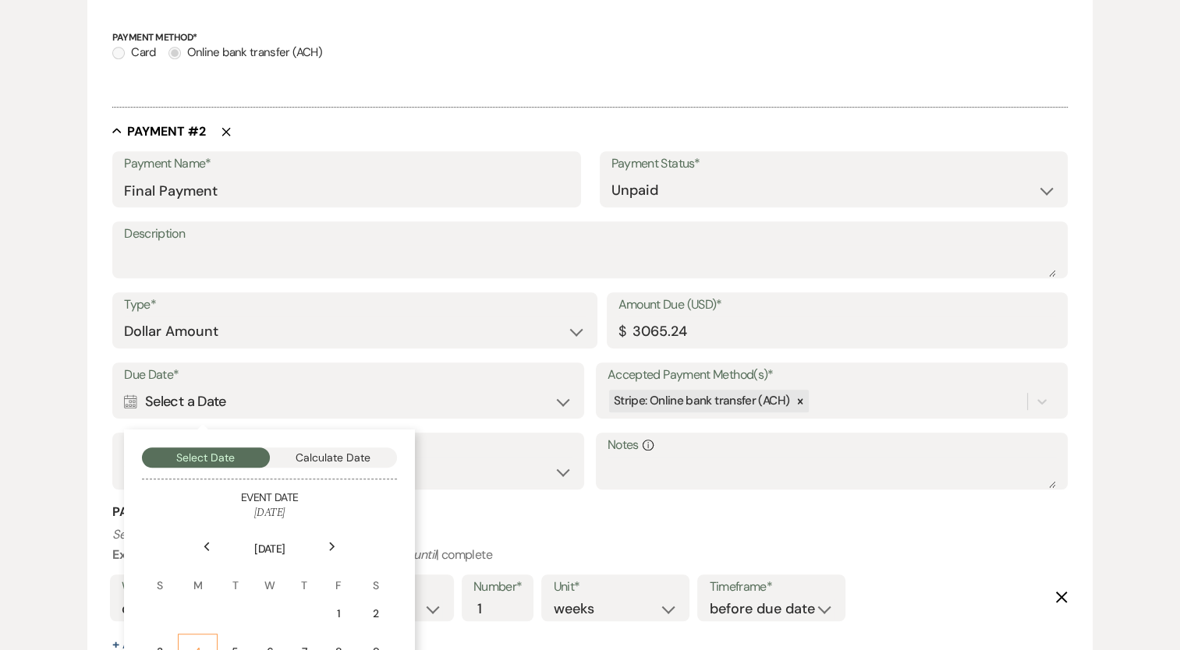
scroll to position [1027, 0]
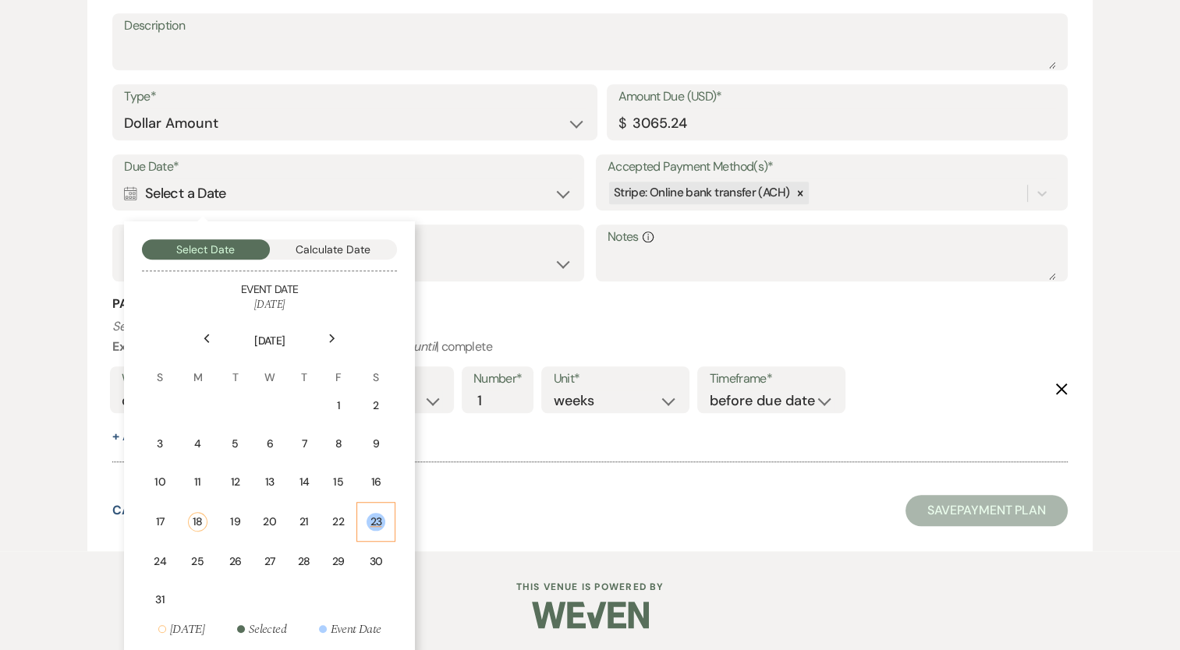
click at [371, 515] on div "23" at bounding box center [375, 522] width 19 height 18
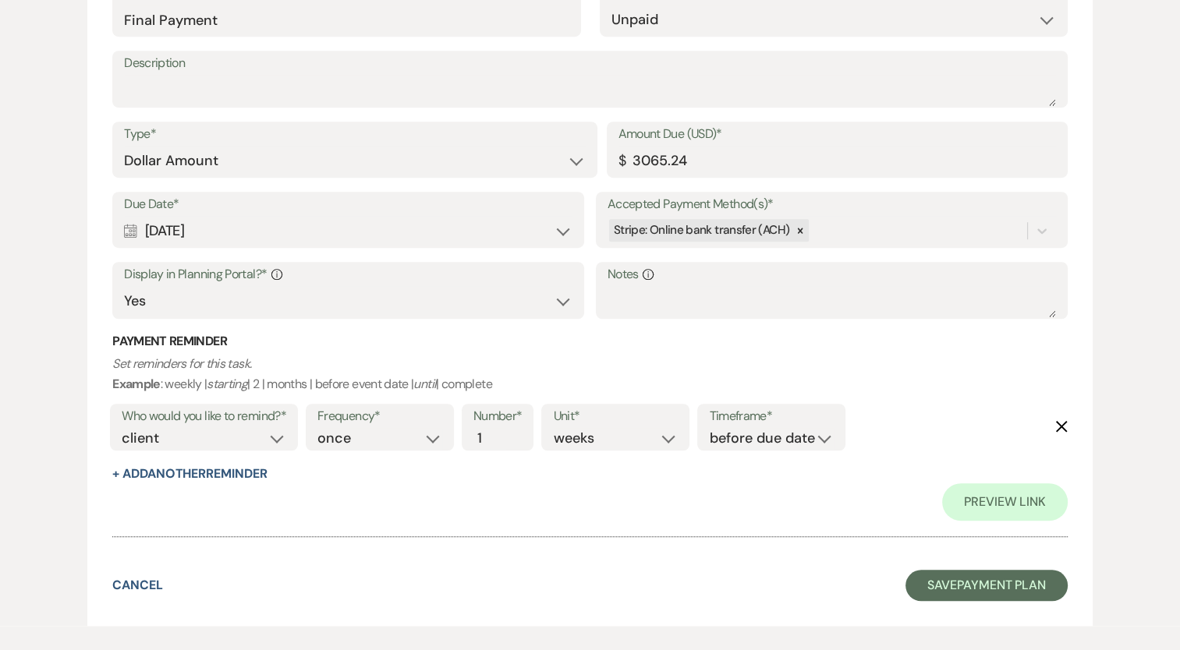
scroll to position [1064, 0]
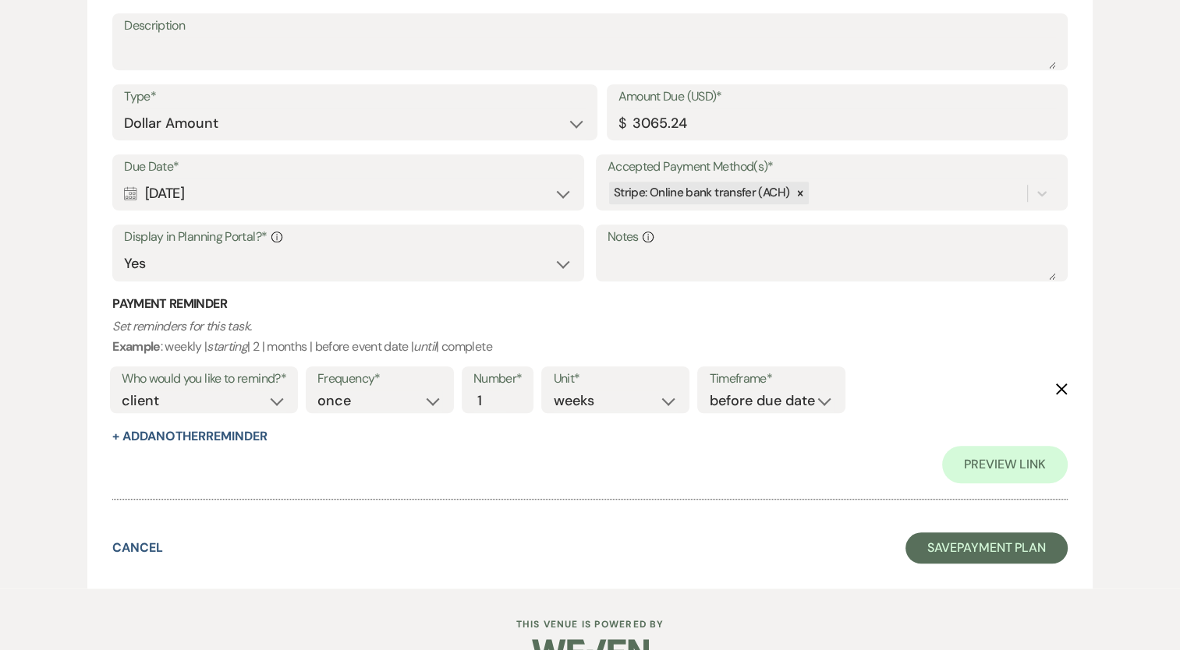
click at [1061, 382] on button "Delete" at bounding box center [1061, 388] width 12 height 13
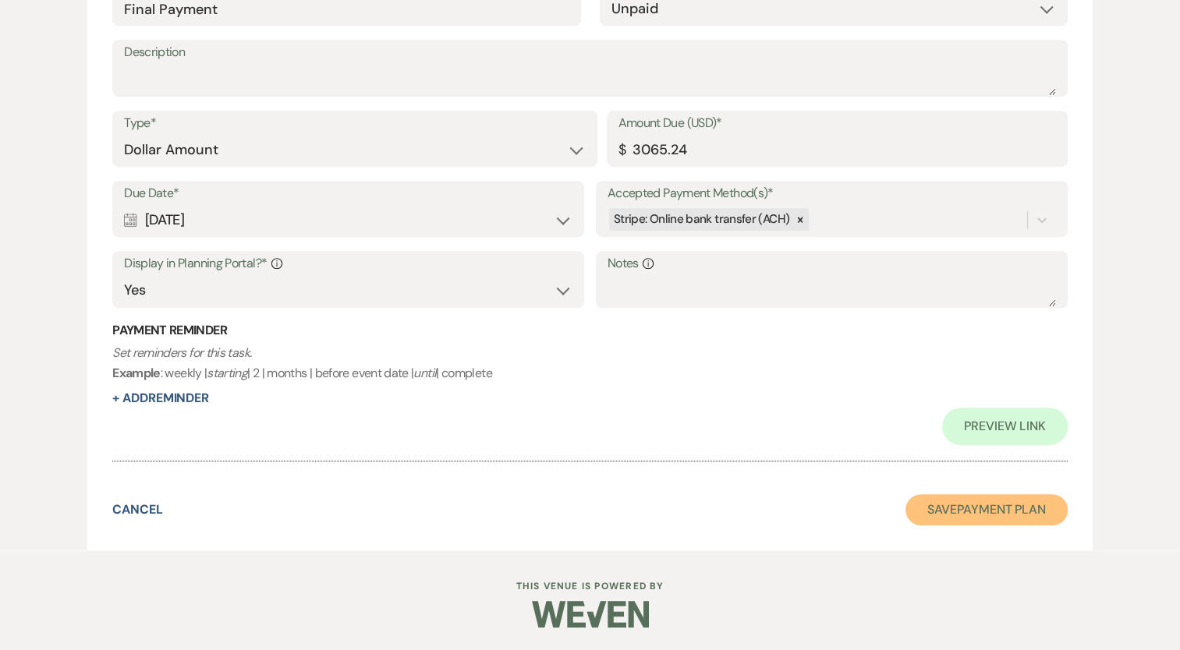
click at [973, 515] on button "Save Payment Plan" at bounding box center [986, 509] width 162 height 31
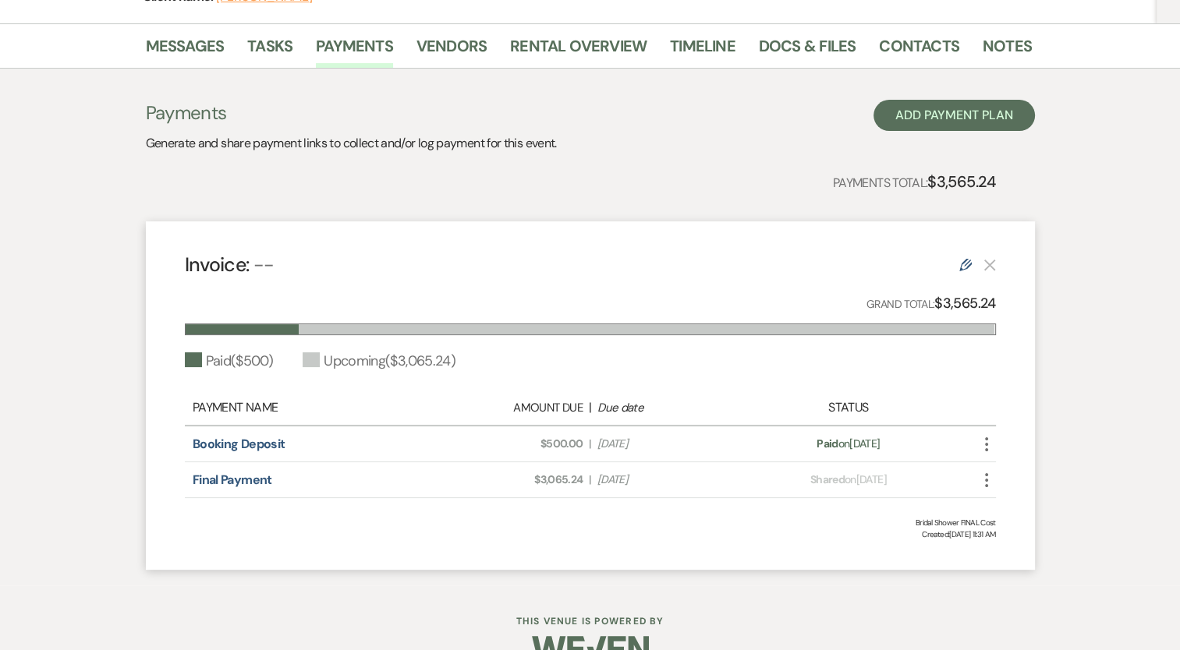
scroll to position [234, 0]
click at [197, 51] on link "Messages" at bounding box center [185, 50] width 79 height 34
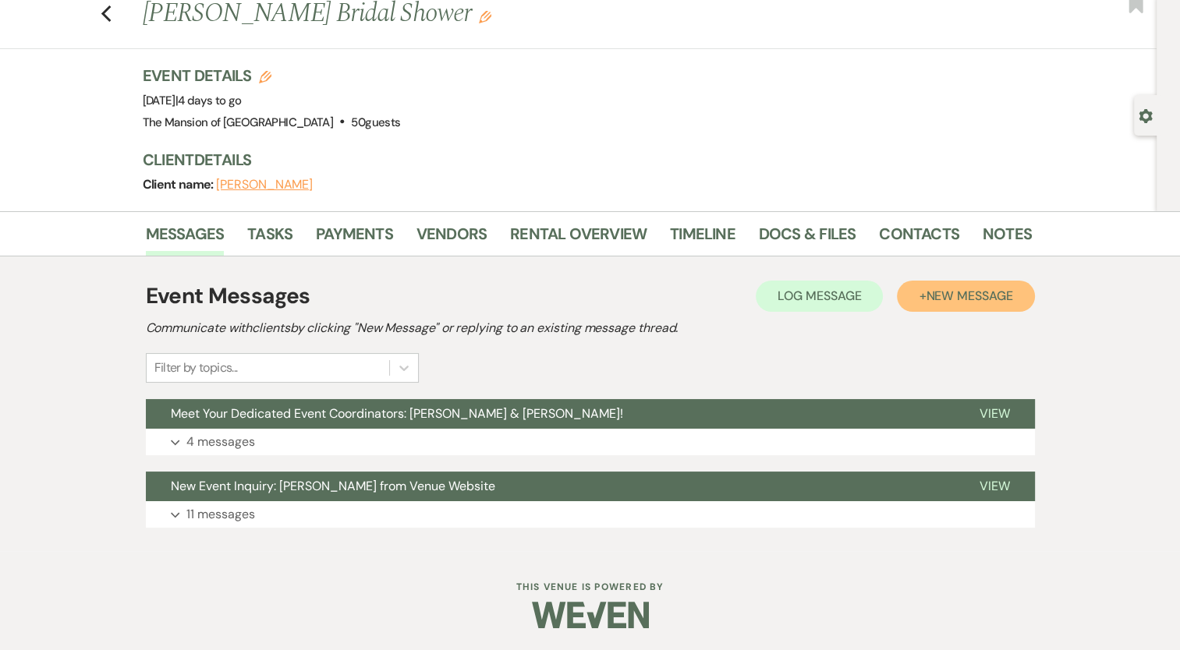
click at [942, 285] on button "+ New Message" at bounding box center [965, 296] width 137 height 31
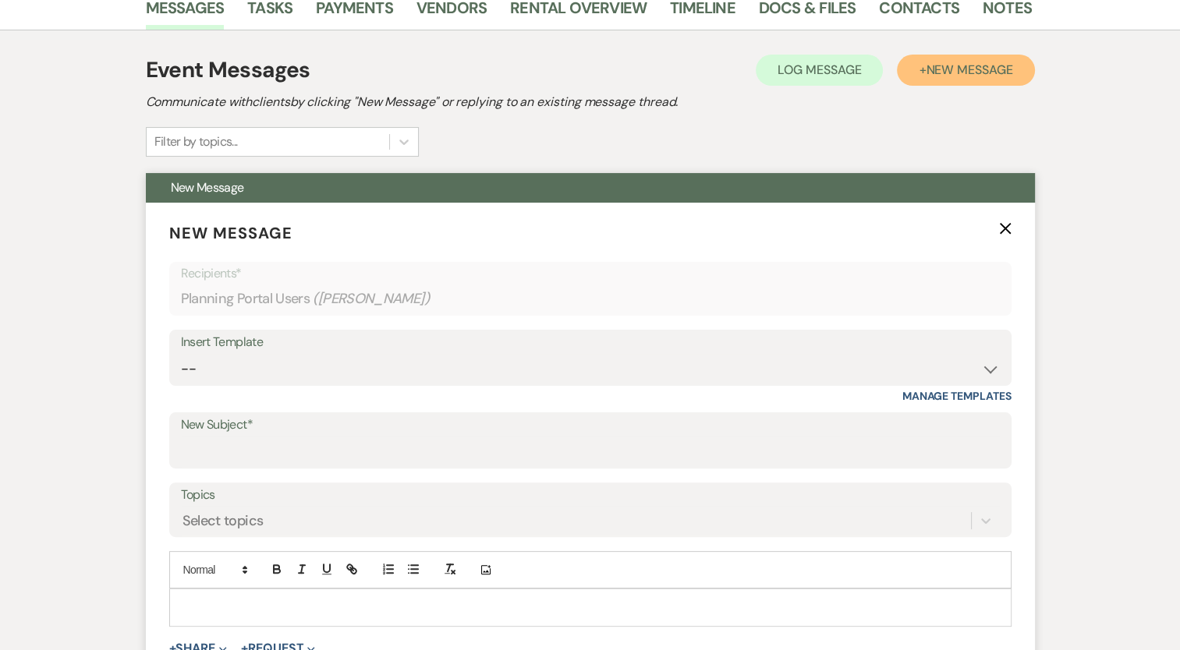
scroll to position [279, 0]
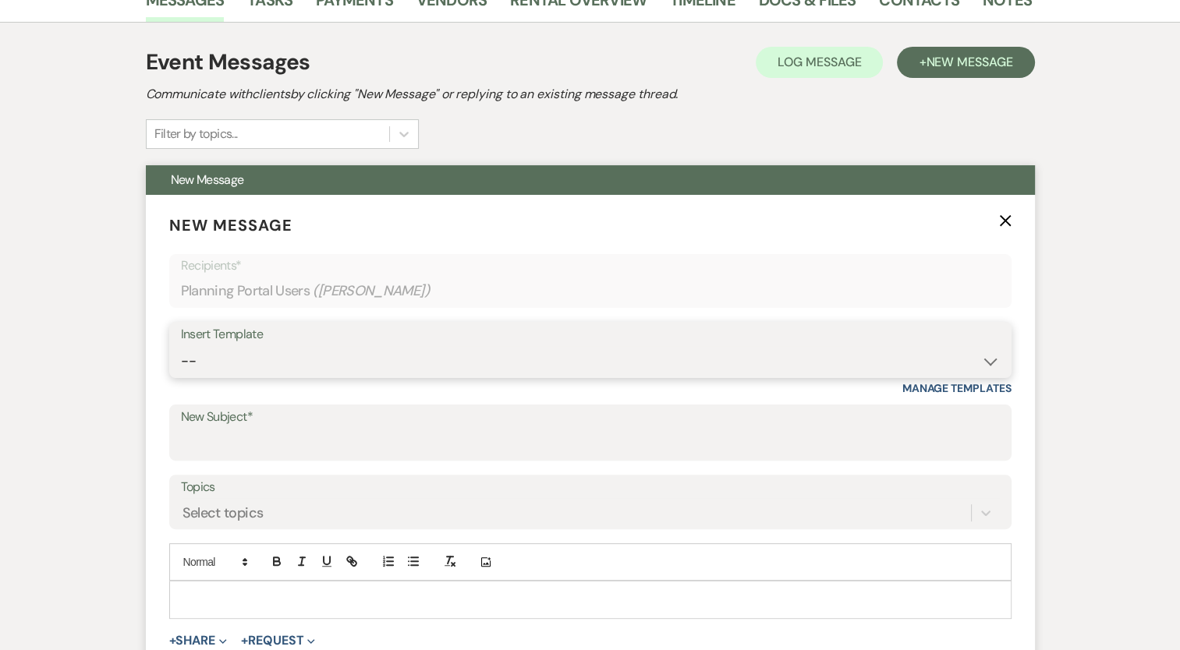
drag, startPoint x: 218, startPoint y: 359, endPoint x: 221, endPoint y: 369, distance: 10.6
click at [218, 359] on select "-- Booking Template Final Number & Meeting Request Copy of Weven Planning Porta…" at bounding box center [590, 361] width 819 height 30
select select "5814"
click at [181, 346] on select "-- Booking Template Final Number & Meeting Request Copy of Weven Planning Porta…" at bounding box center [590, 361] width 819 height 30
type input "Final Wedding Statement"
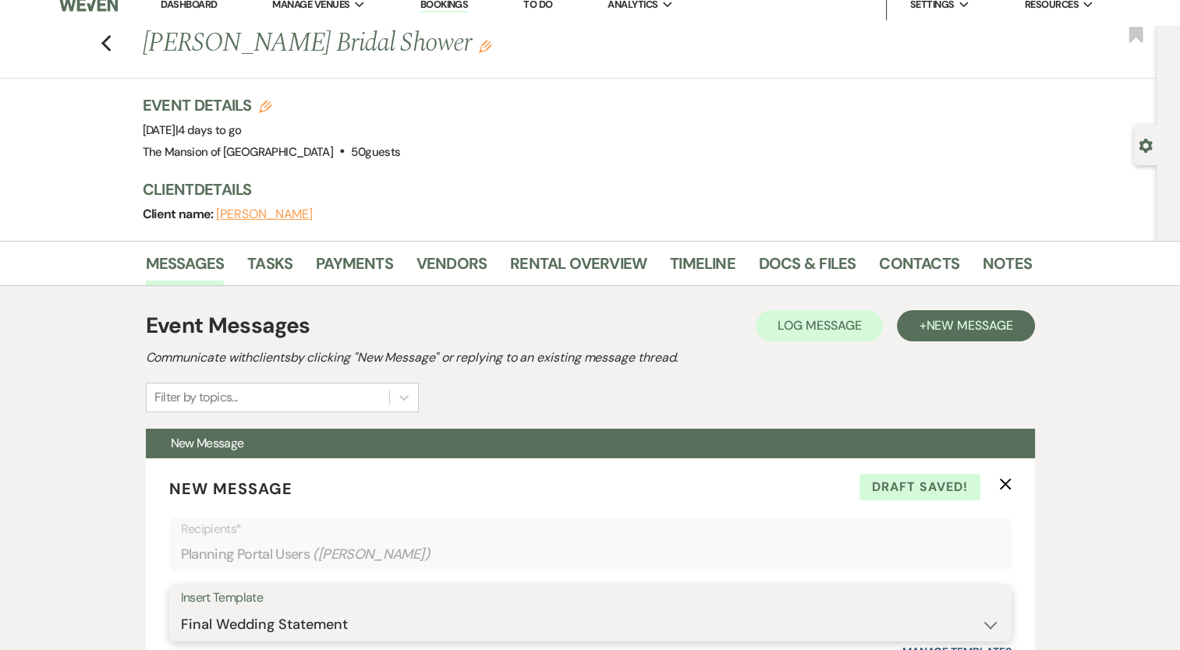
scroll to position [0, 0]
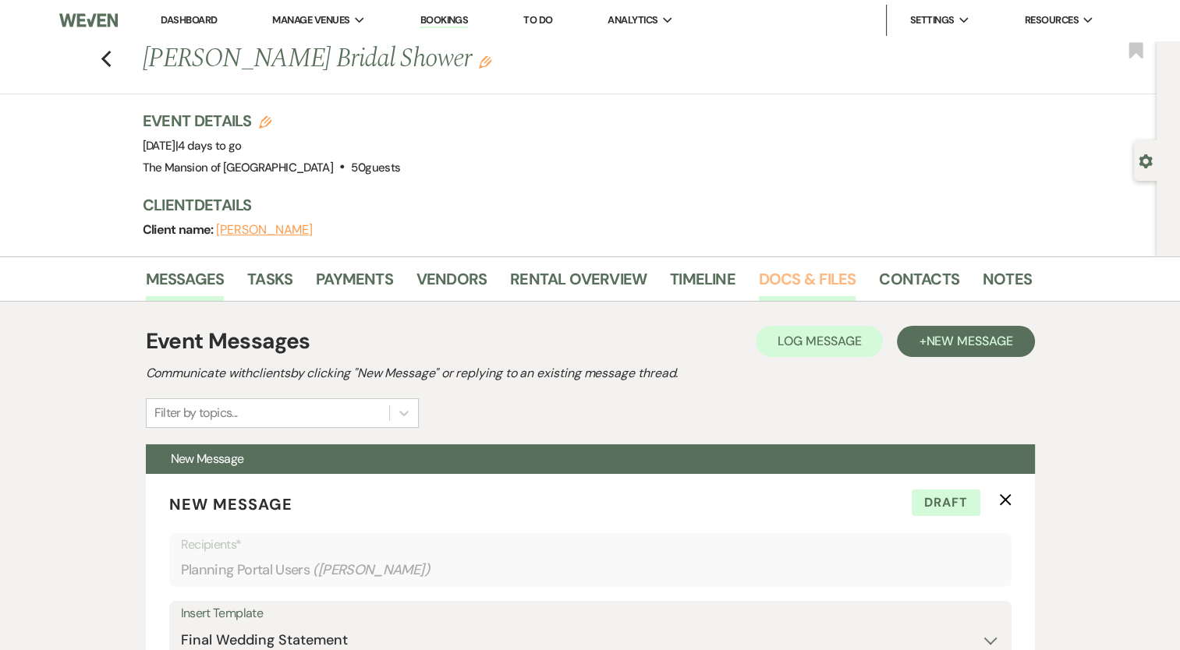
click at [832, 278] on link "Docs & Files" at bounding box center [807, 284] width 97 height 34
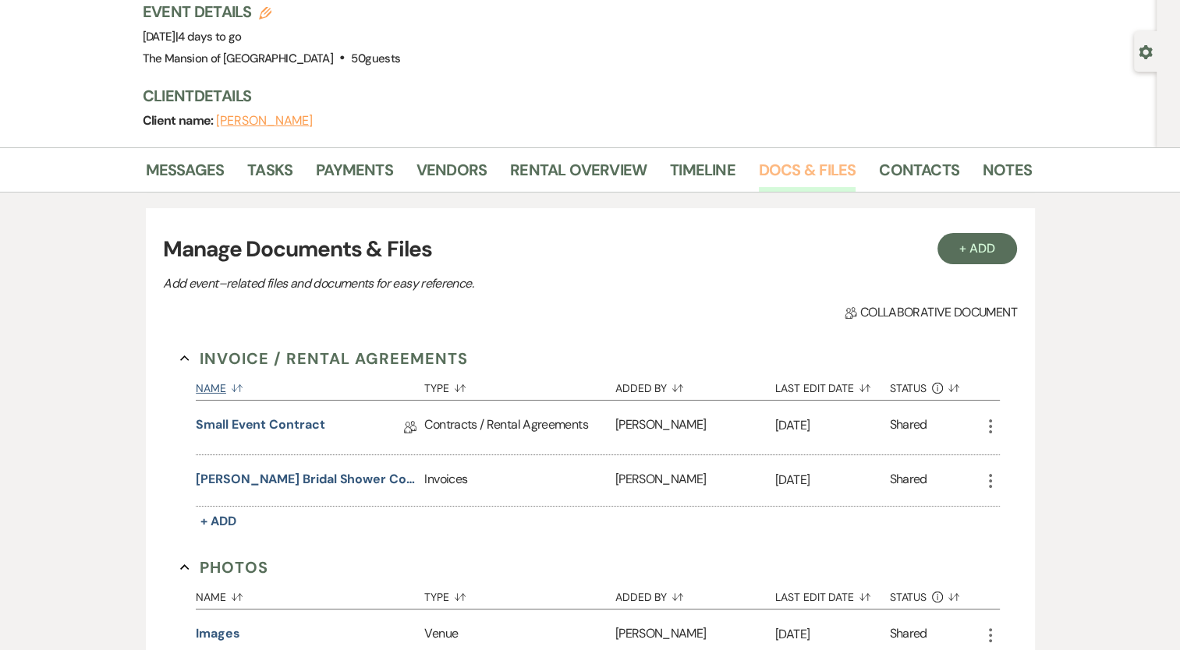
scroll to position [156, 0]
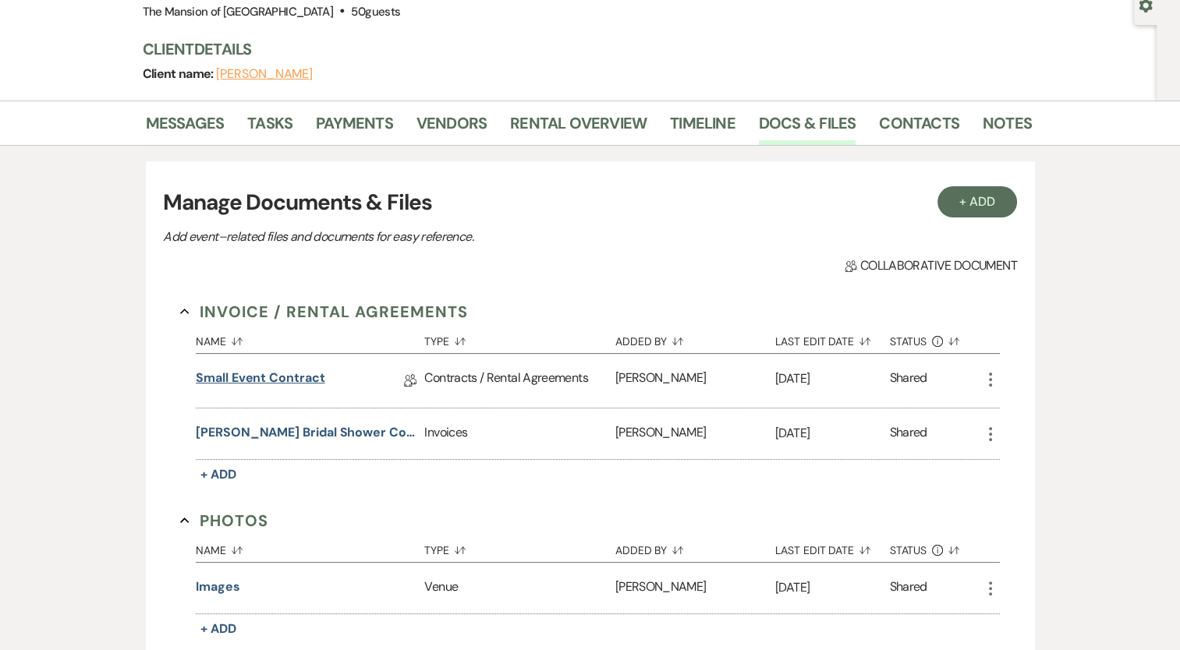
click at [270, 376] on link "Small Event Contract" at bounding box center [260, 381] width 129 height 24
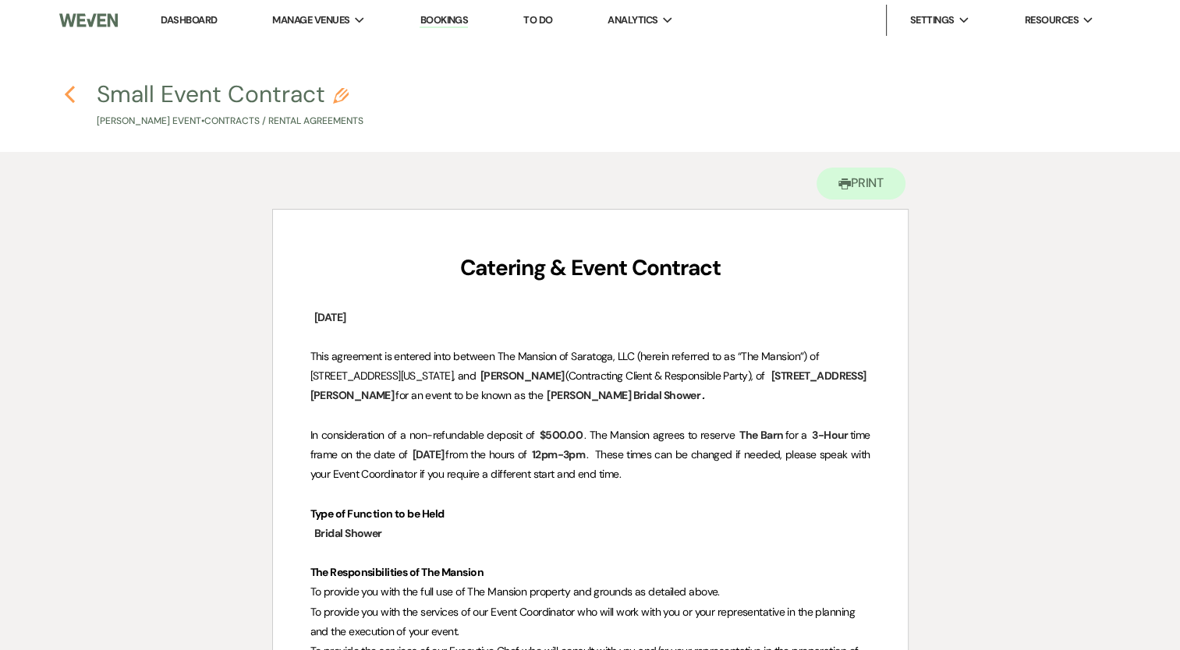
click at [74, 96] on icon "Previous" at bounding box center [70, 94] width 12 height 19
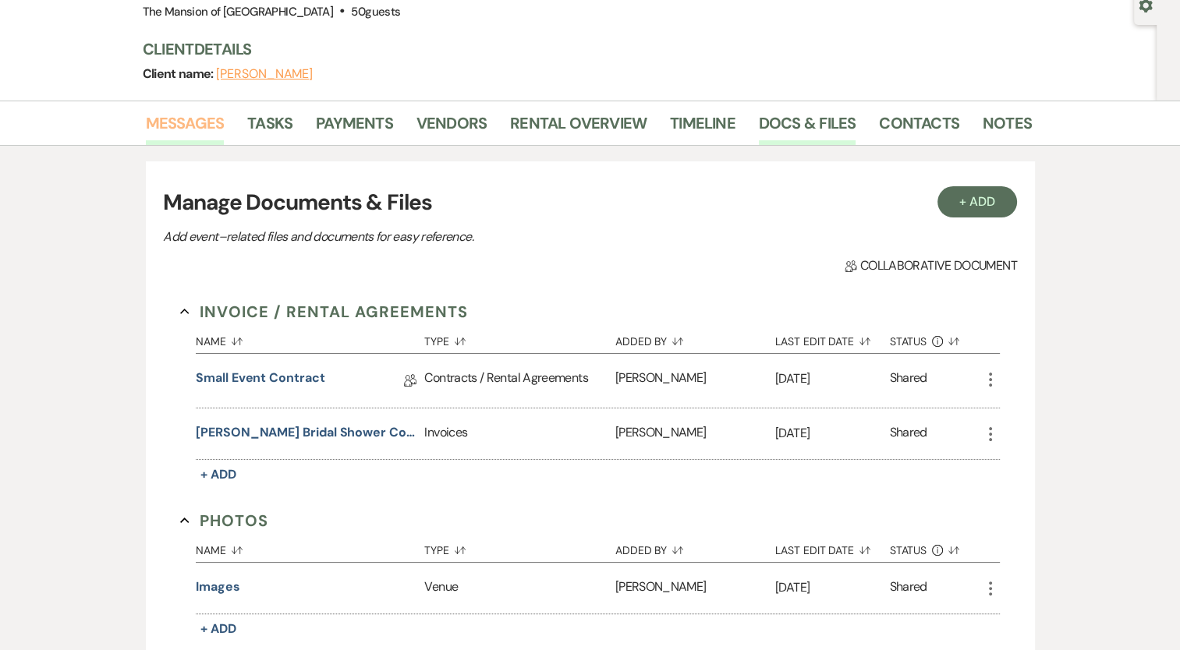
click at [165, 134] on link "Messages" at bounding box center [185, 128] width 79 height 34
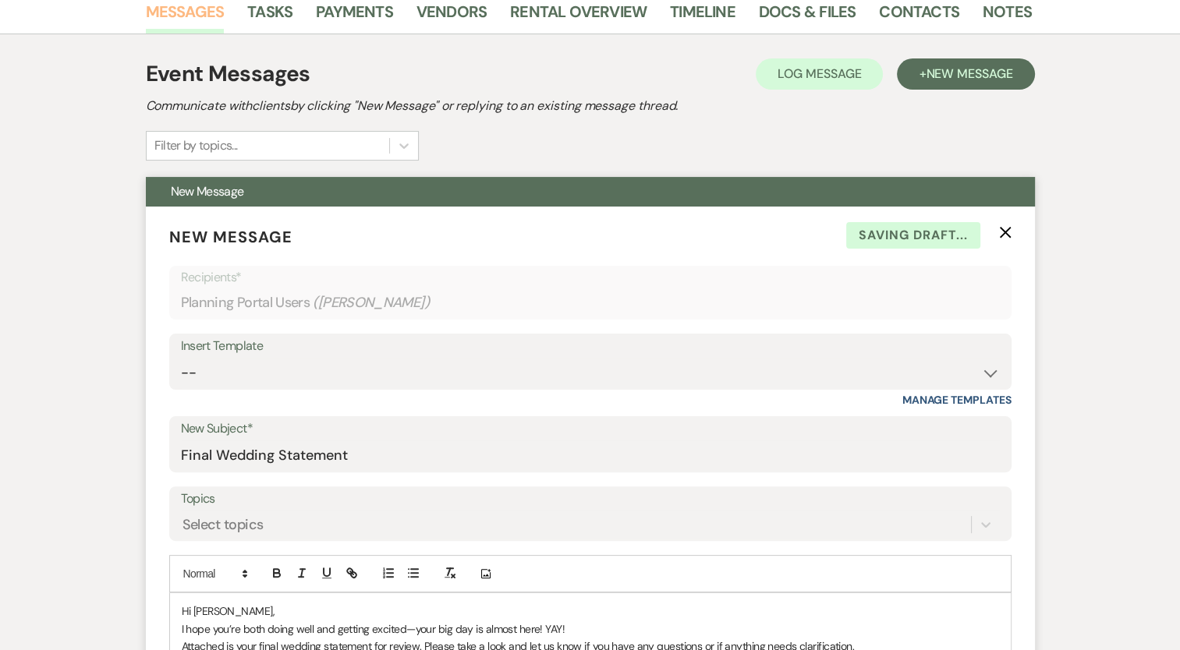
scroll to position [468, 0]
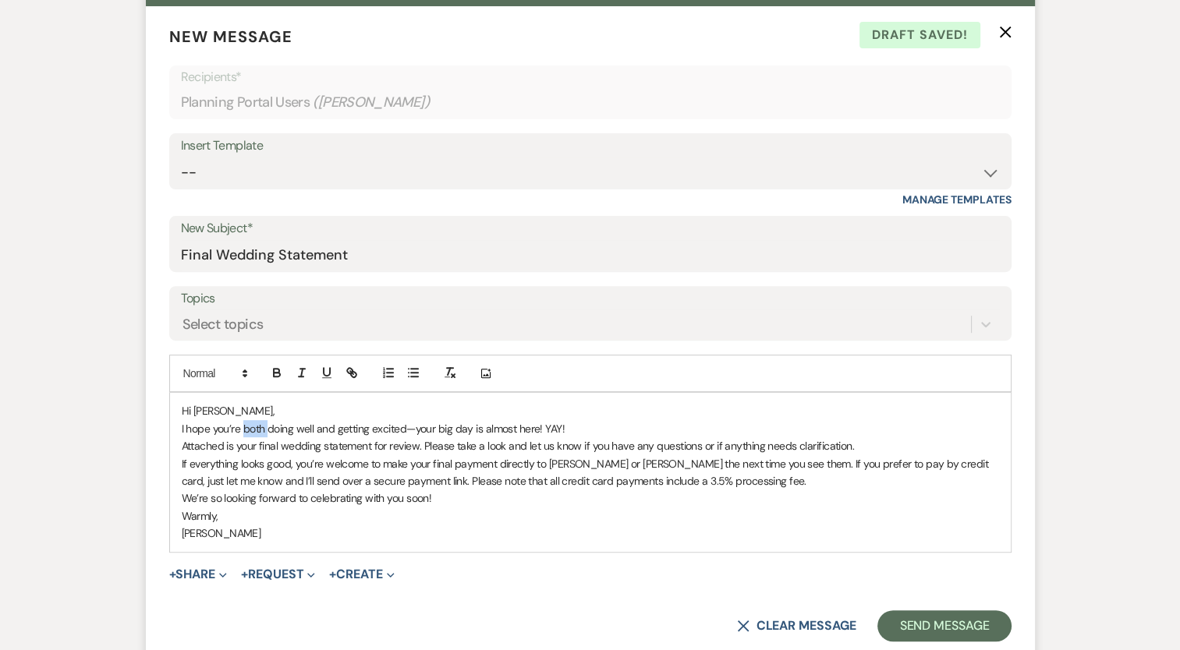
drag, startPoint x: 242, startPoint y: 424, endPoint x: 268, endPoint y: 426, distance: 26.6
click at [268, 426] on p "I hope you’re both doing well and getting excited—your big day is almost here! …" at bounding box center [590, 428] width 817 height 17
click at [390, 427] on p "I hope you’re doing well and getting excited—your big day is almost here! YAY!" at bounding box center [590, 428] width 817 height 17
drag, startPoint x: 428, startPoint y: 425, endPoint x: 459, endPoint y: 434, distance: 32.3
click at [459, 434] on p "I hope you’re doing well and getting excited—your big day is almost here! YAY!" at bounding box center [590, 428] width 817 height 17
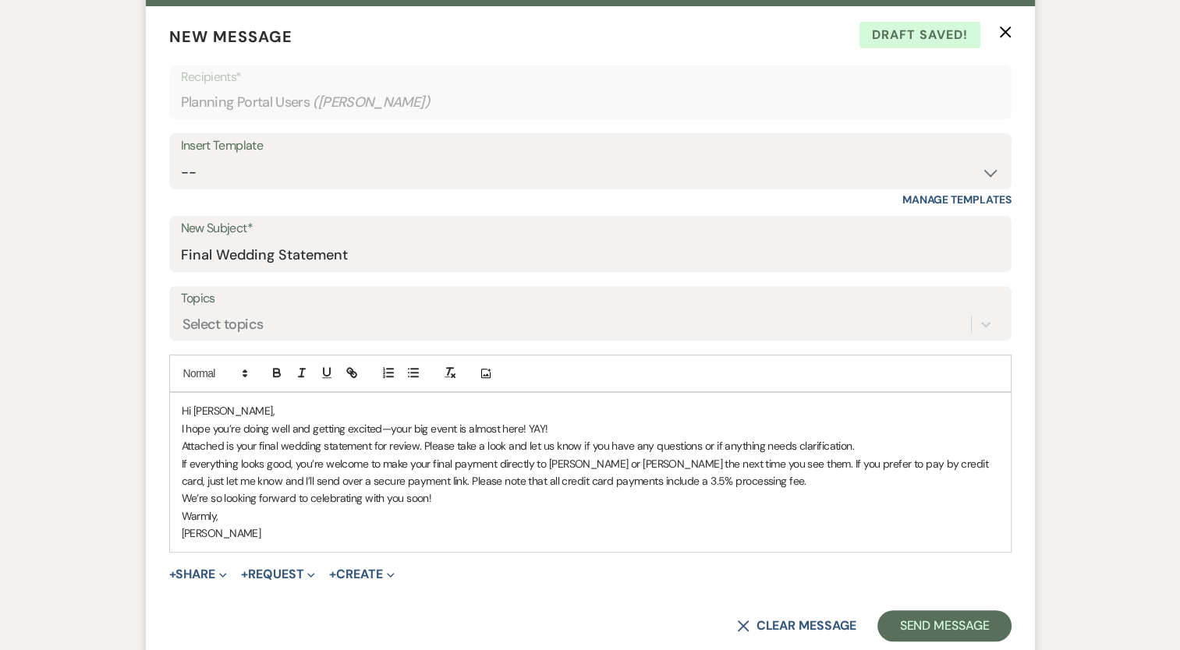
click at [430, 429] on p "I hope you’re doing well and getting excited—your big event is almost here! YAY!" at bounding box center [590, 428] width 817 height 17
click at [605, 420] on p "I hope you’re doing well and getting excited—your event is almost here! YAY!" at bounding box center [590, 428] width 817 height 17
drag, startPoint x: 308, startPoint y: 438, endPoint x: 322, endPoint y: 438, distance: 14.0
click at [322, 438] on p "Attached is your final wedding statement for review. Please take a look and let…" at bounding box center [590, 445] width 817 height 17
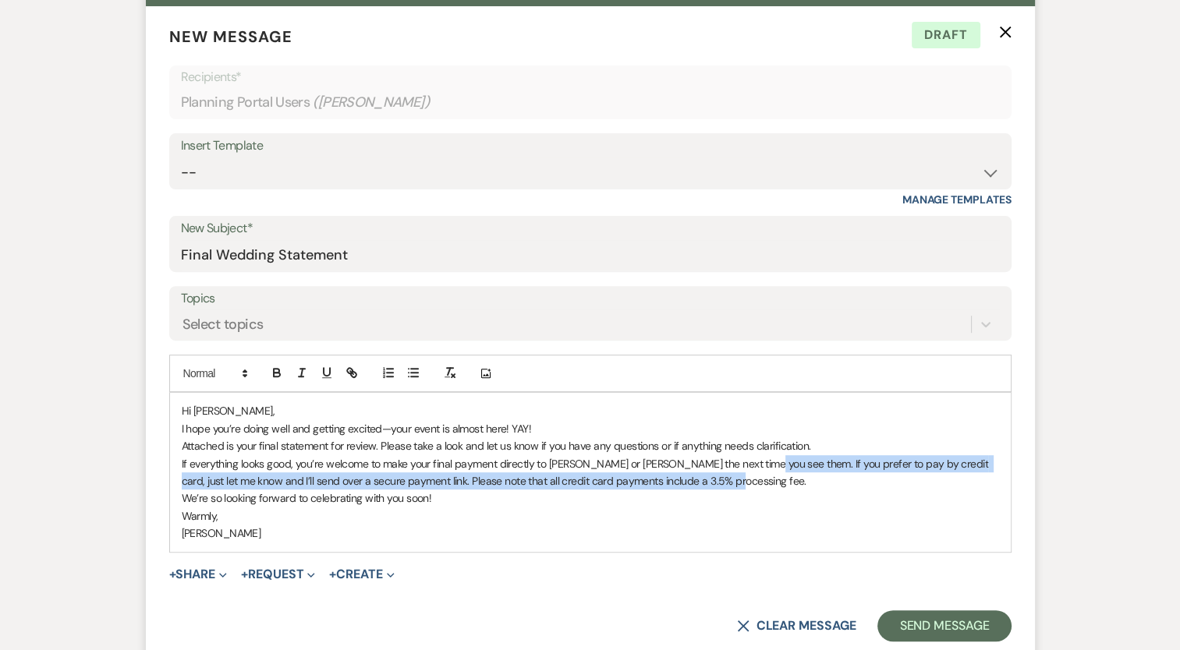
click at [760, 471] on p "If everything looks good, you’re welcome to make your final payment directly to…" at bounding box center [590, 472] width 817 height 35
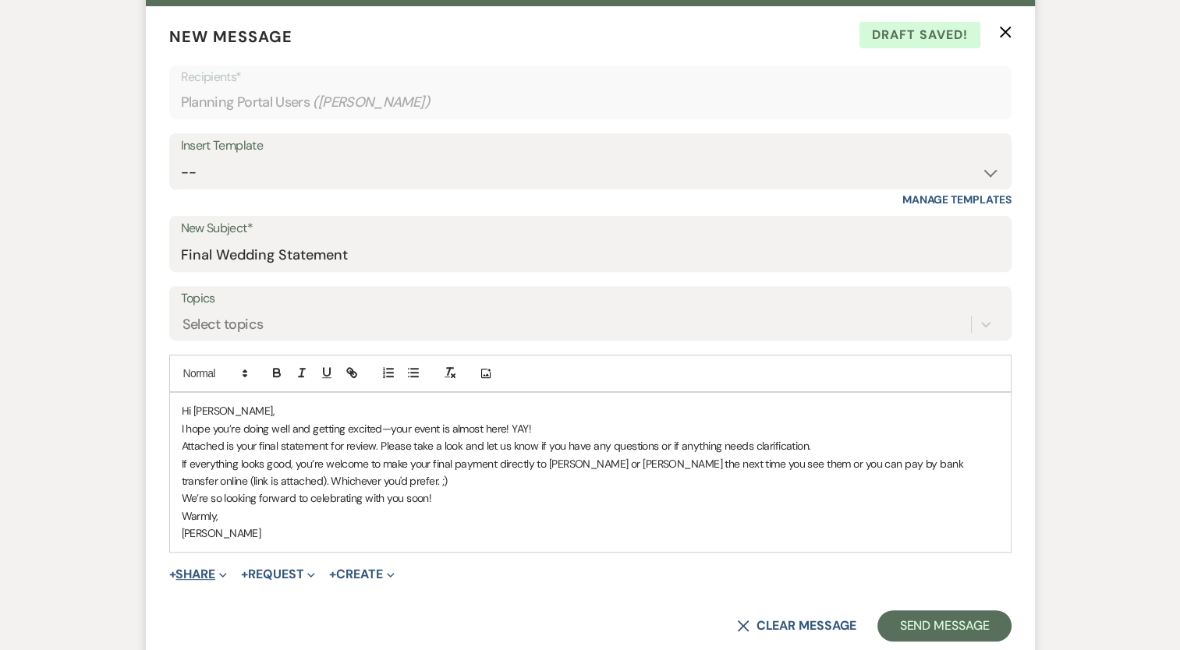
click at [190, 574] on button "+ Share Expand" at bounding box center [198, 574] width 58 height 12
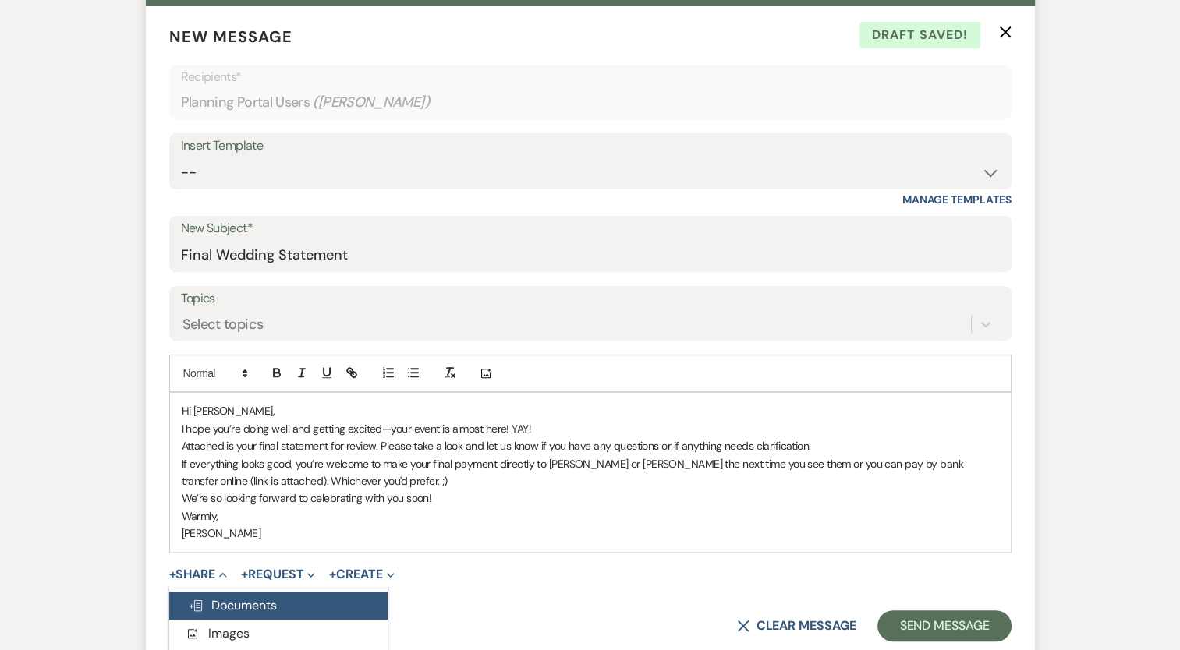
click at [212, 610] on span "Doc Upload Documents" at bounding box center [232, 605] width 89 height 16
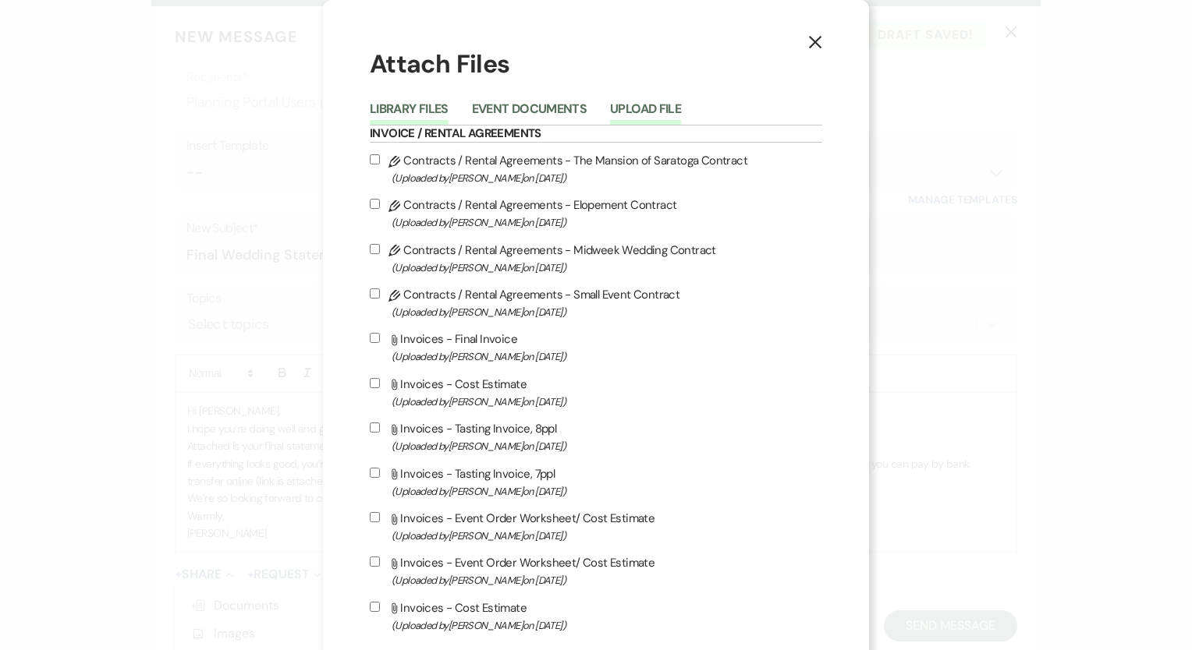
click at [626, 103] on button "Upload File" at bounding box center [645, 114] width 71 height 22
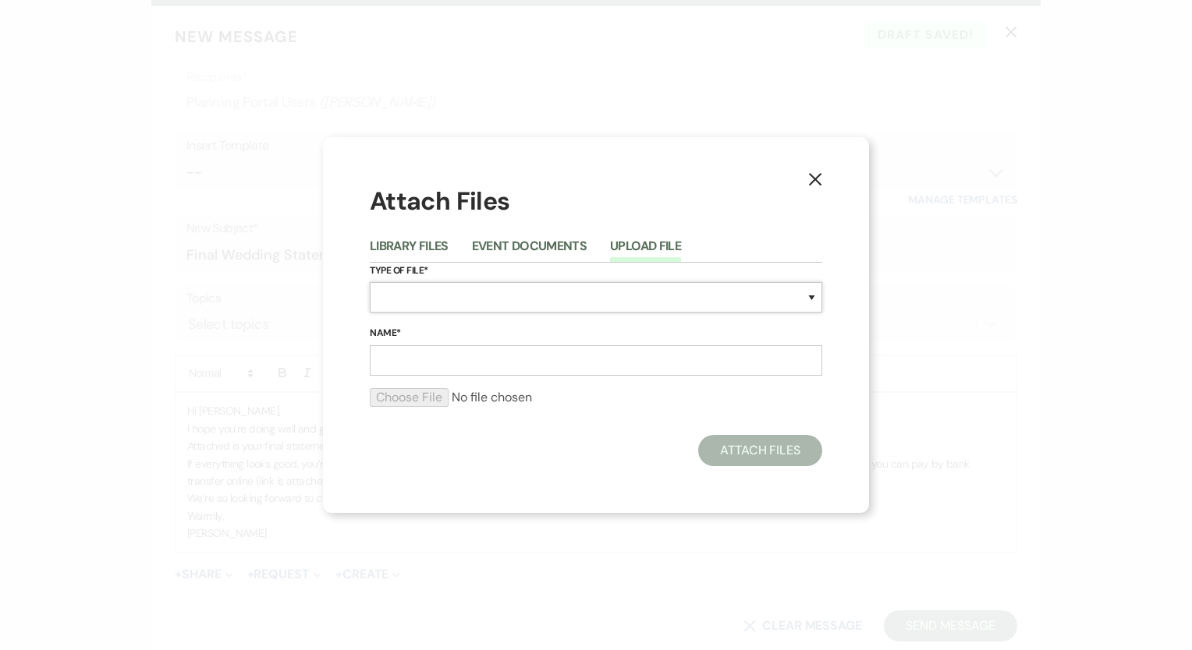
click at [407, 292] on select "Special Event Insurance Vendor Certificate of Insurance Contracts / Rental Agre…" at bounding box center [596, 297] width 452 height 30
select select "22"
click at [370, 282] on select "Special Event Insurance Vendor Certificate of Insurance Contracts / Rental Agre…" at bounding box center [596, 297] width 452 height 30
click at [411, 358] on input "Name*" at bounding box center [596, 360] width 452 height 30
type input "Final Event Invoice"
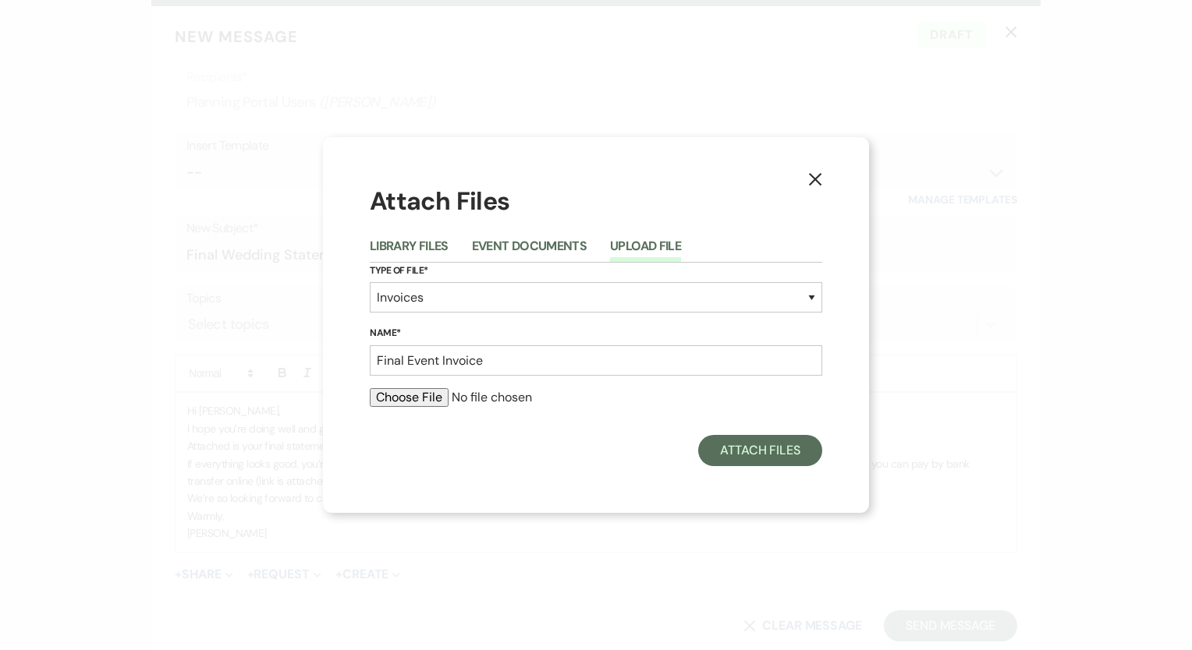
click at [388, 404] on input "file" at bounding box center [596, 397] width 452 height 19
type input "C:\fakepath\[PERSON_NAME] Bridal Shower Cost Estimate.xlsx - Sheet1 (1).pdf"
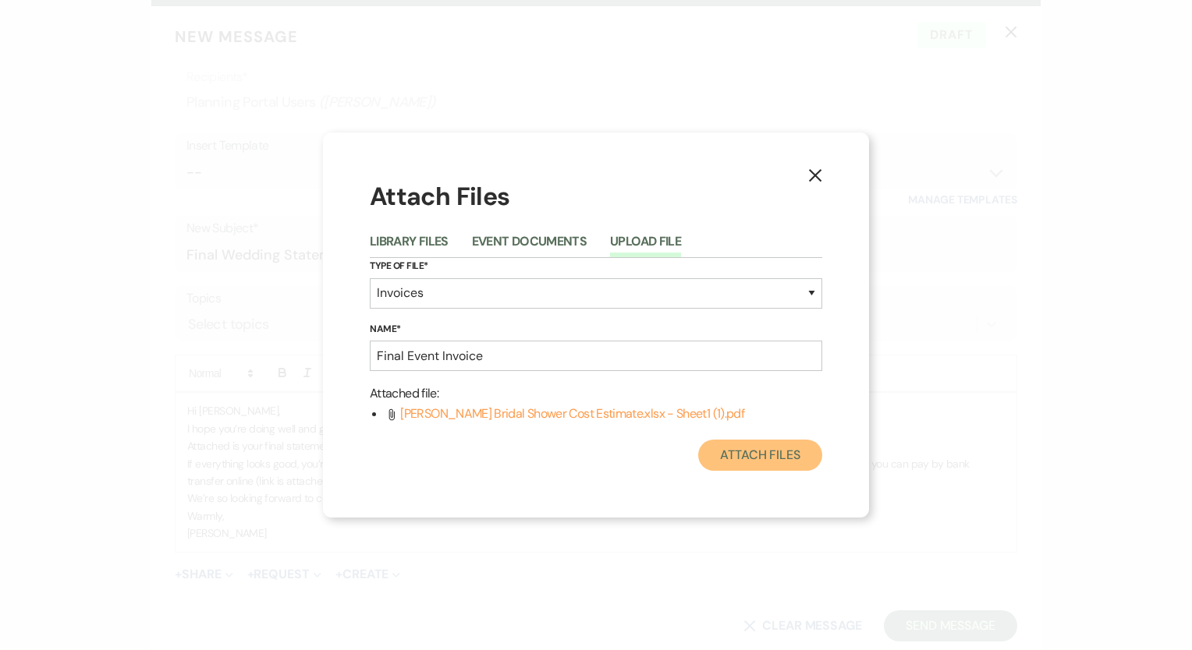
click at [738, 450] on button "Attach Files" at bounding box center [760, 455] width 124 height 31
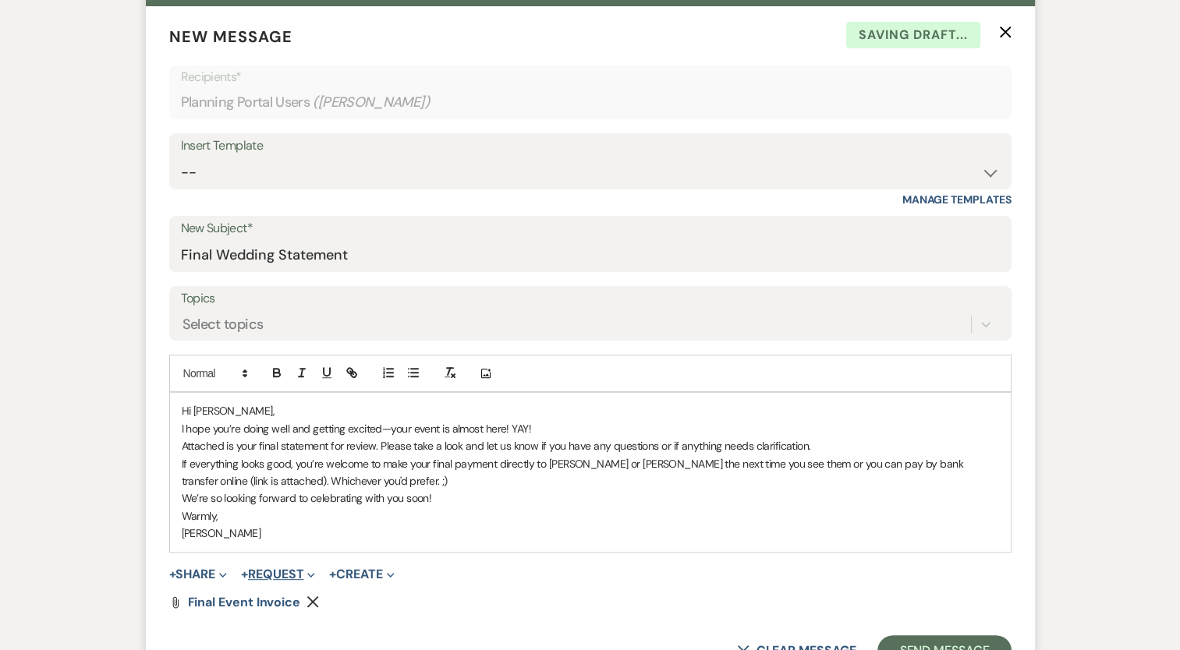
click at [290, 573] on button "+ Request Expand" at bounding box center [278, 574] width 74 height 12
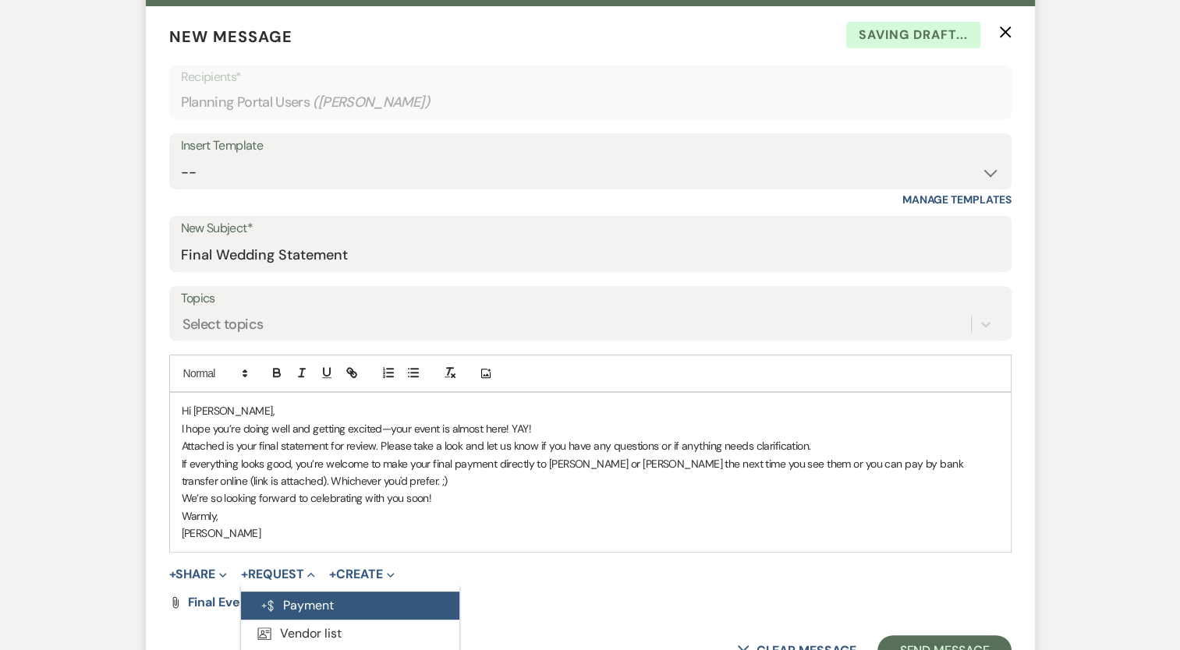
click at [308, 600] on button "Generate Payment Payment" at bounding box center [350, 606] width 218 height 28
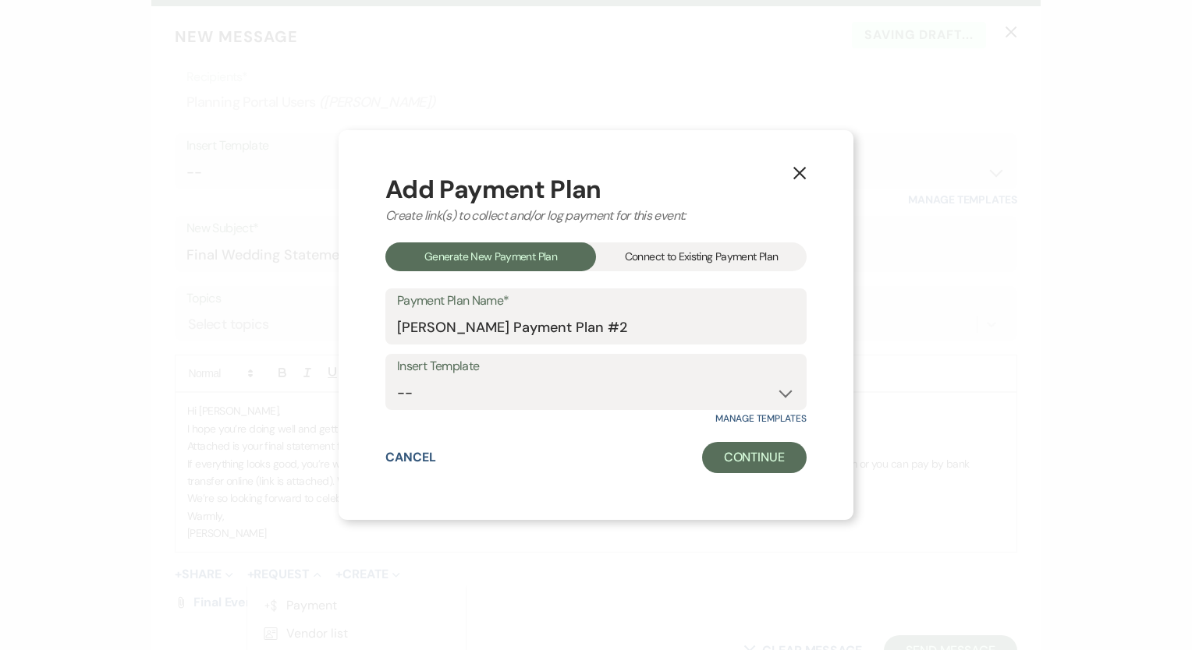
click at [685, 259] on div "Connect to Existing Payment Plan" at bounding box center [701, 257] width 211 height 29
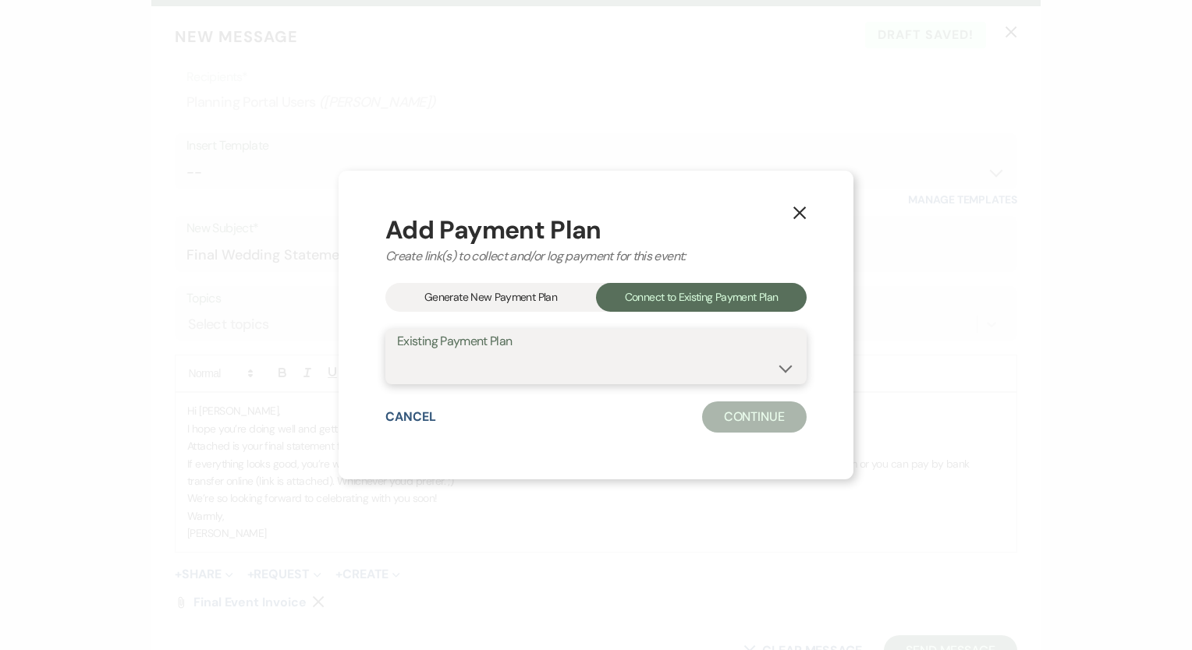
click at [618, 366] on select "Bridal Shower FINAL Cost" at bounding box center [596, 367] width 398 height 30
select select "18638"
click at [397, 352] on select "Bridal Shower FINAL Cost" at bounding box center [596, 367] width 398 height 30
click at [755, 416] on button "Continue" at bounding box center [754, 417] width 104 height 31
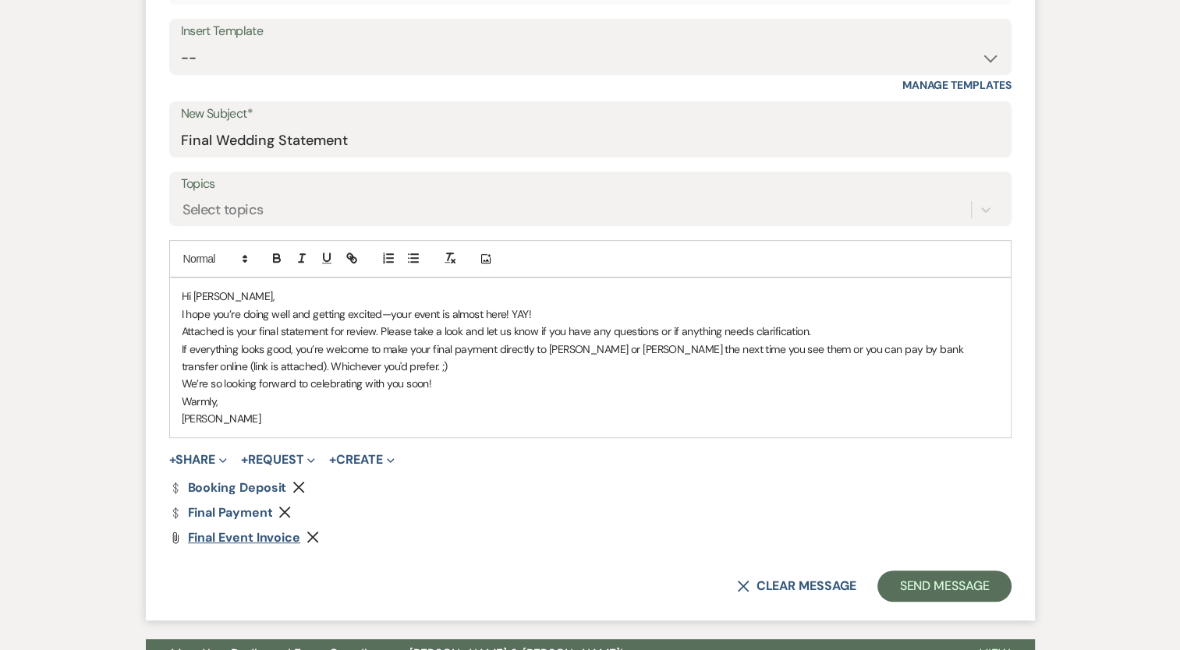
scroll to position [624, 0]
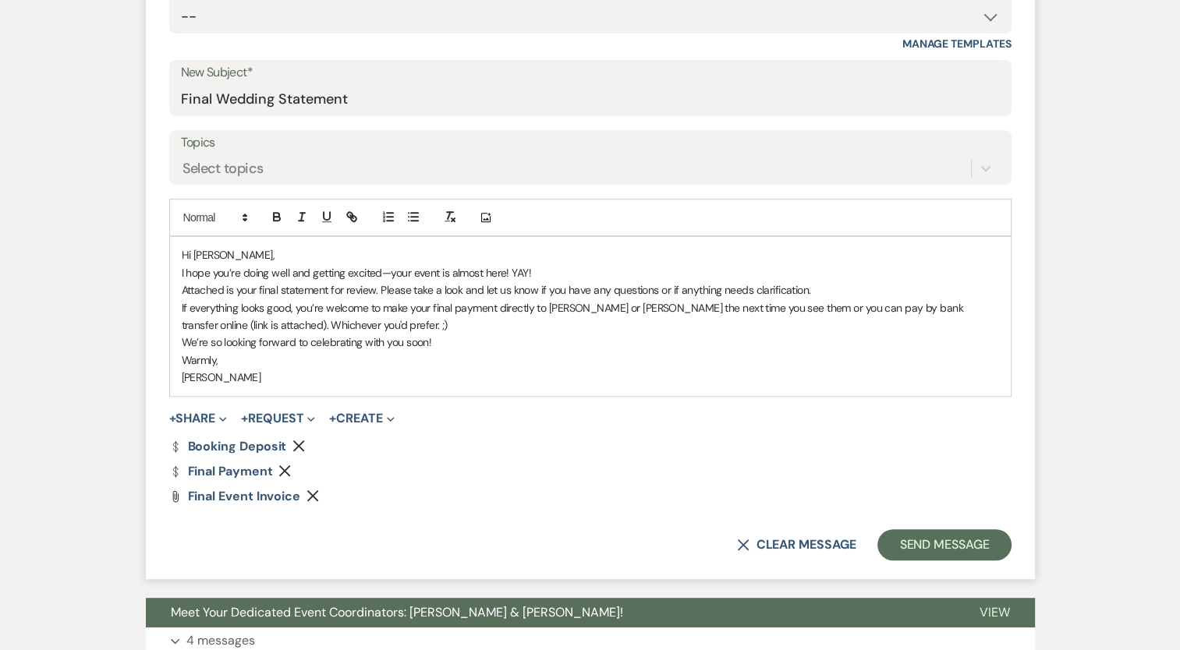
click at [299, 441] on icon "Remove" at bounding box center [298, 446] width 12 height 12
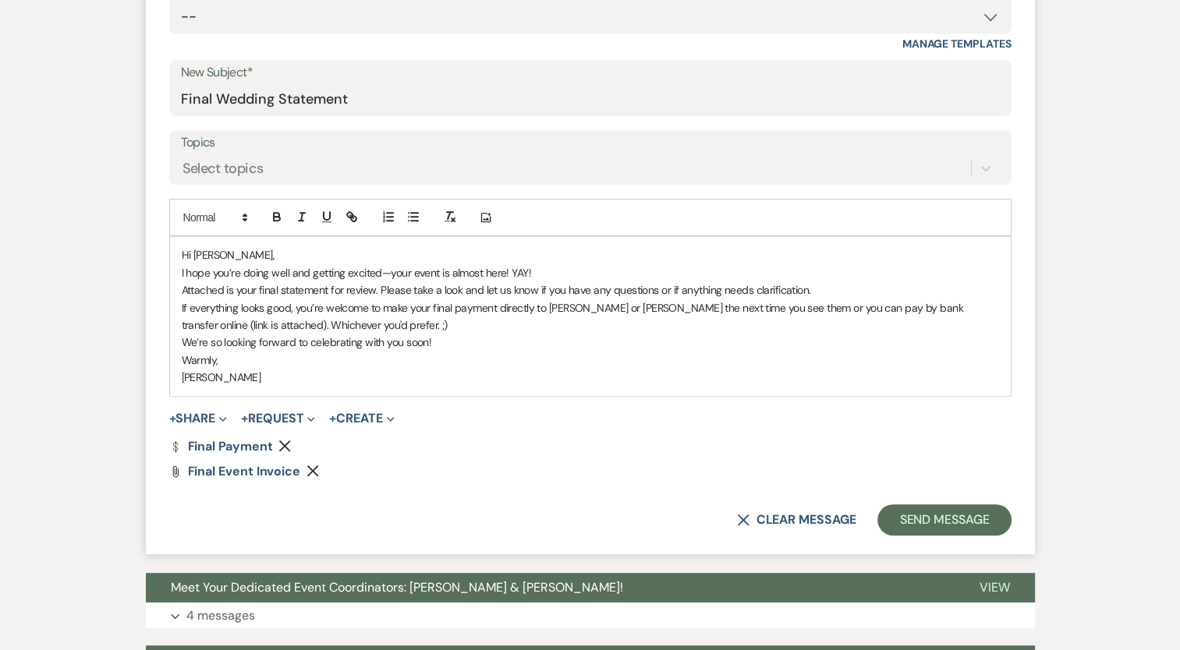
click at [479, 374] on p "[PERSON_NAME]" at bounding box center [590, 377] width 817 height 17
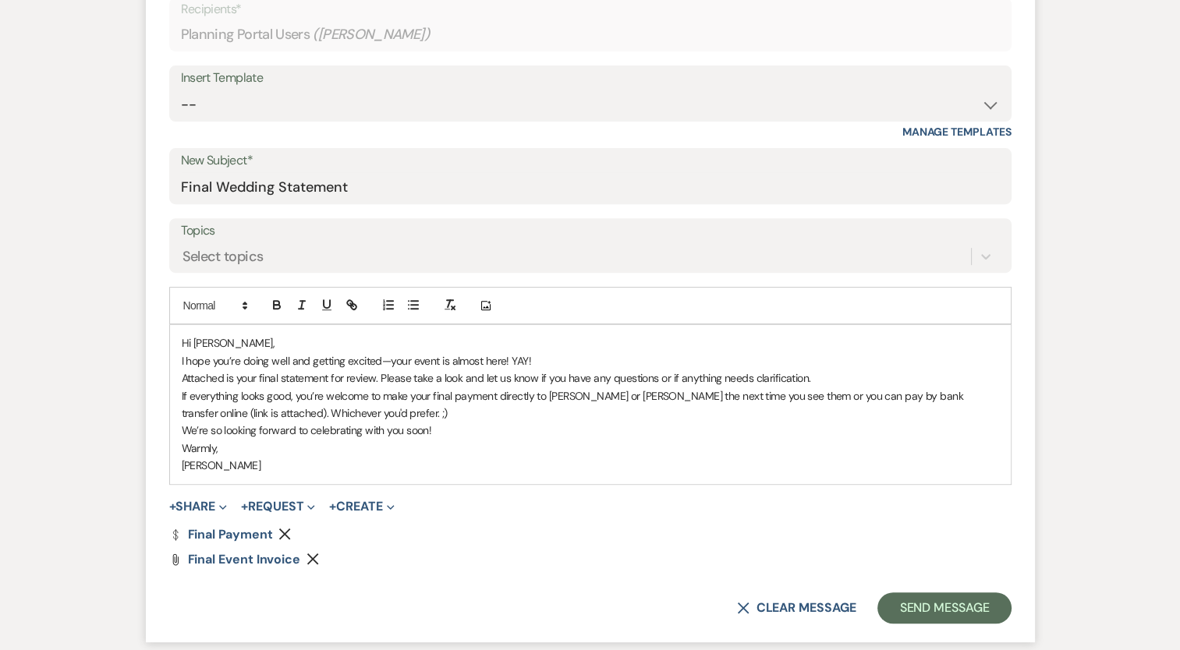
scroll to position [546, 0]
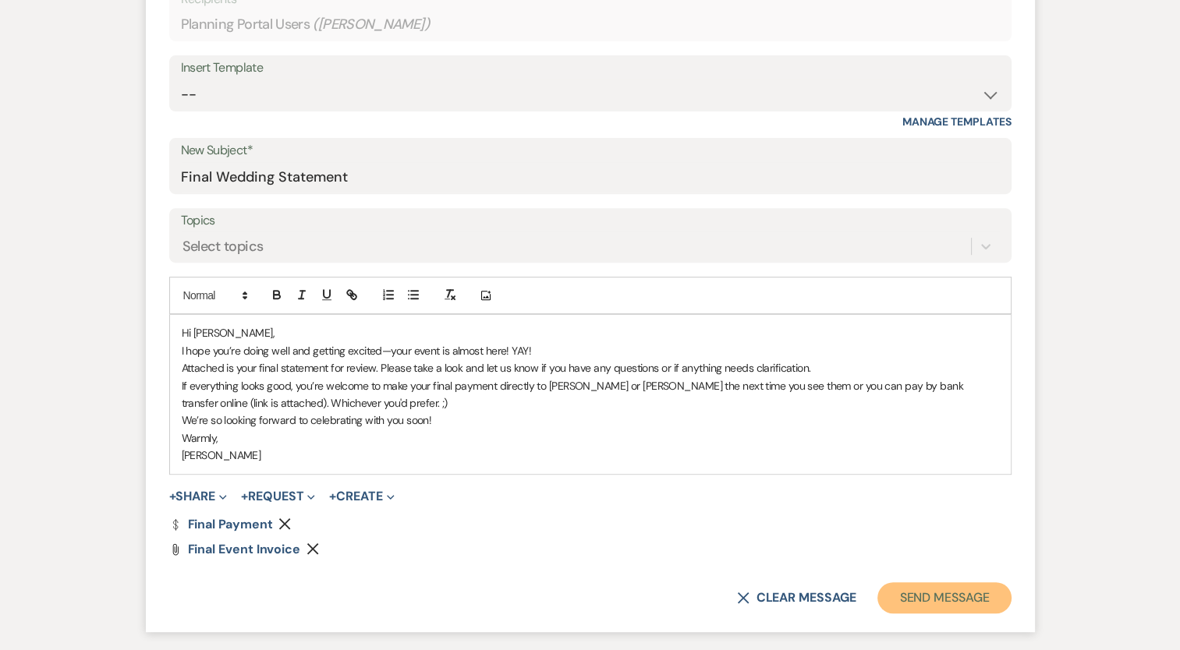
click at [926, 592] on button "Send Message" at bounding box center [943, 598] width 133 height 31
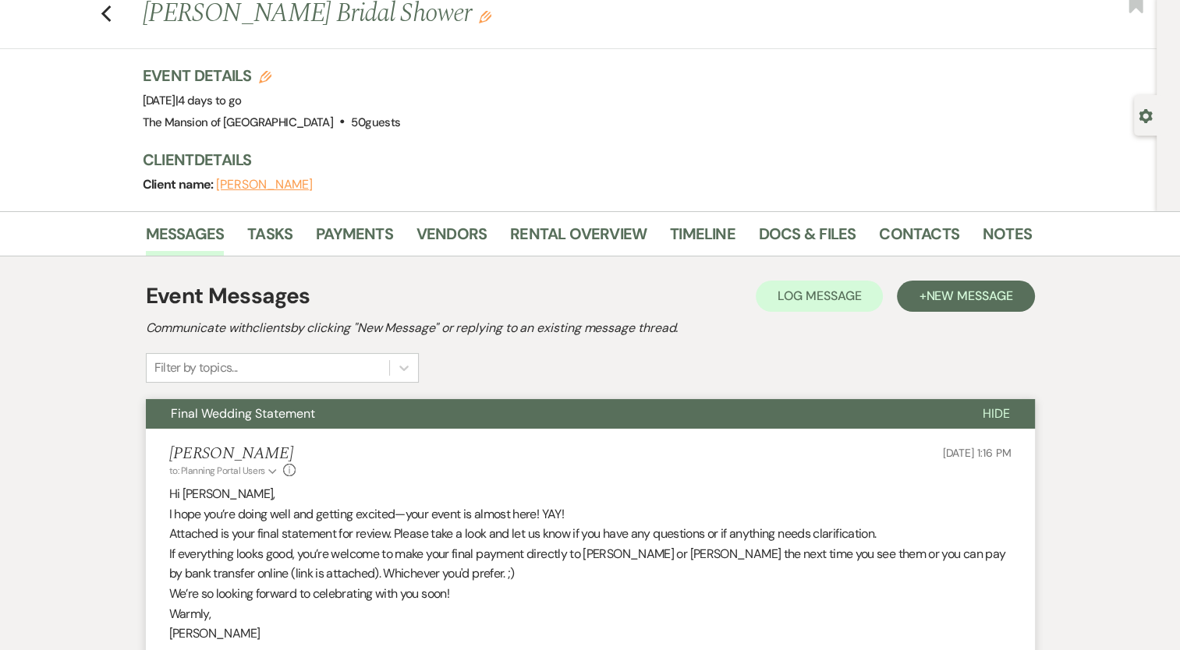
scroll to position [0, 0]
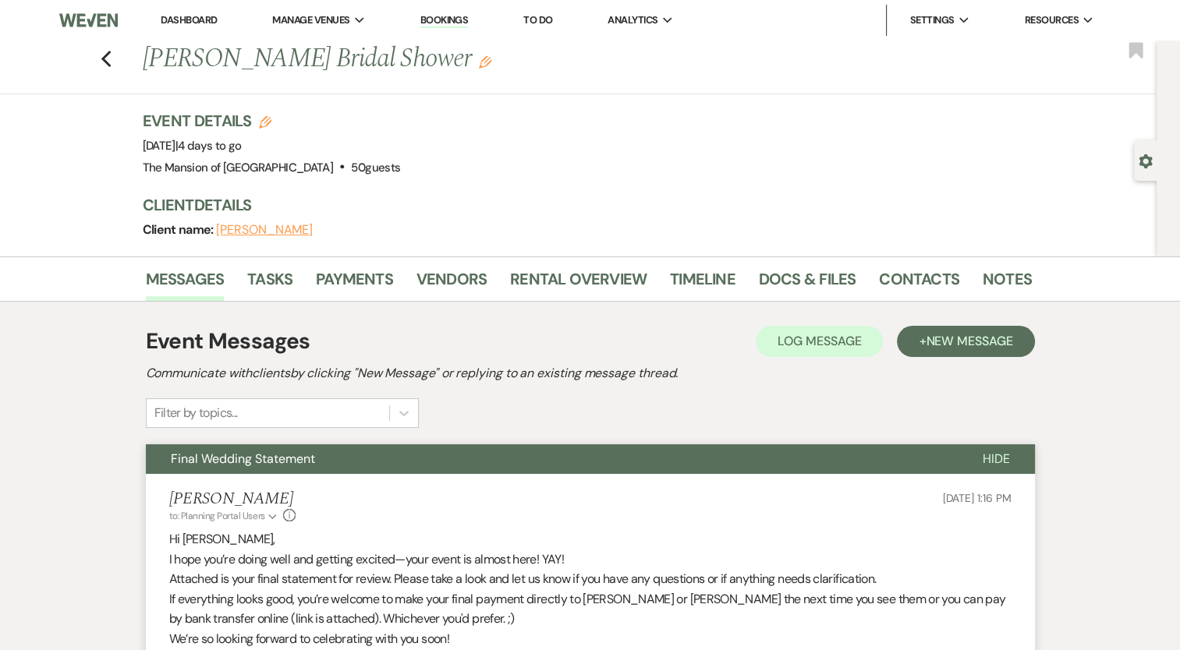
click at [181, 20] on link "Dashboard" at bounding box center [189, 19] width 56 height 13
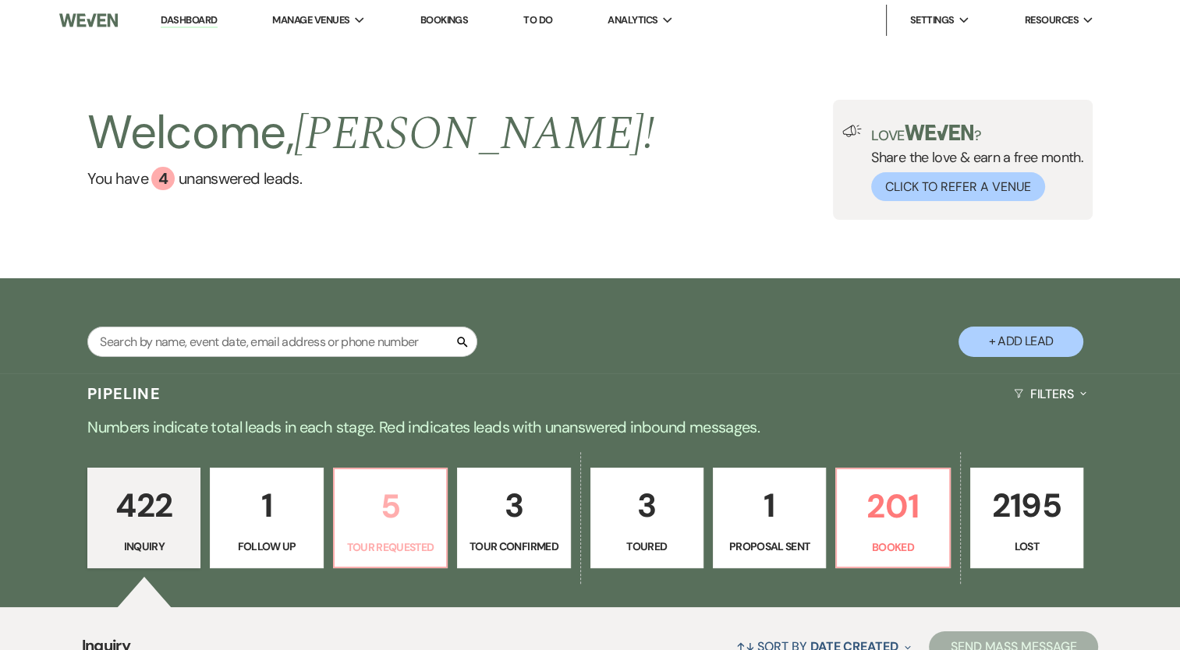
click at [378, 523] on p "5" at bounding box center [390, 506] width 93 height 52
select select "2"
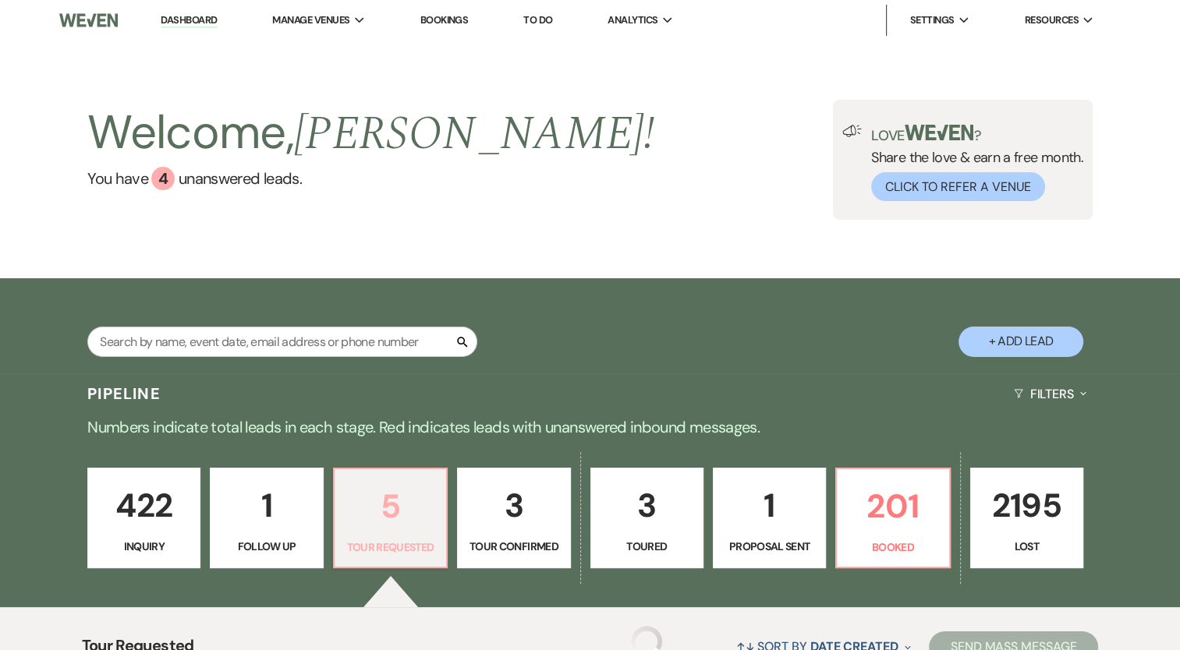
select select "2"
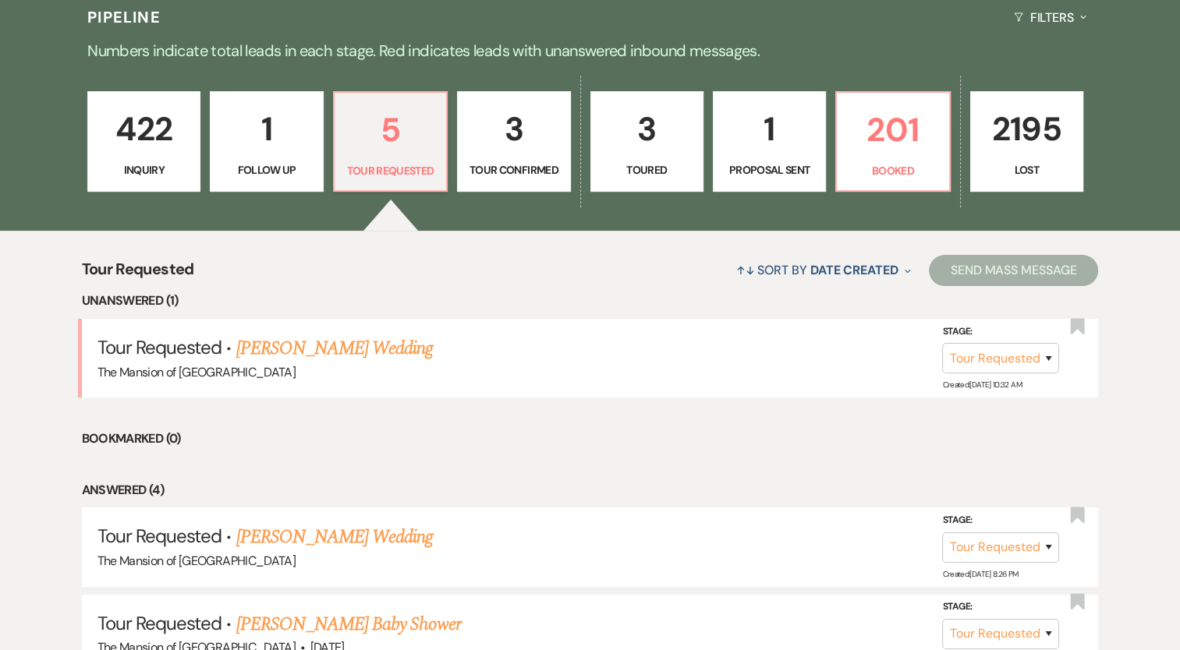
scroll to position [390, 0]
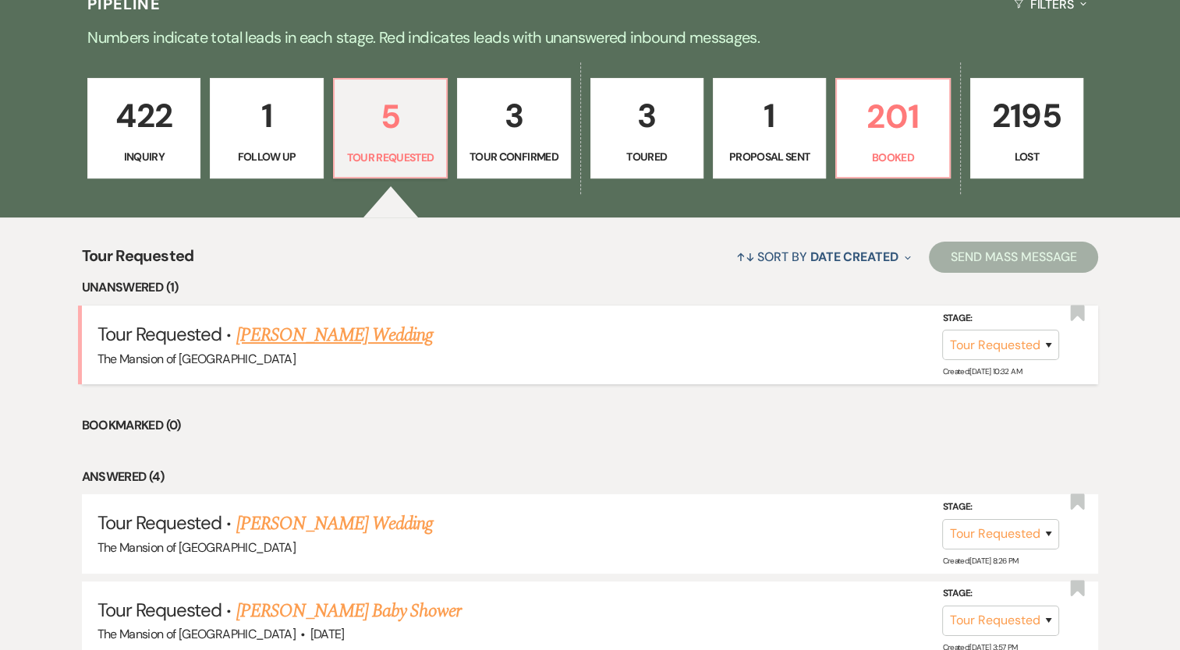
click at [316, 338] on link "[PERSON_NAME] Wedding" at bounding box center [334, 335] width 197 height 28
select select "2"
select select "5"
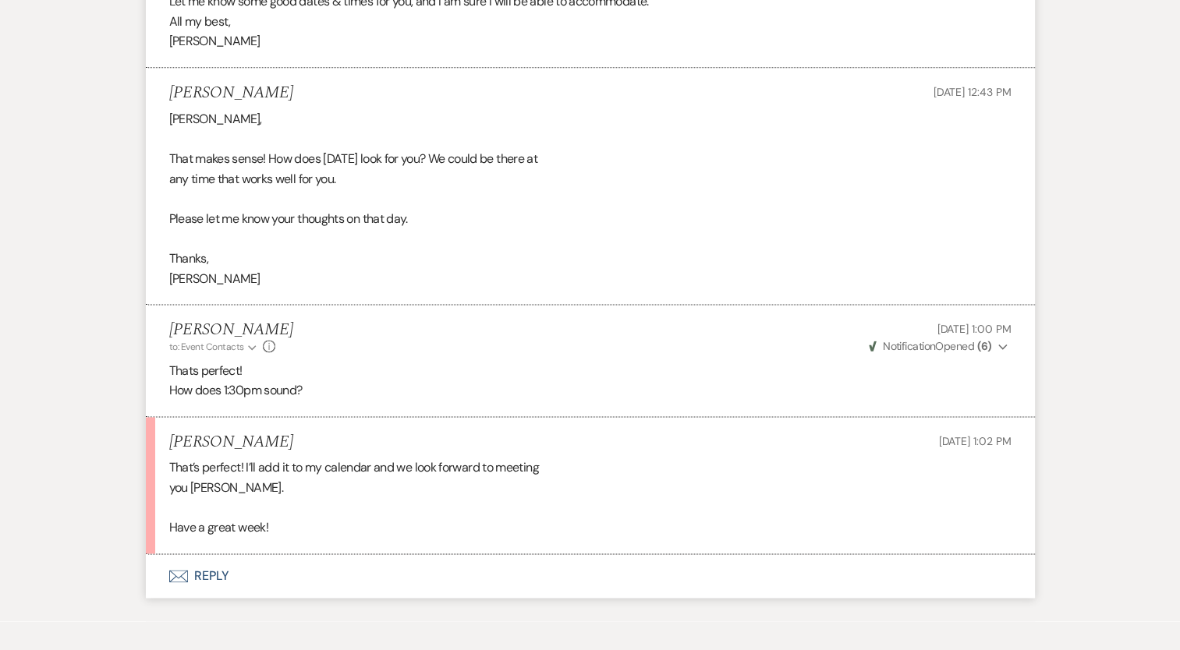
scroll to position [2105, 0]
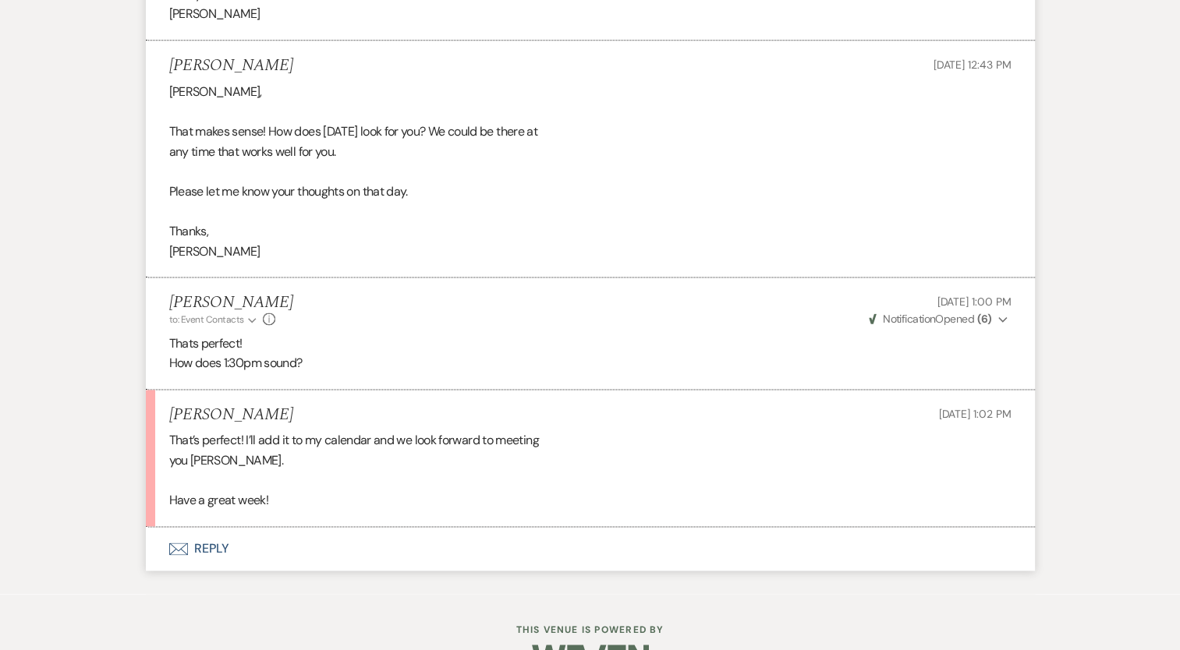
click at [223, 547] on button "Envelope Reply" at bounding box center [590, 549] width 889 height 44
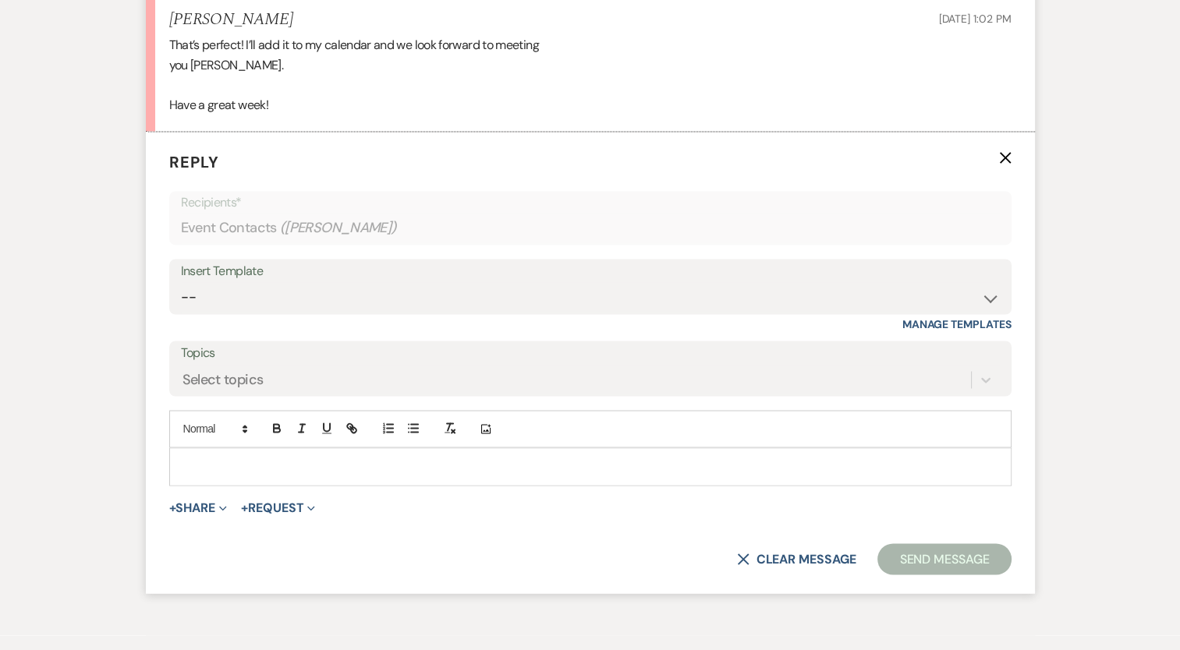
scroll to position [2536, 0]
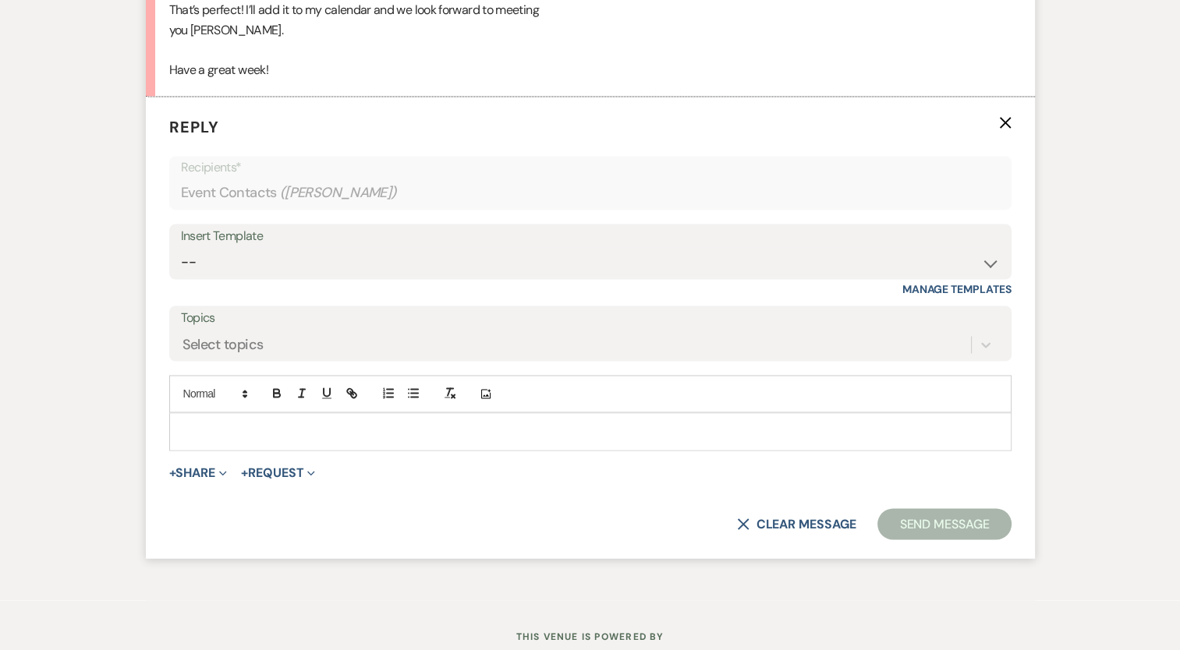
click at [580, 438] on div at bounding box center [590, 431] width 841 height 36
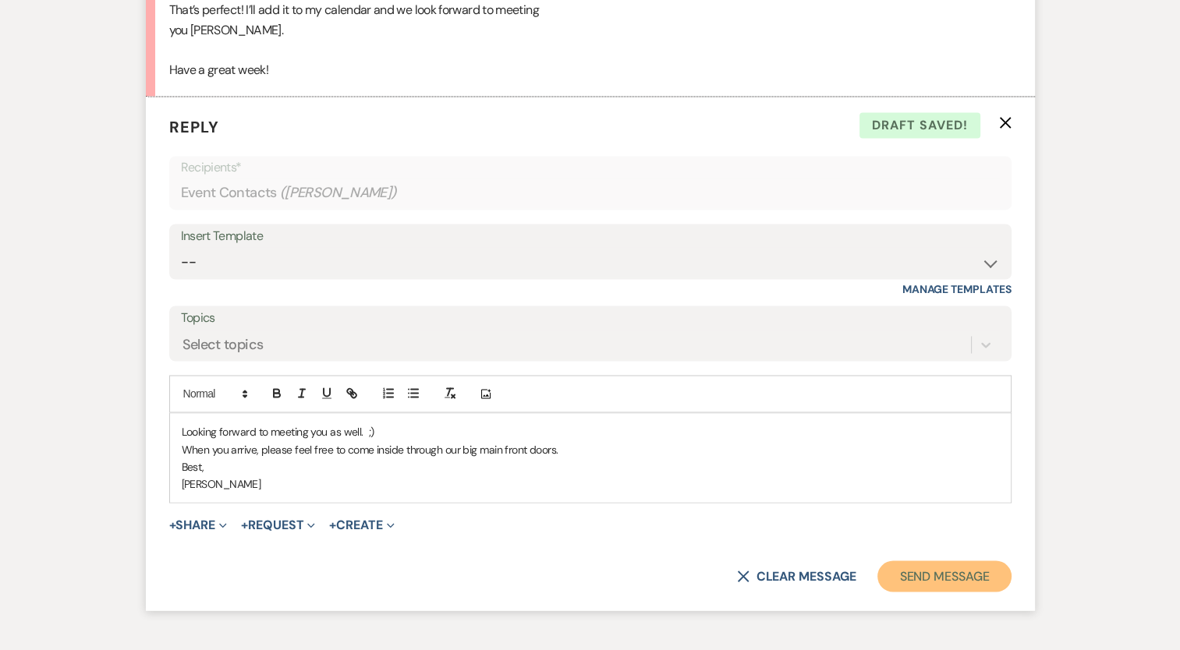
click at [908, 569] on button "Send Message" at bounding box center [943, 576] width 133 height 31
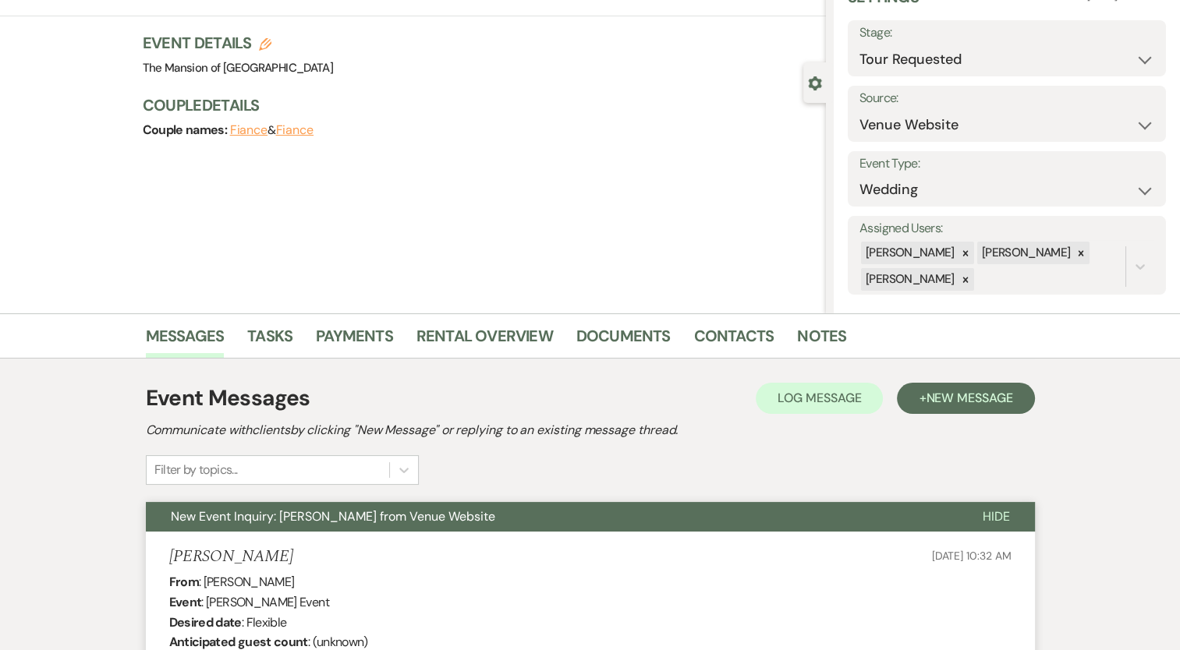
scroll to position [0, 0]
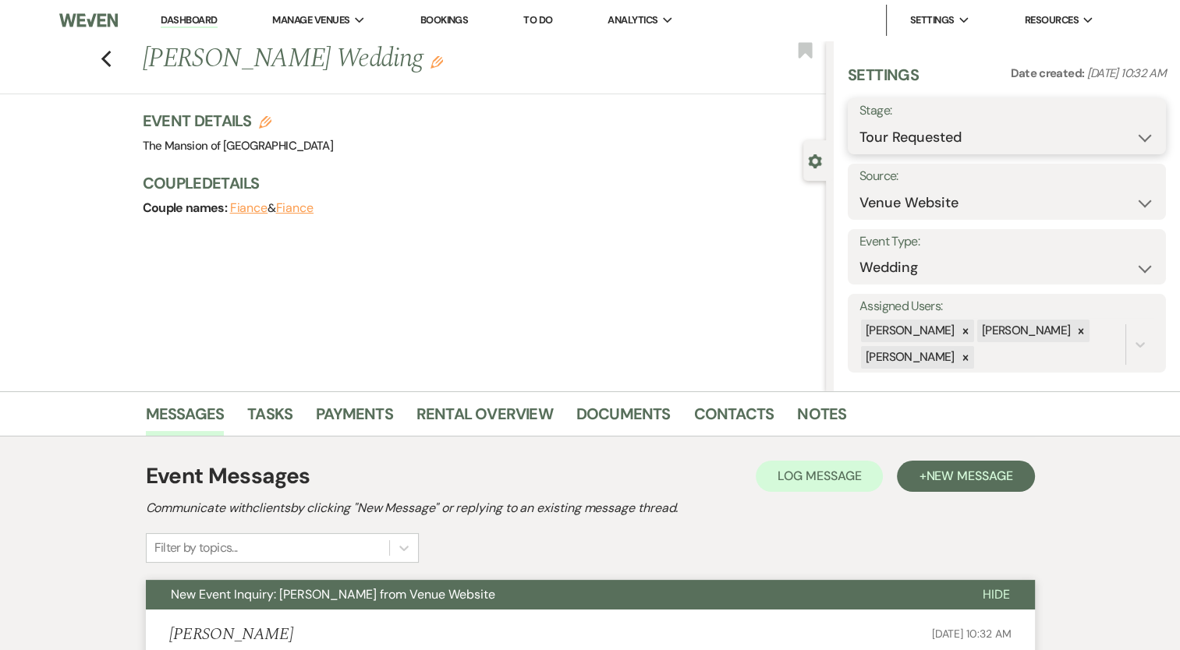
click at [909, 142] on select "Inquiry Follow Up Tour Requested Tour Confirmed Toured Proposal Sent Booked Lost" at bounding box center [1006, 137] width 295 height 30
select select "4"
click at [859, 122] on select "Inquiry Follow Up Tour Requested Tour Confirmed Toured Proposal Sent Booked Lost" at bounding box center [1006, 137] width 295 height 30
click at [1123, 116] on button "Save" at bounding box center [1133, 126] width 66 height 31
click at [178, 23] on link "Dashboard" at bounding box center [189, 20] width 56 height 15
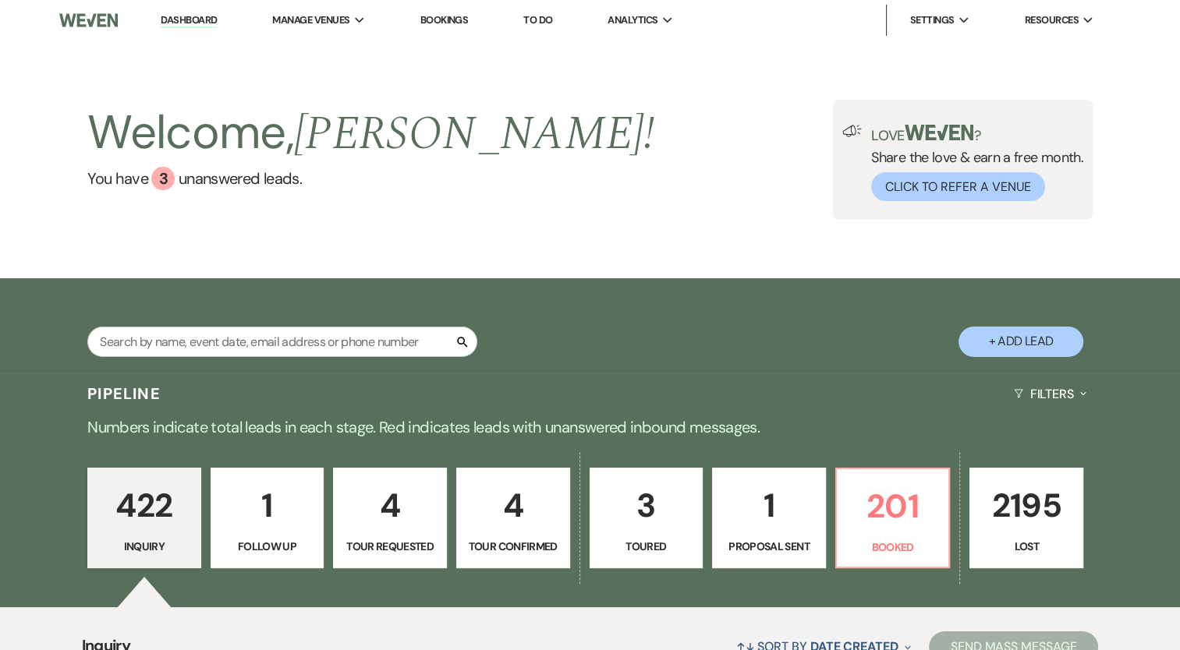
click at [542, 520] on p "4" at bounding box center [513, 506] width 94 height 52
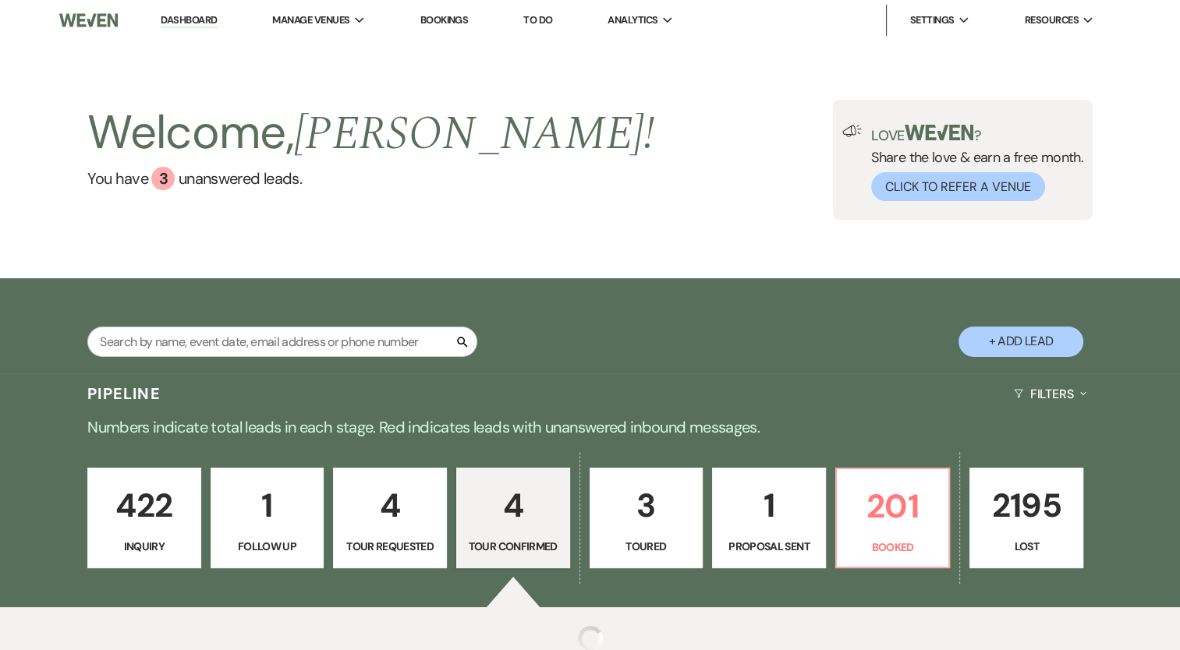
select select "4"
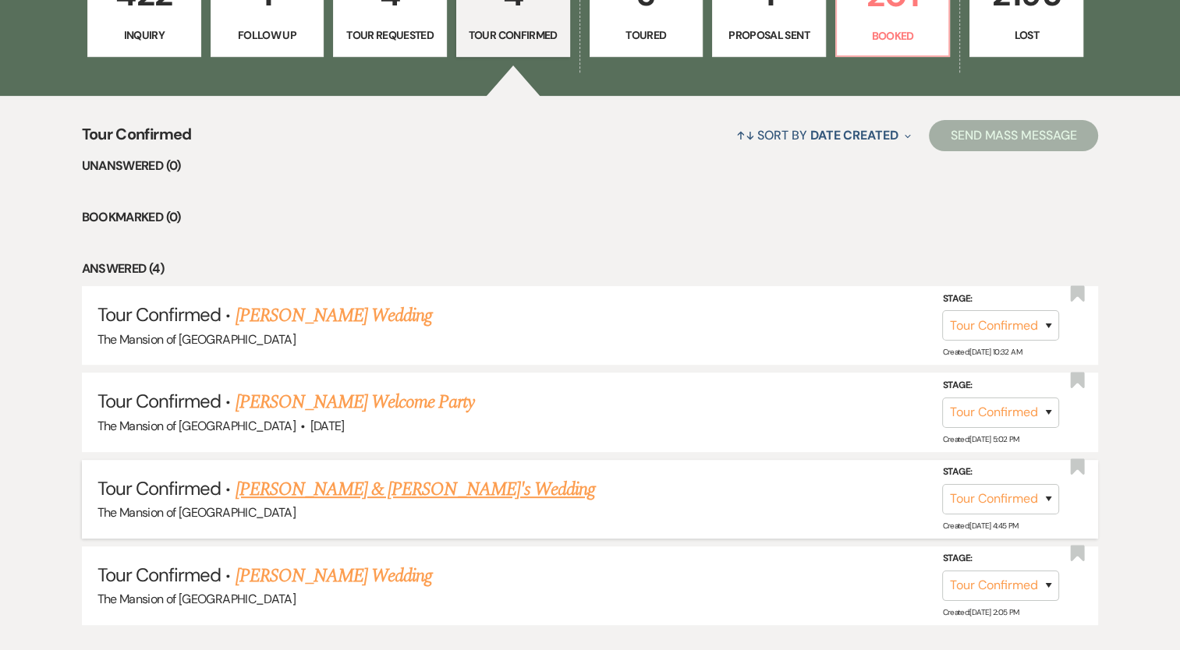
scroll to position [546, 0]
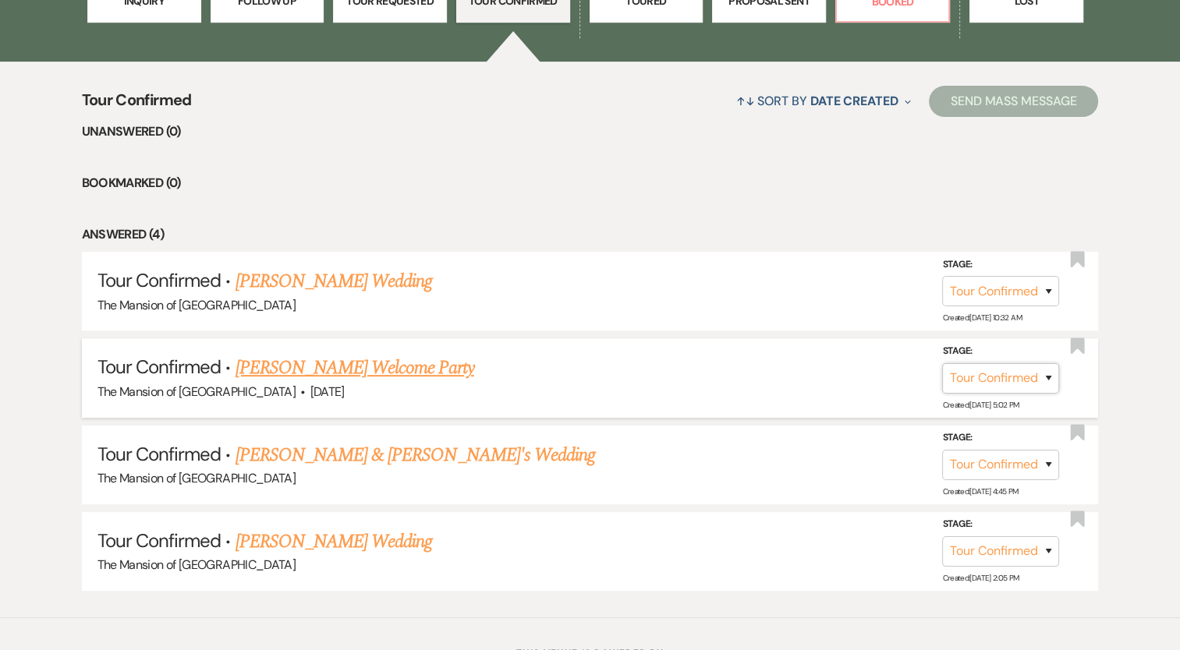
click at [1001, 383] on select "Inquiry Follow Up Tour Requested Tour Confirmed Toured Proposal Sent Booked Lost" at bounding box center [1000, 378] width 117 height 30
select select "5"
click at [942, 363] on select "Inquiry Follow Up Tour Requested Tour Confirmed Toured Proposal Sent Booked Lost" at bounding box center [1000, 378] width 117 height 30
click at [1016, 377] on button "Save" at bounding box center [1028, 378] width 78 height 31
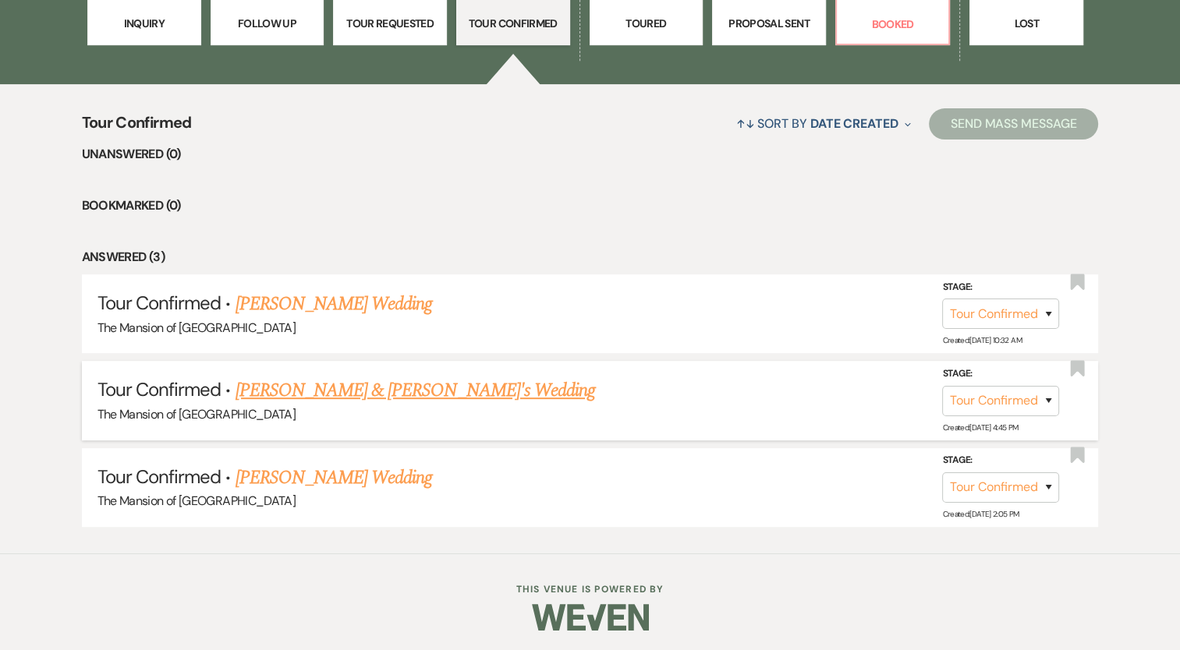
click at [384, 391] on link "[PERSON_NAME] & [PERSON_NAME]'s Wedding" at bounding box center [415, 391] width 360 height 28
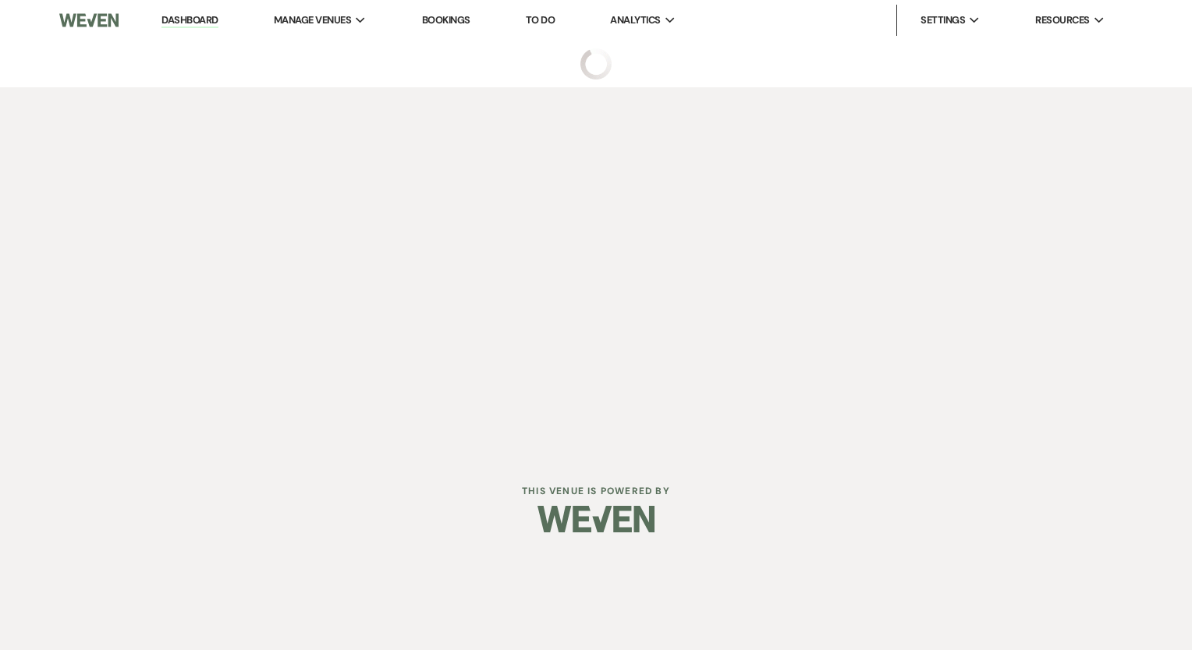
select select "4"
select select "5"
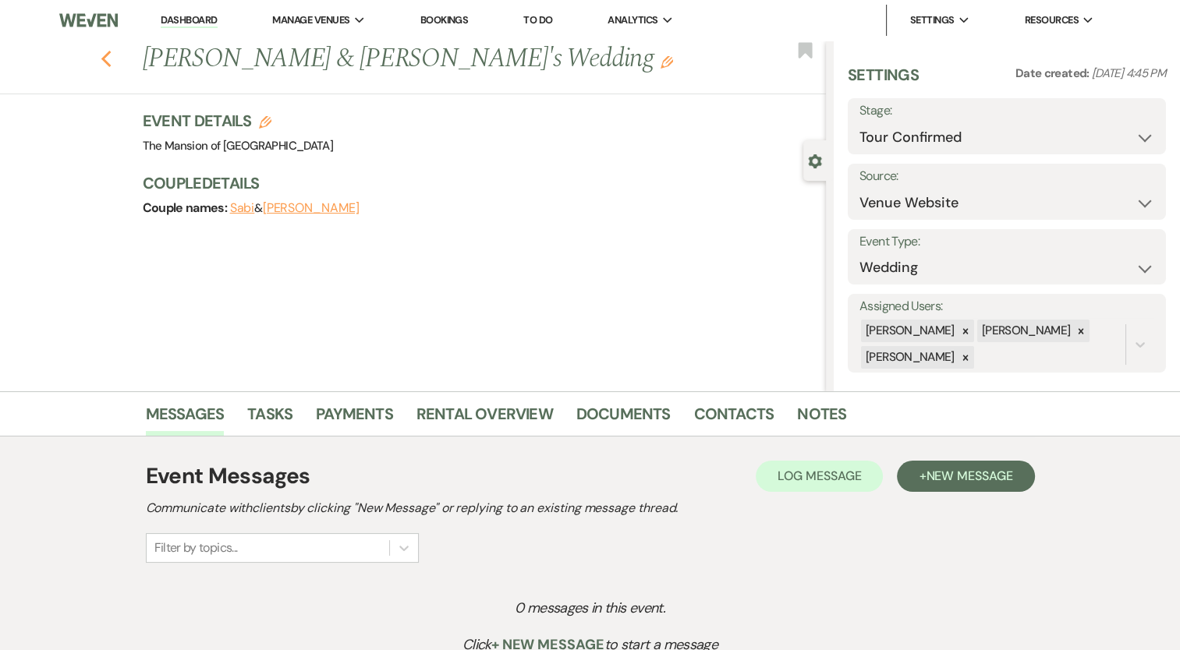
click at [107, 62] on icon "Previous" at bounding box center [107, 59] width 12 height 19
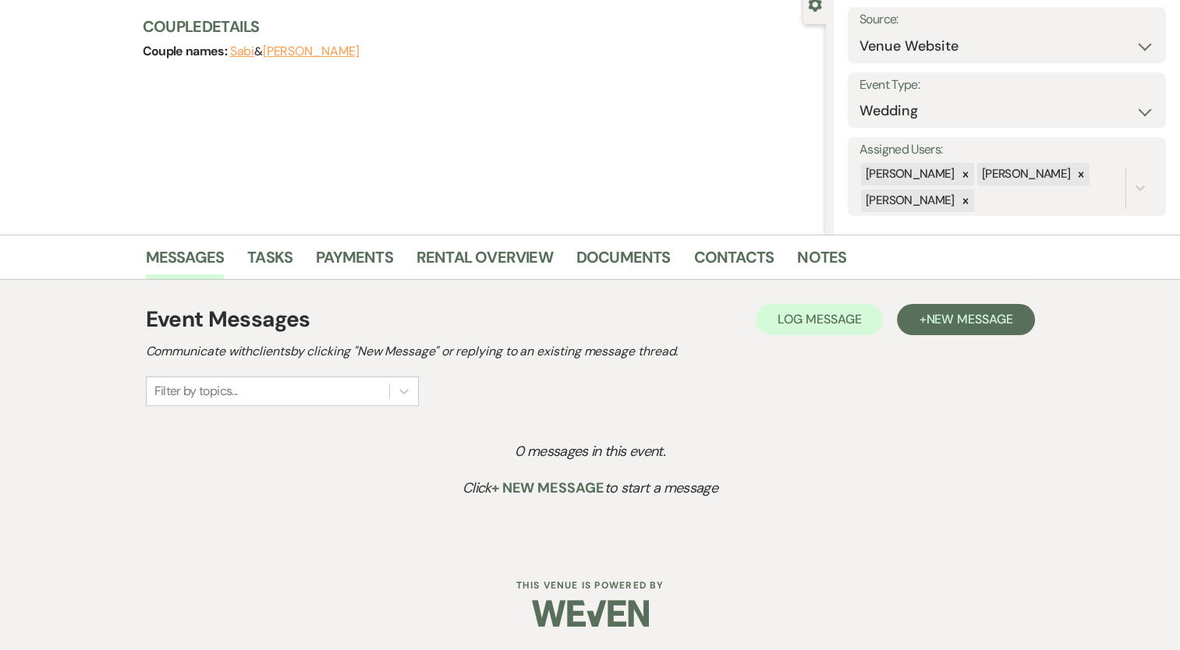
select select "4"
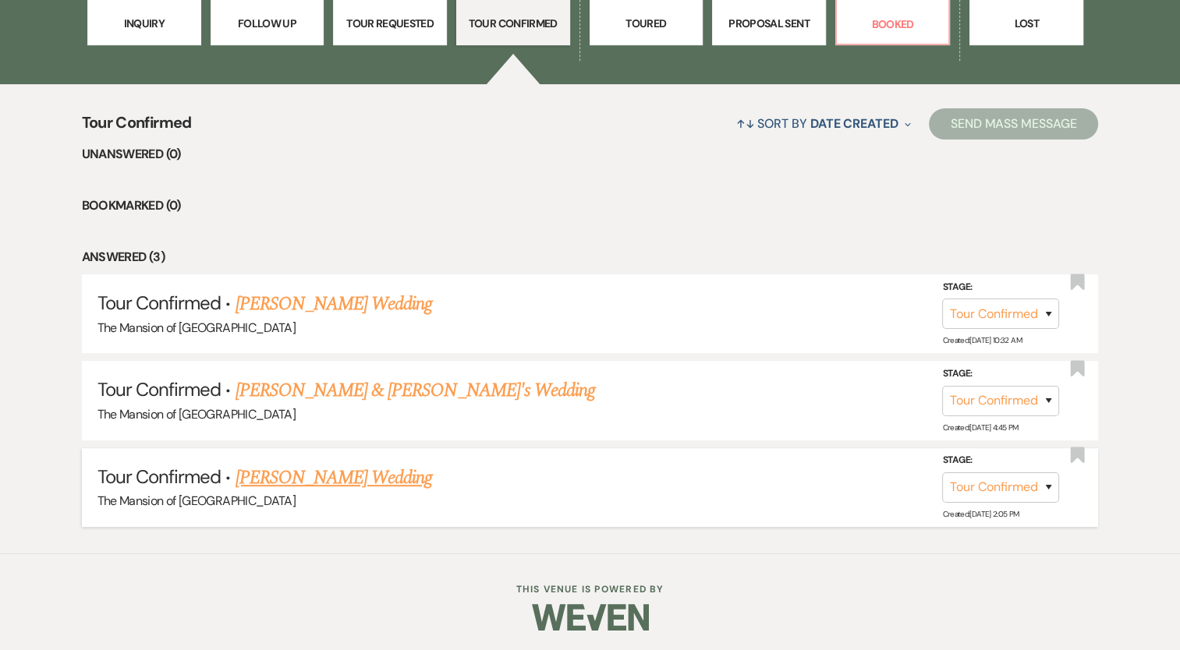
click at [335, 473] on link "[PERSON_NAME] Wedding" at bounding box center [333, 478] width 197 height 28
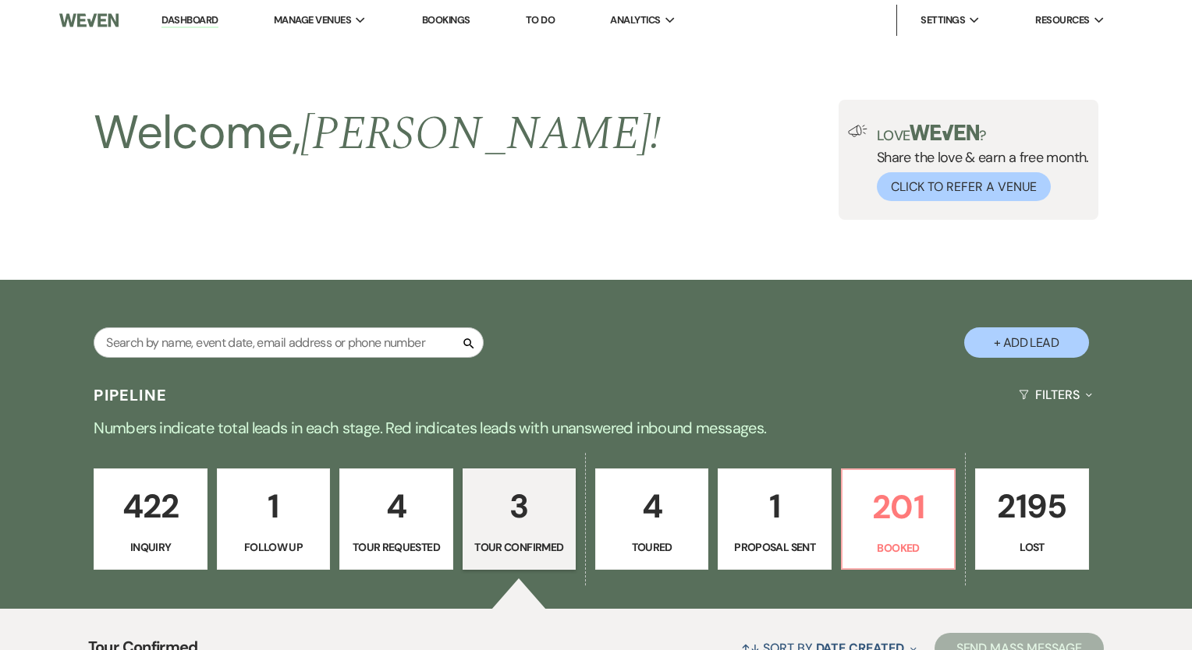
select select "4"
select select "5"
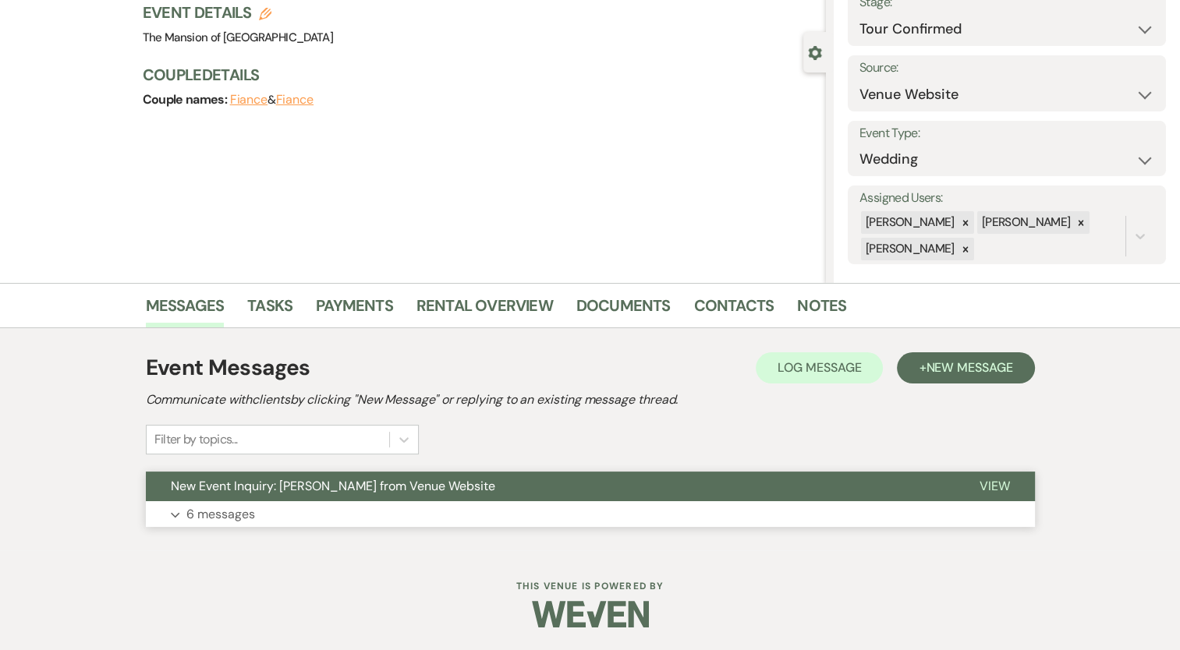
click at [374, 513] on button "Expand 6 messages" at bounding box center [590, 514] width 889 height 27
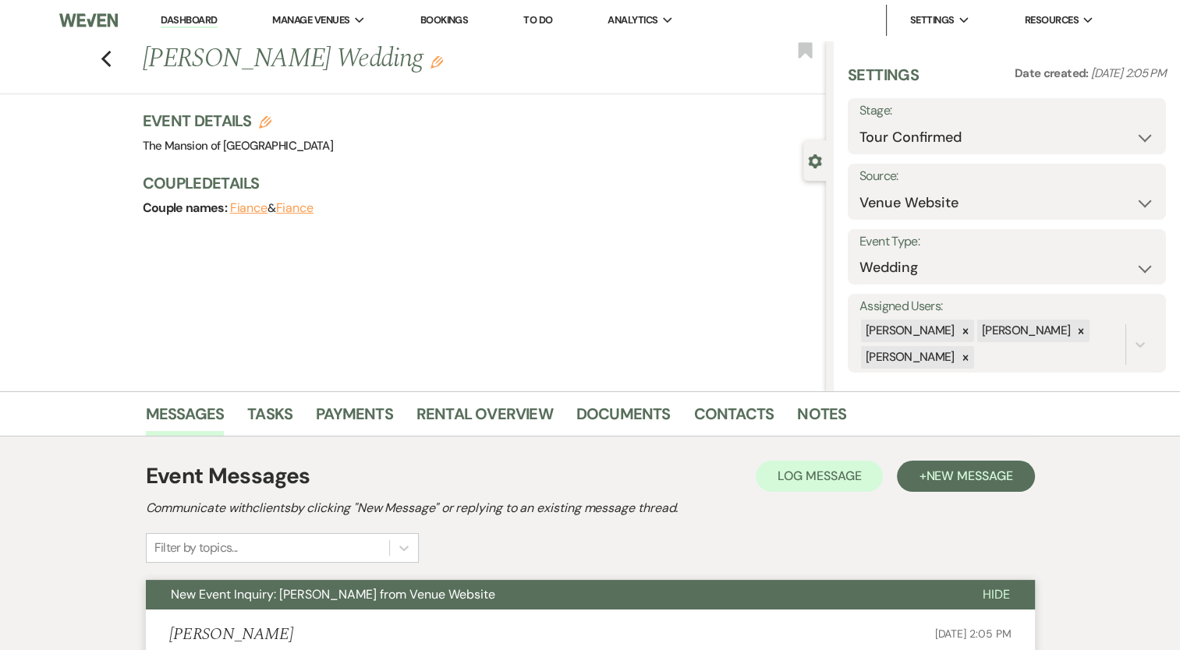
click at [193, 21] on link "Dashboard" at bounding box center [189, 20] width 56 height 15
